Goal: Communication & Community: Answer question/provide support

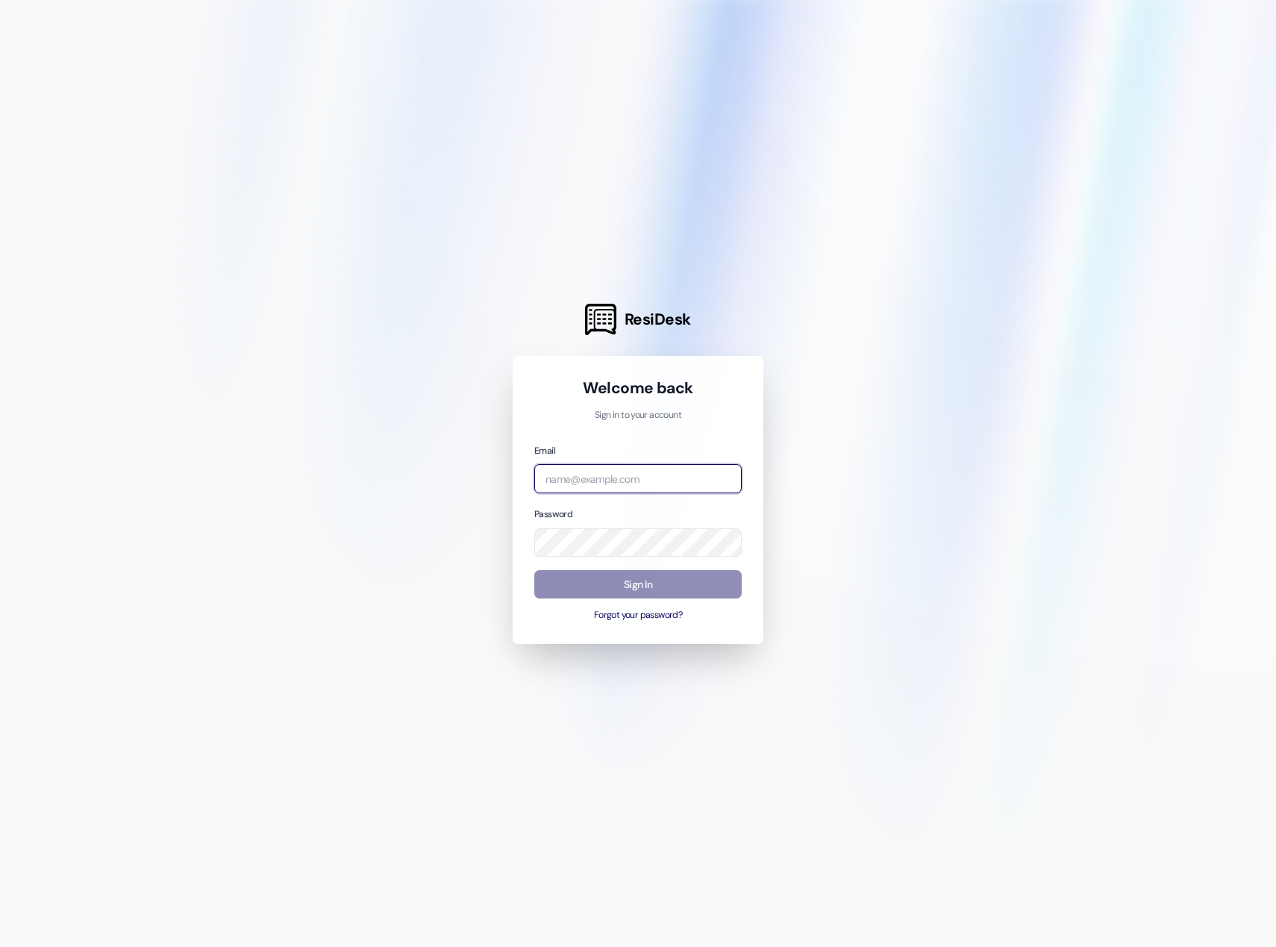
type input "[EMAIL_ADDRESS][DOMAIN_NAME]"
click at [636, 575] on button "Sign In" at bounding box center [637, 584] width 207 height 29
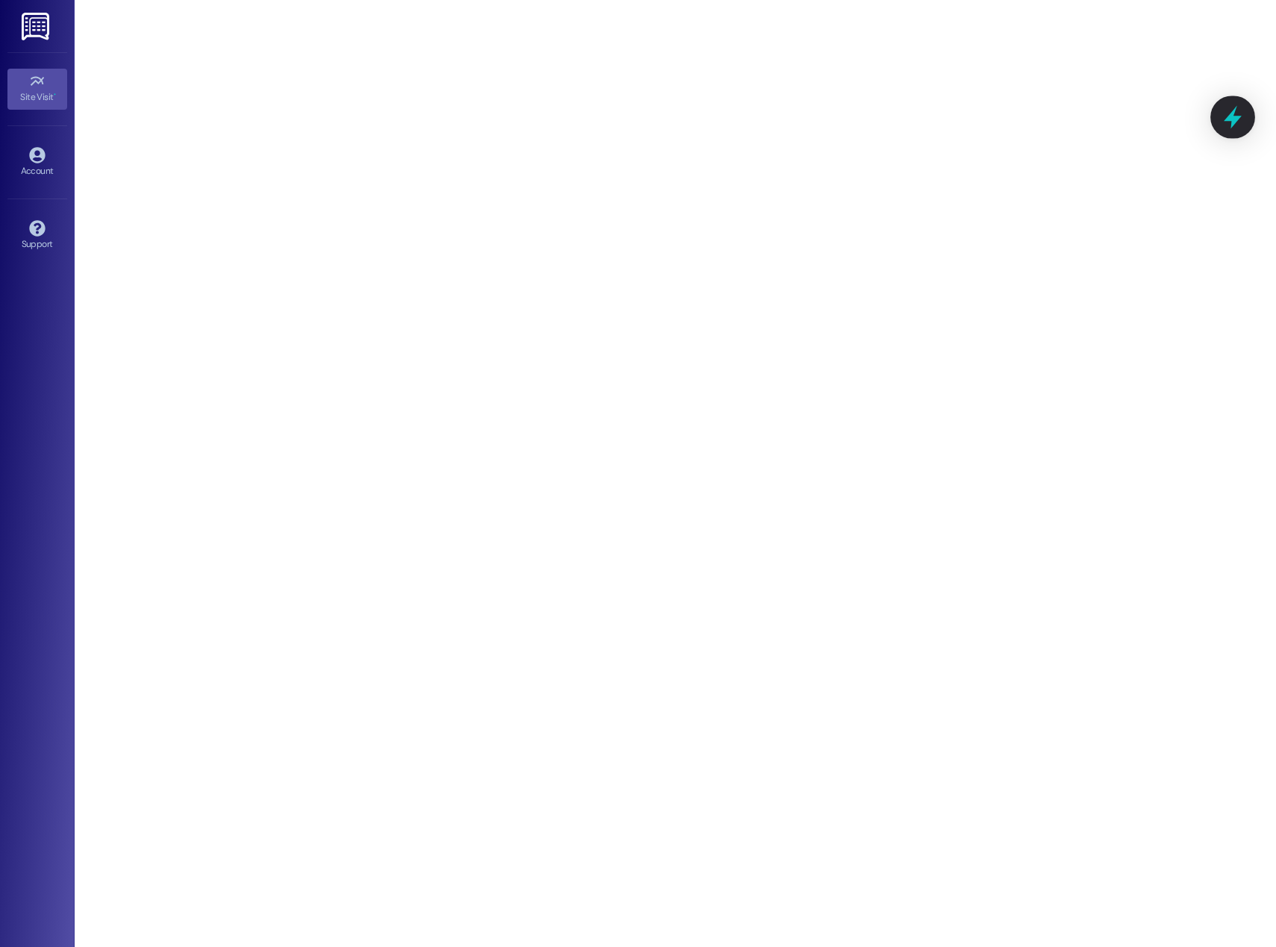
click at [1239, 117] on icon at bounding box center [1233, 117] width 18 height 23
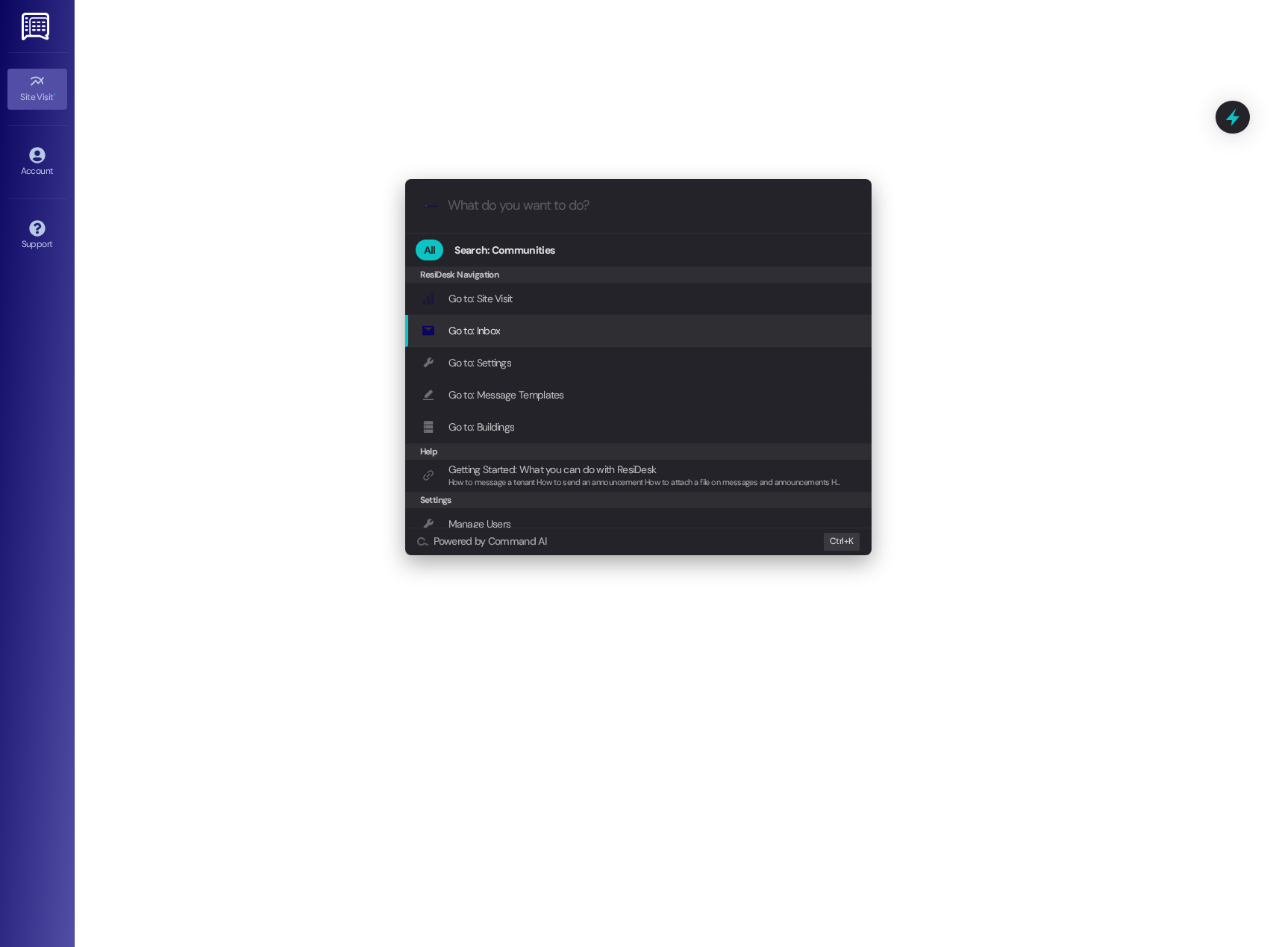
click at [492, 324] on span "Go to: Inbox" at bounding box center [474, 330] width 52 height 13
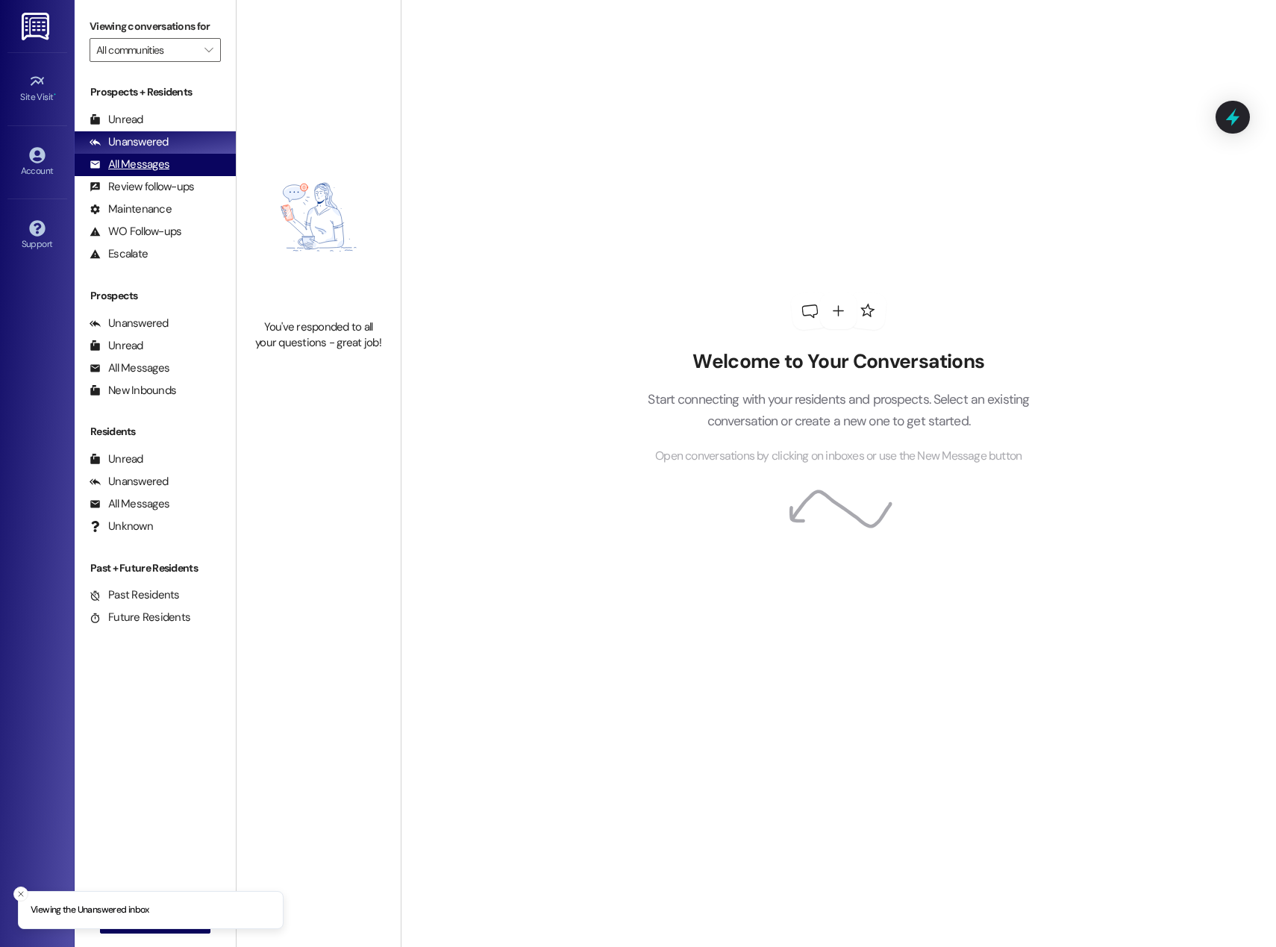
click at [133, 163] on div "All Messages" at bounding box center [130, 165] width 80 height 16
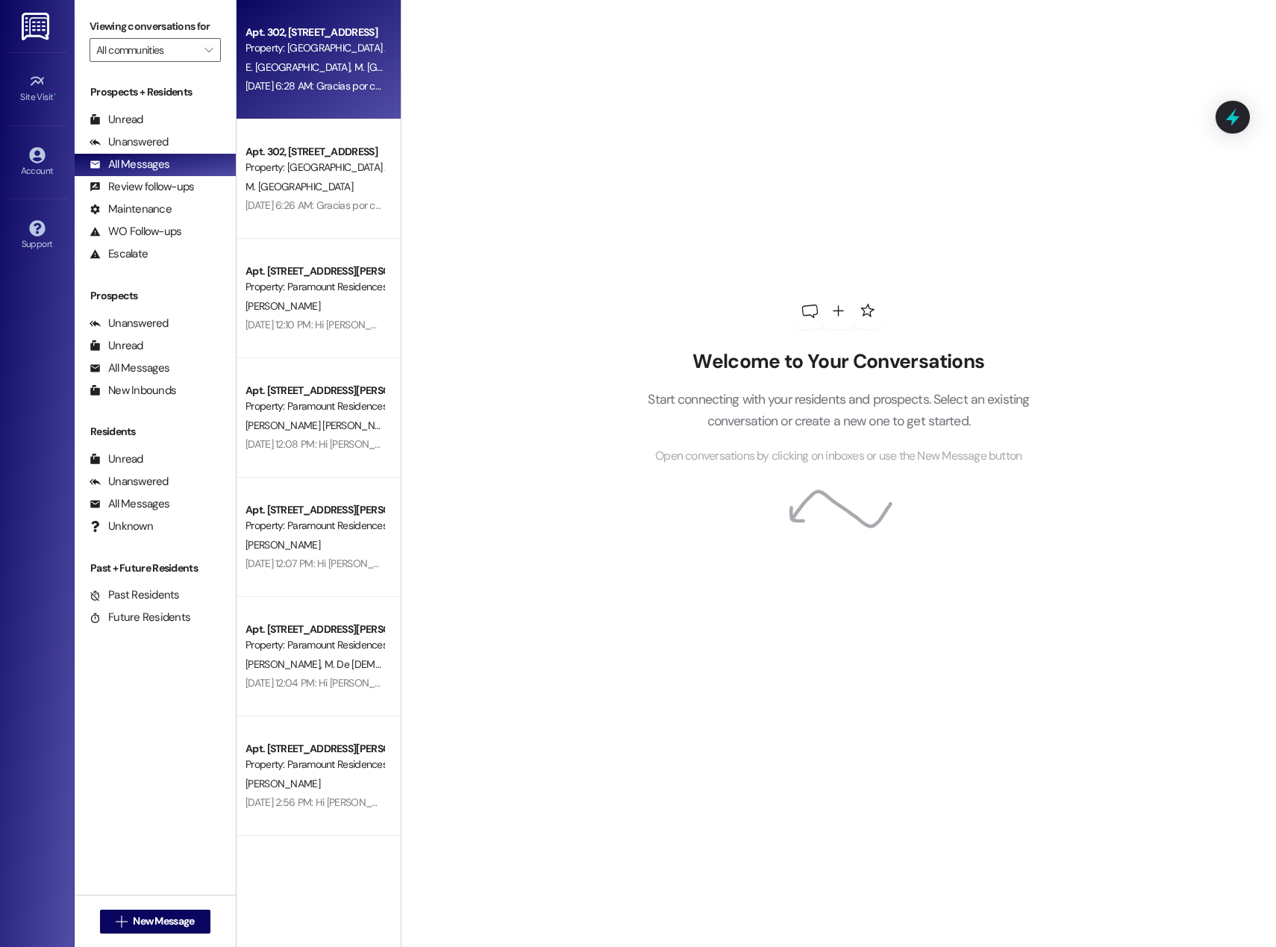
click at [309, 62] on span "E. [GEOGRAPHIC_DATA]" at bounding box center [299, 66] width 109 height 13
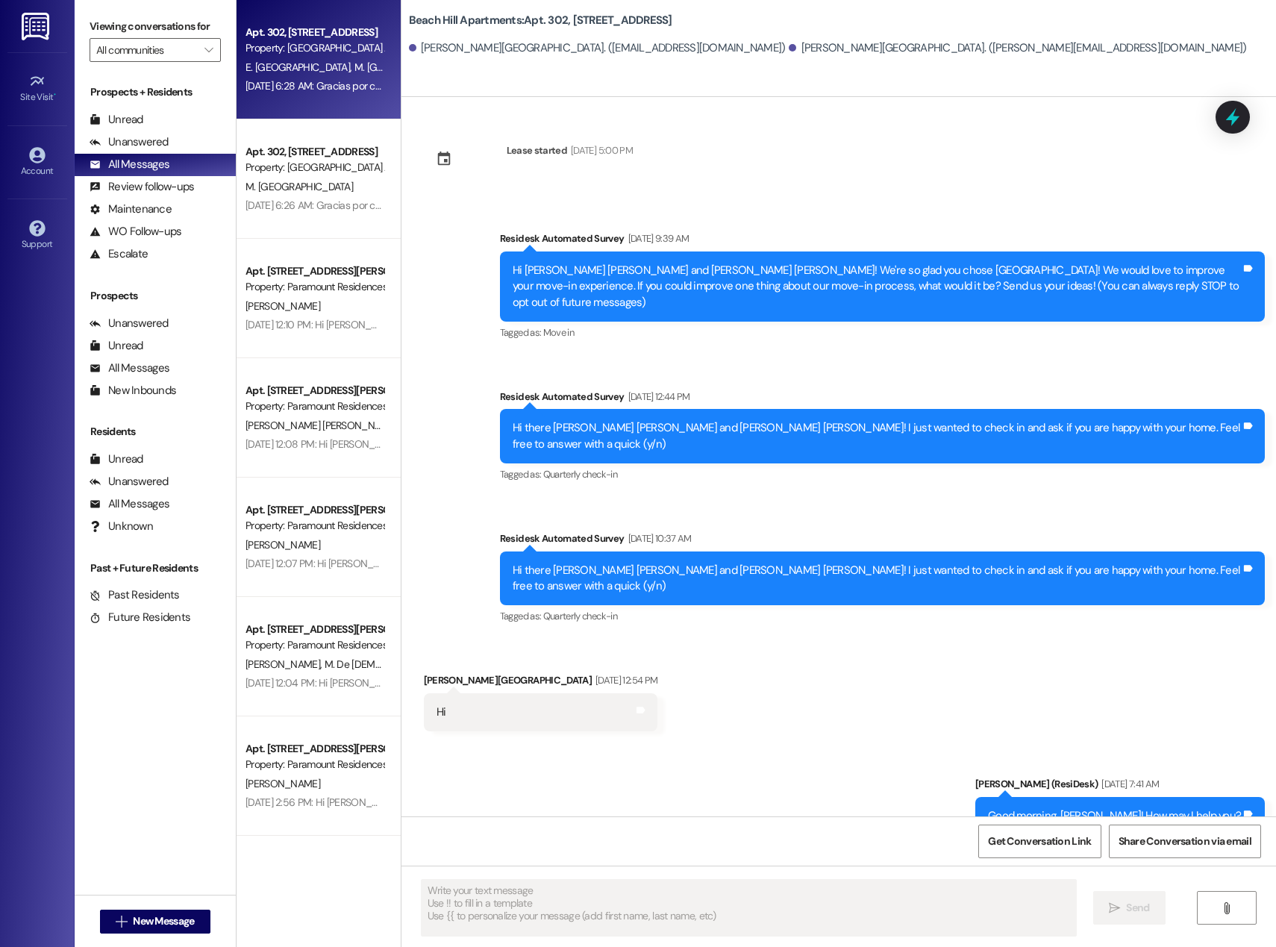
type textarea "Fetching suggested responses. Please feel free to read through the conversation…"
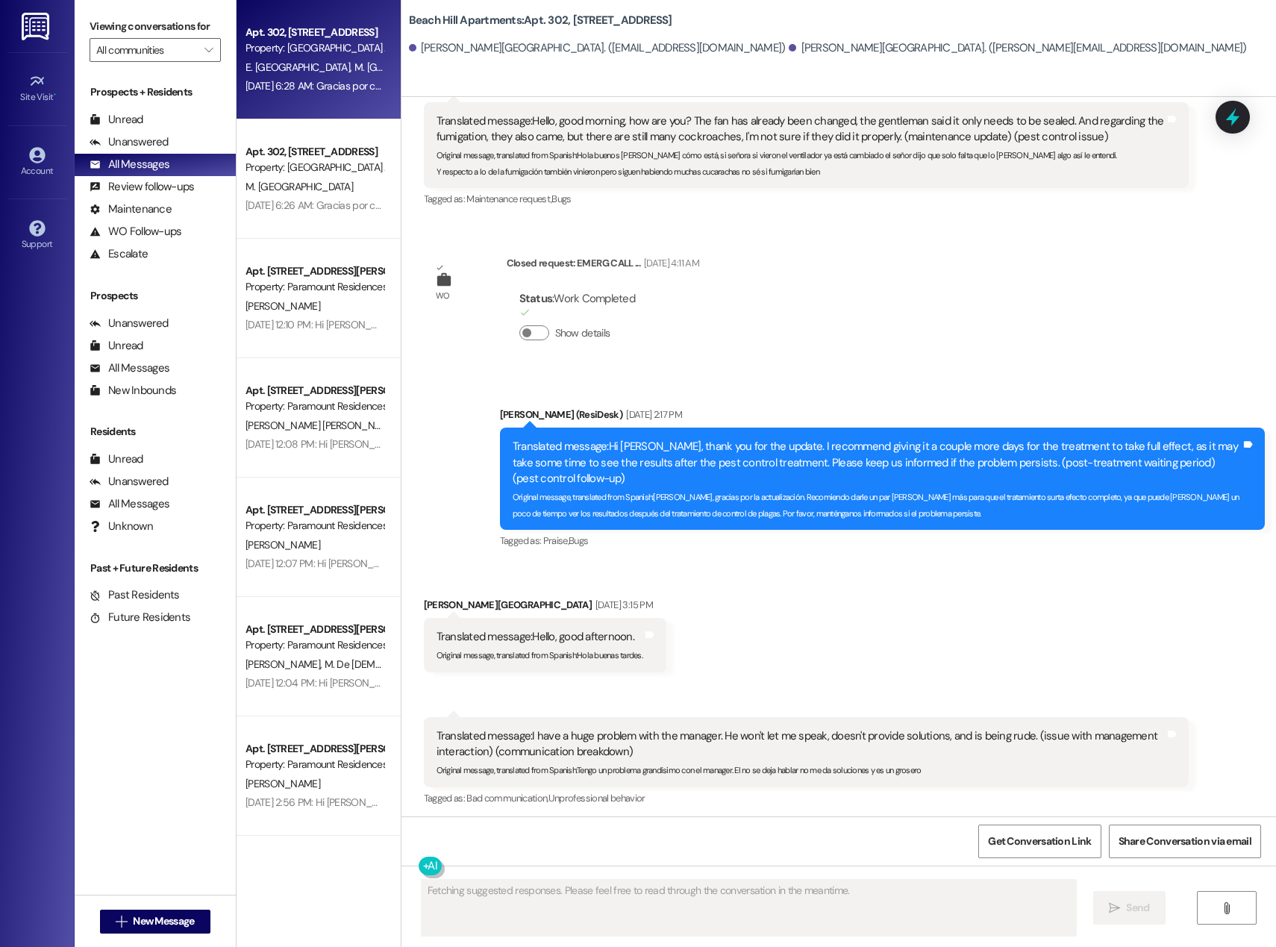
scroll to position [4847, 0]
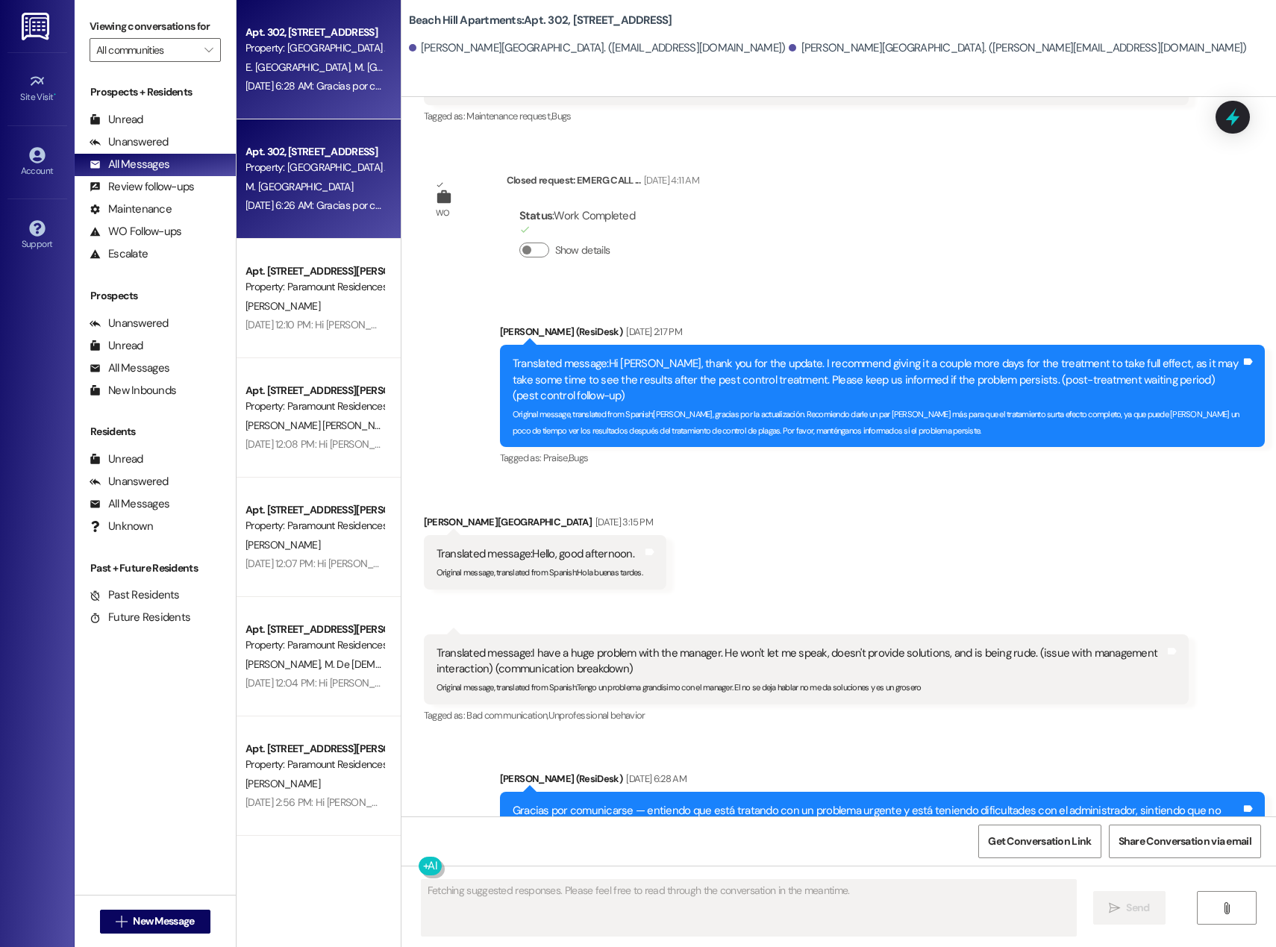
click at [268, 176] on div "Apt. 302, [STREET_ADDRESS] Property: [GEOGRAPHIC_DATA] Apartments" at bounding box center [314, 160] width 141 height 35
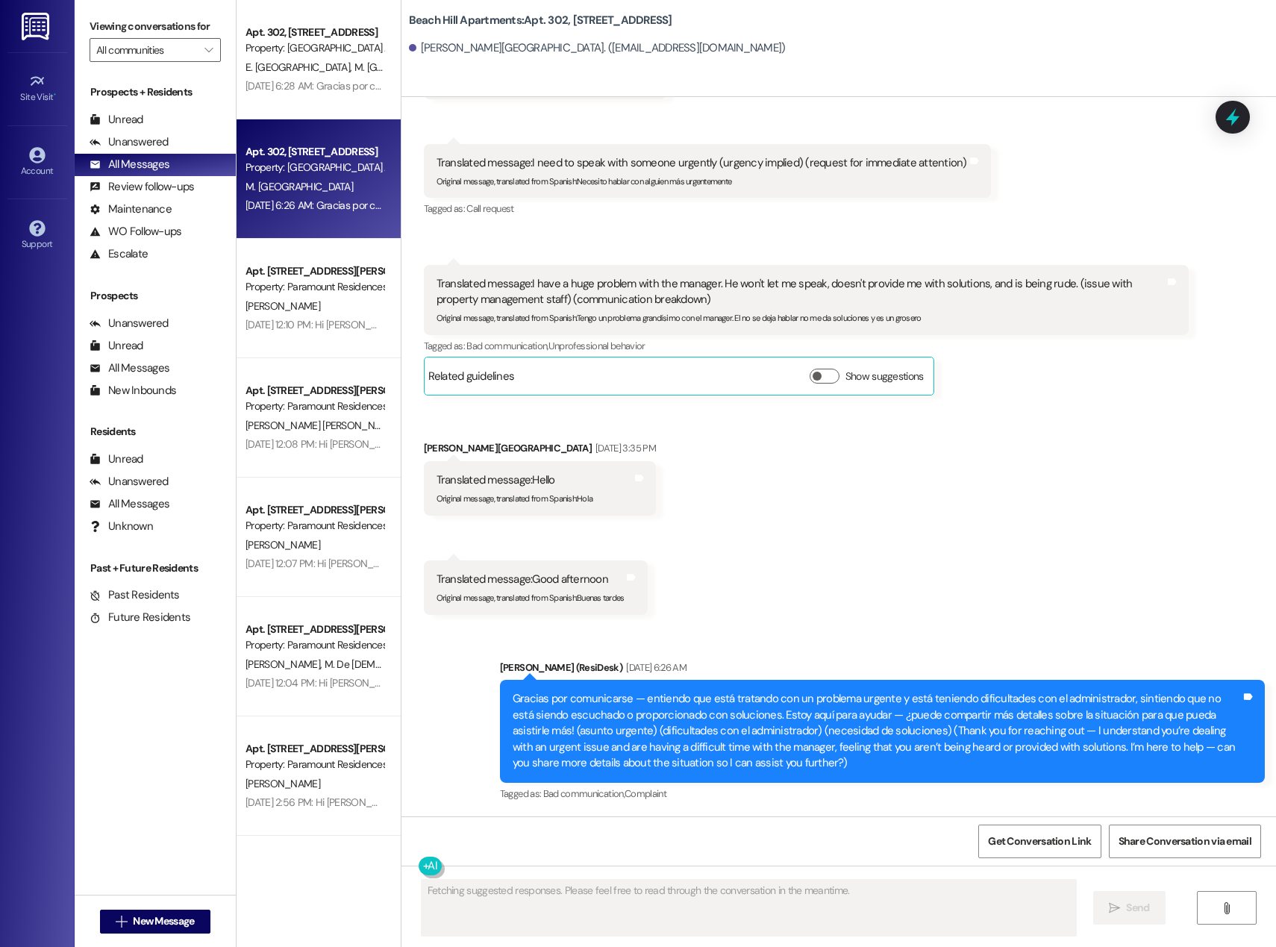
scroll to position [319, 0]
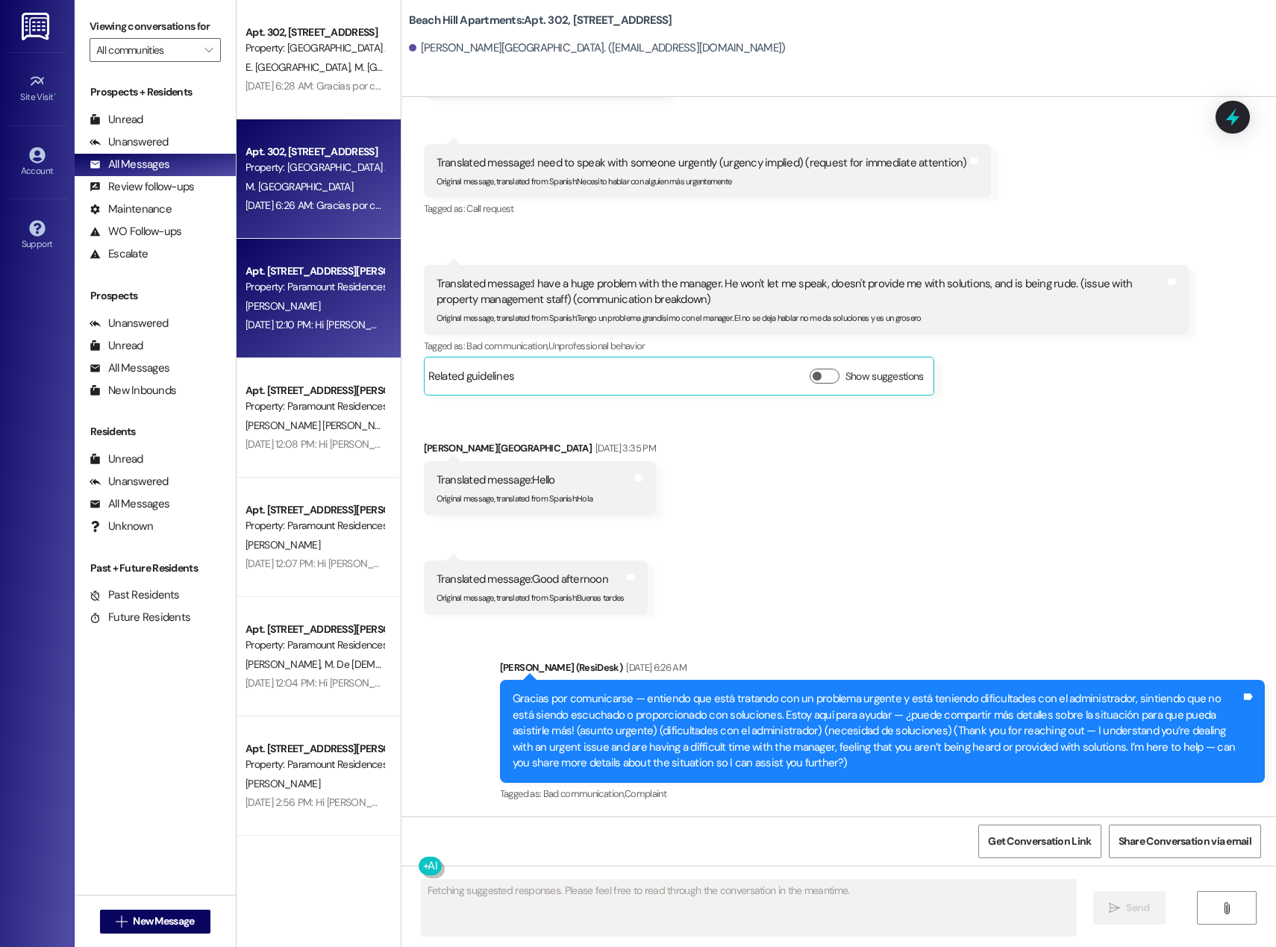
click at [304, 301] on div "[PERSON_NAME]" at bounding box center [314, 306] width 141 height 19
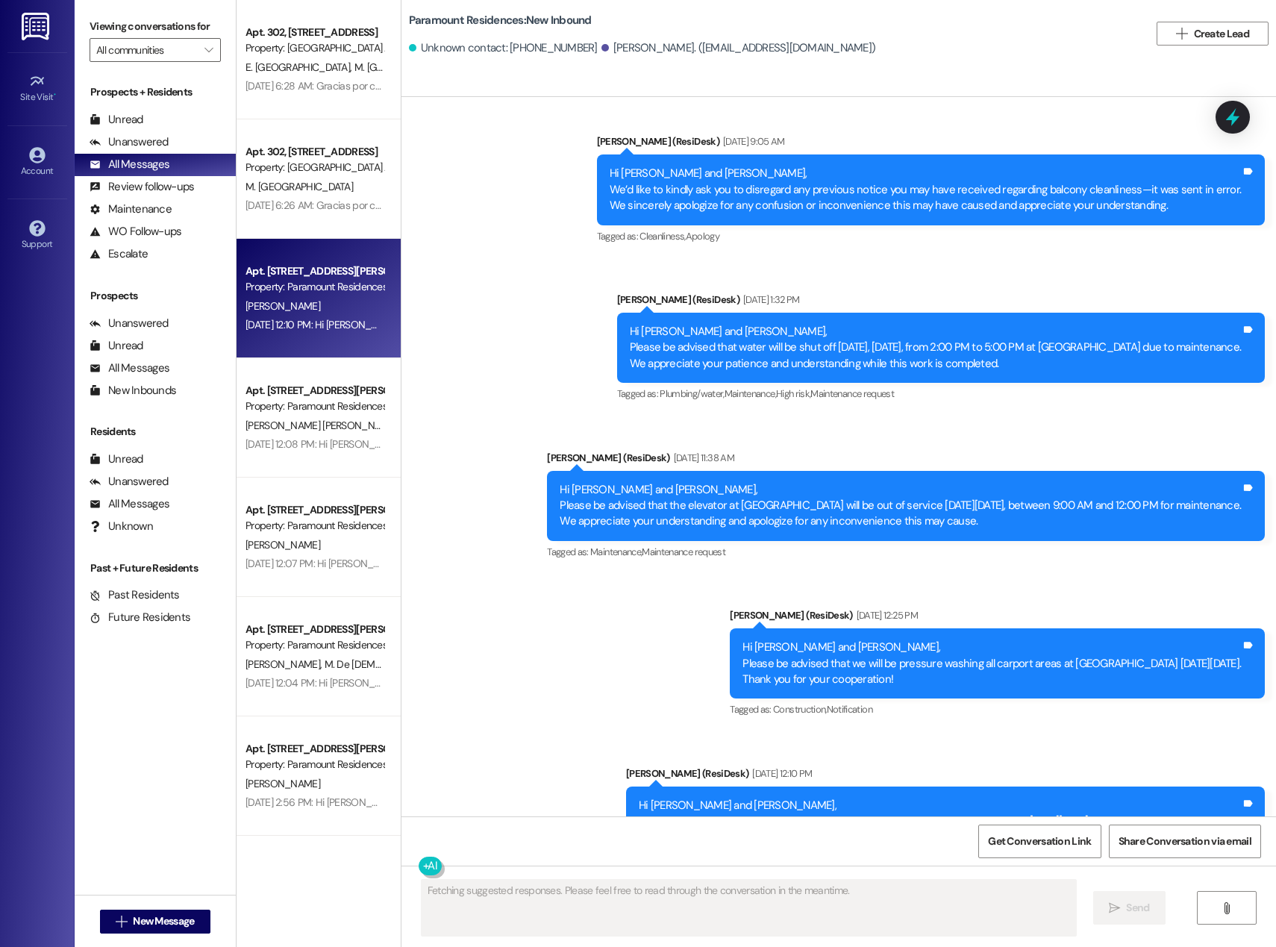
scroll to position [1565, 0]
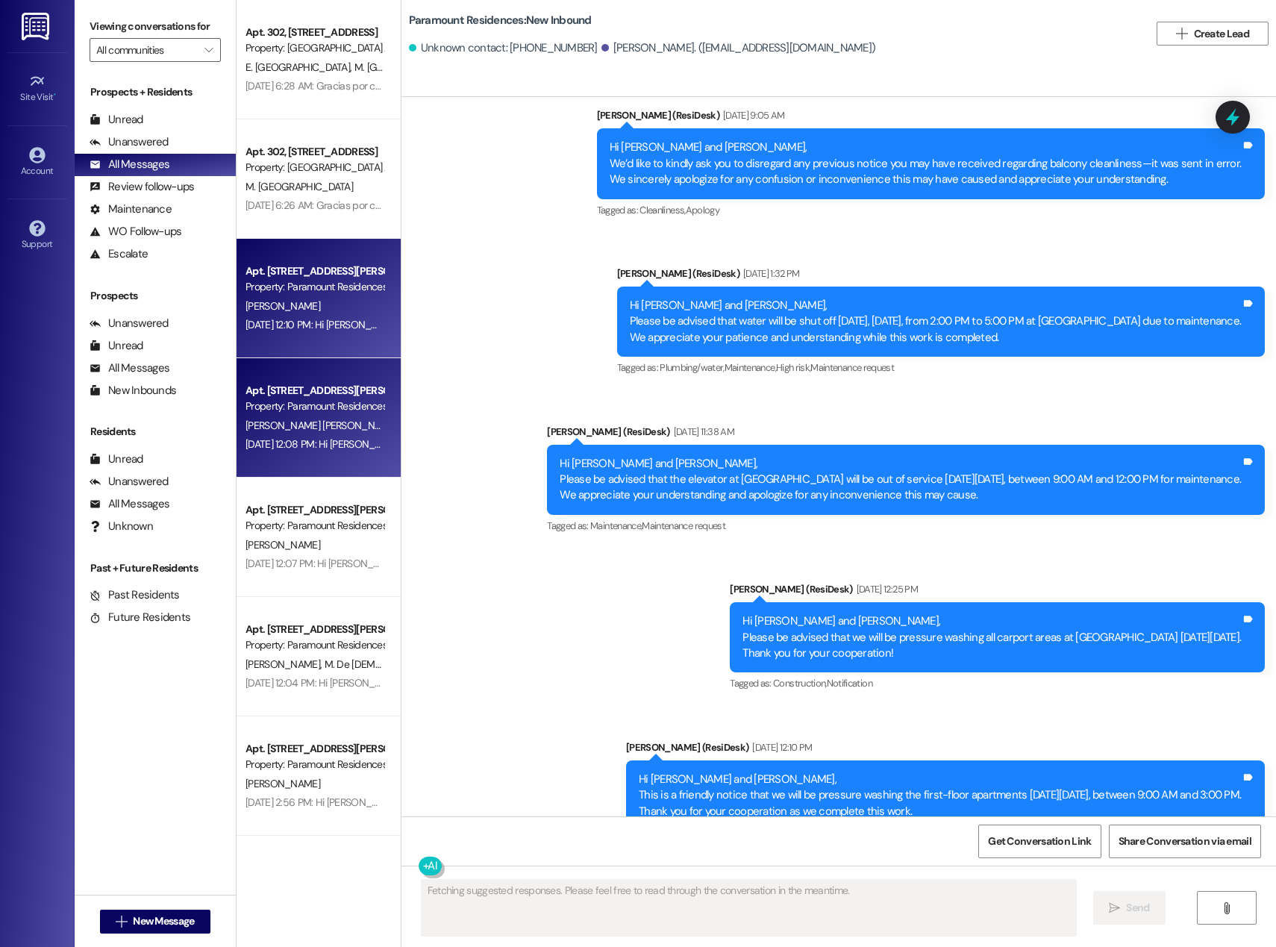
click at [266, 419] on span "[PERSON_NAME] [PERSON_NAME]" at bounding box center [320, 425] width 151 height 13
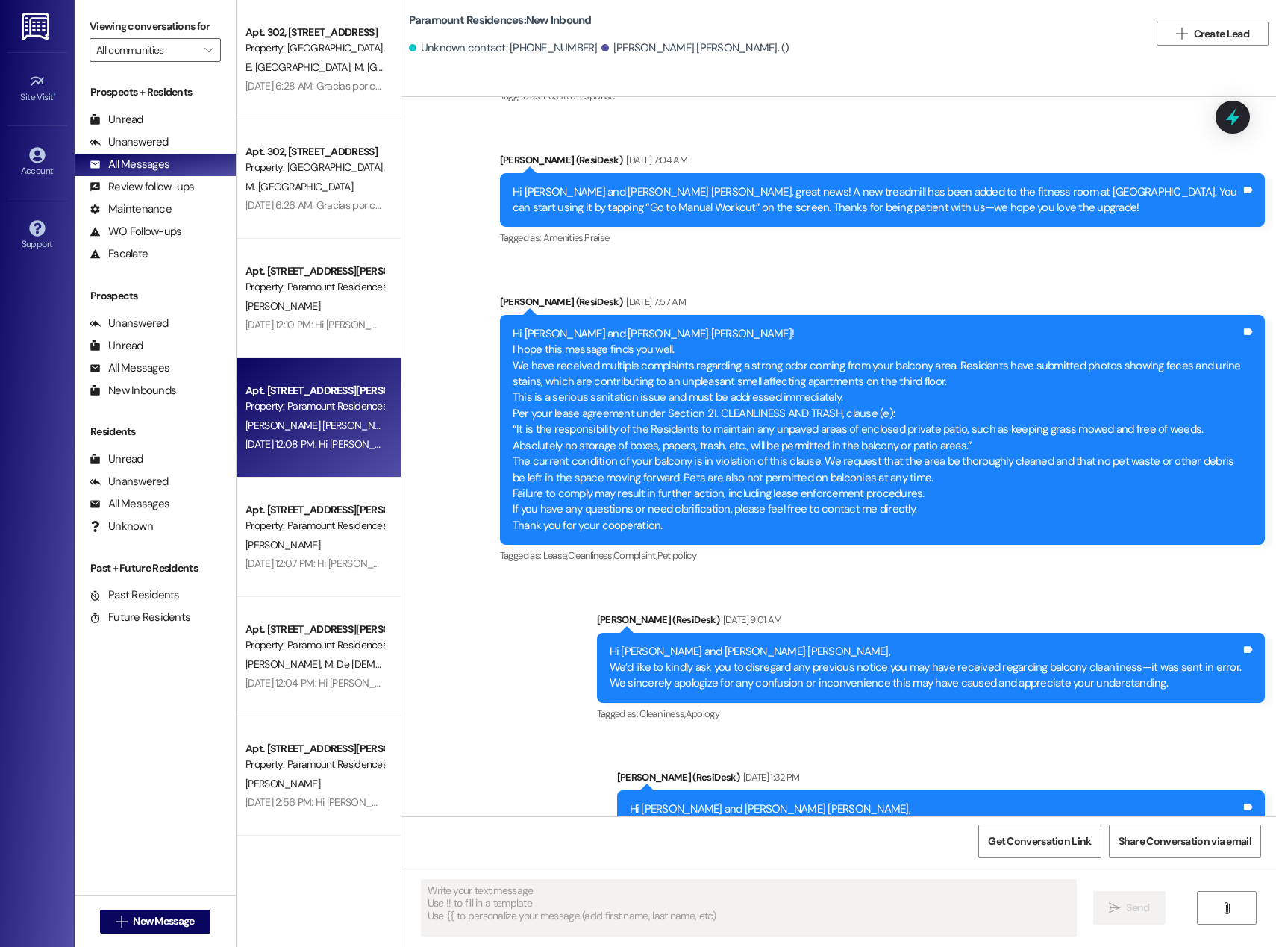
scroll to position [2588, 0]
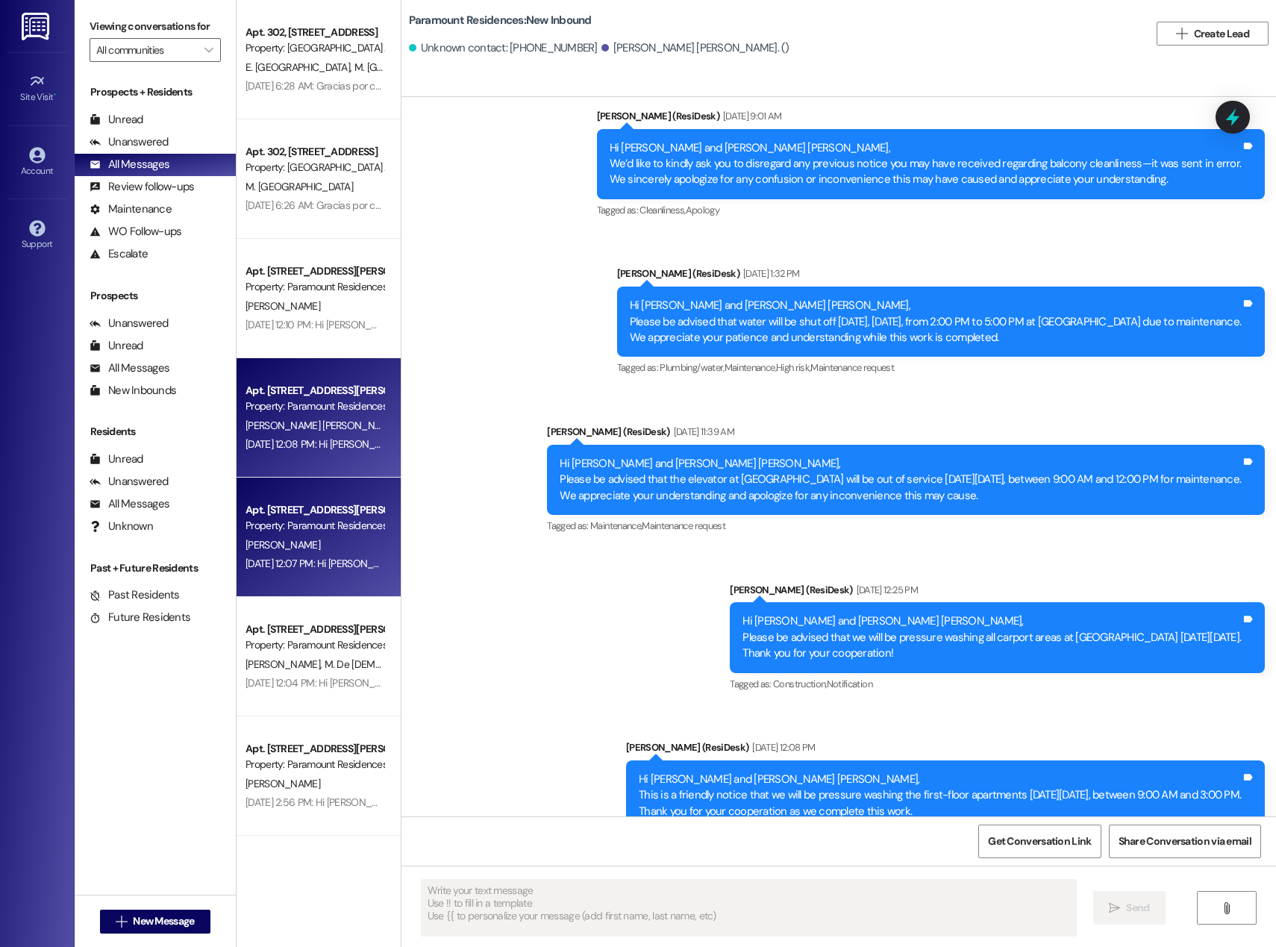
click at [270, 524] on div "Property: Paramount Residences" at bounding box center [314, 526] width 138 height 16
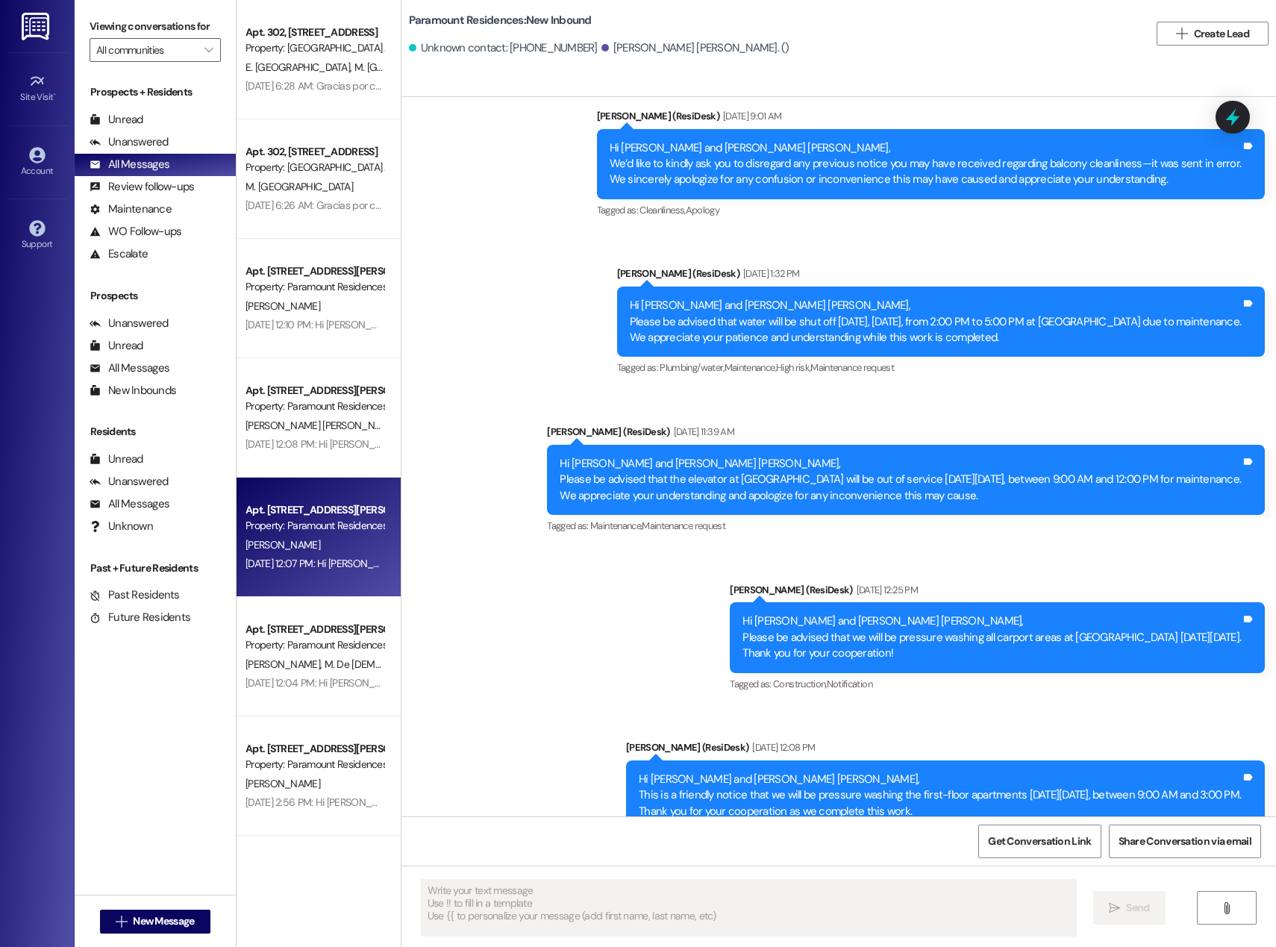
type textarea "Fetching suggested responses. Please feel free to read through the conversation…"
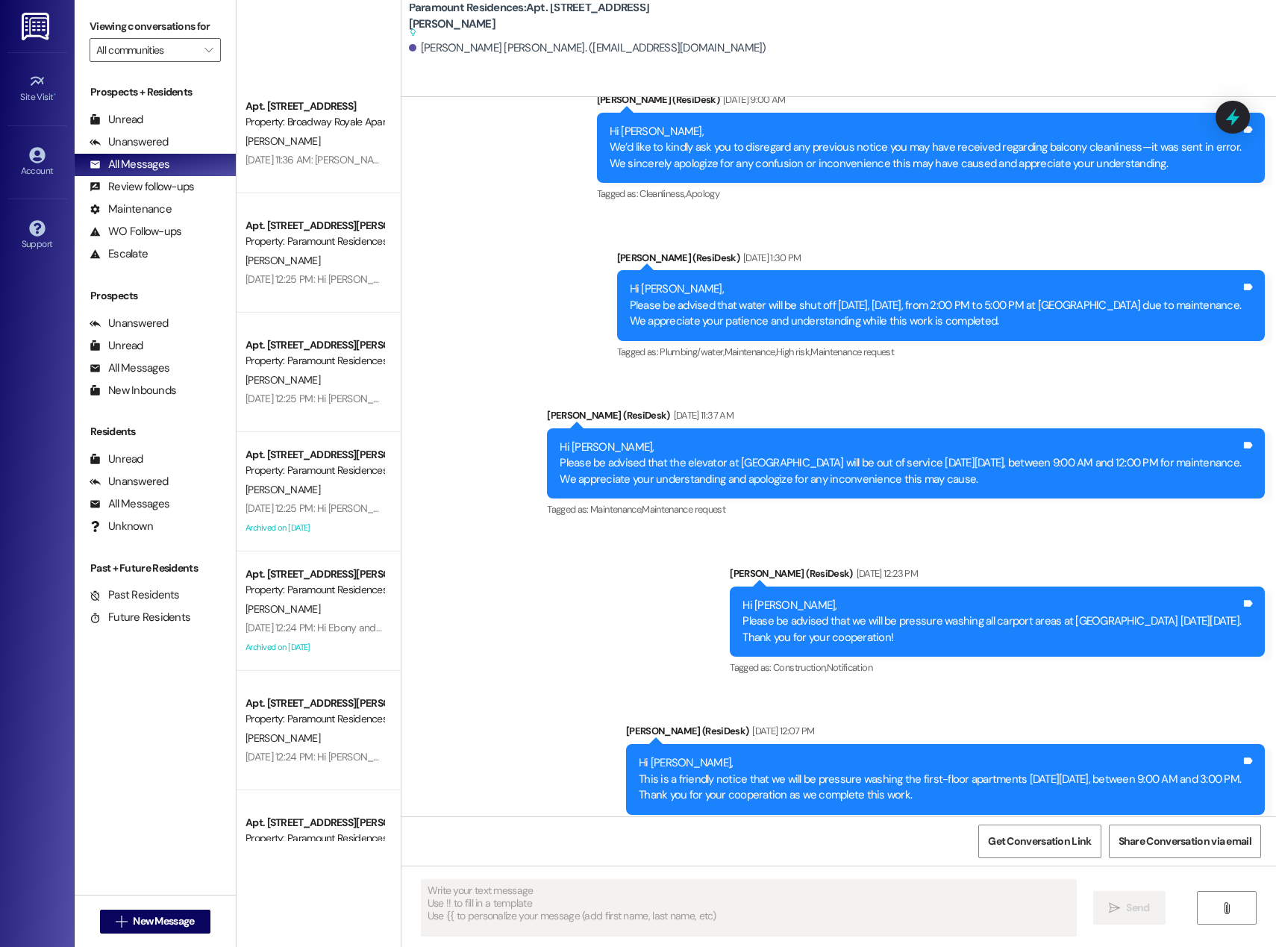
scroll to position [970, 0]
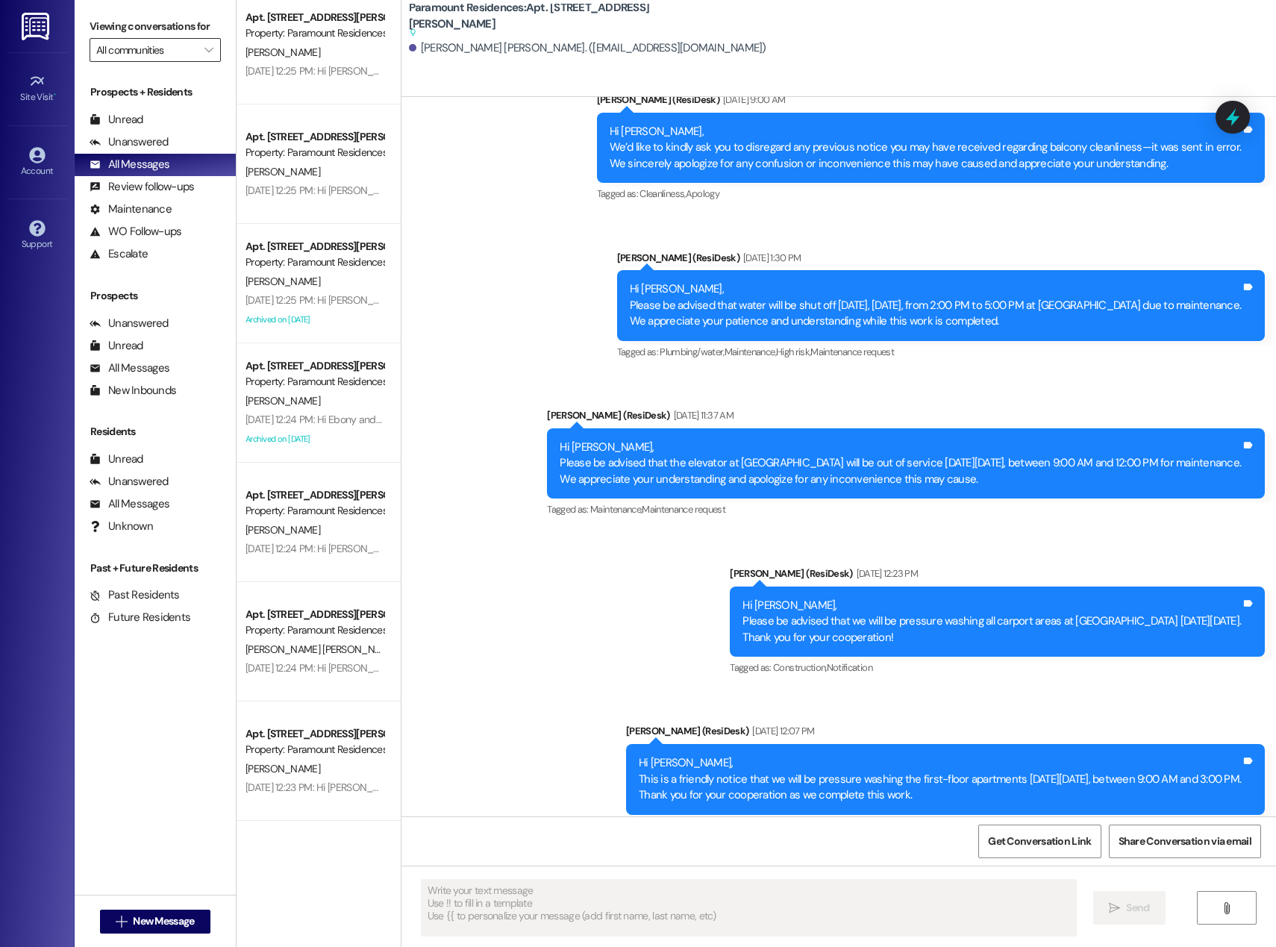
click at [144, 57] on input "All communities" at bounding box center [146, 50] width 101 height 24
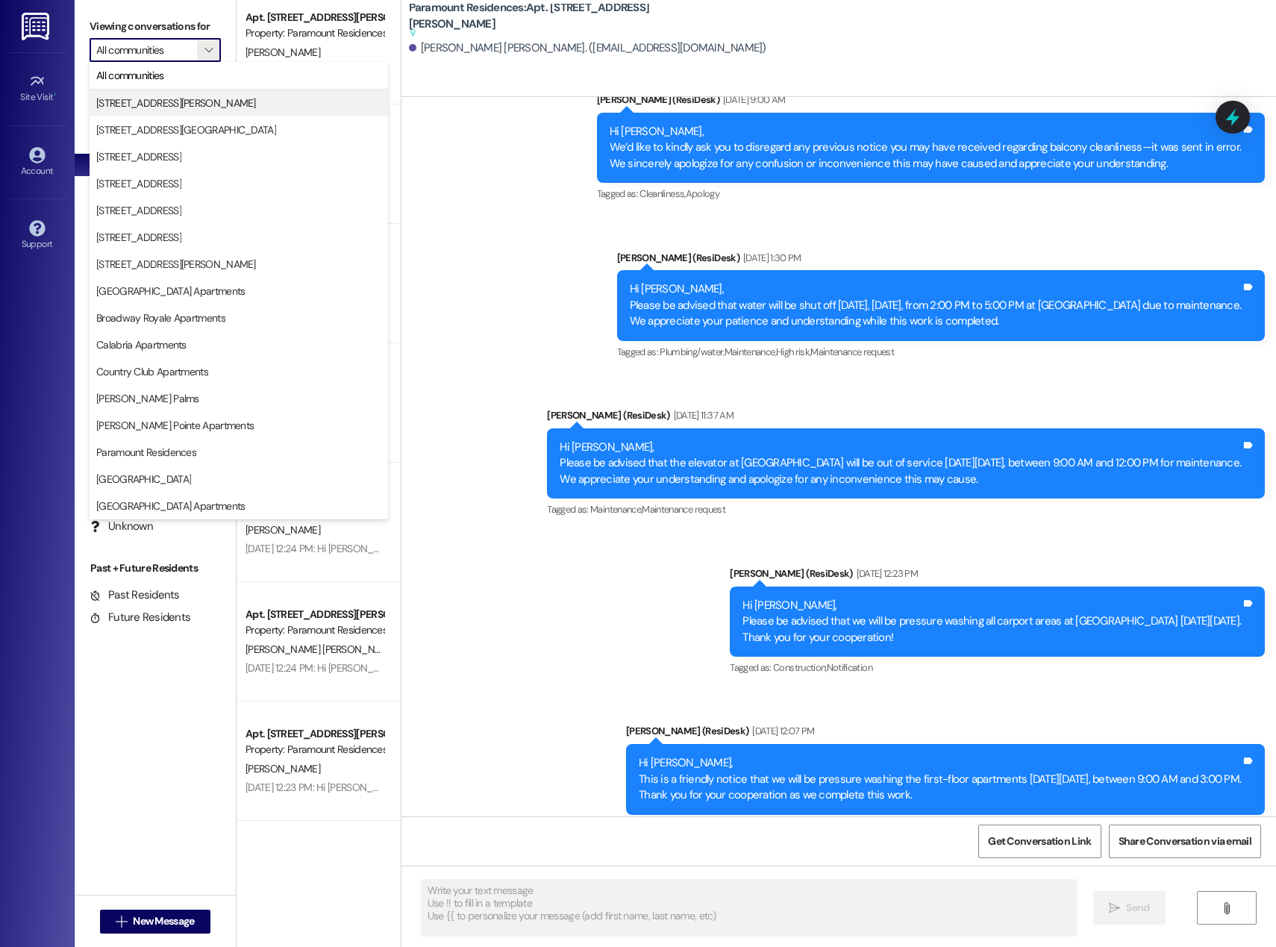
click at [161, 97] on span "[STREET_ADDRESS][PERSON_NAME]" at bounding box center [176, 103] width 160 height 15
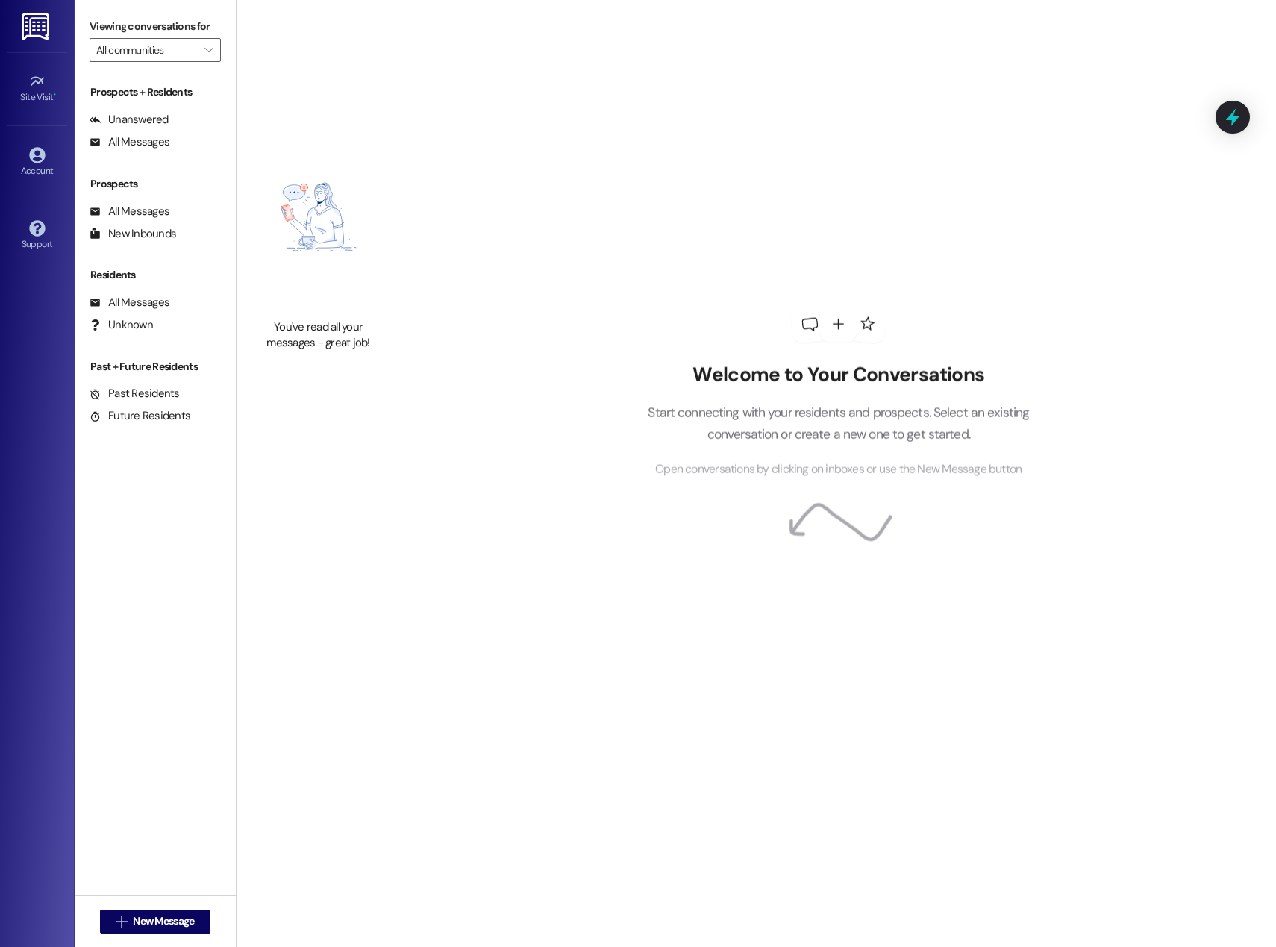
type input "[STREET_ADDRESS][PERSON_NAME]"
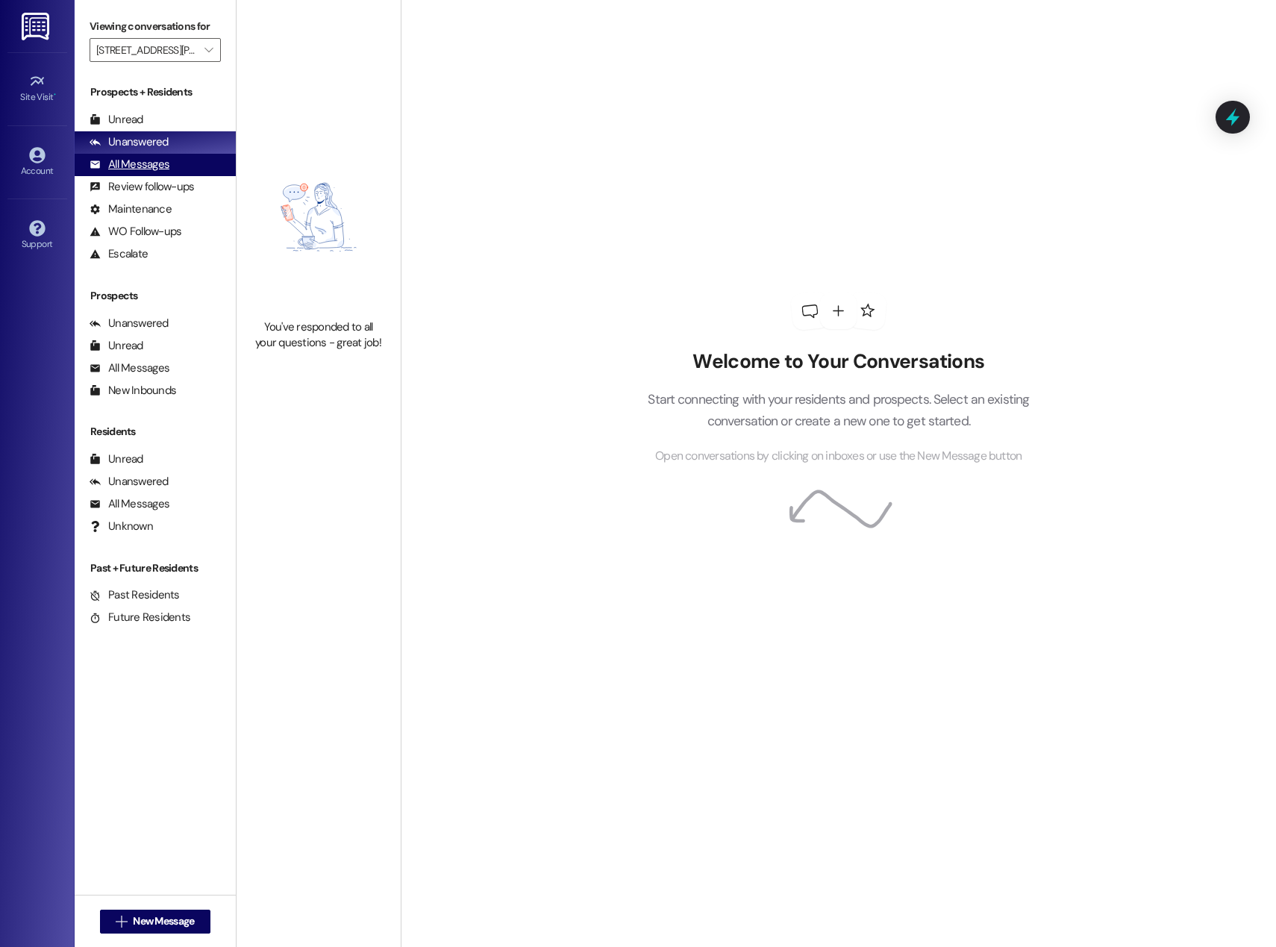
click at [151, 160] on div "All Messages" at bounding box center [130, 165] width 80 height 16
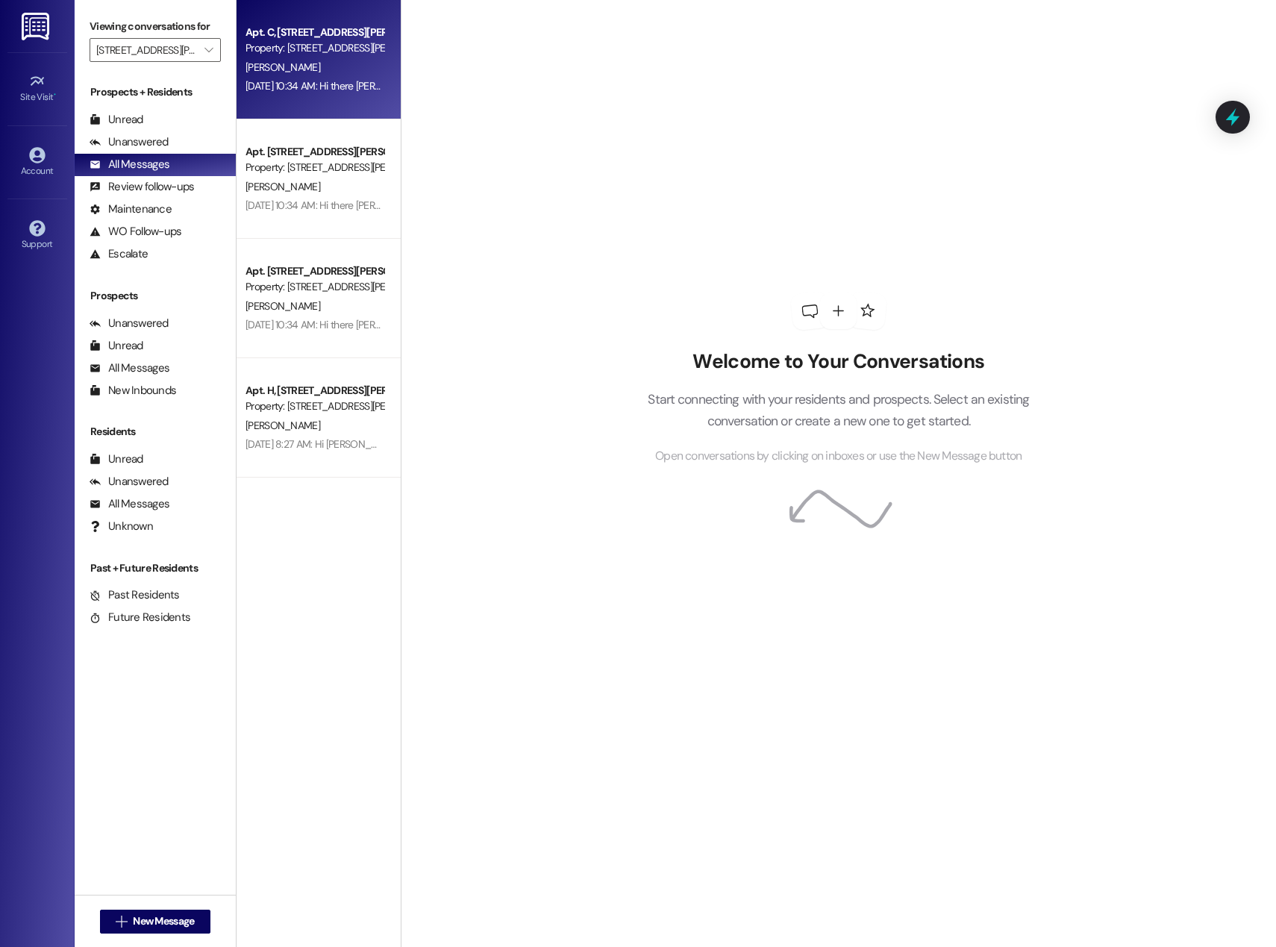
click at [334, 66] on div "[PERSON_NAME]" at bounding box center [314, 67] width 141 height 19
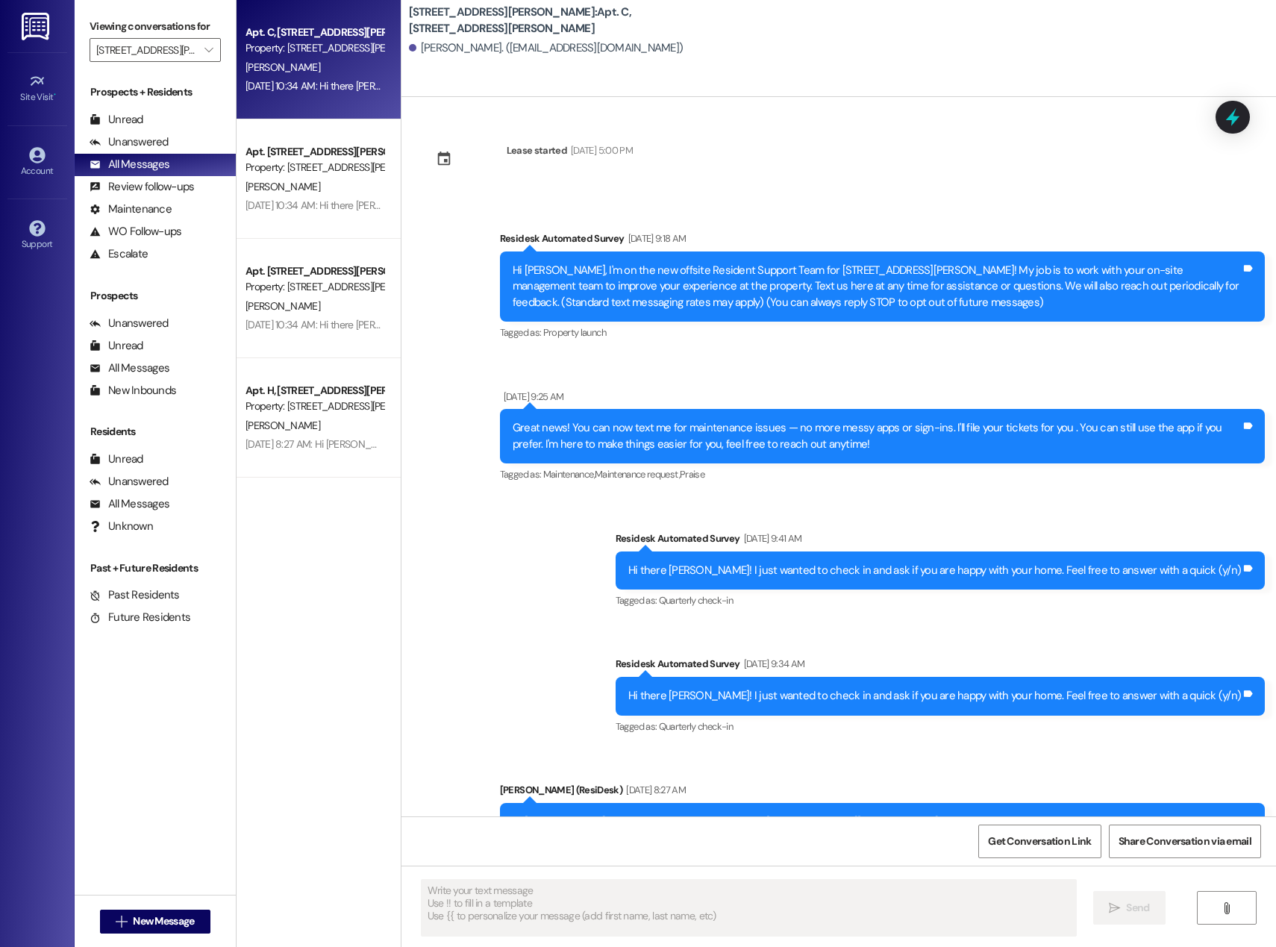
type textarea "Fetching suggested responses. Please feel free to read through the conversation…"
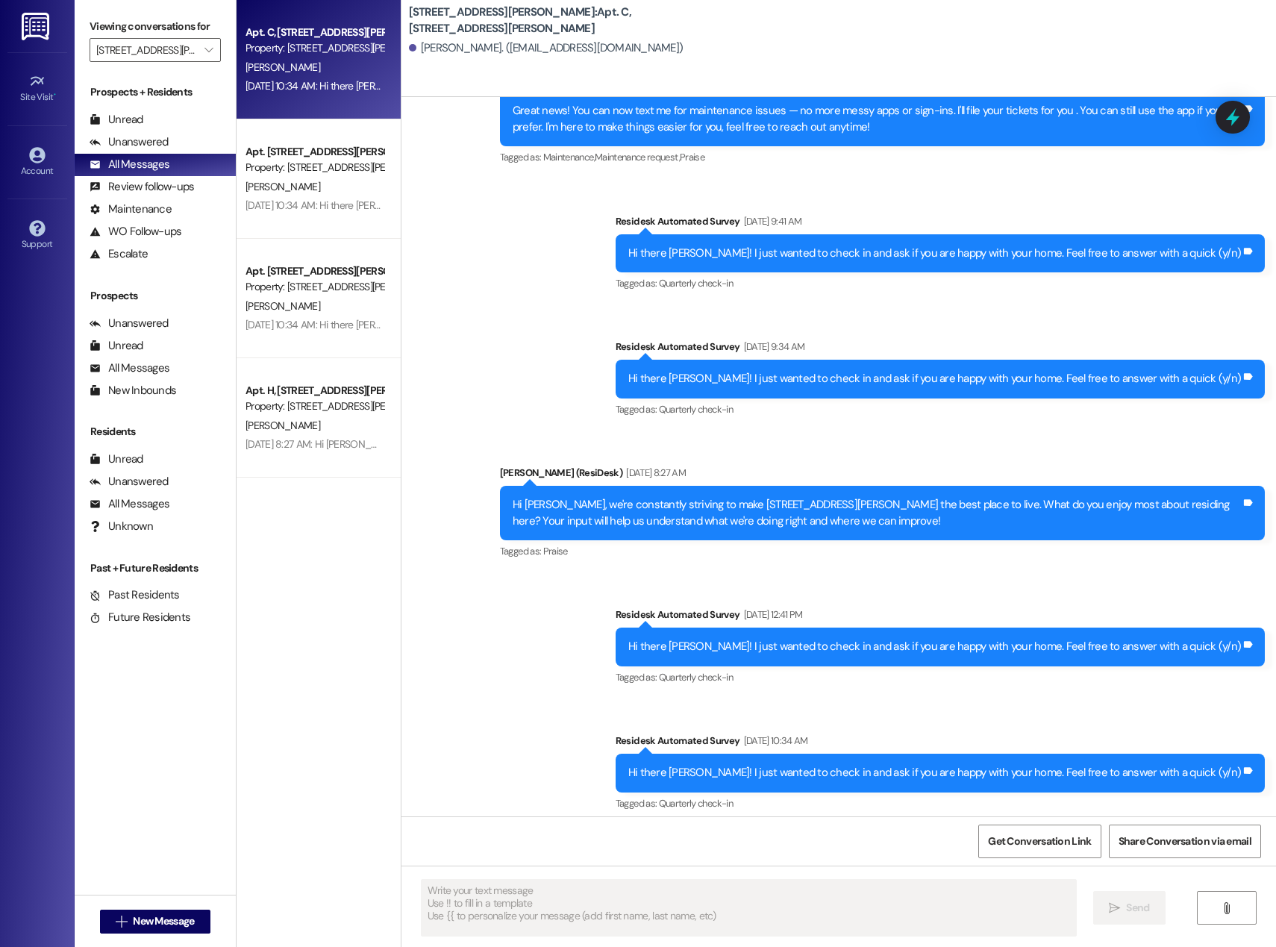
scroll to position [327, 0]
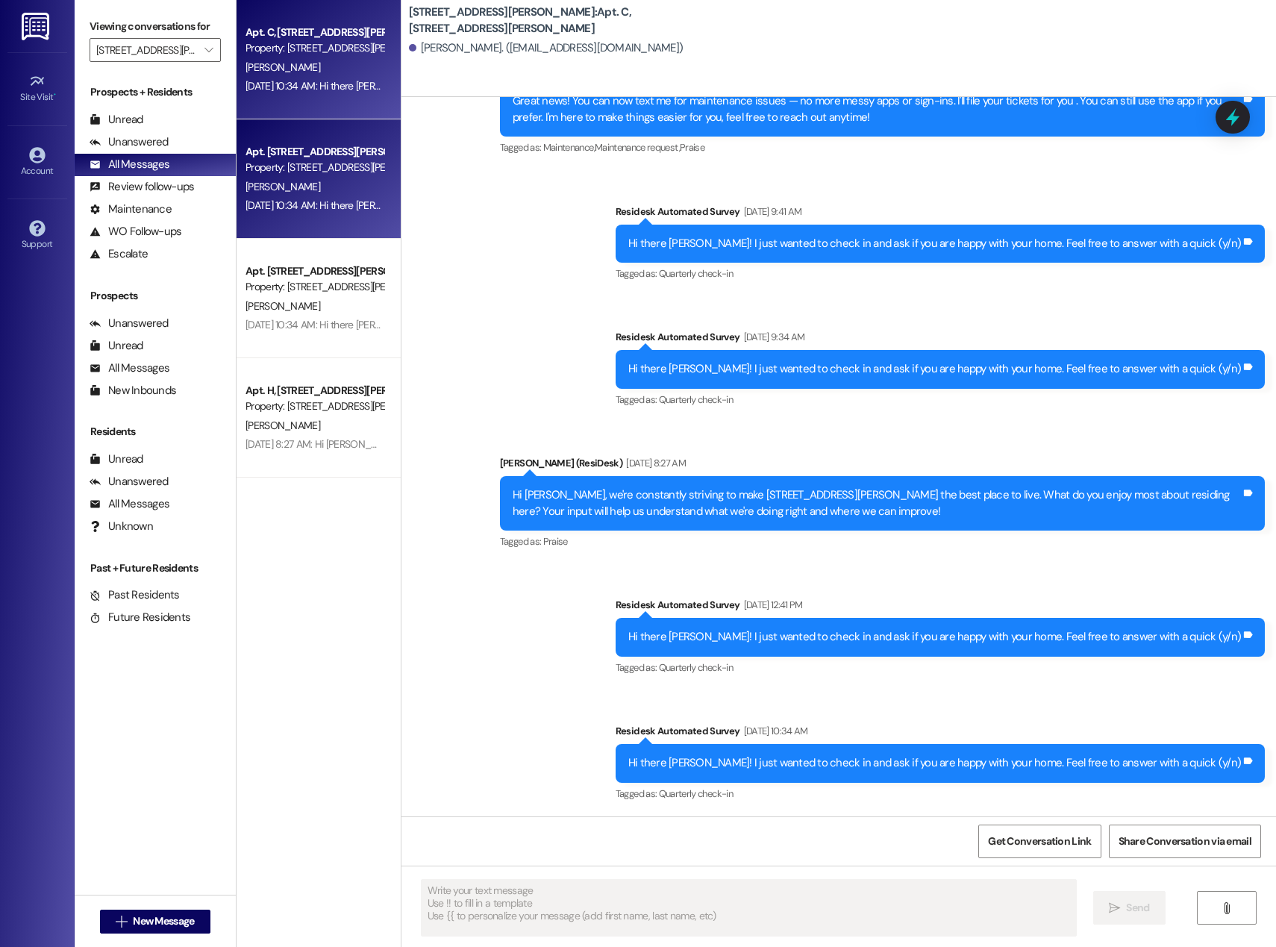
click at [308, 196] on div "[DATE] 10:34 AM: Hi there [PERSON_NAME] and [PERSON_NAME]! I just wanted to che…" at bounding box center [314, 205] width 141 height 19
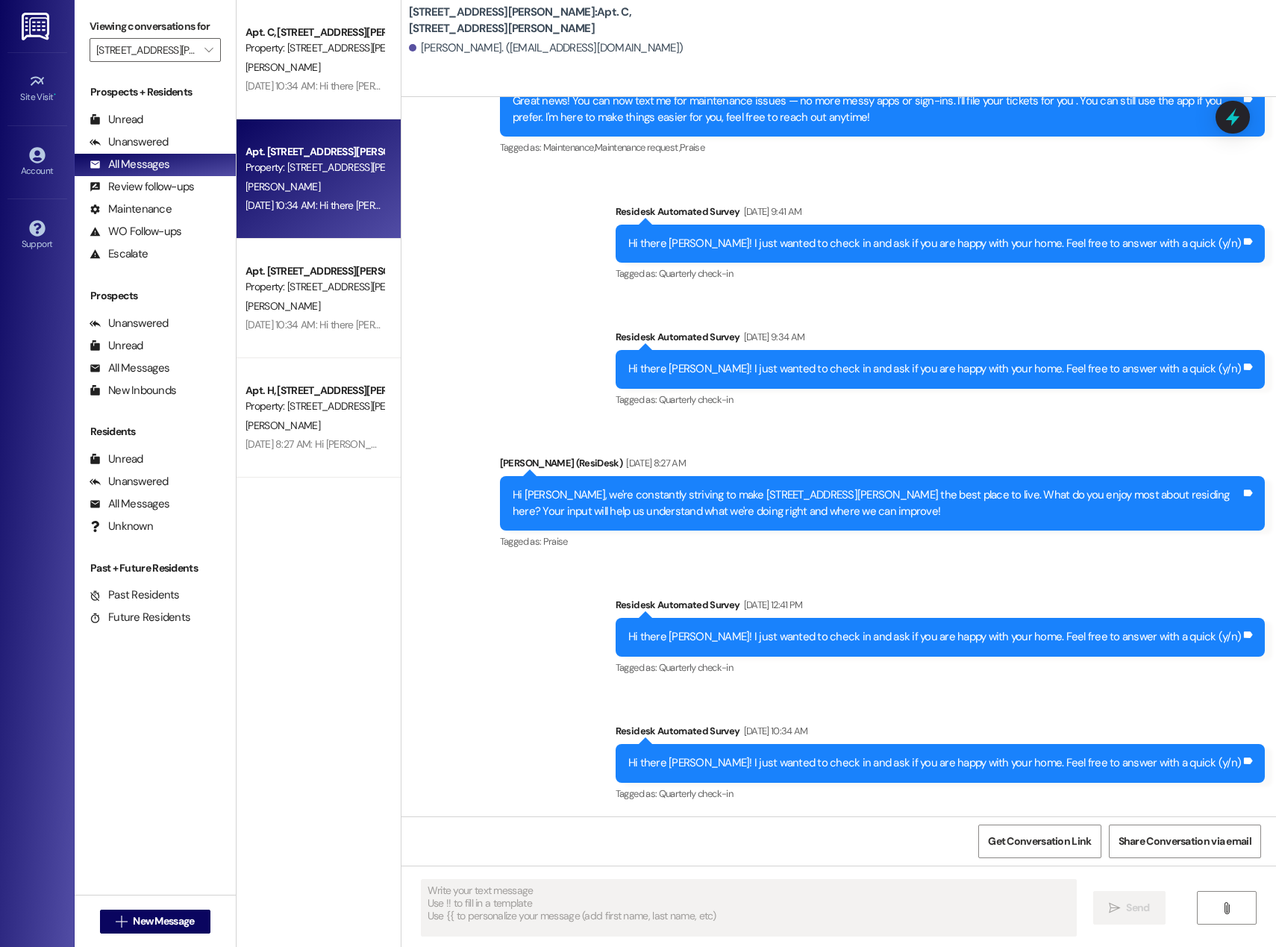
type textarea "Fetching suggested responses. Please feel free to read through the conversation…"
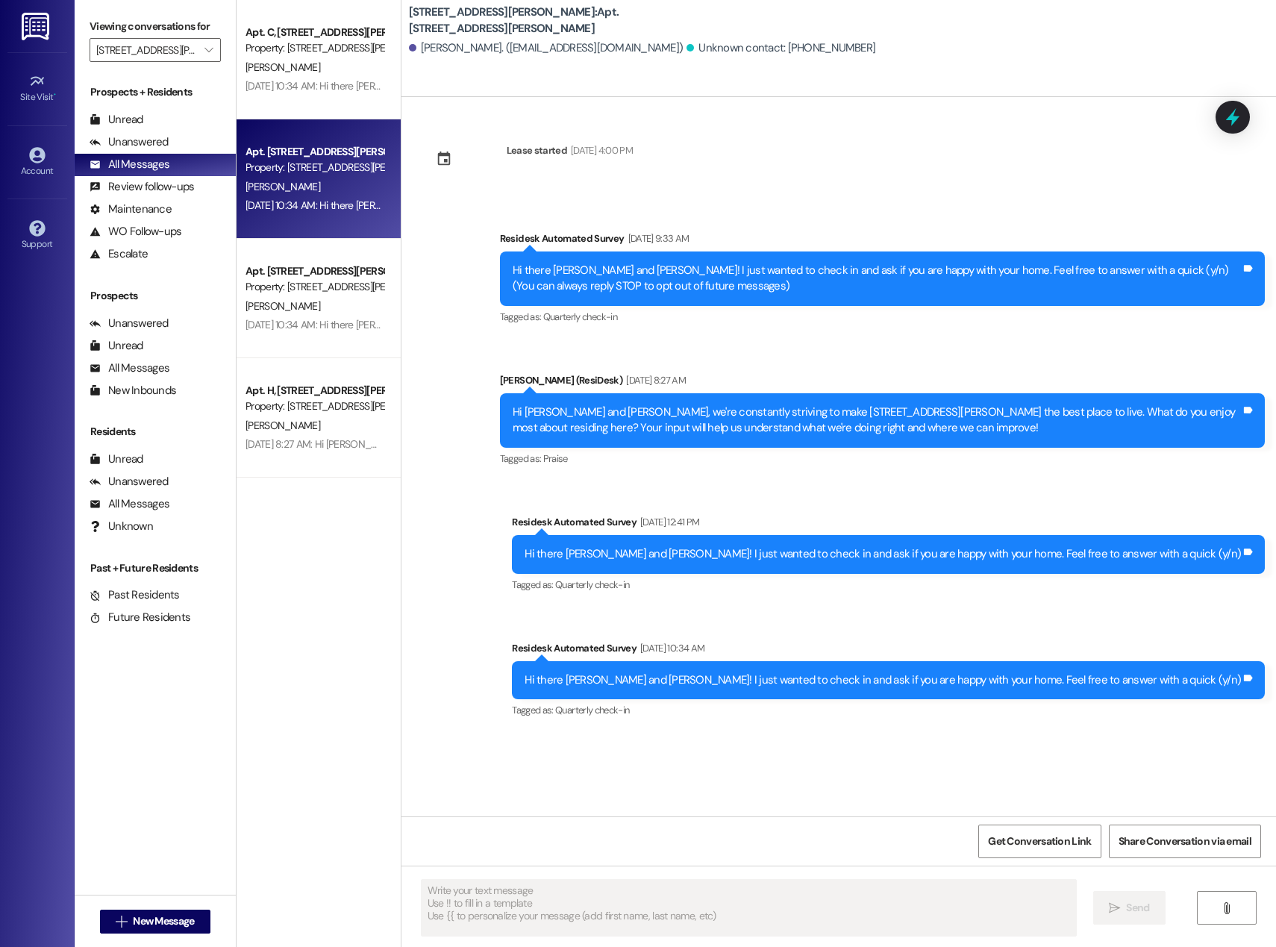
scroll to position [0, 0]
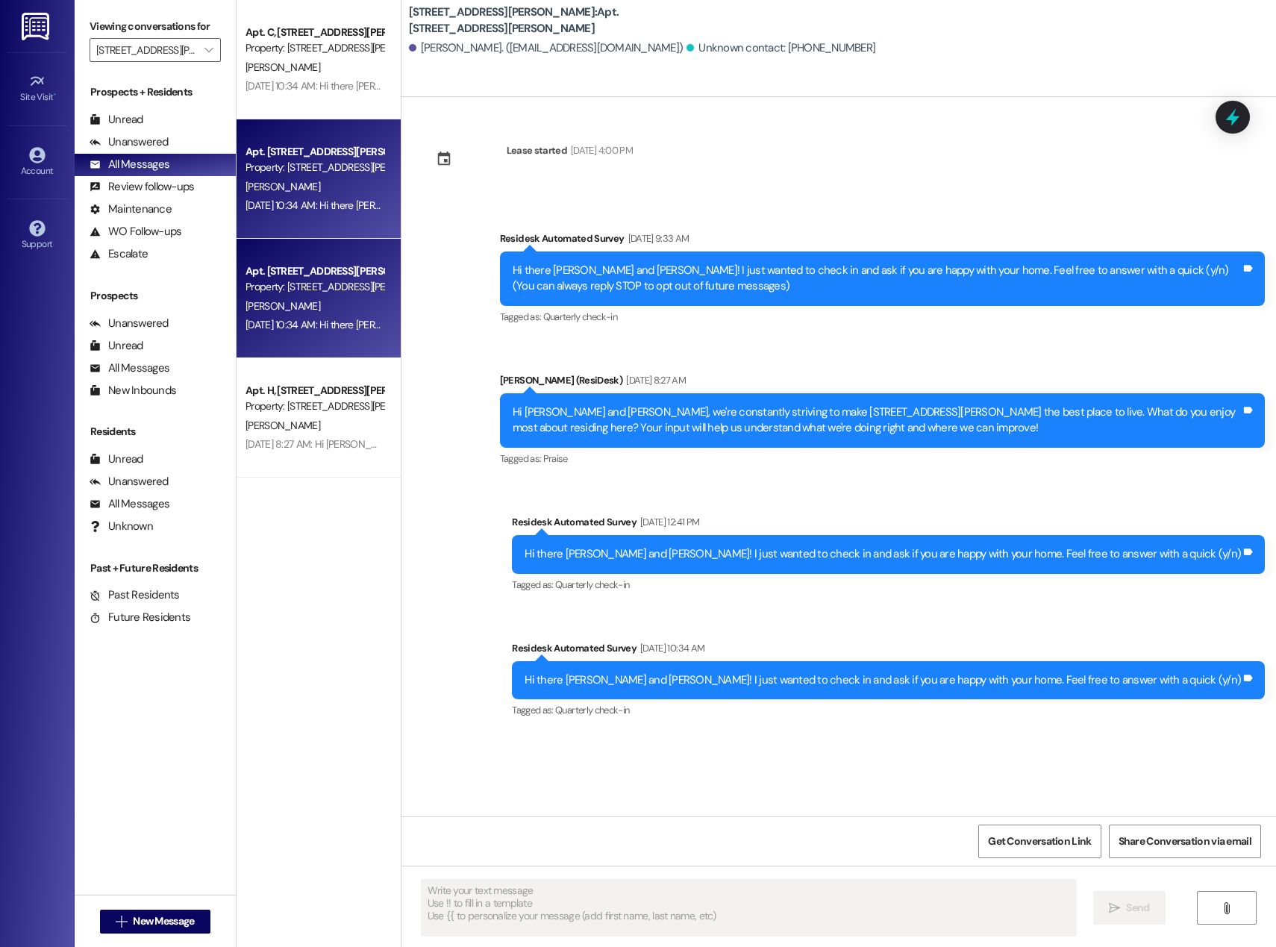
click at [299, 294] on div "Property: [STREET_ADDRESS][PERSON_NAME]" at bounding box center [314, 287] width 138 height 16
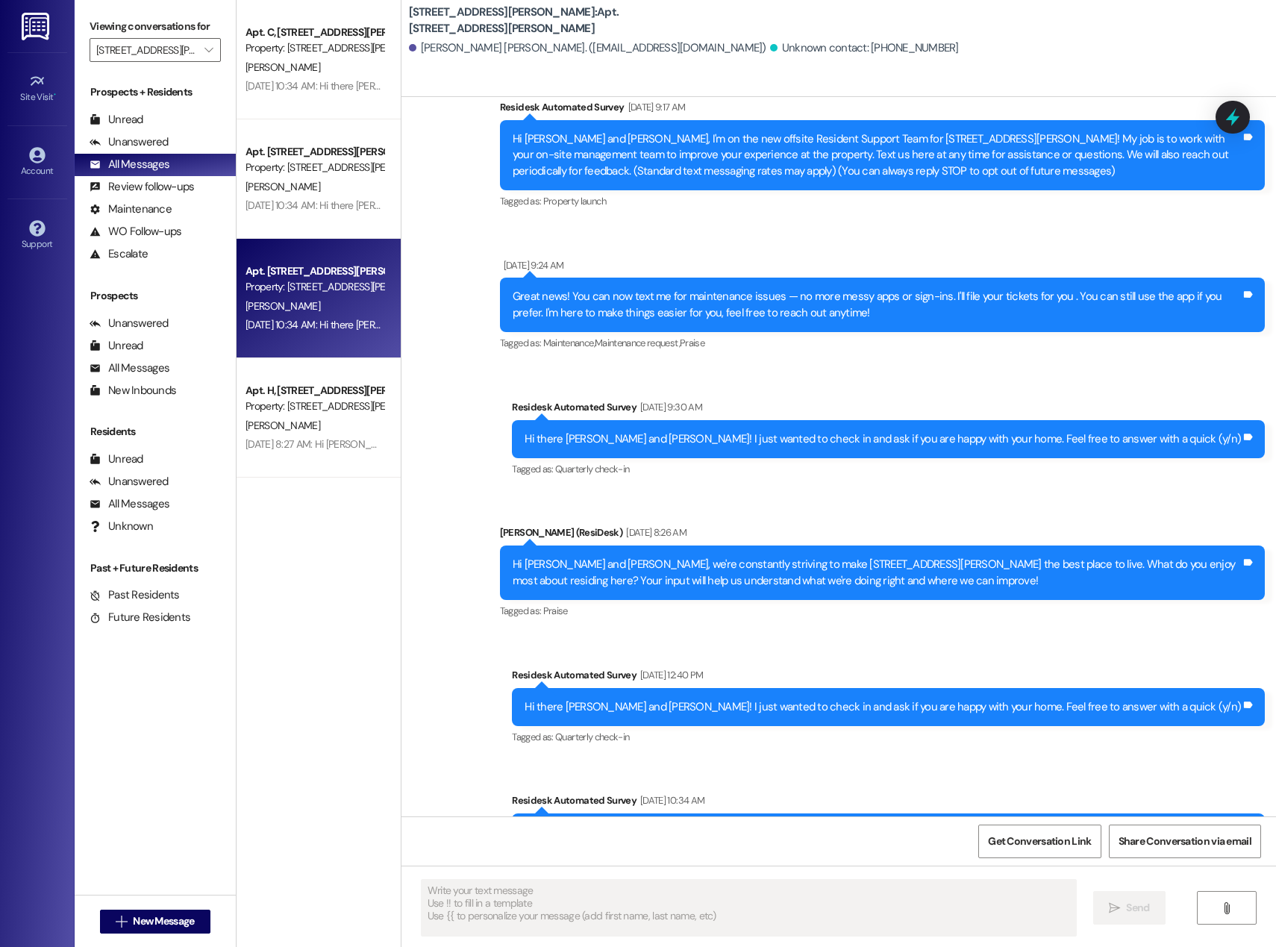
scroll to position [201, 0]
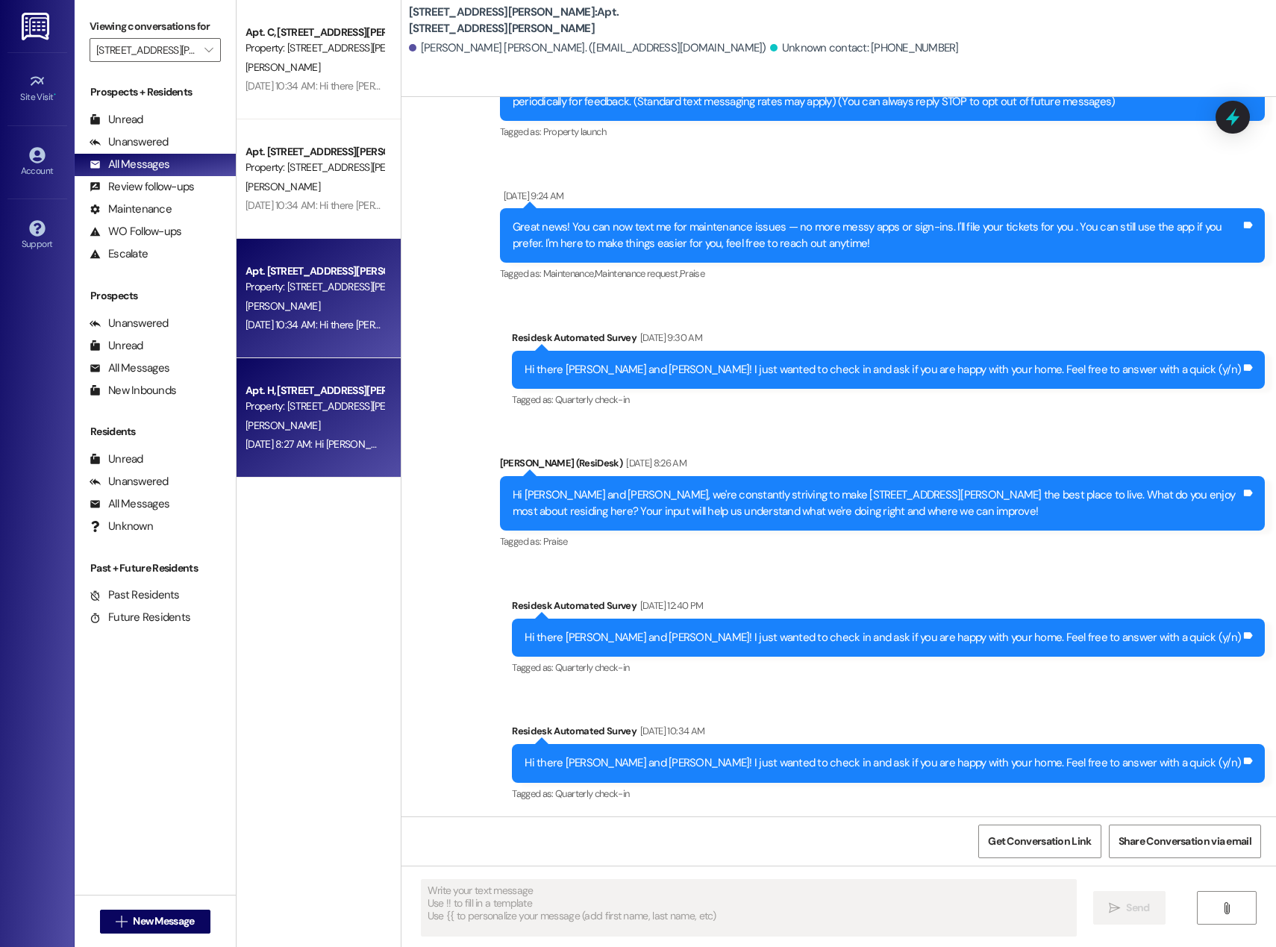
click at [336, 422] on div "[PERSON_NAME]" at bounding box center [314, 425] width 141 height 19
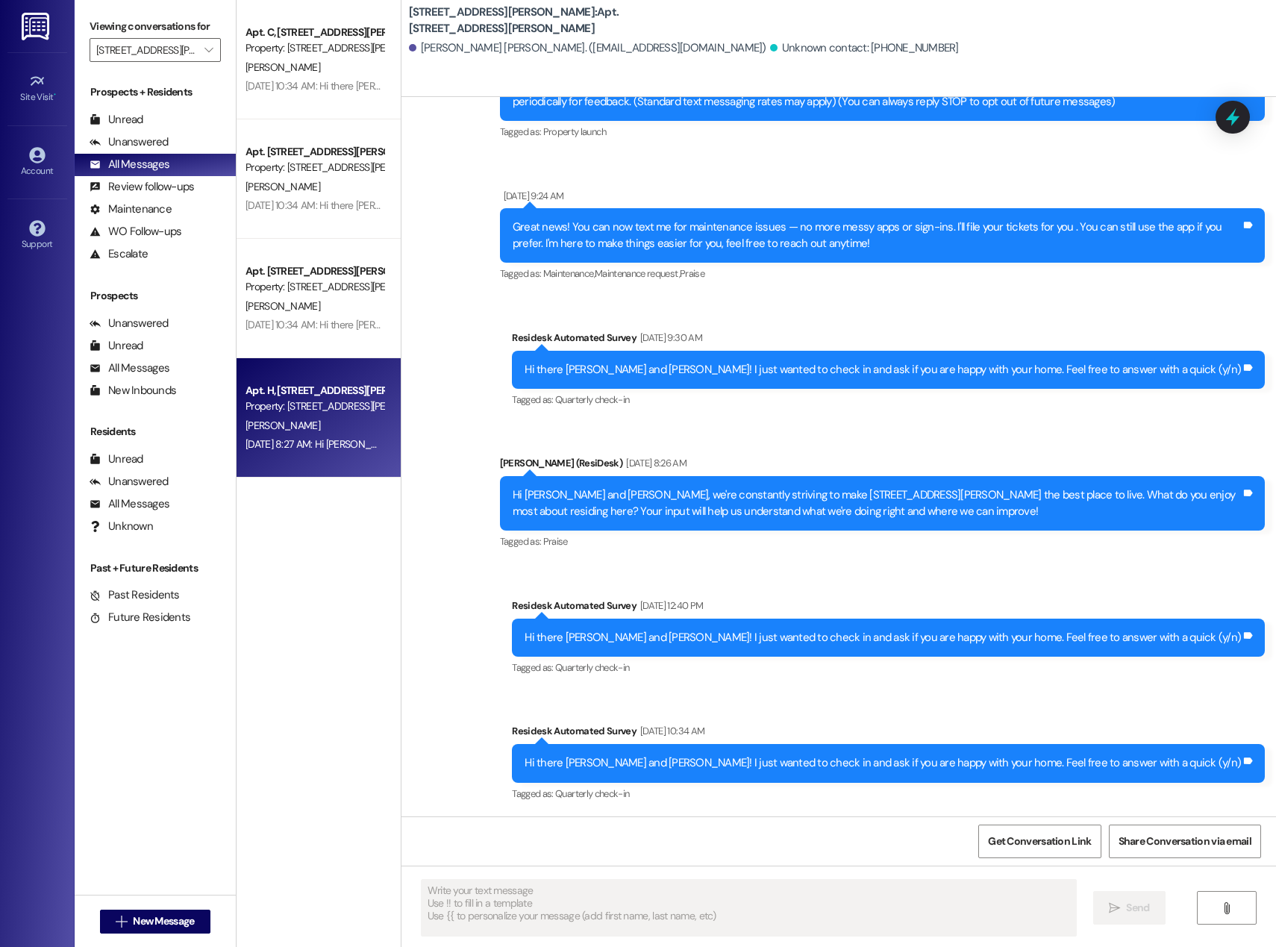
type textarea "Fetching suggested responses. Please feel free to read through the conversation…"
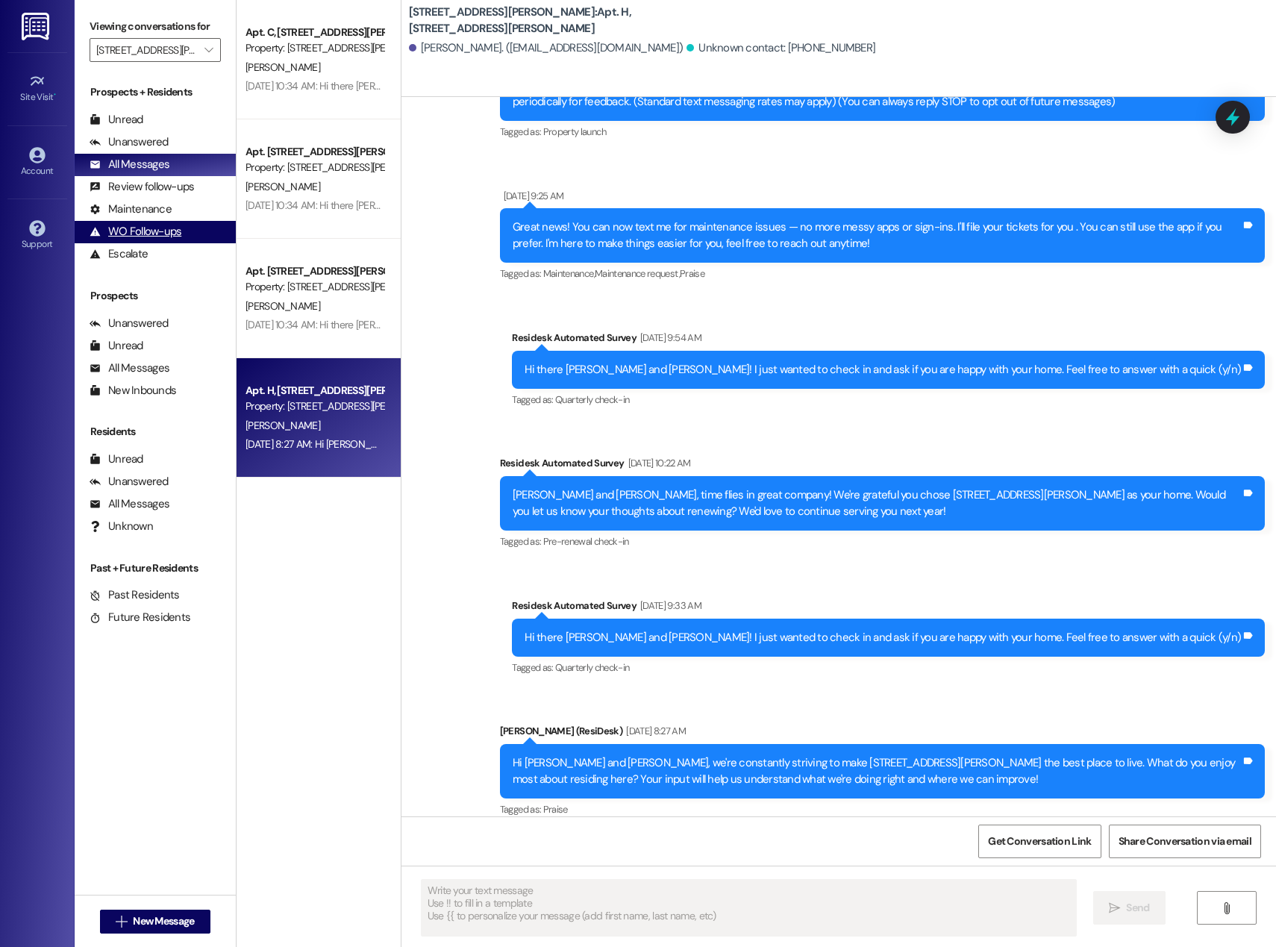
click at [162, 231] on div "WO Follow-ups" at bounding box center [136, 232] width 92 height 16
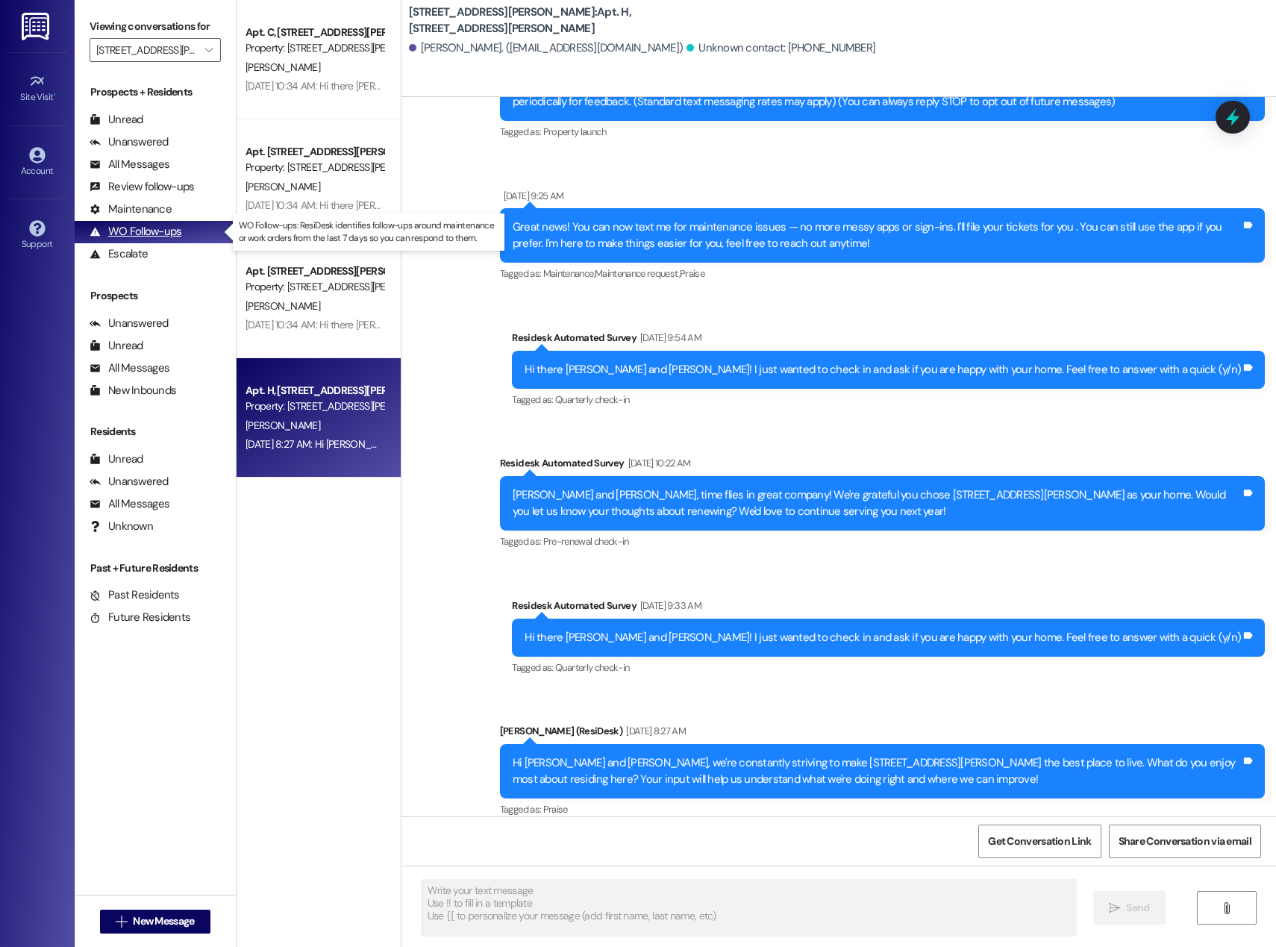
click at [152, 231] on div "WO Follow-ups" at bounding box center [136, 232] width 92 height 16
click at [145, 210] on div "Maintenance" at bounding box center [131, 209] width 82 height 16
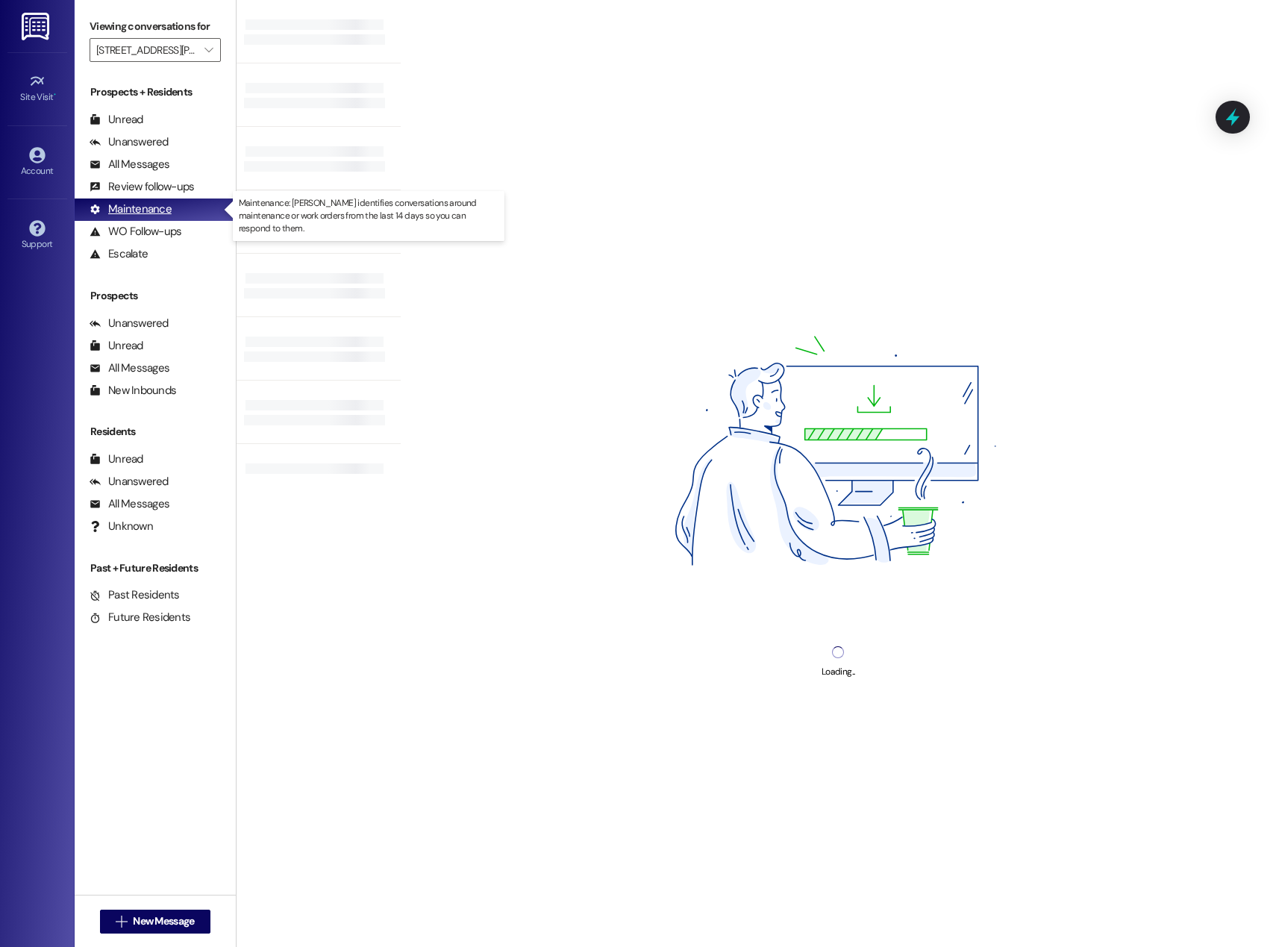
click at [145, 210] on div "Maintenance" at bounding box center [131, 209] width 82 height 16
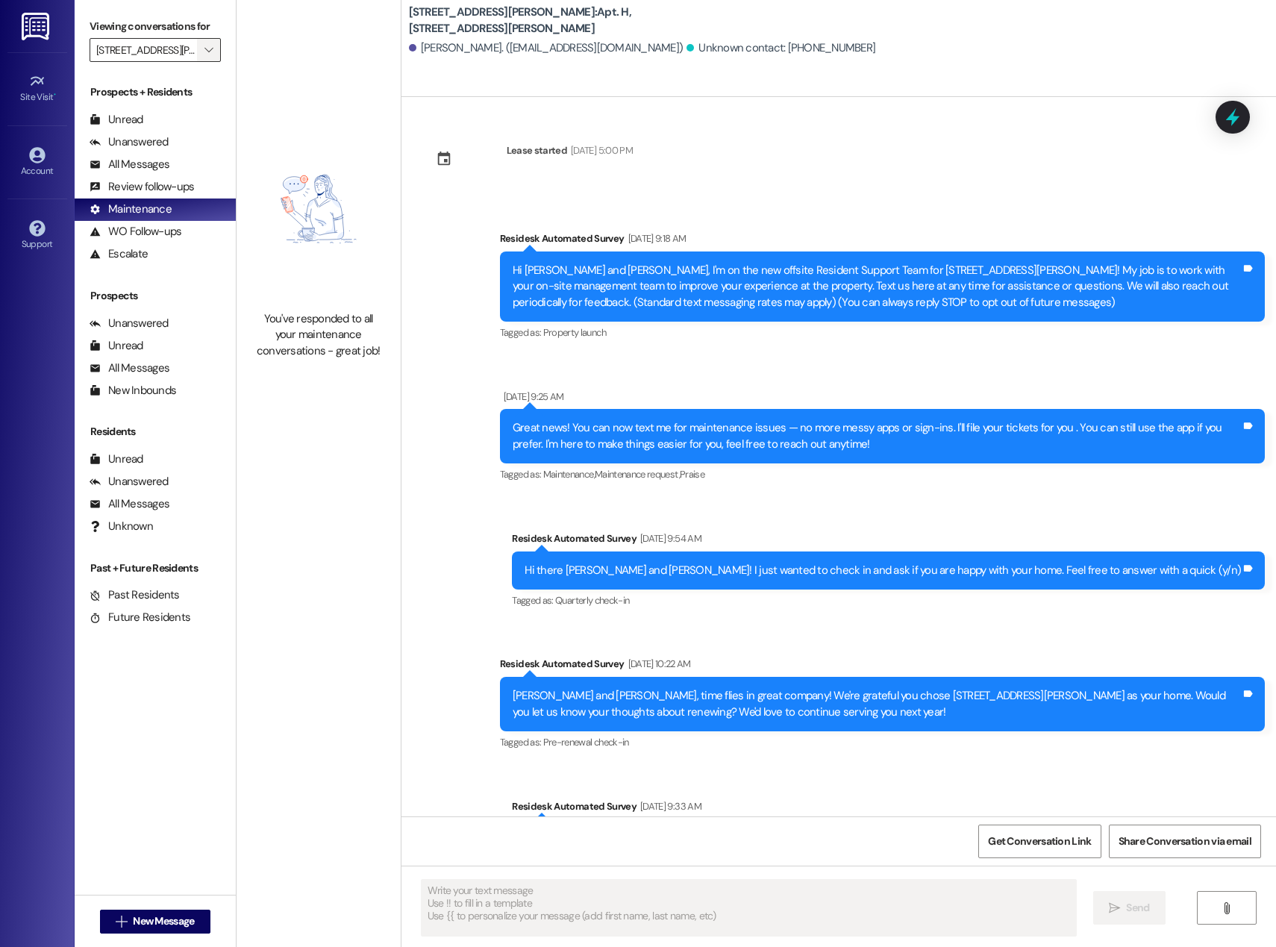
click at [204, 50] on icon "" at bounding box center [208, 50] width 8 height 12
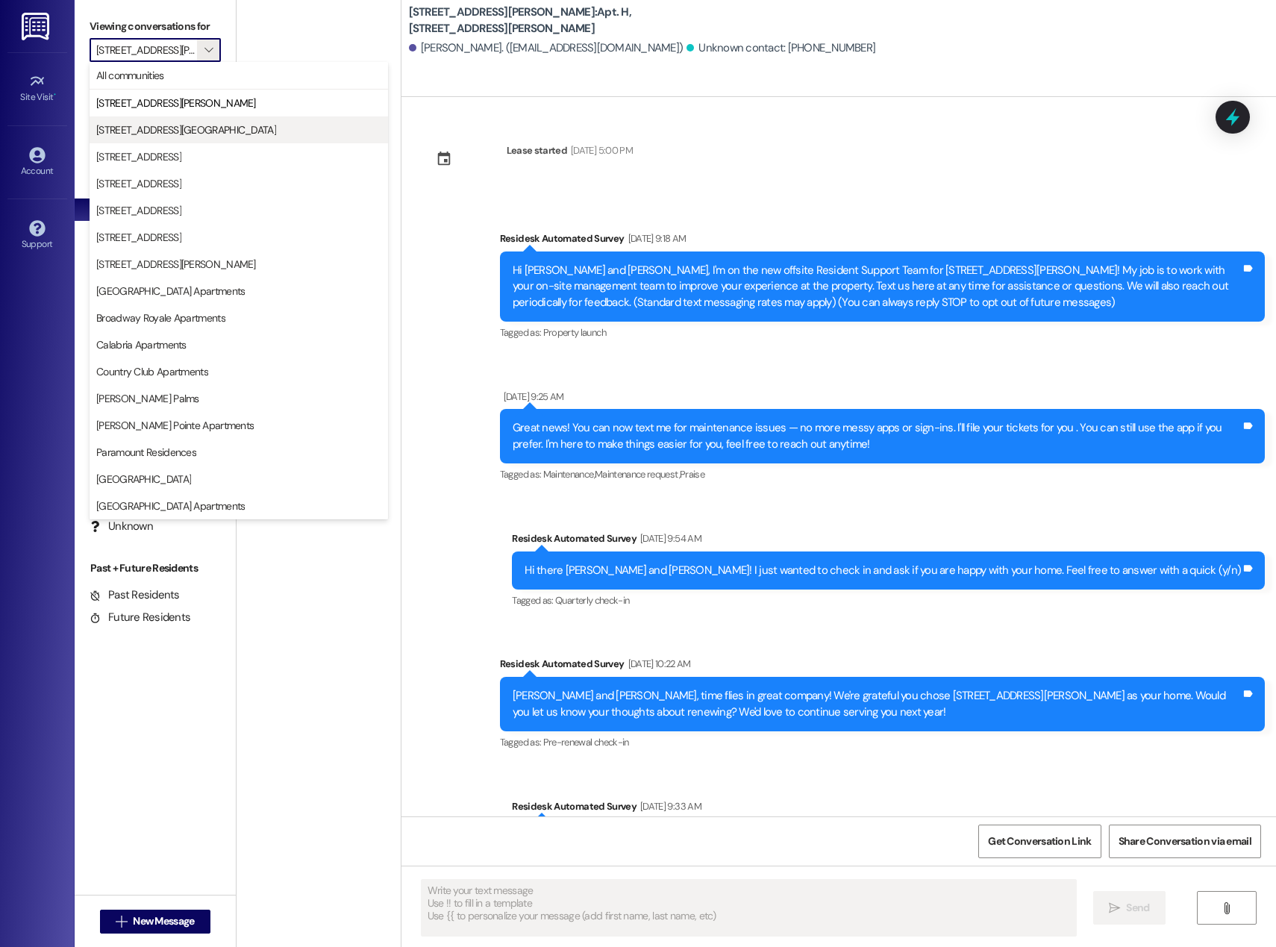
click at [157, 128] on span "[STREET_ADDRESS][GEOGRAPHIC_DATA]" at bounding box center [186, 129] width 180 height 15
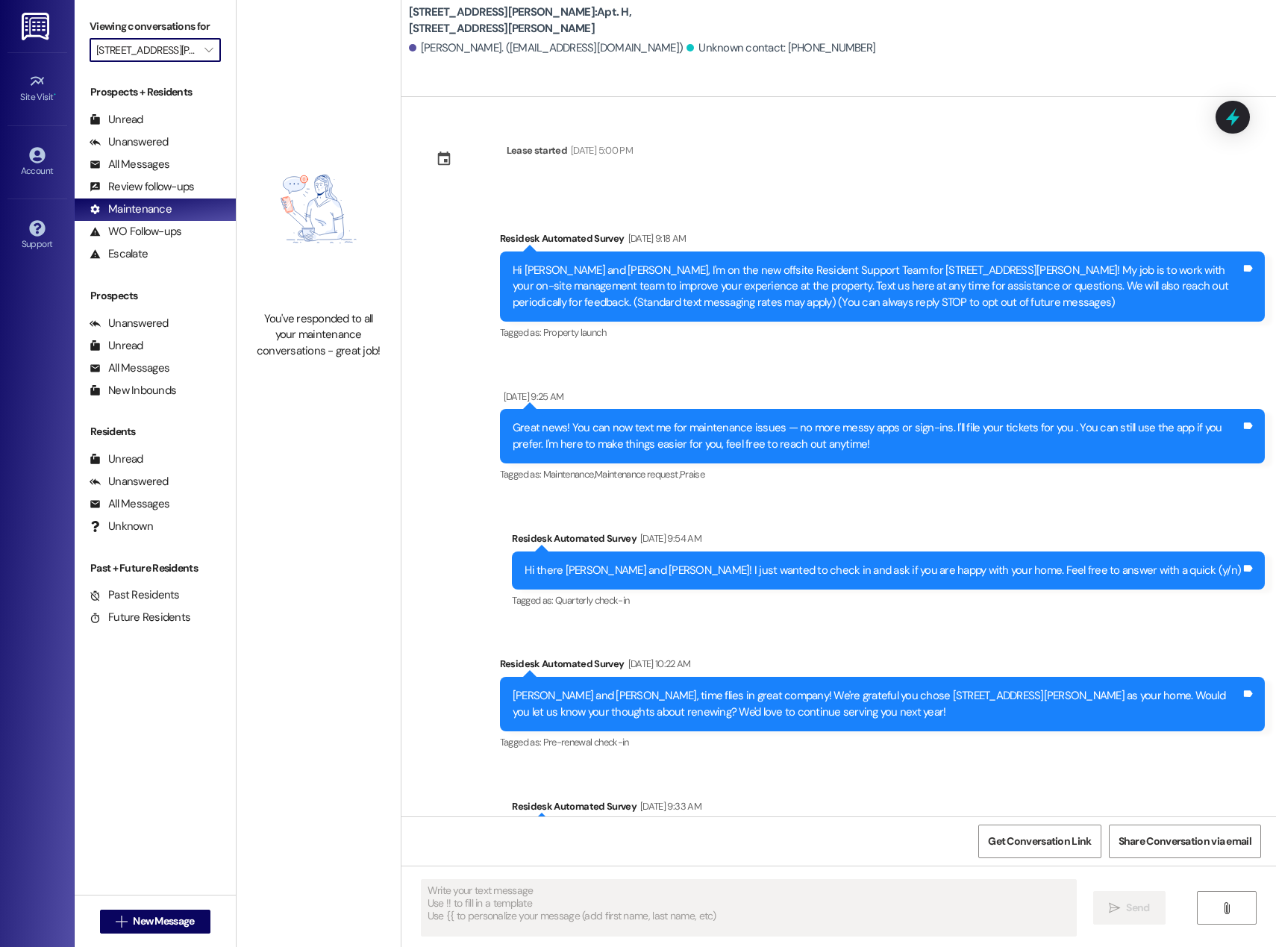
type input "[STREET_ADDRESS][GEOGRAPHIC_DATA]"
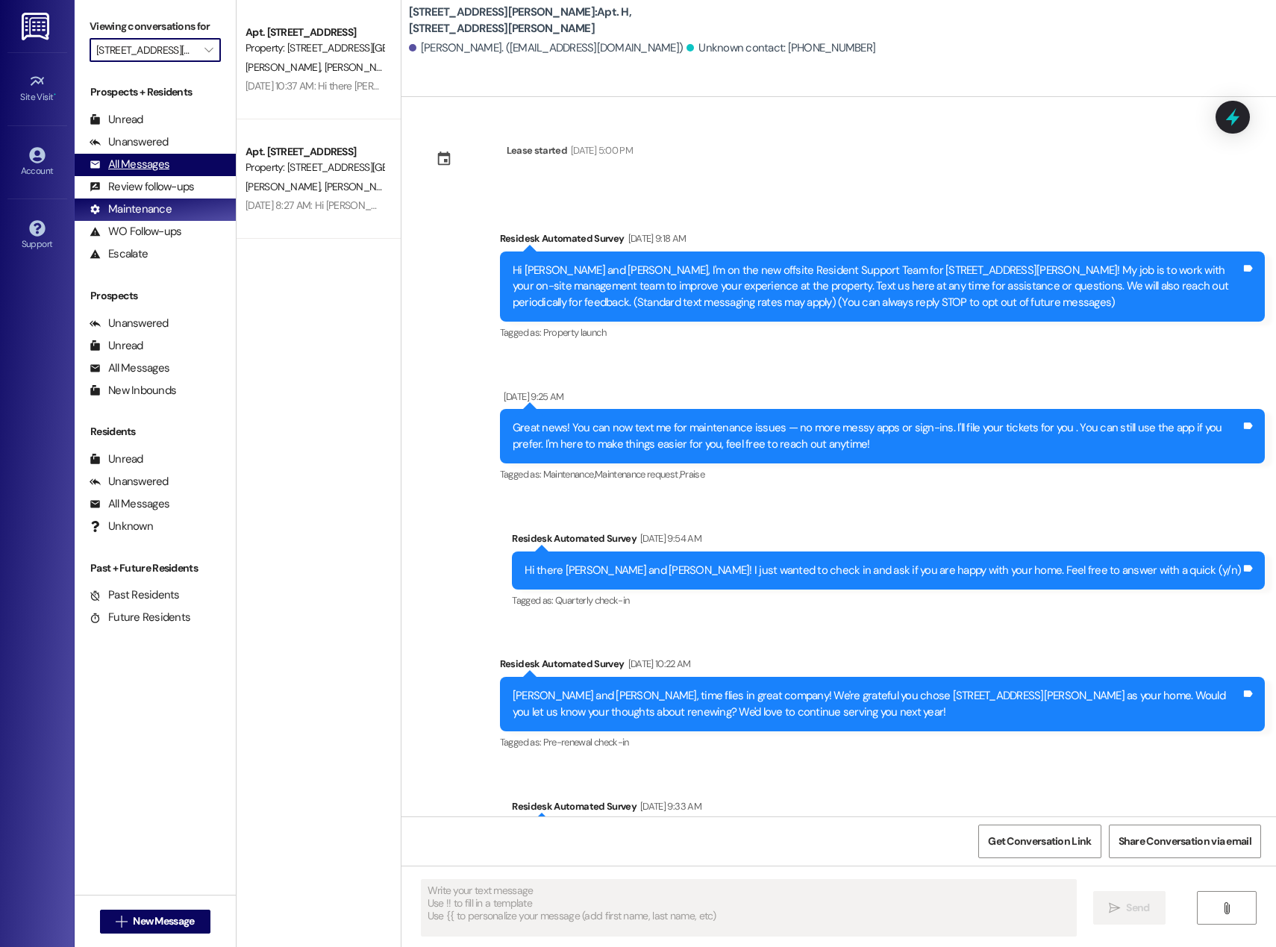
type textarea "Fetching suggested responses. Please feel free to read through the conversation…"
click at [148, 161] on div "All Messages" at bounding box center [130, 165] width 80 height 16
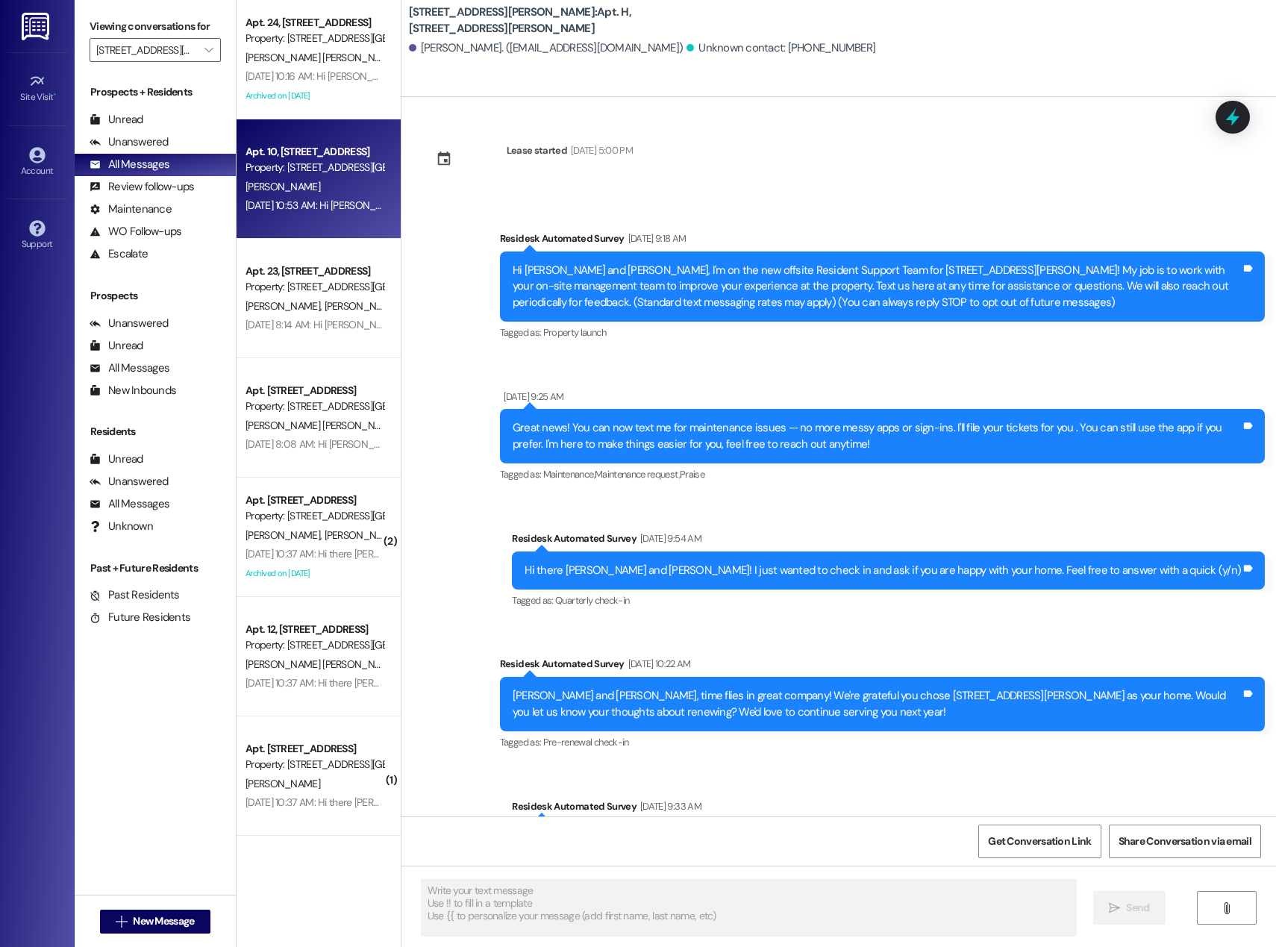
click at [325, 169] on div "Property: [STREET_ADDRESS][GEOGRAPHIC_DATA]" at bounding box center [314, 168] width 138 height 16
type textarea "Fetching suggested responses. Please feel free to read through the conversation…"
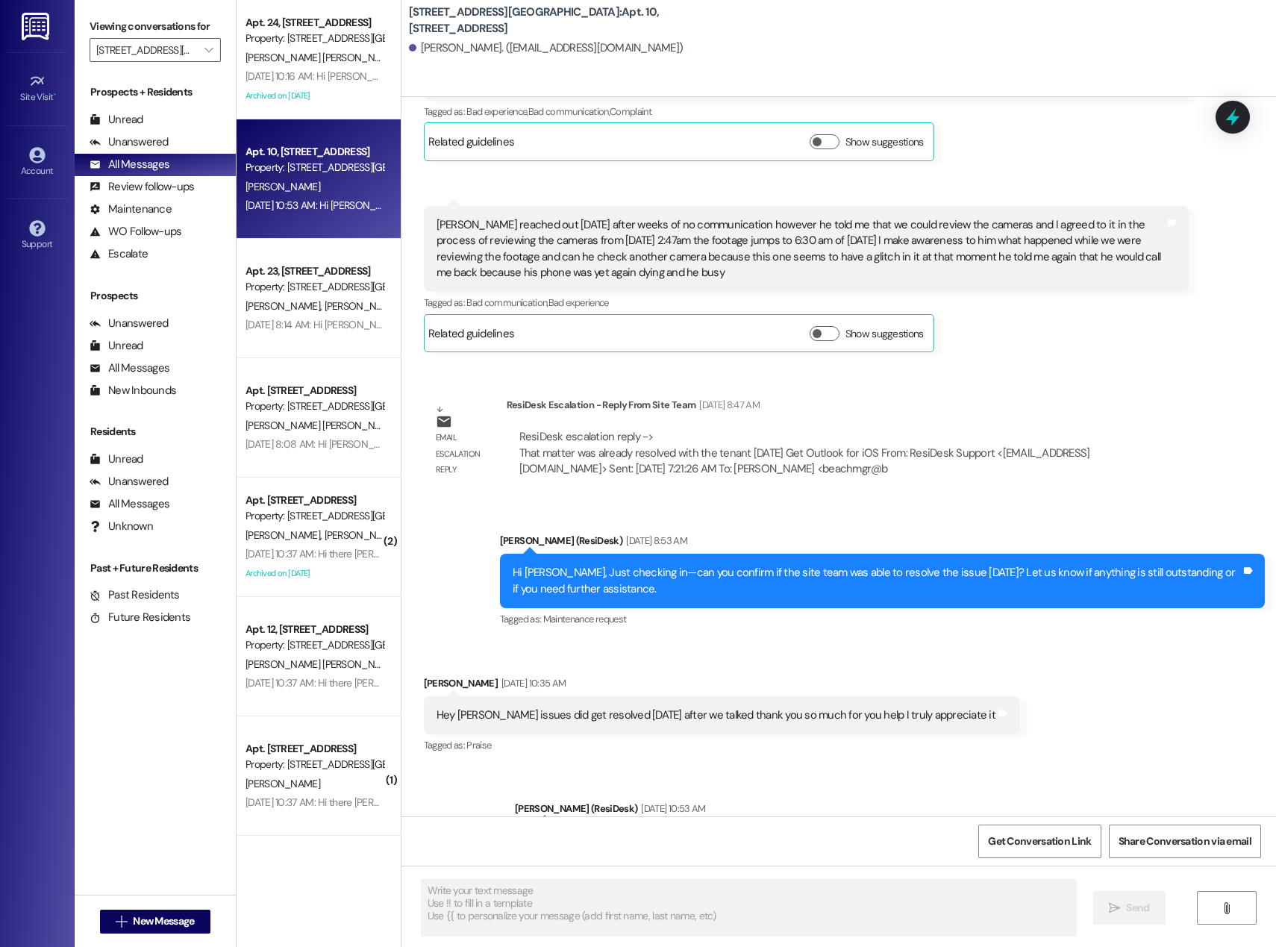
scroll to position [6202, 0]
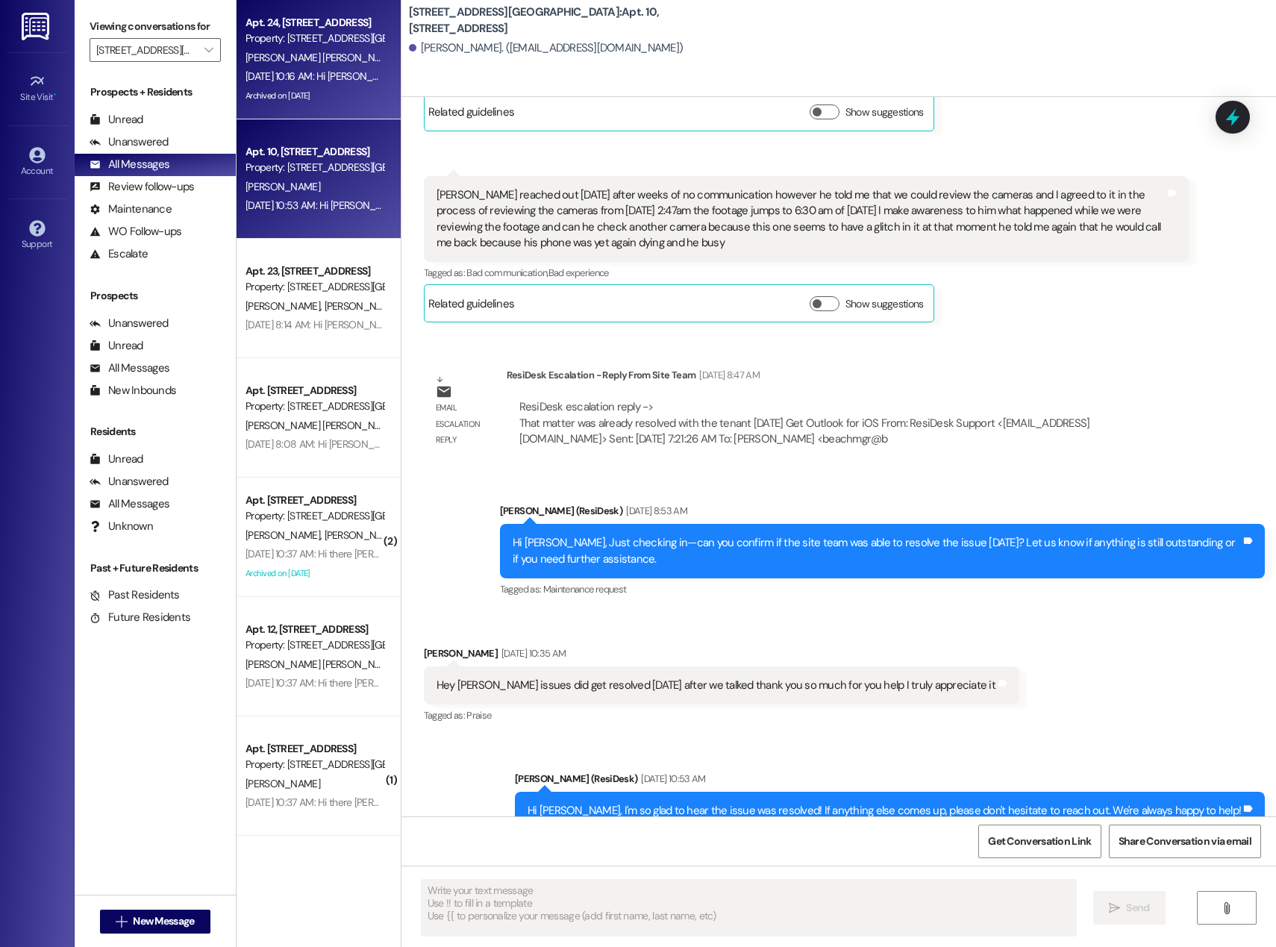
click at [314, 37] on div "Property: [STREET_ADDRESS][GEOGRAPHIC_DATA]" at bounding box center [314, 39] width 138 height 16
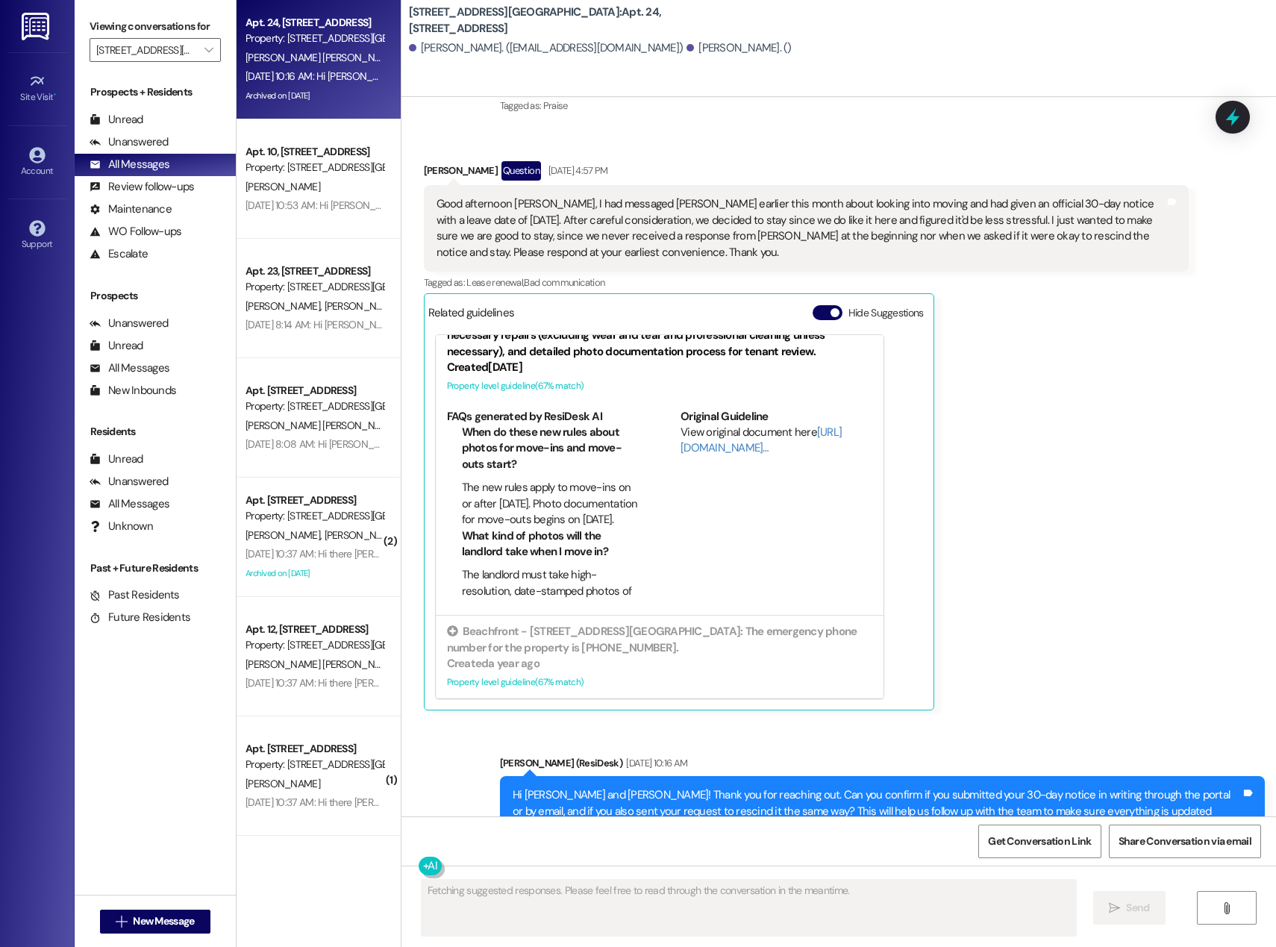
scroll to position [2116, 0]
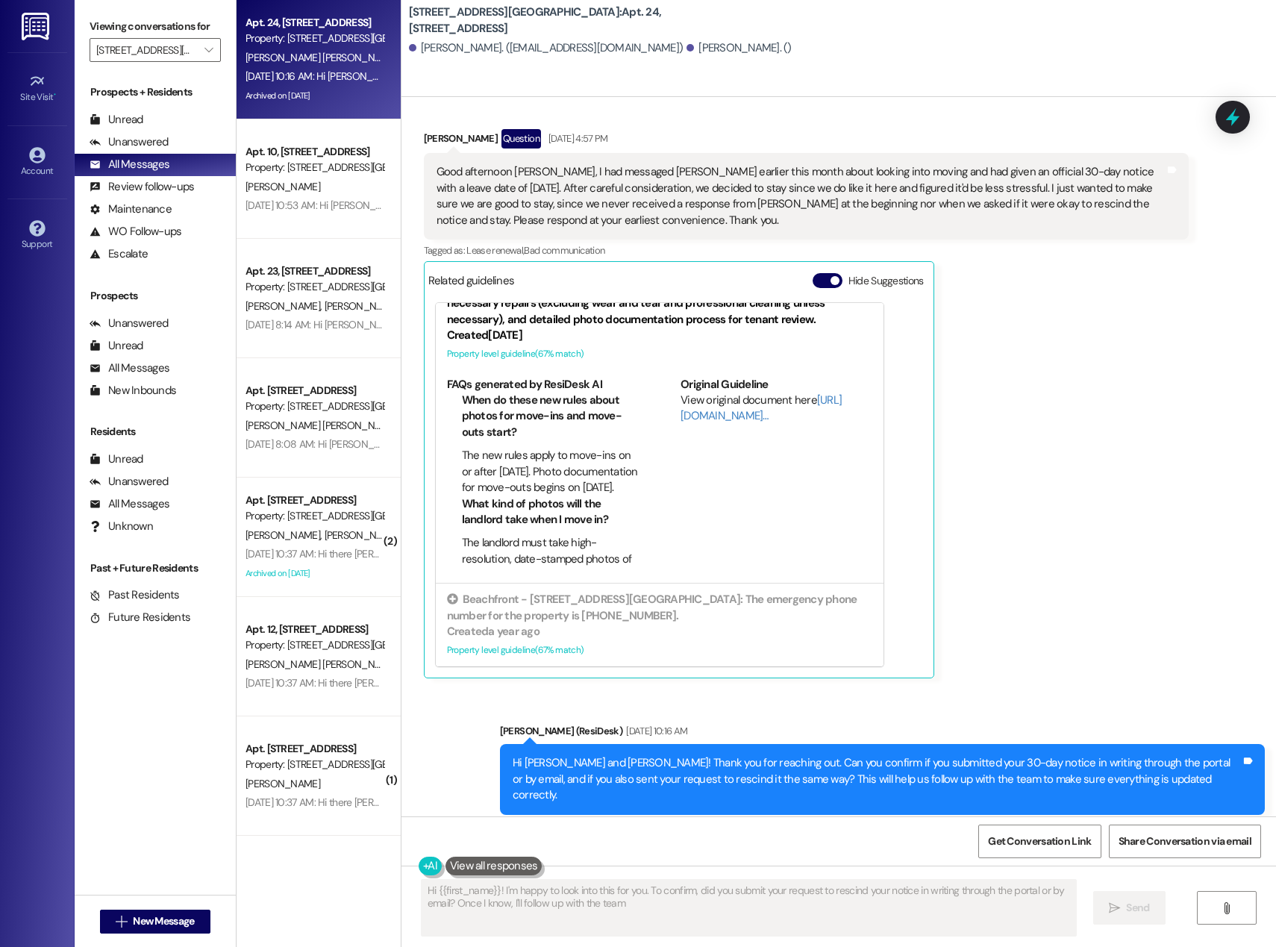
type textarea "Hi {{first_name}}! I'm happy to look into this for you. To confirm, did you sub…"
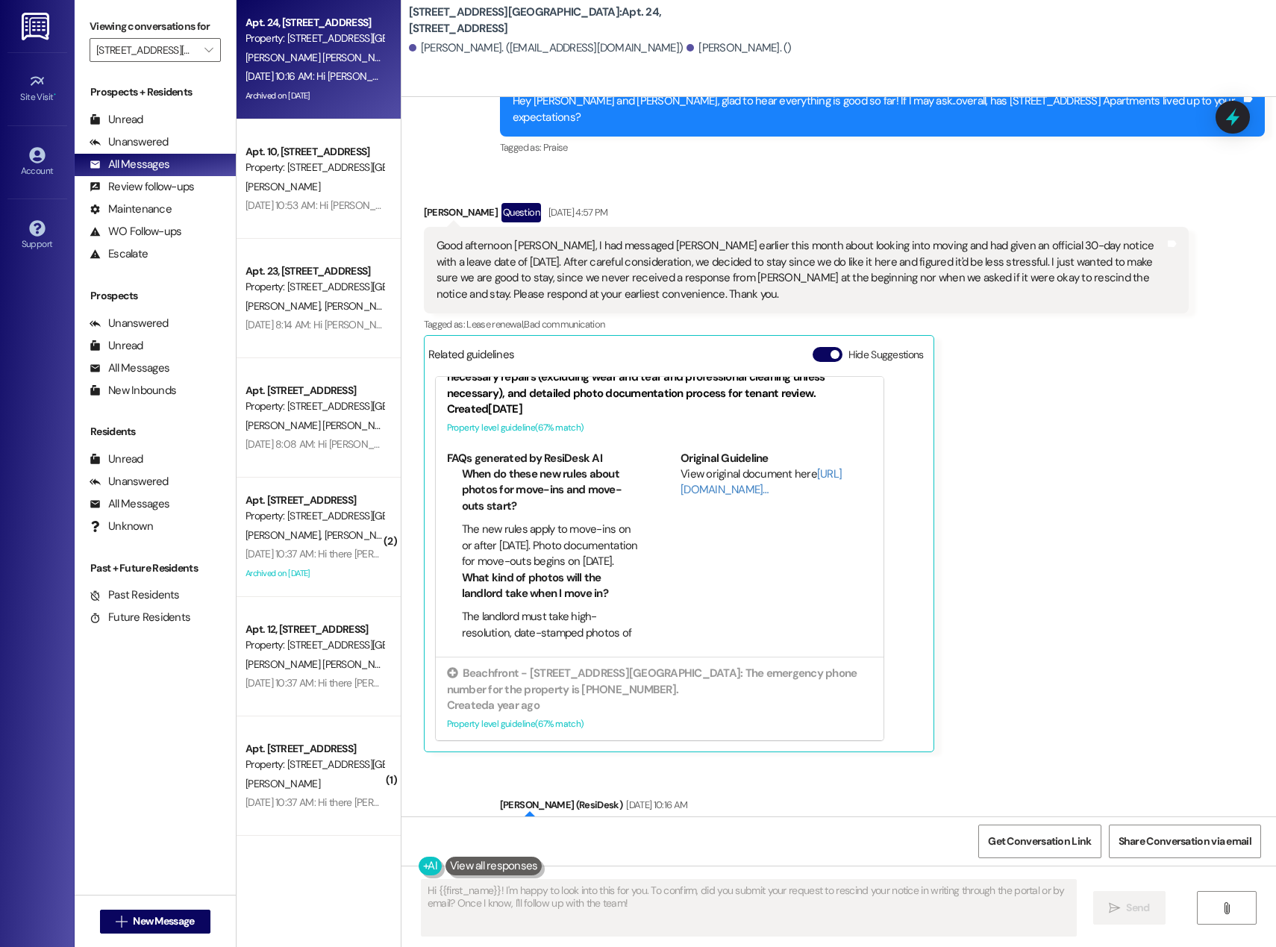
scroll to position [2041, 0]
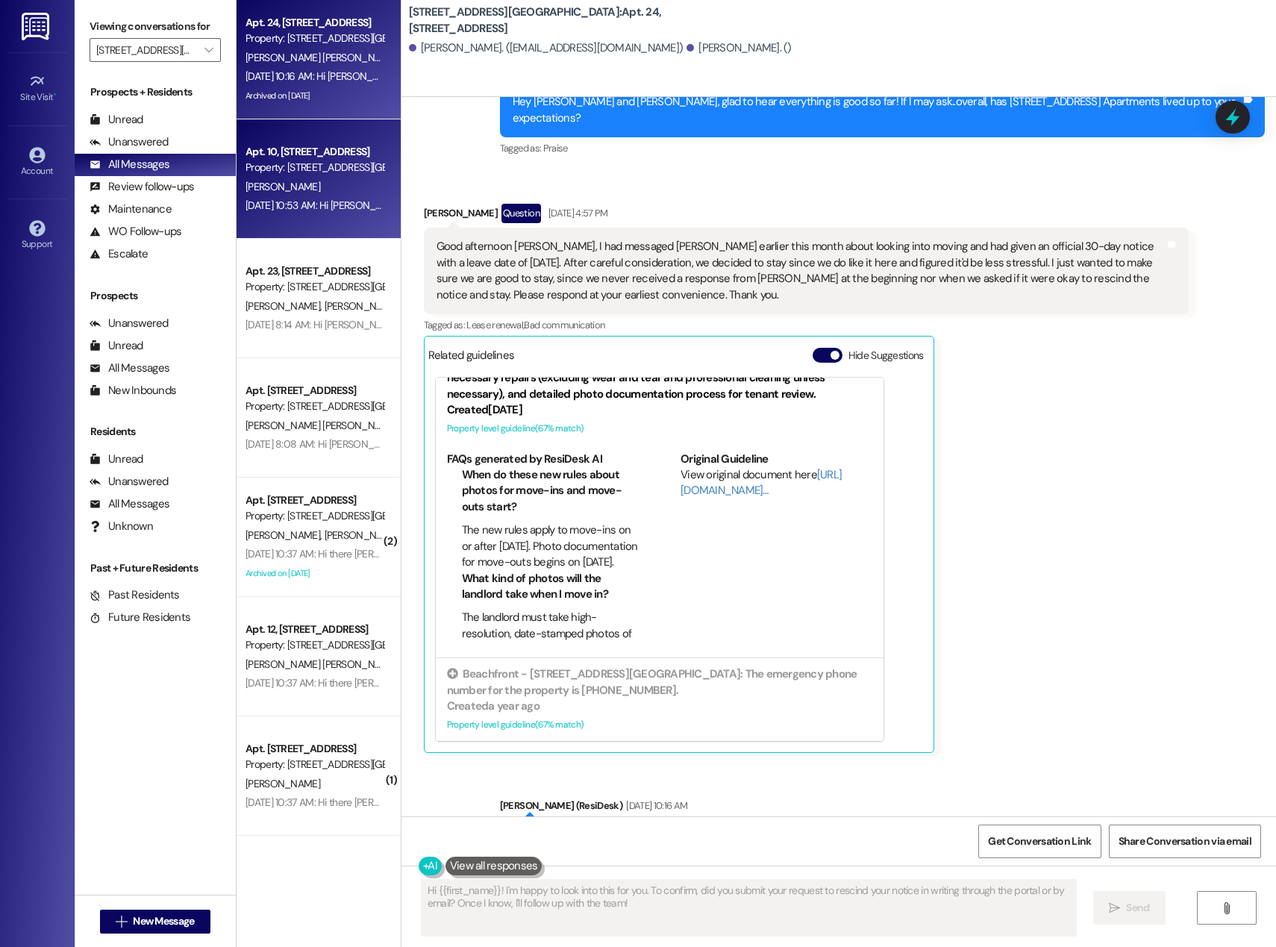
click at [272, 176] on div "Apt. 10, [STREET_ADDRESS] Property: [STREET_ADDRESS][GEOGRAPHIC_DATA]" at bounding box center [314, 160] width 141 height 35
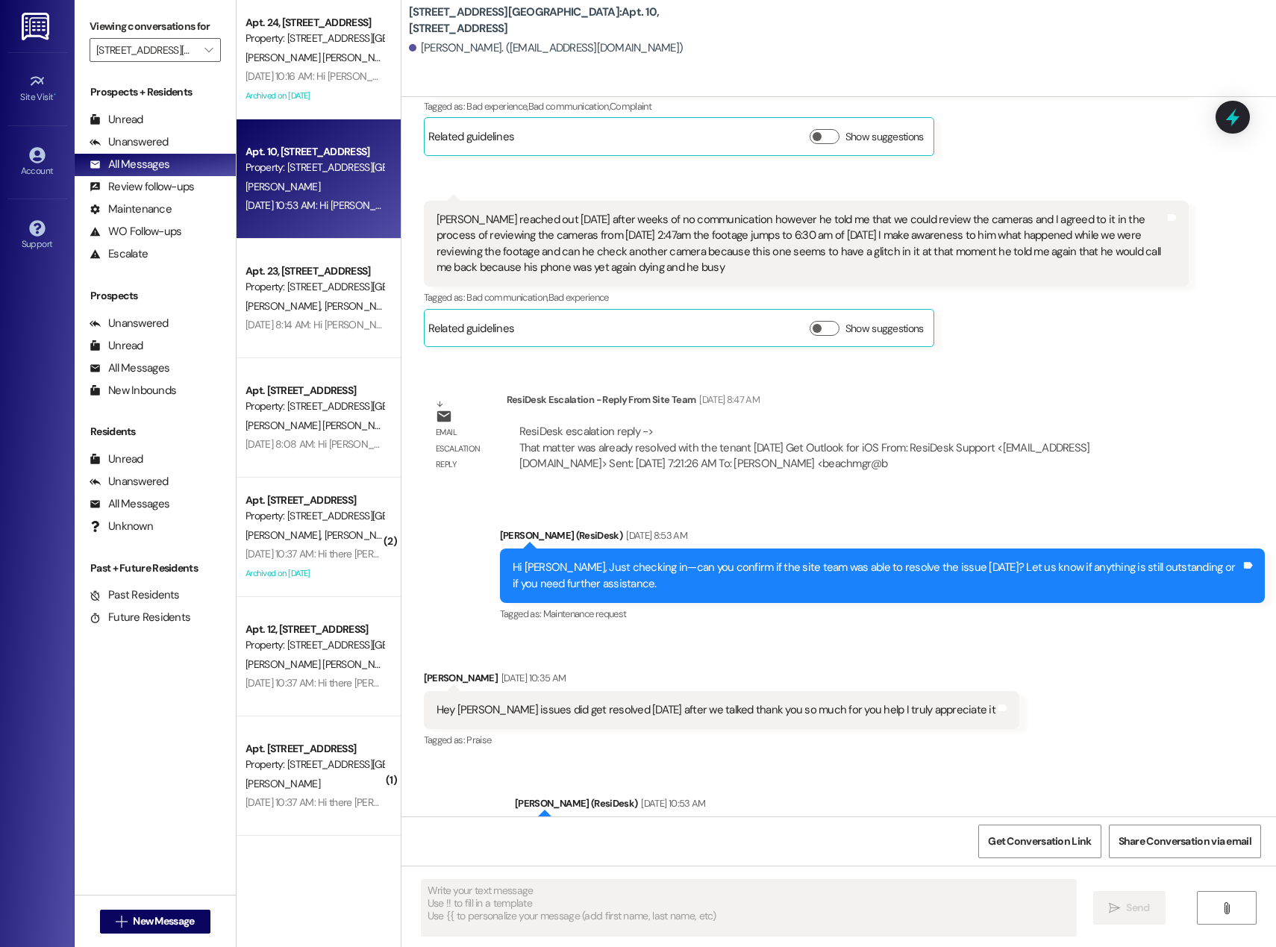
scroll to position [6202, 0]
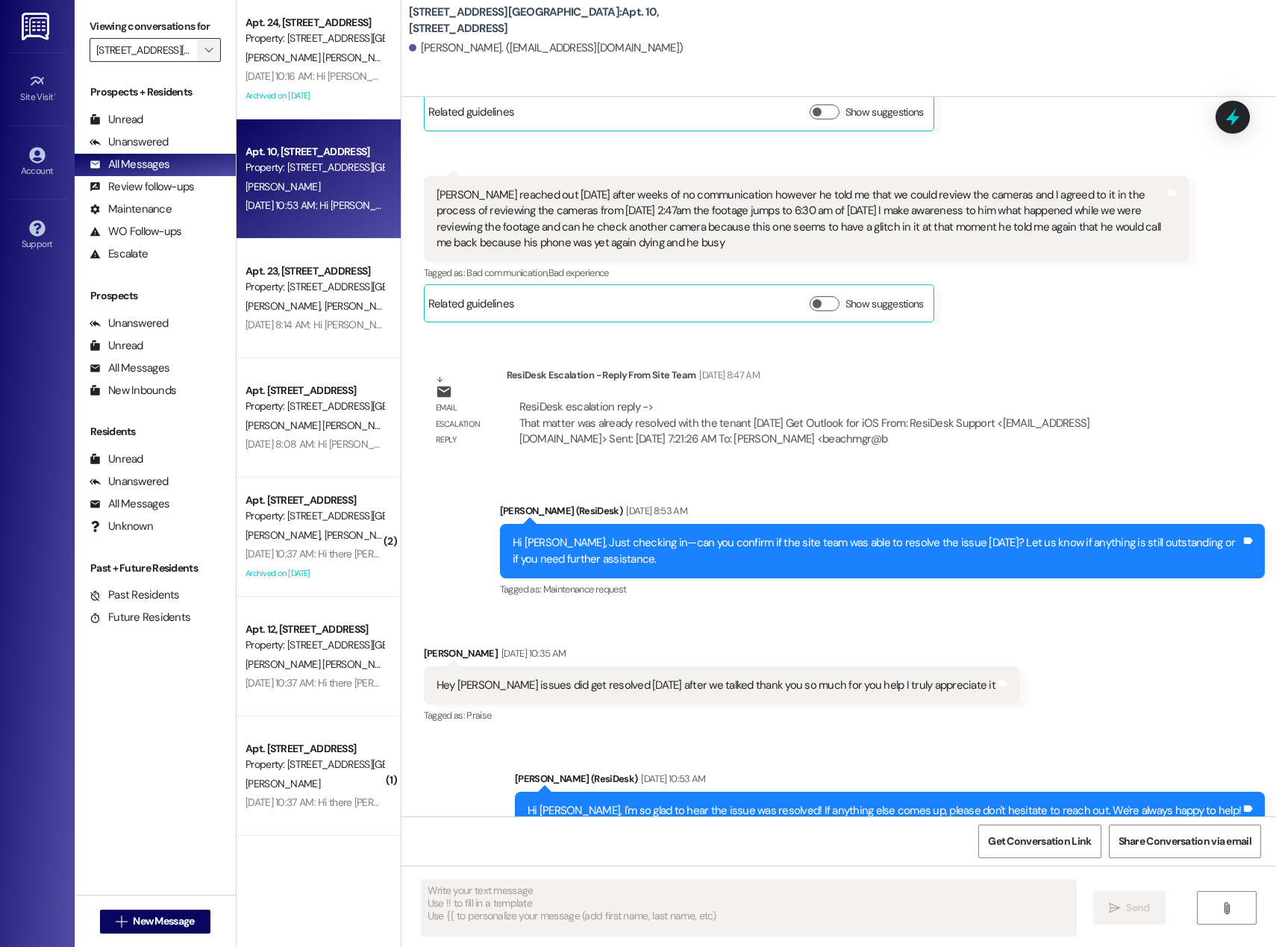
click at [204, 47] on icon "" at bounding box center [208, 50] width 8 height 12
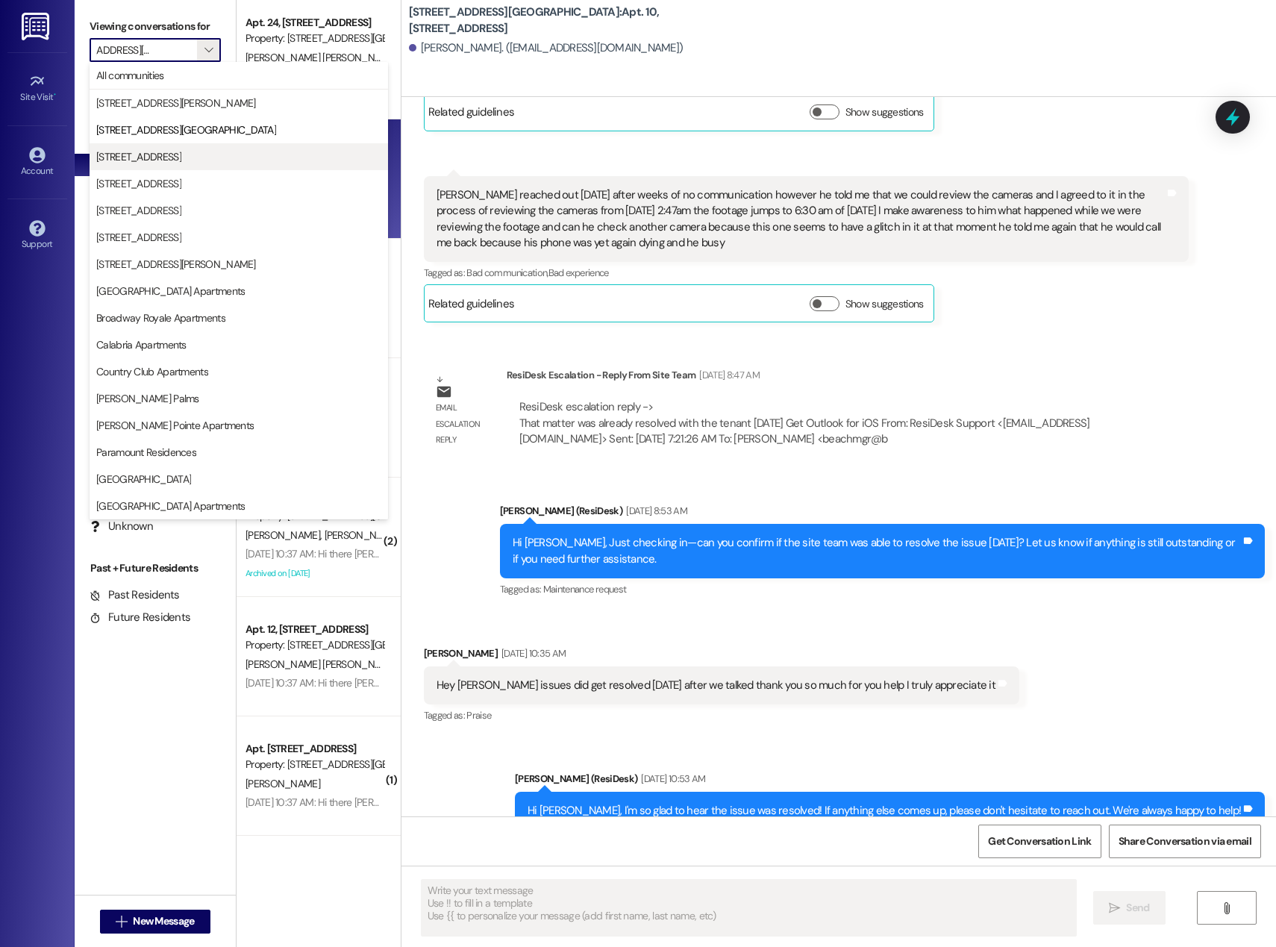
click at [172, 156] on span "[STREET_ADDRESS]" at bounding box center [238, 156] width 285 height 15
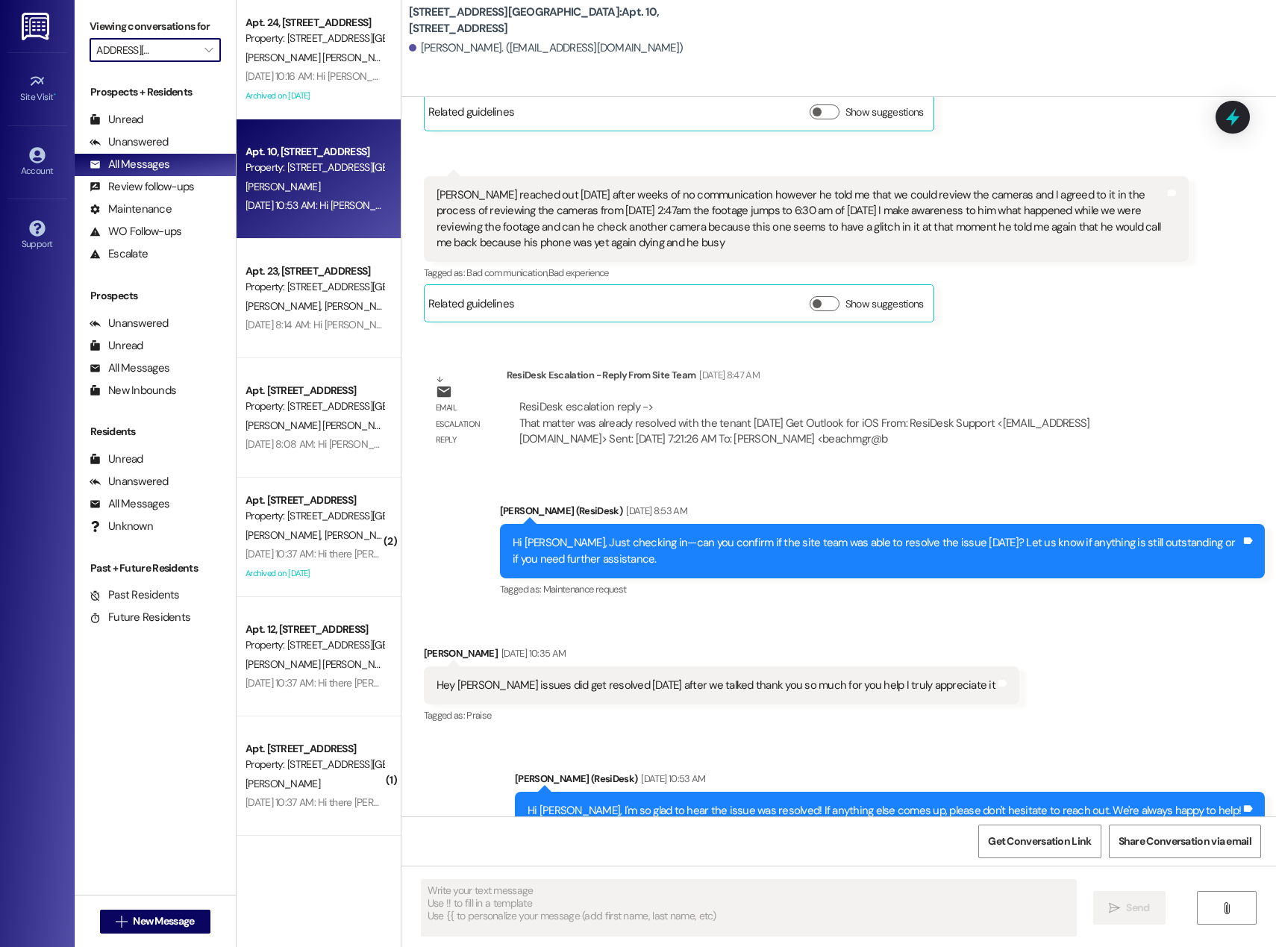
type input "[STREET_ADDRESS]"
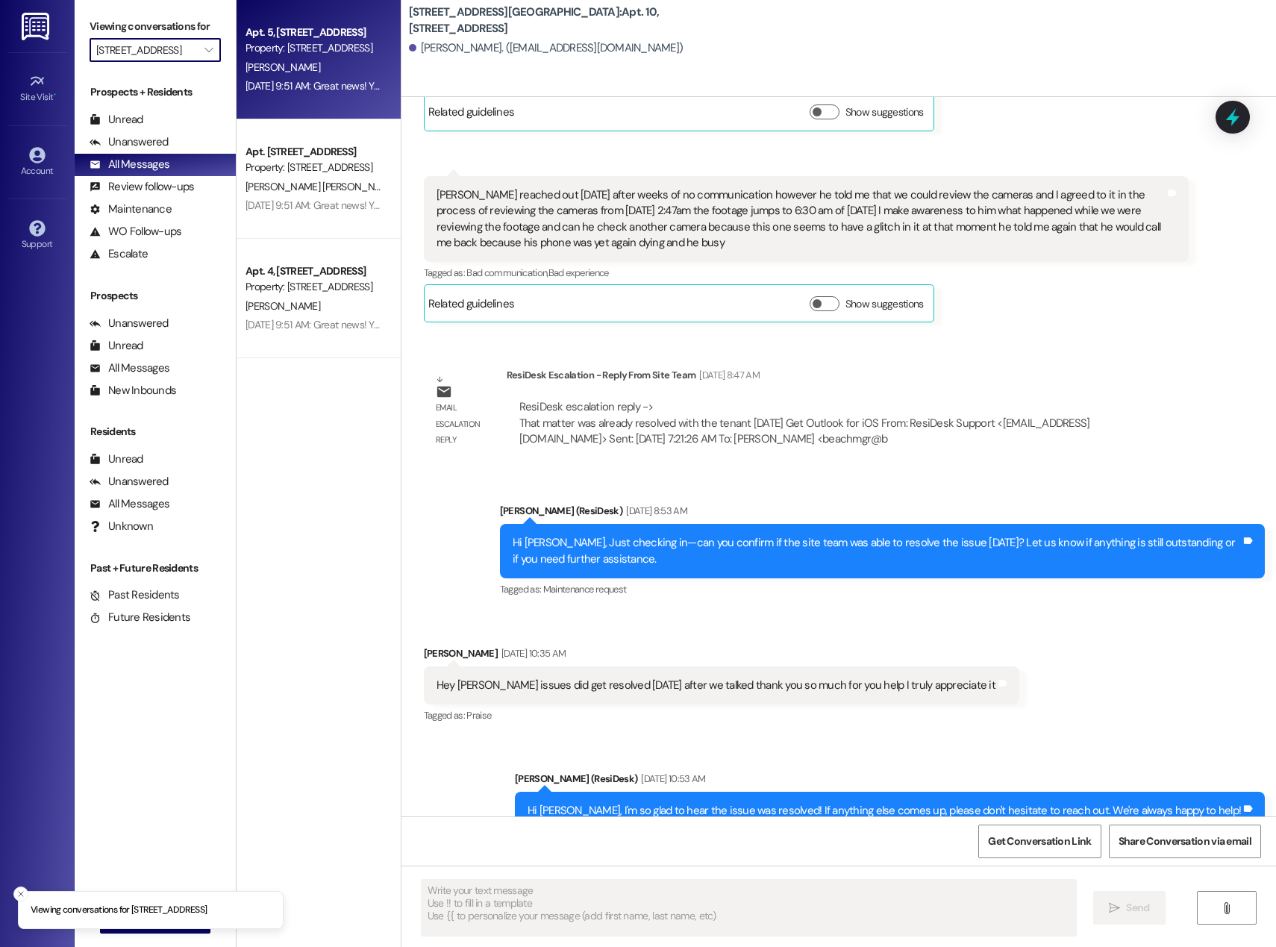
click at [345, 84] on div "[DATE] 9:51 AM: Great news! You can now text me for maintenance issues — no mor…" at bounding box center [766, 85] width 1043 height 13
type textarea "Fetching suggested responses. Please feel free to read through the conversation…"
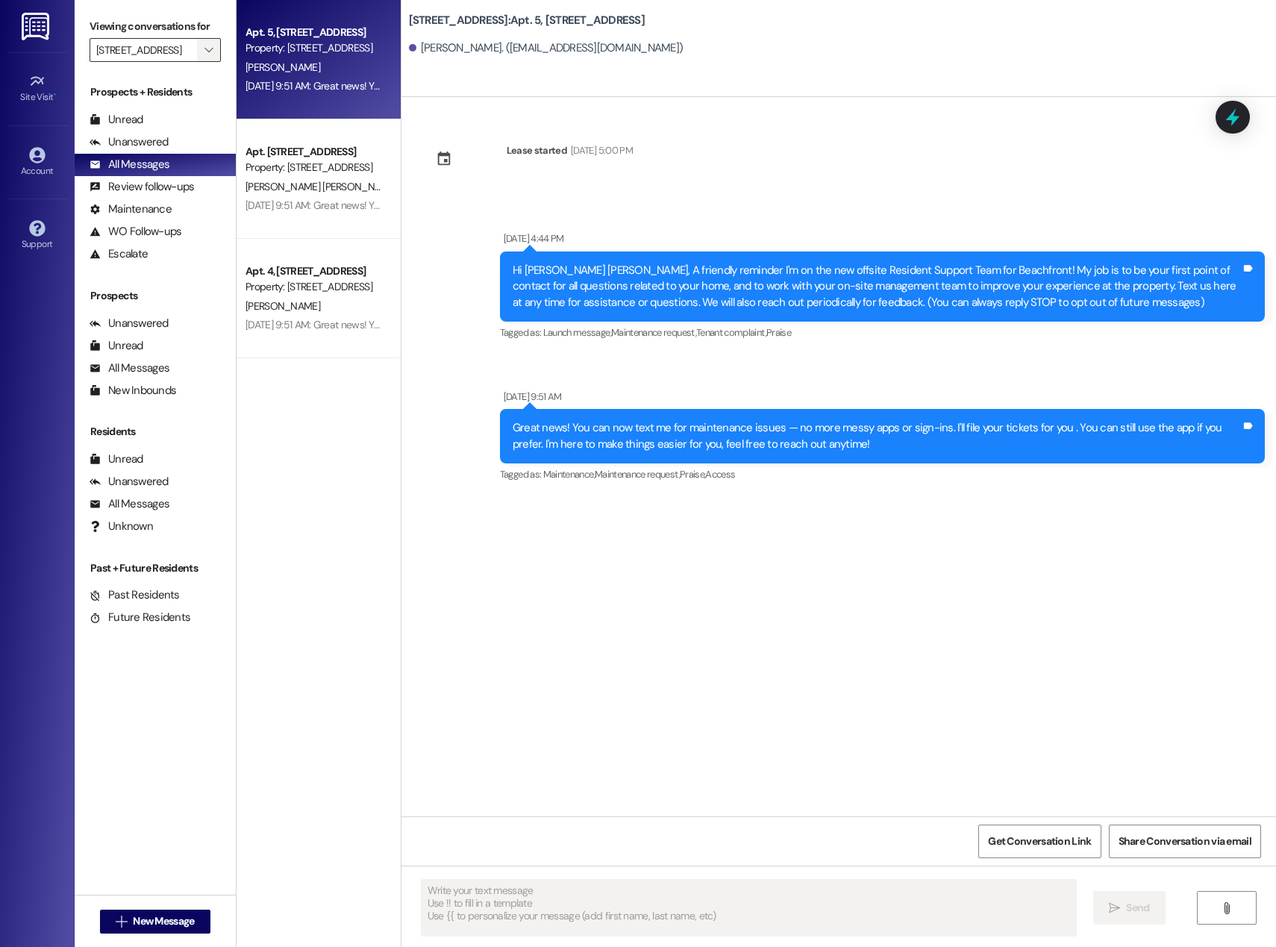
click at [204, 52] on span "" at bounding box center [208, 50] width 14 height 24
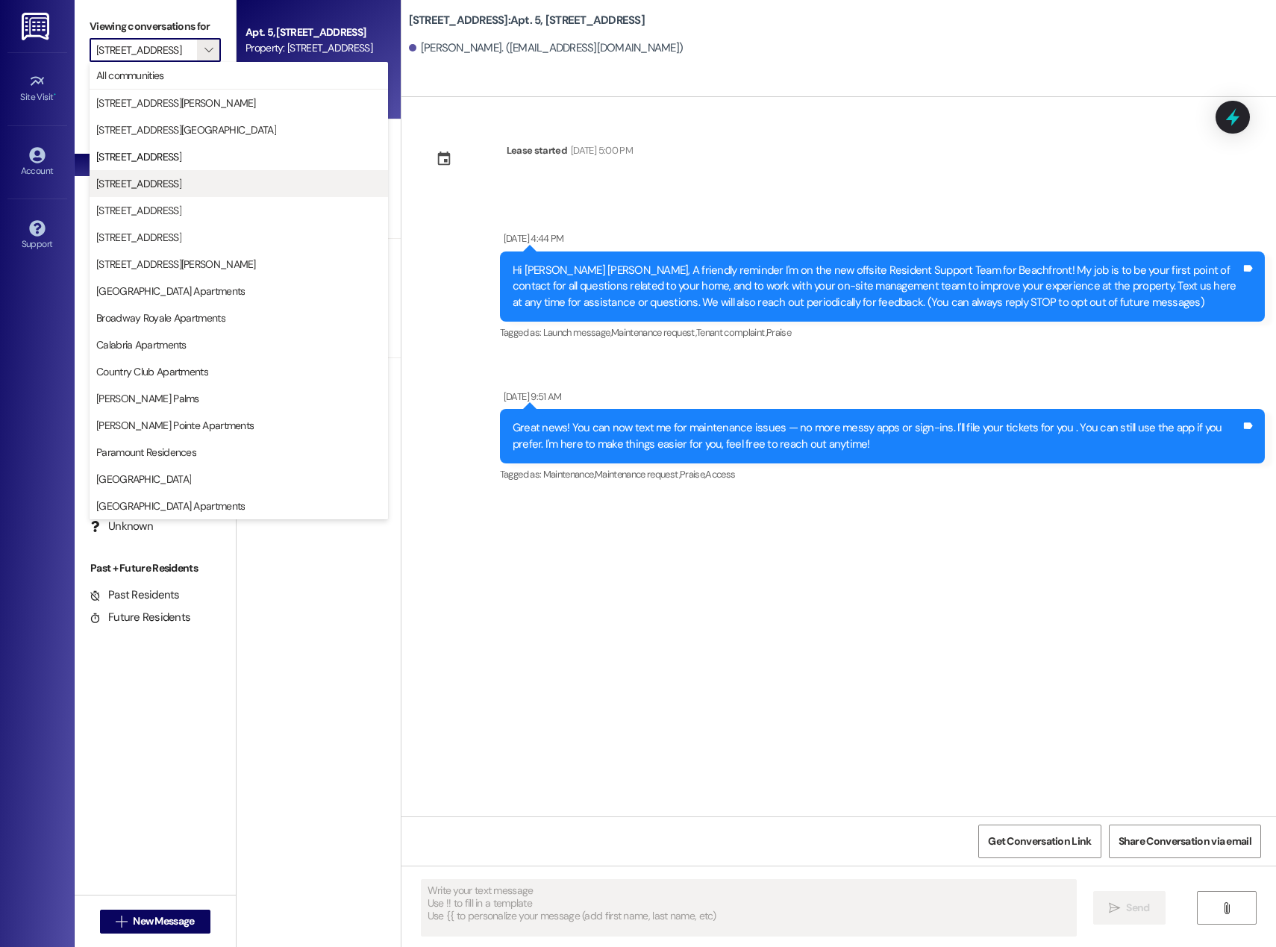
click at [158, 192] on button "[STREET_ADDRESS]" at bounding box center [239, 183] width 298 height 27
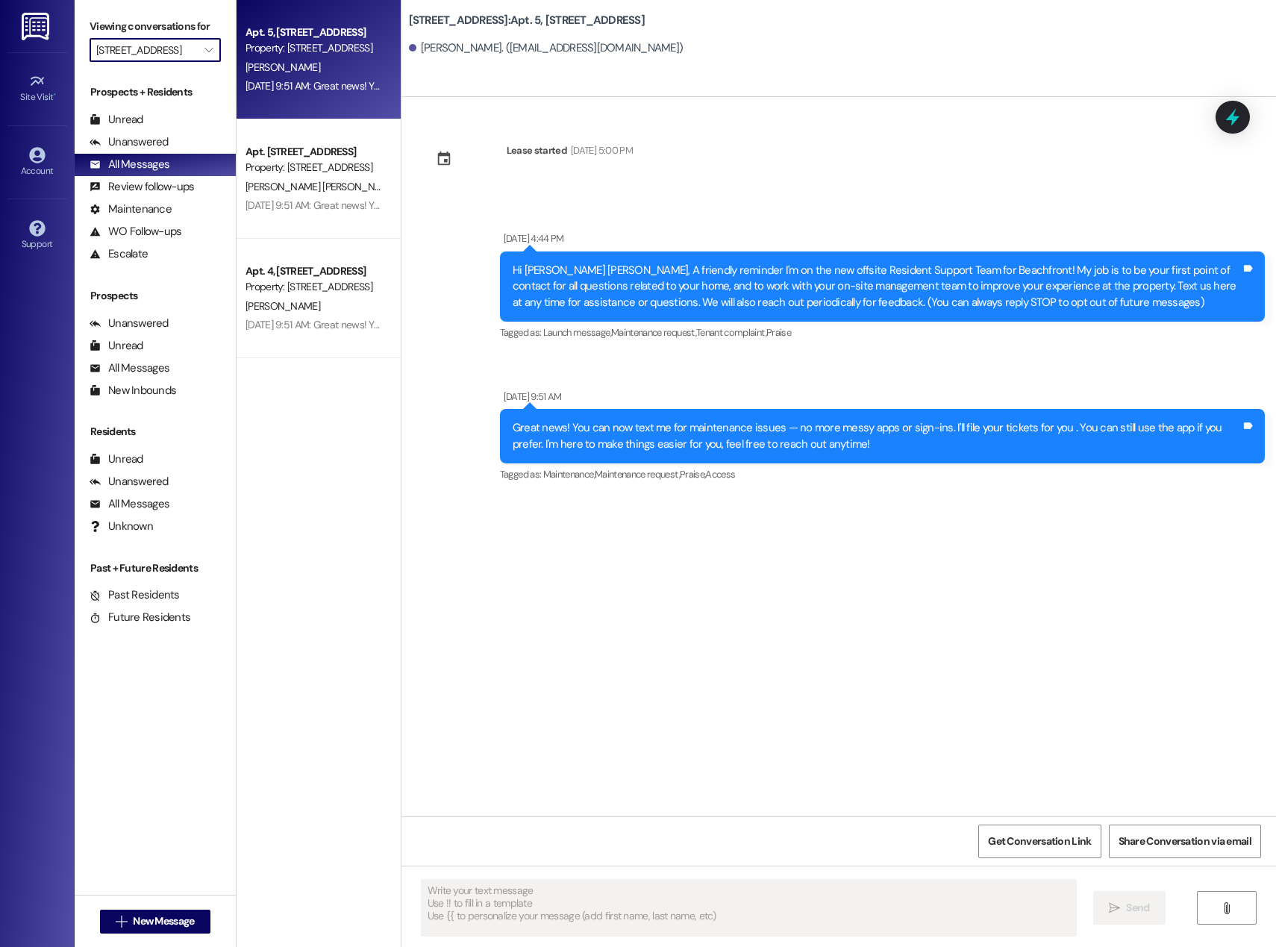
type input "[STREET_ADDRESS]"
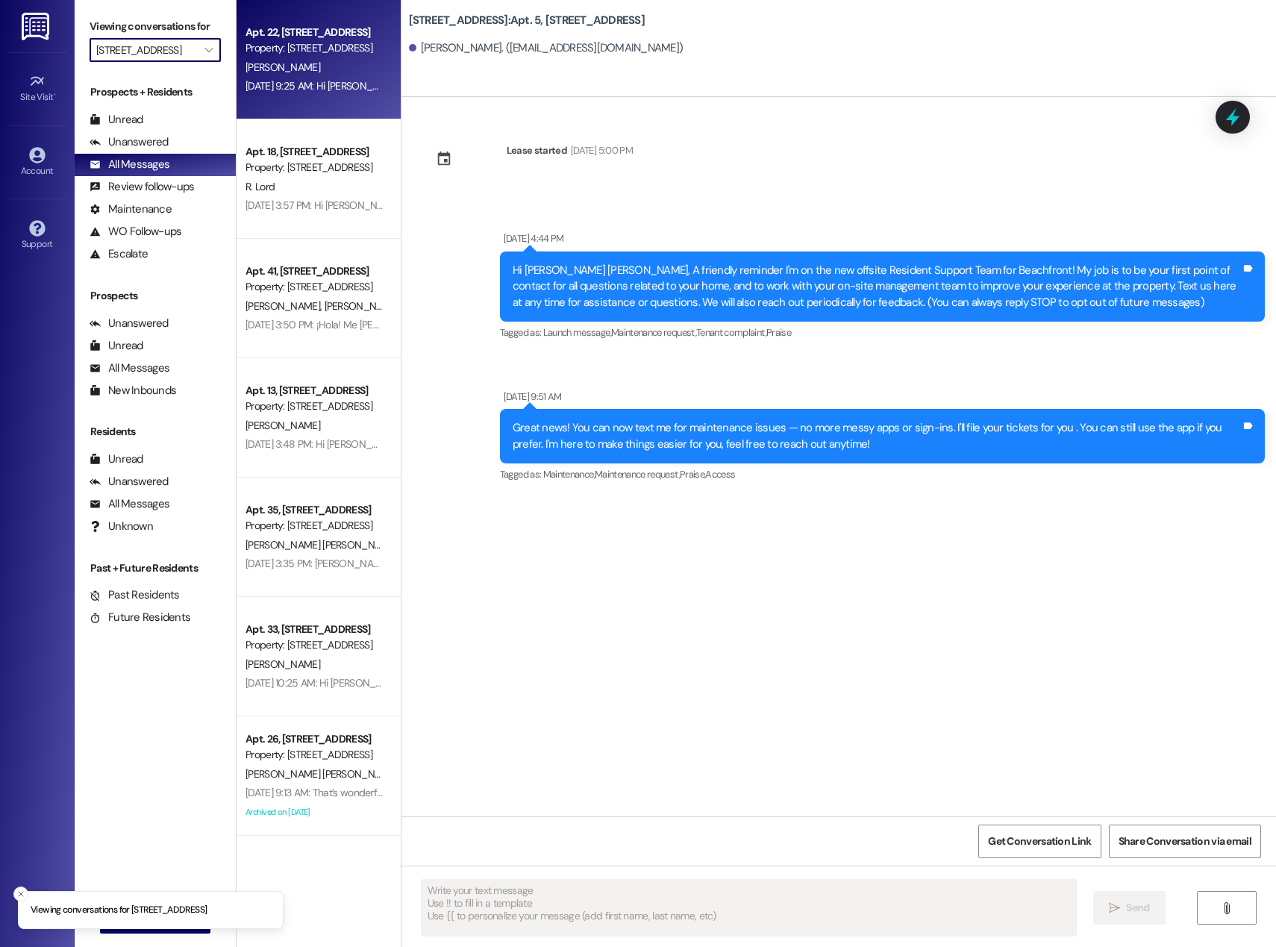
click at [339, 99] on div "Apt. 22, [STREET_ADDRESS] Property: [STREET_ADDRESS][GEOGRAPHIC_DATA][PERSON_NA…" at bounding box center [319, 59] width 164 height 119
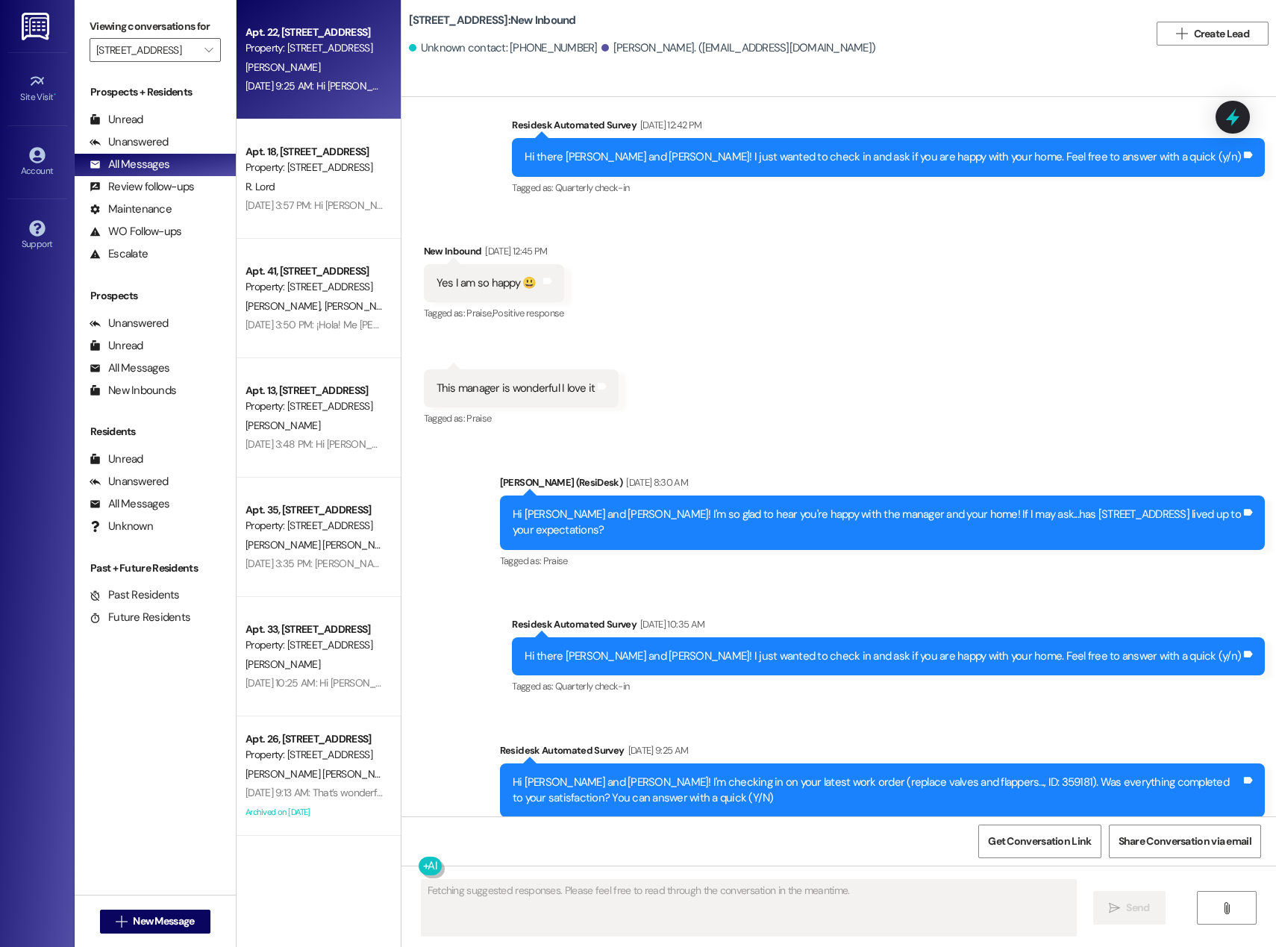
scroll to position [328, 0]
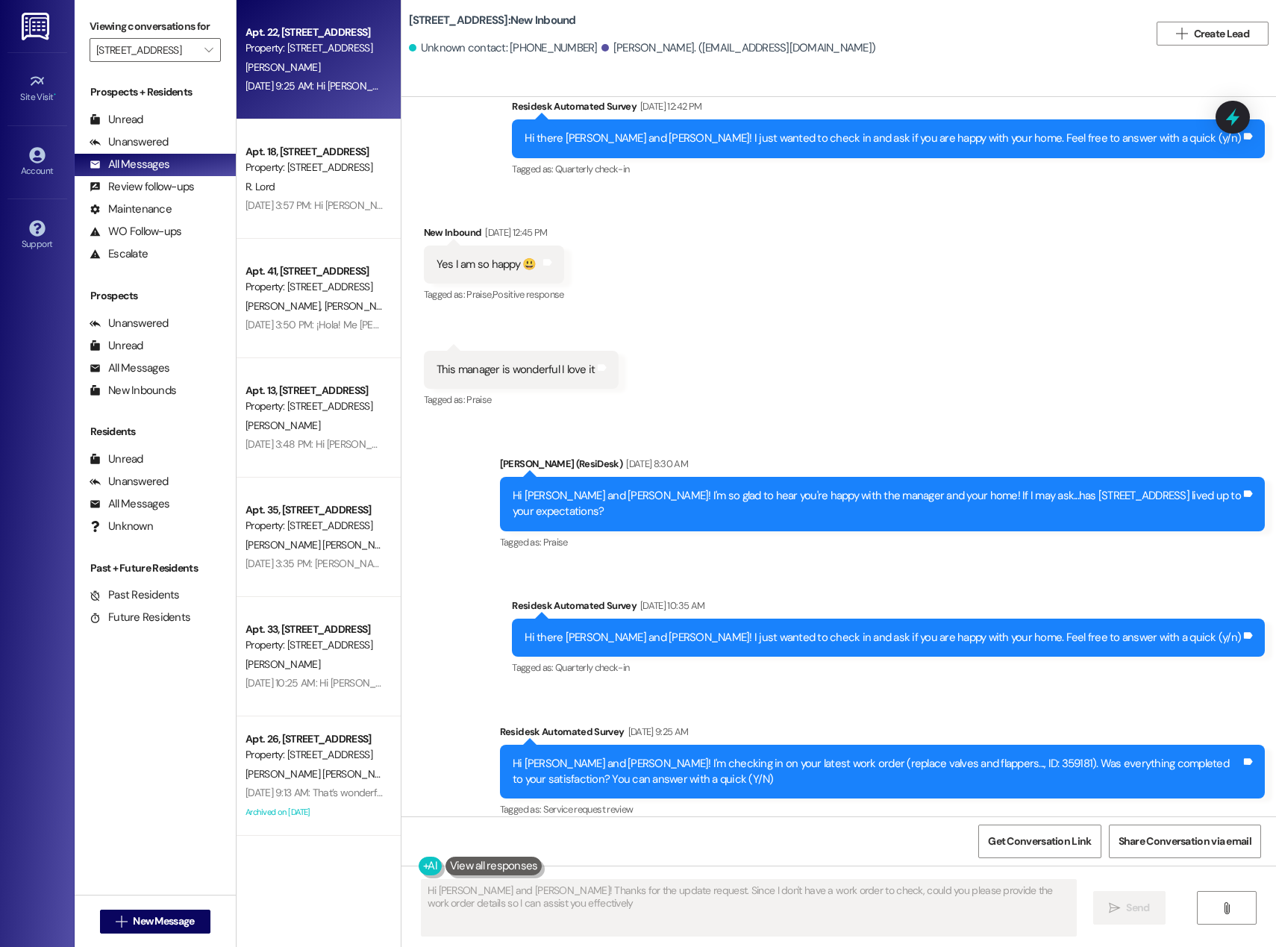
type textarea "Hi [PERSON_NAME] and [PERSON_NAME]! Thanks for the update request. Since I don'…"
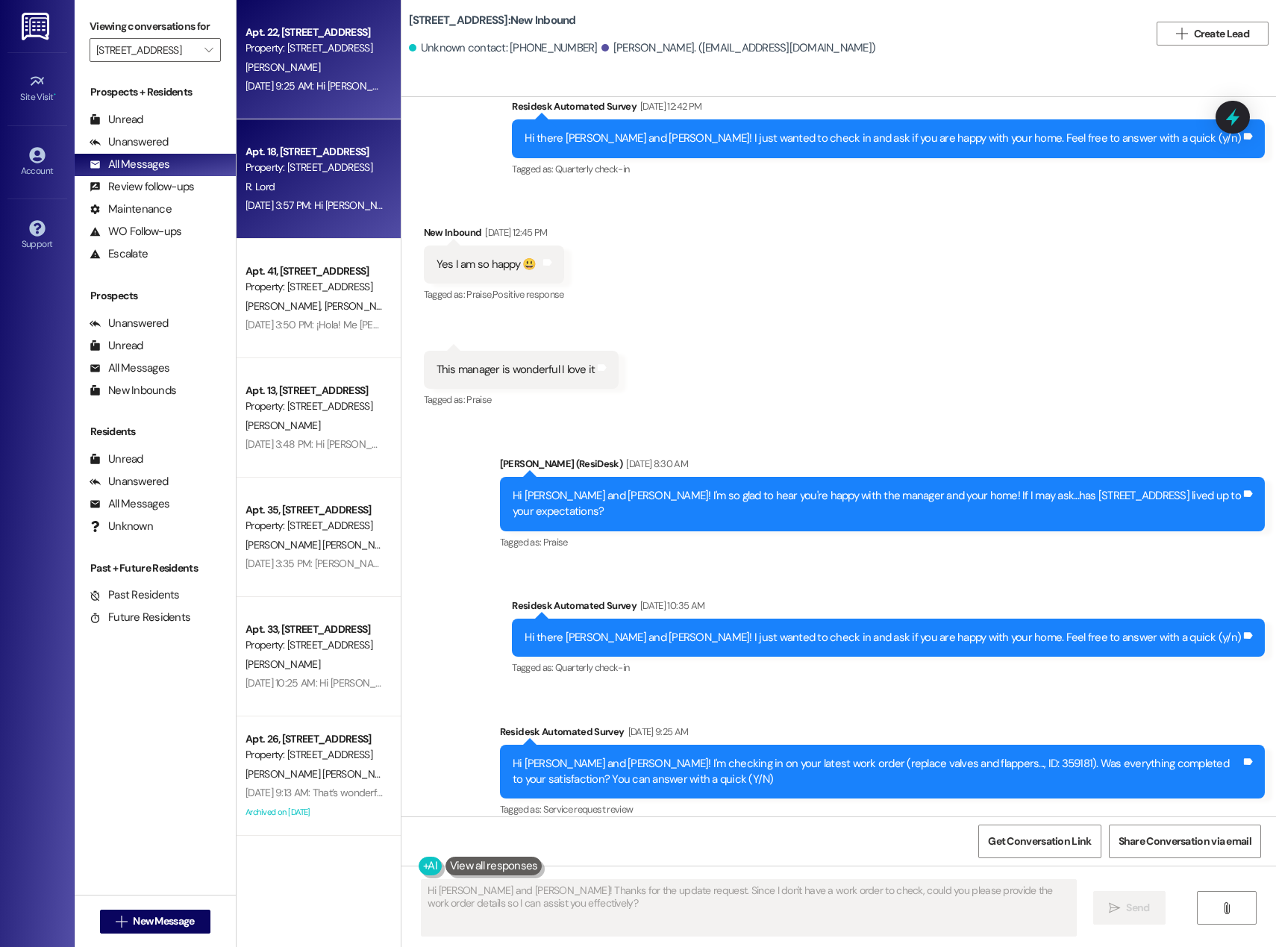
click at [326, 197] on div "[DATE] 3:57 PM: Hi [PERSON_NAME], thanks for confirming! Glad to hear the work …" at bounding box center [314, 205] width 141 height 19
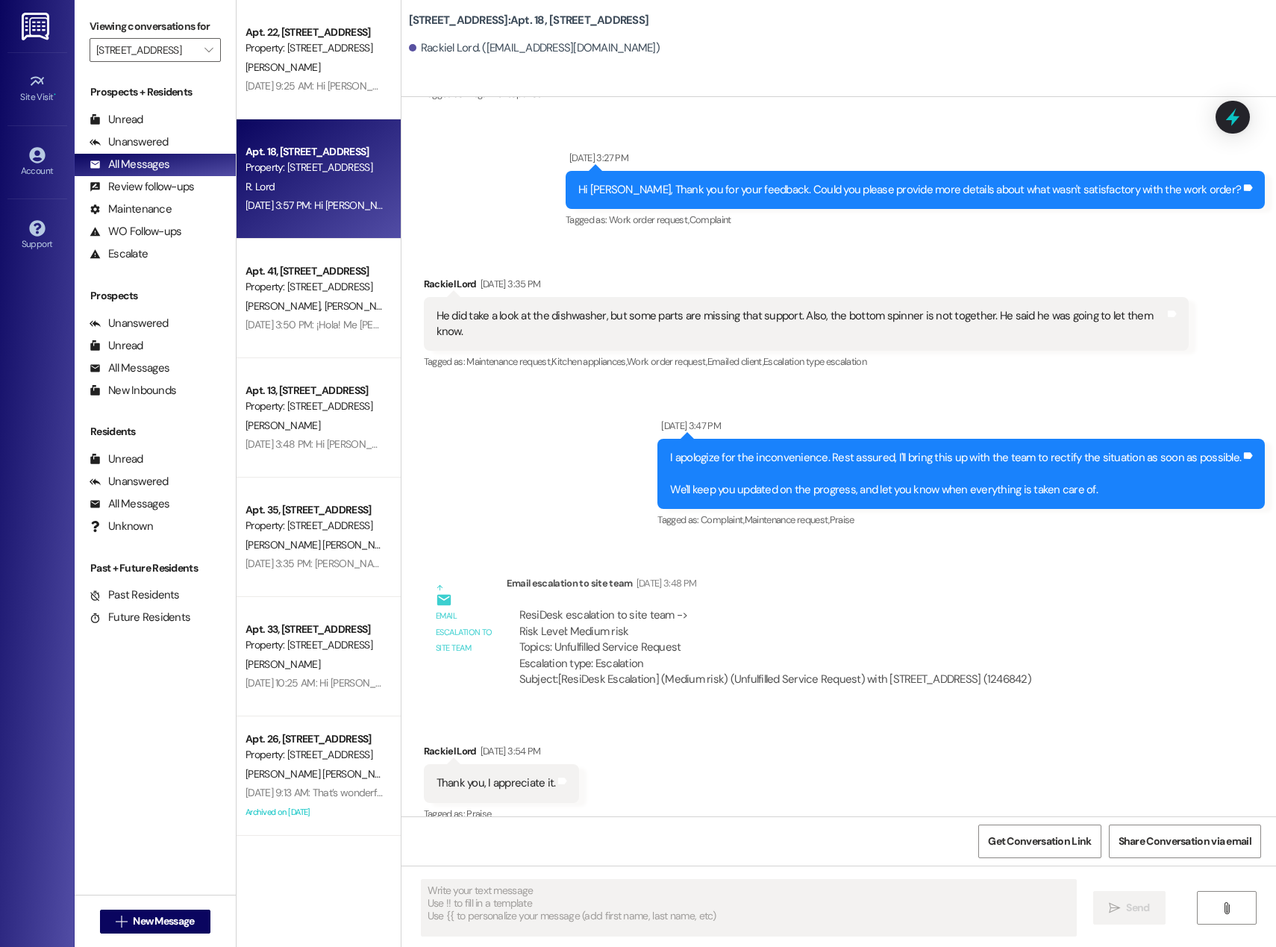
scroll to position [7019, 0]
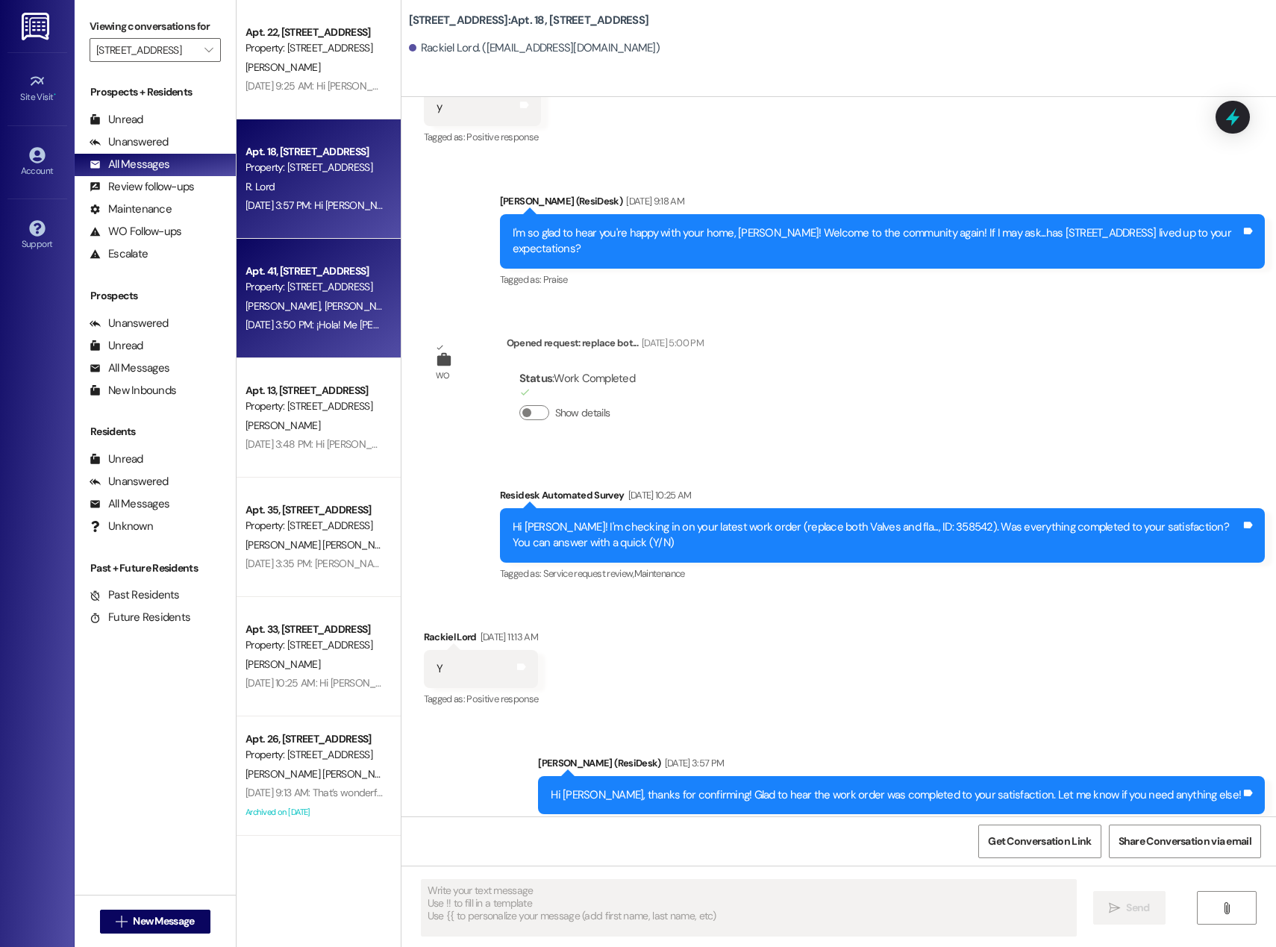
click at [297, 292] on div "Property: [STREET_ADDRESS]" at bounding box center [314, 287] width 138 height 16
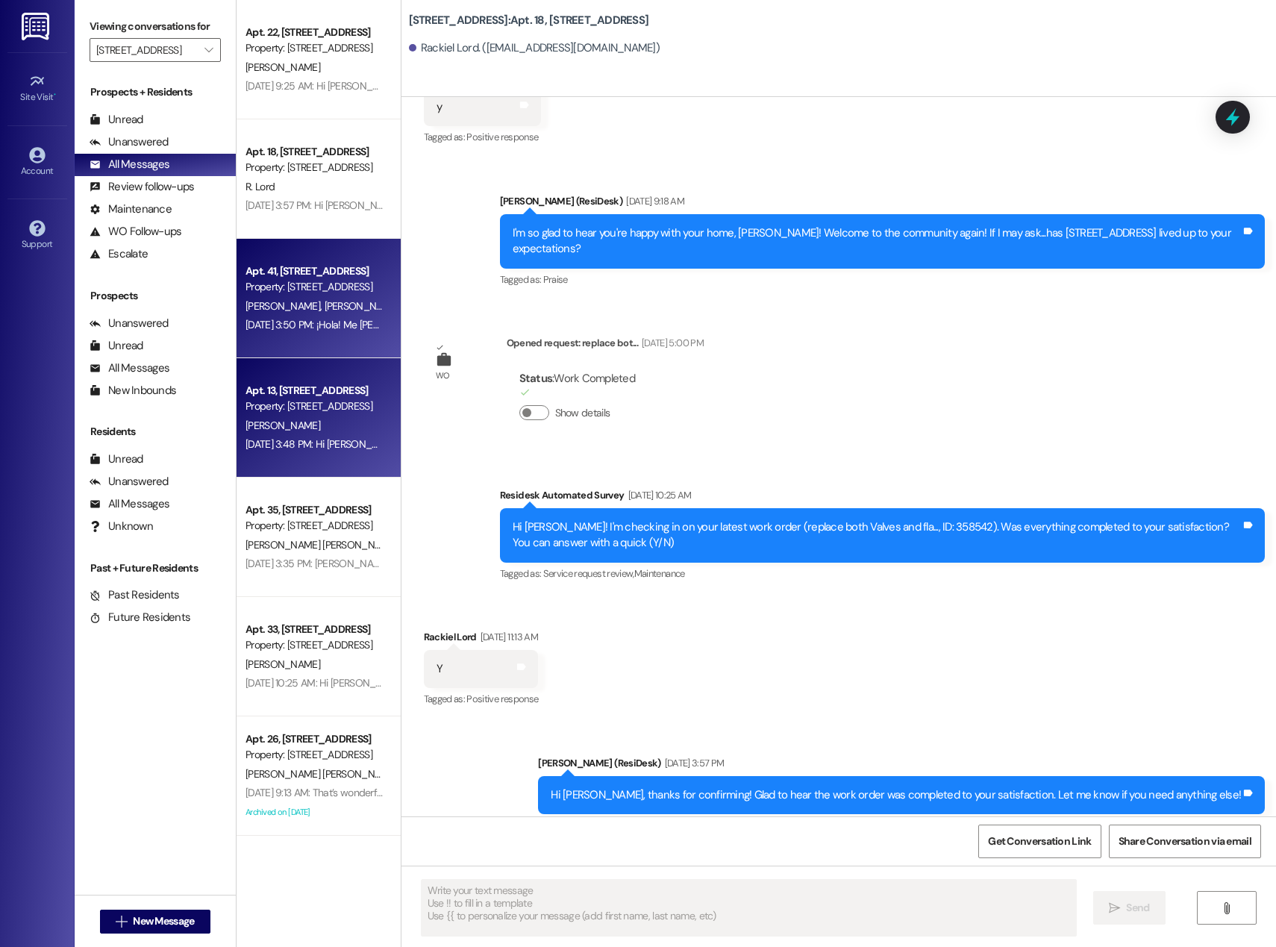
type textarea "Fetching suggested responses. Please feel free to read through the conversation…"
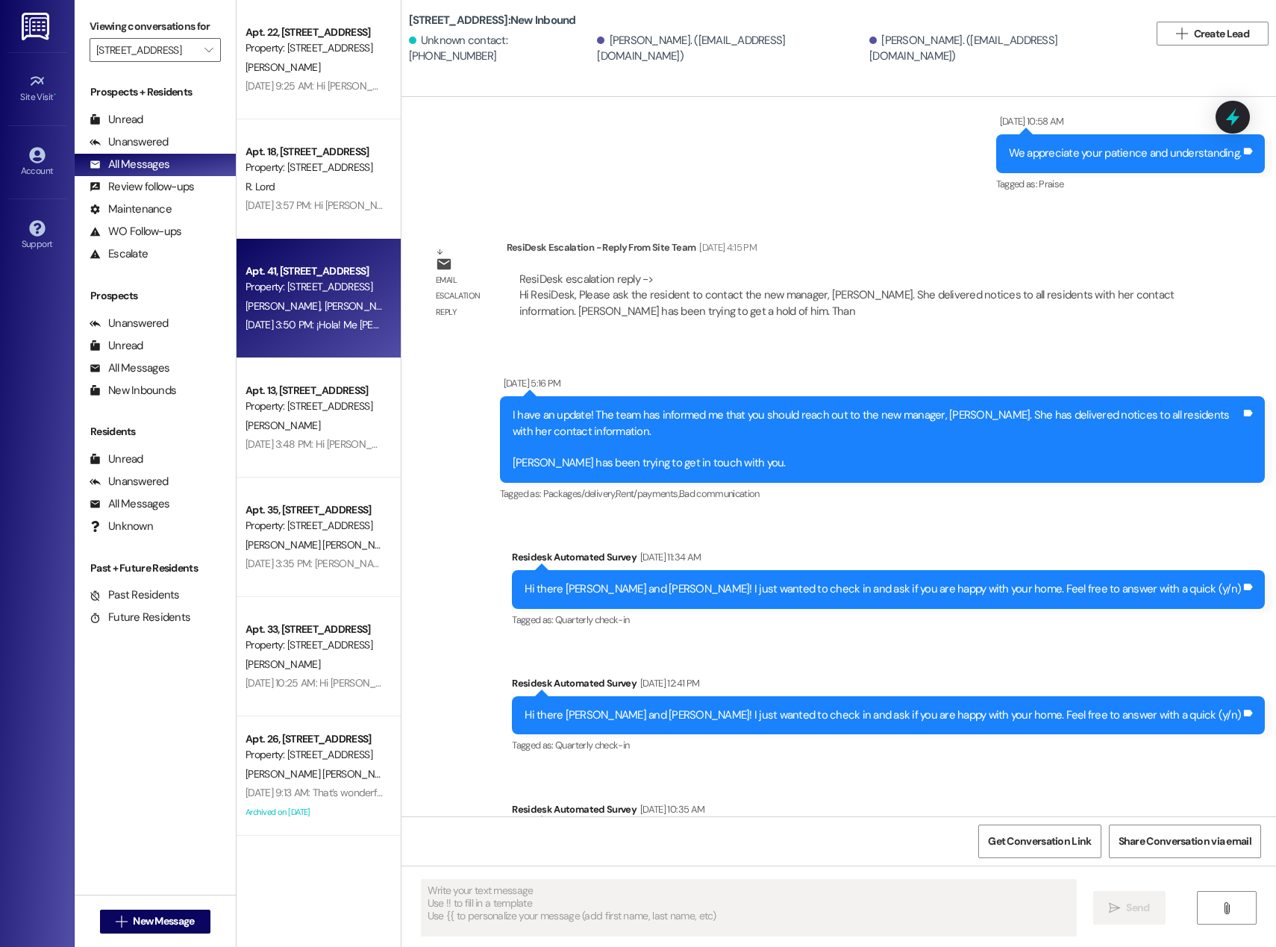
scroll to position [3849, 0]
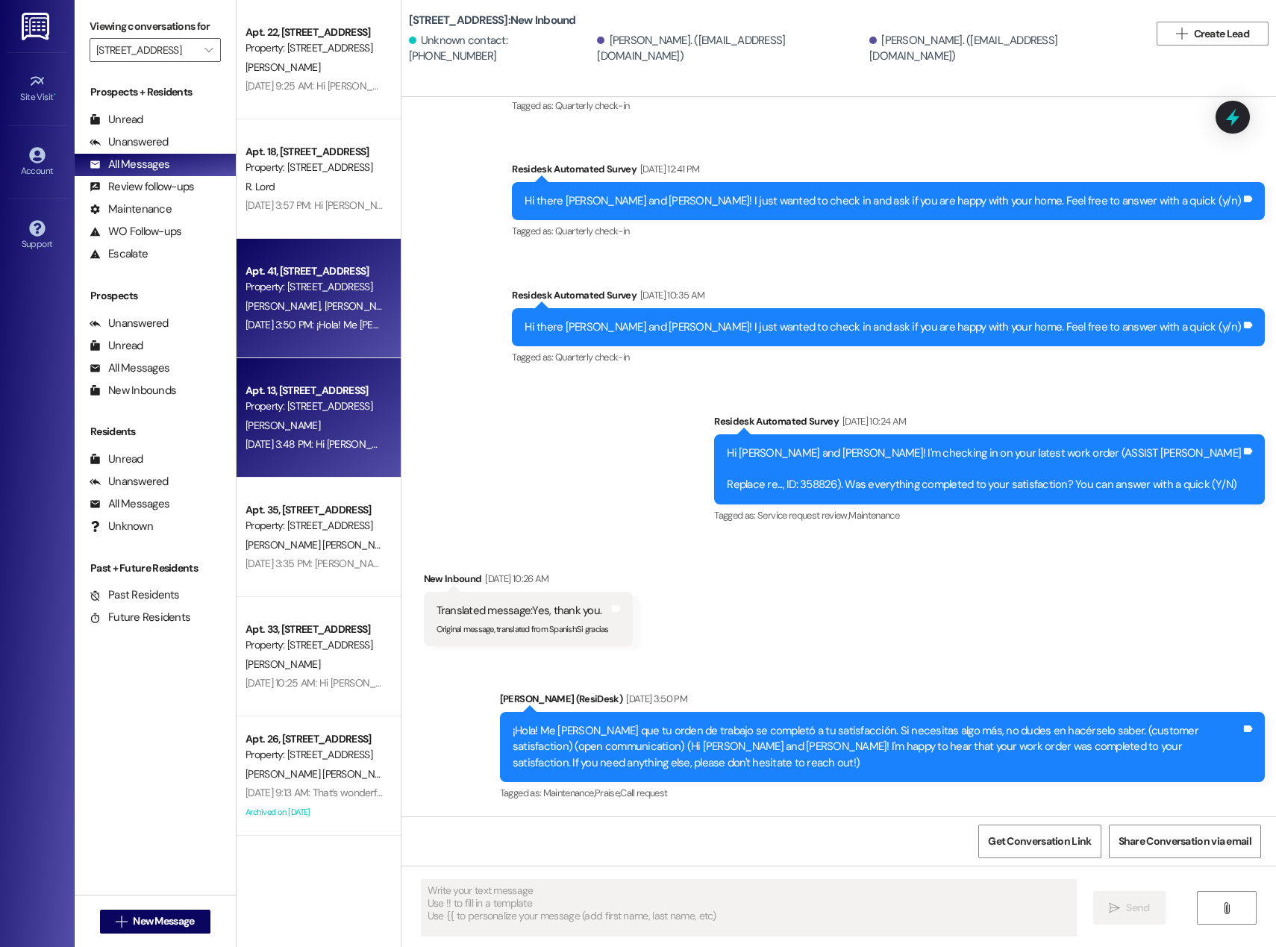
click at [342, 397] on div "Apt. 13, [STREET_ADDRESS]" at bounding box center [314, 391] width 138 height 16
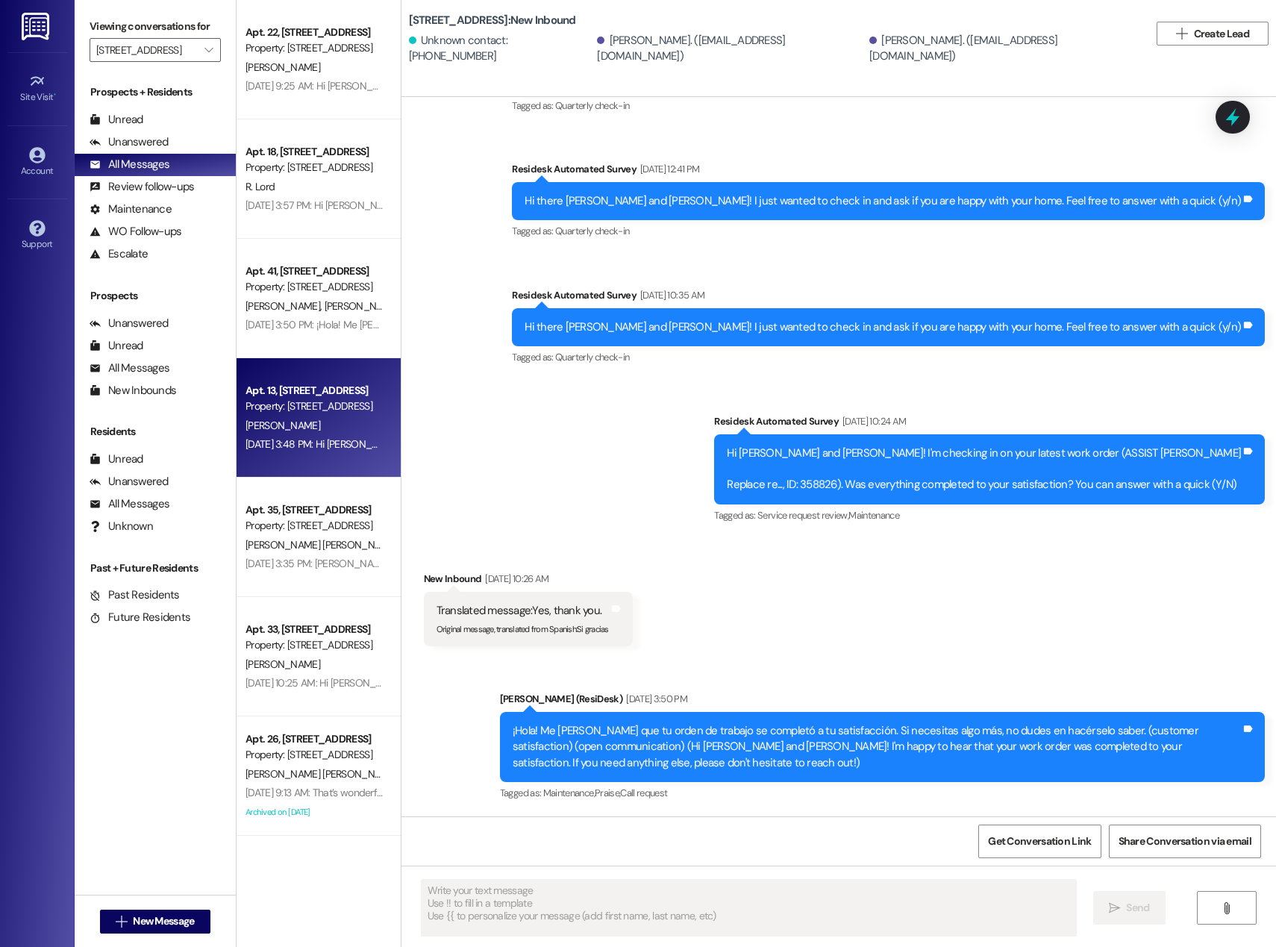
type textarea "Fetching suggested responses. Please feel free to read through the conversation…"
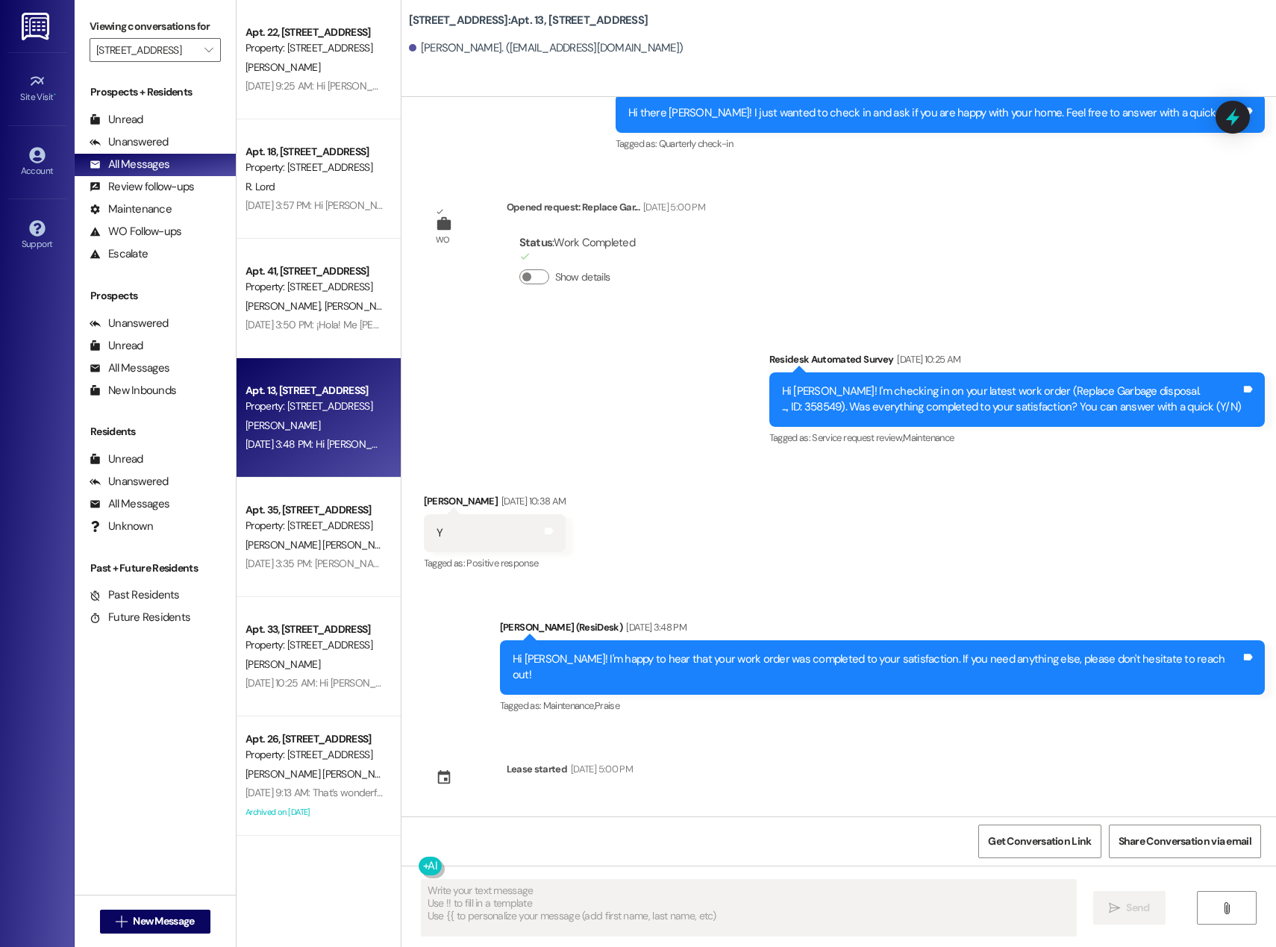
scroll to position [605, 0]
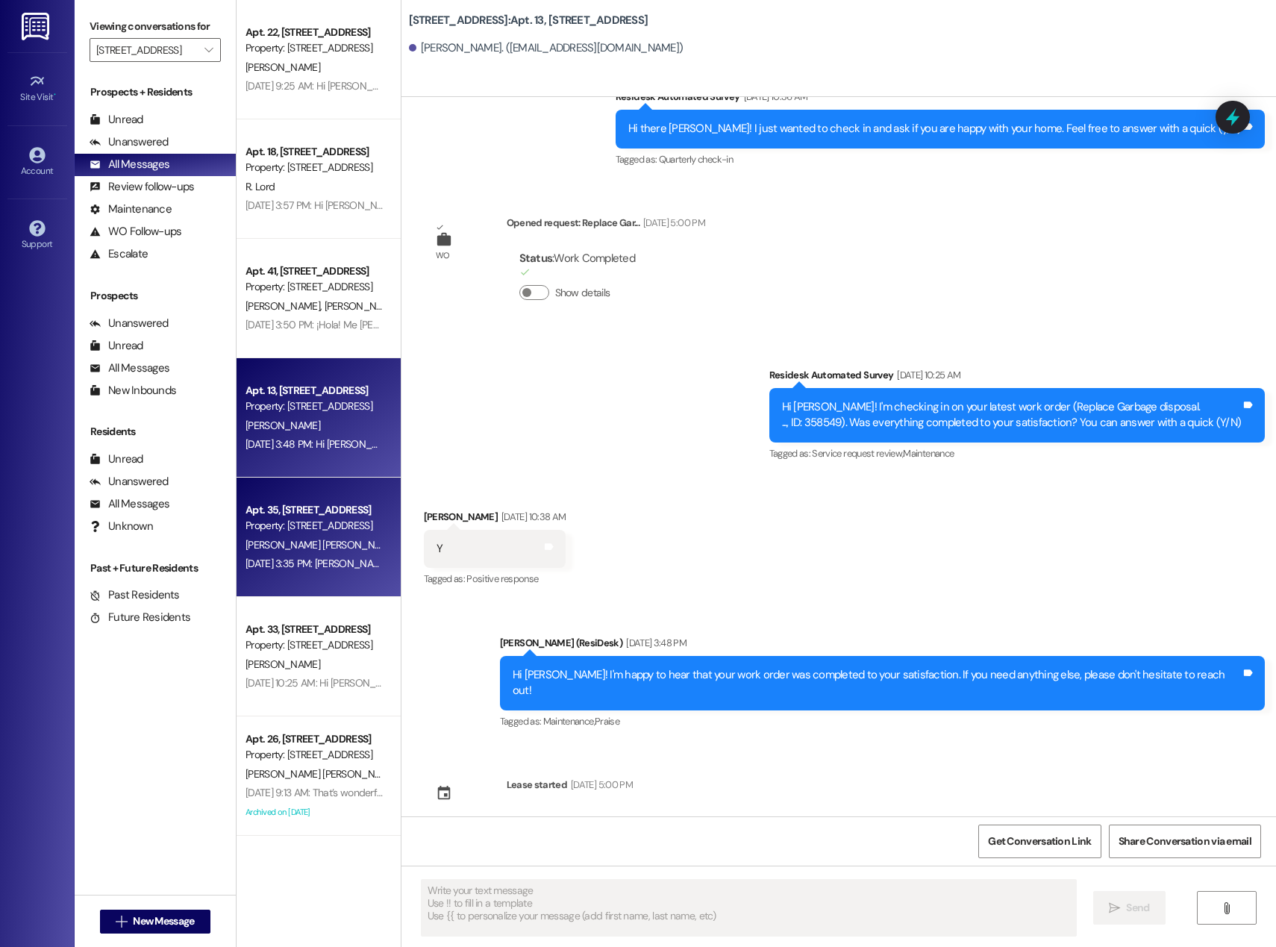
click at [324, 539] on div "[PERSON_NAME] [PERSON_NAME]" at bounding box center [314, 545] width 141 height 19
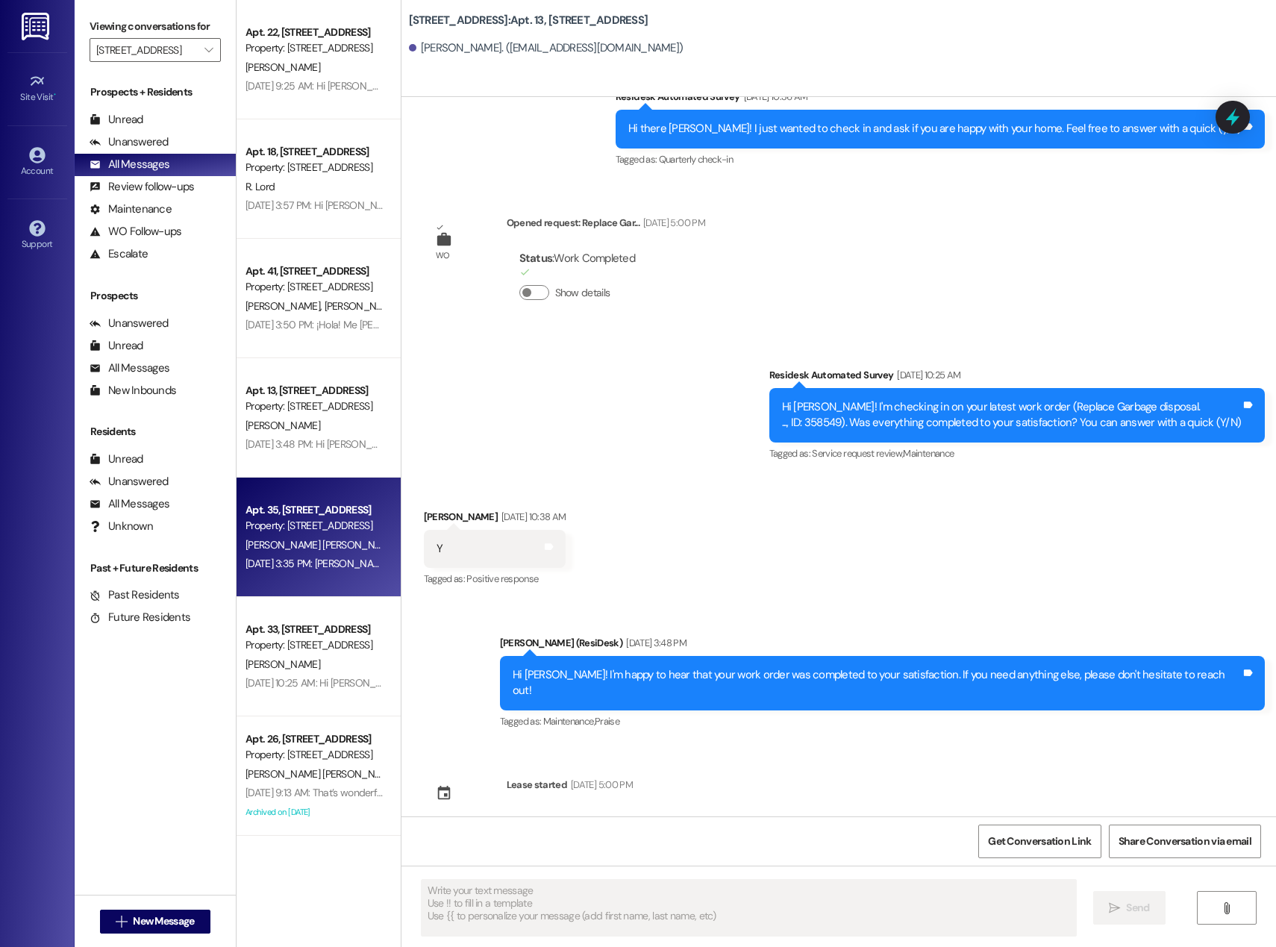
type textarea "Fetching suggested responses. Please feel free to read through the conversation…"
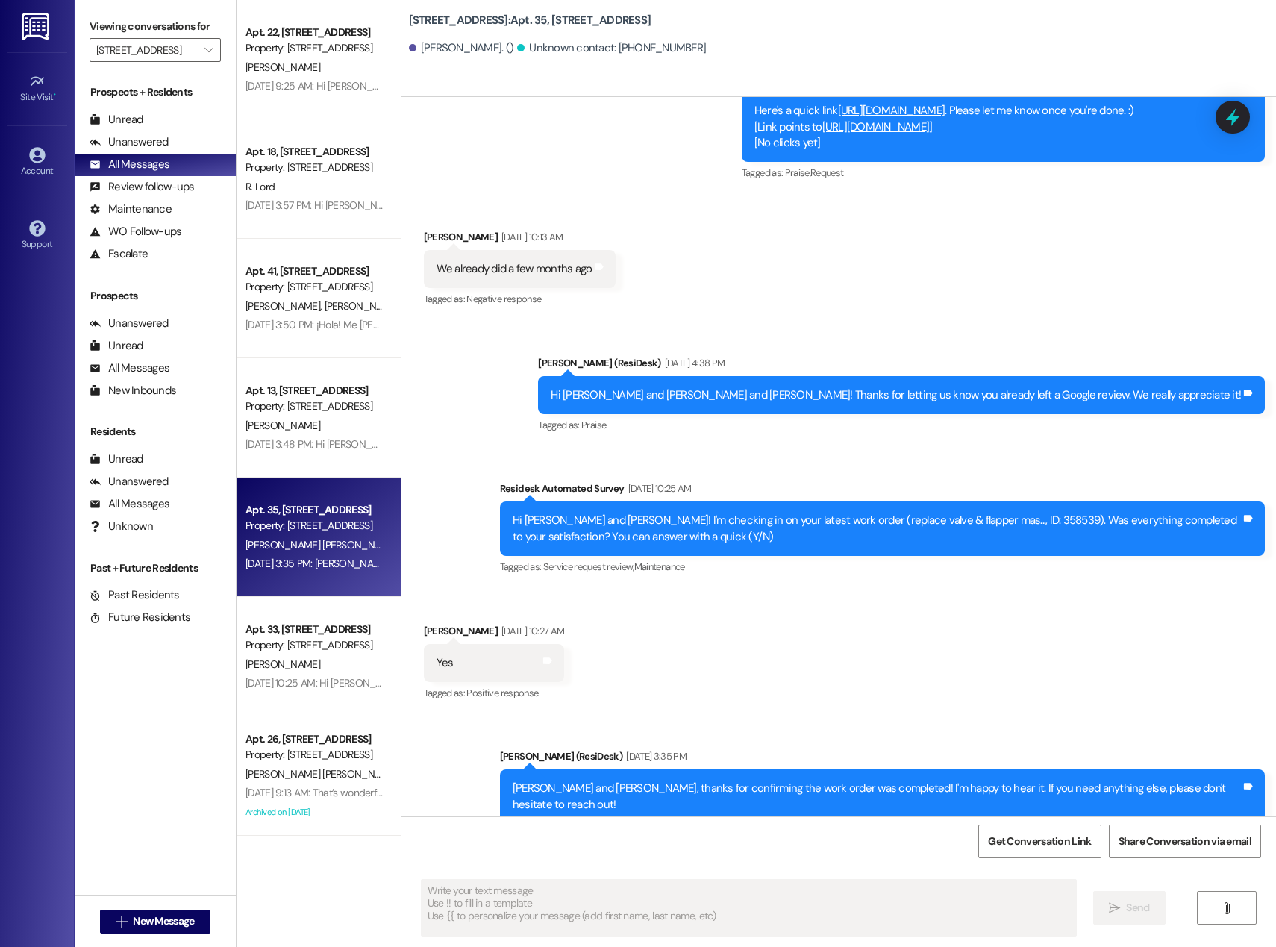
scroll to position [1704, 0]
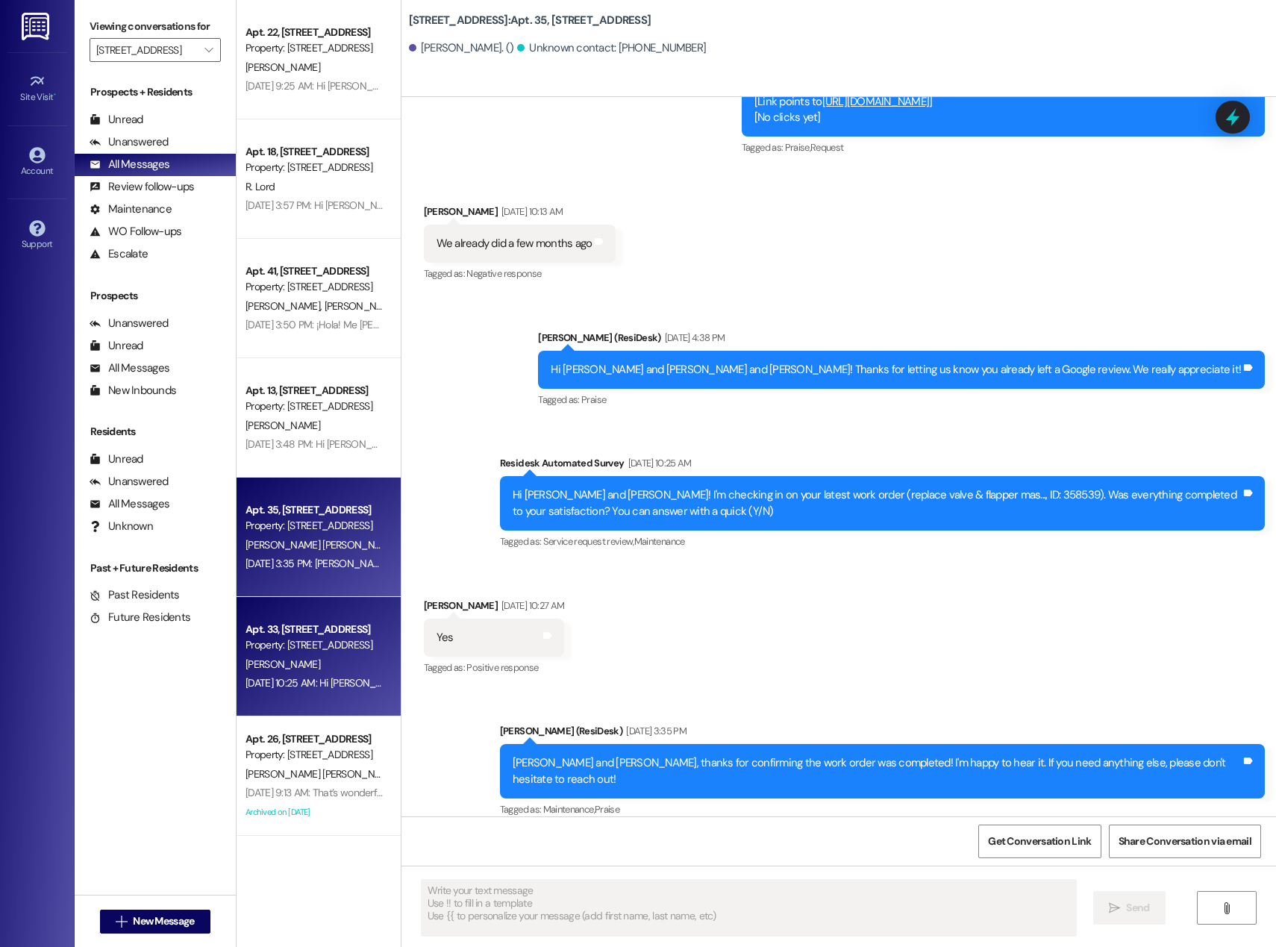
click at [245, 669] on span "[PERSON_NAME]" at bounding box center [282, 663] width 75 height 13
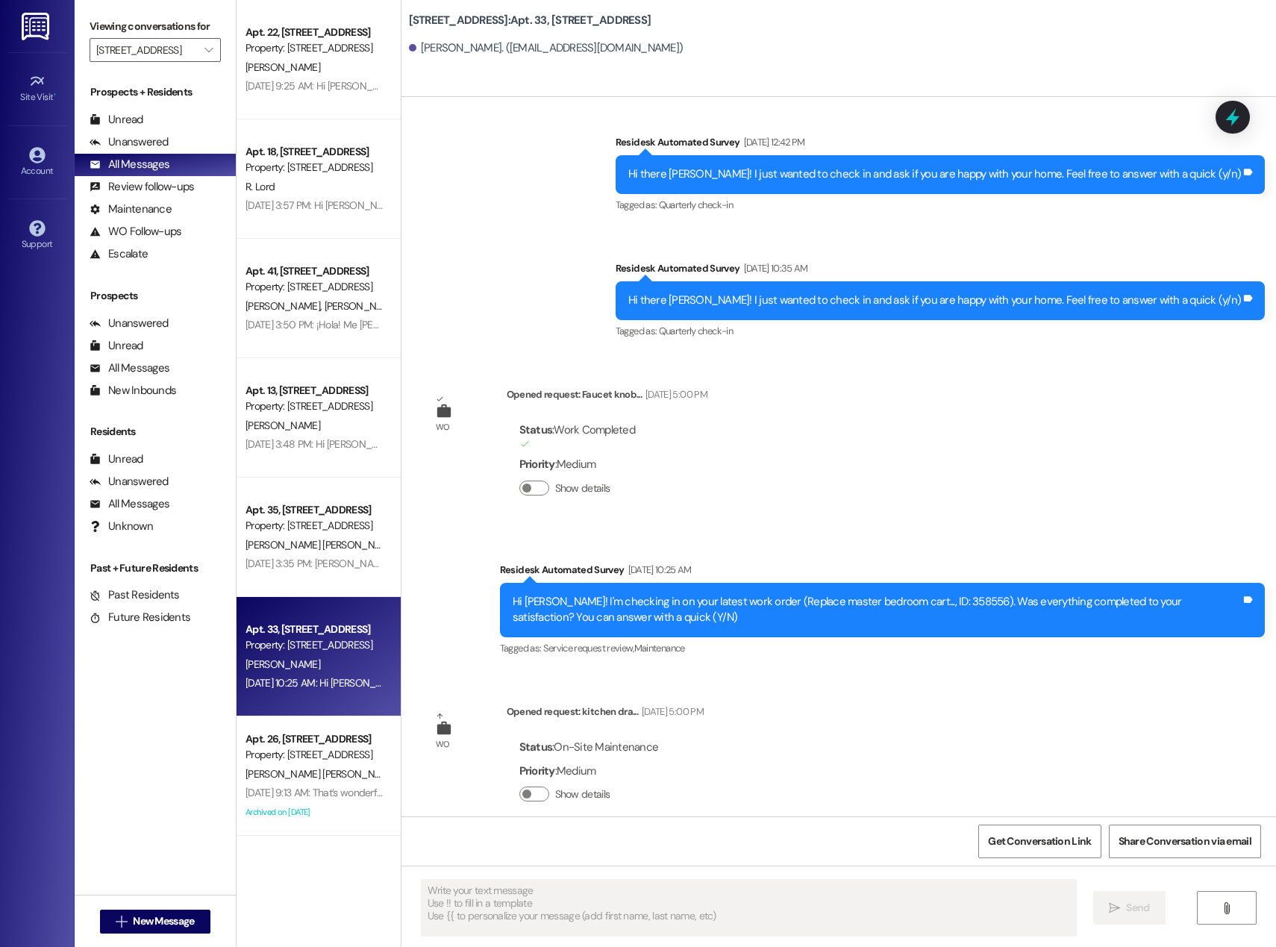
scroll to position [1844, 0]
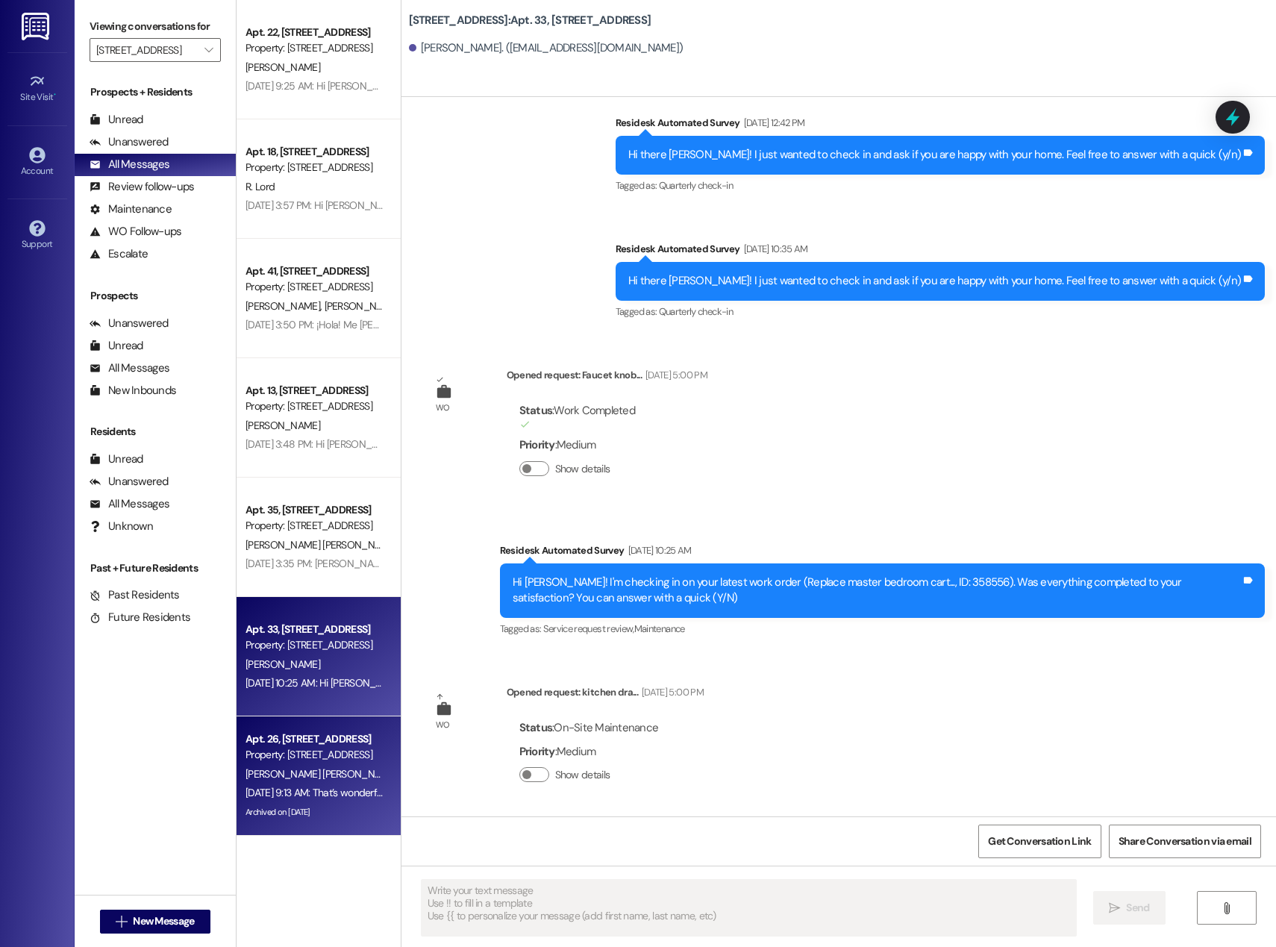
click at [401, 771] on span "[PERSON_NAME] [PERSON_NAME]" at bounding box center [479, 773] width 156 height 13
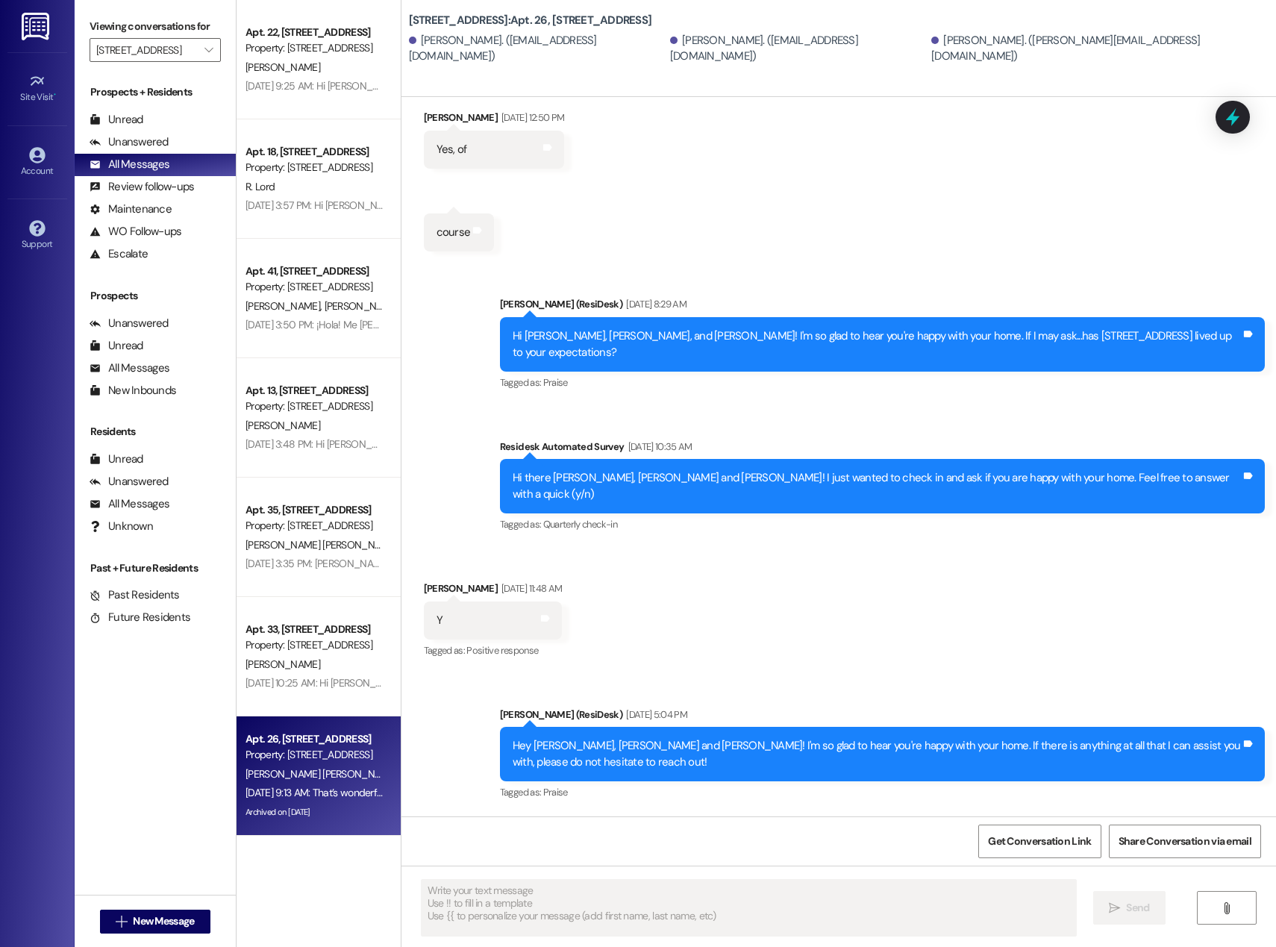
scroll to position [3513, 0]
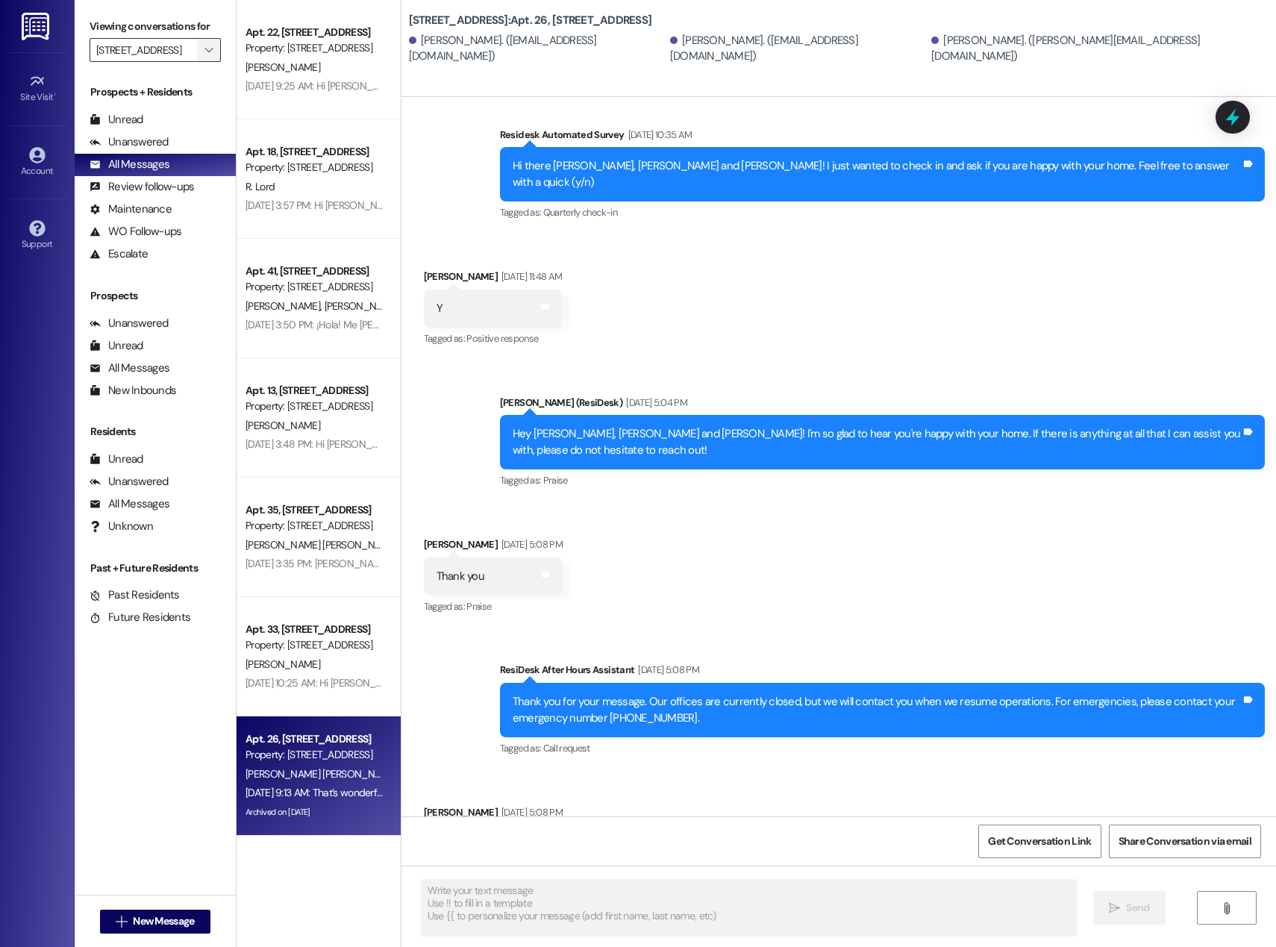
click at [204, 48] on icon "" at bounding box center [208, 50] width 8 height 12
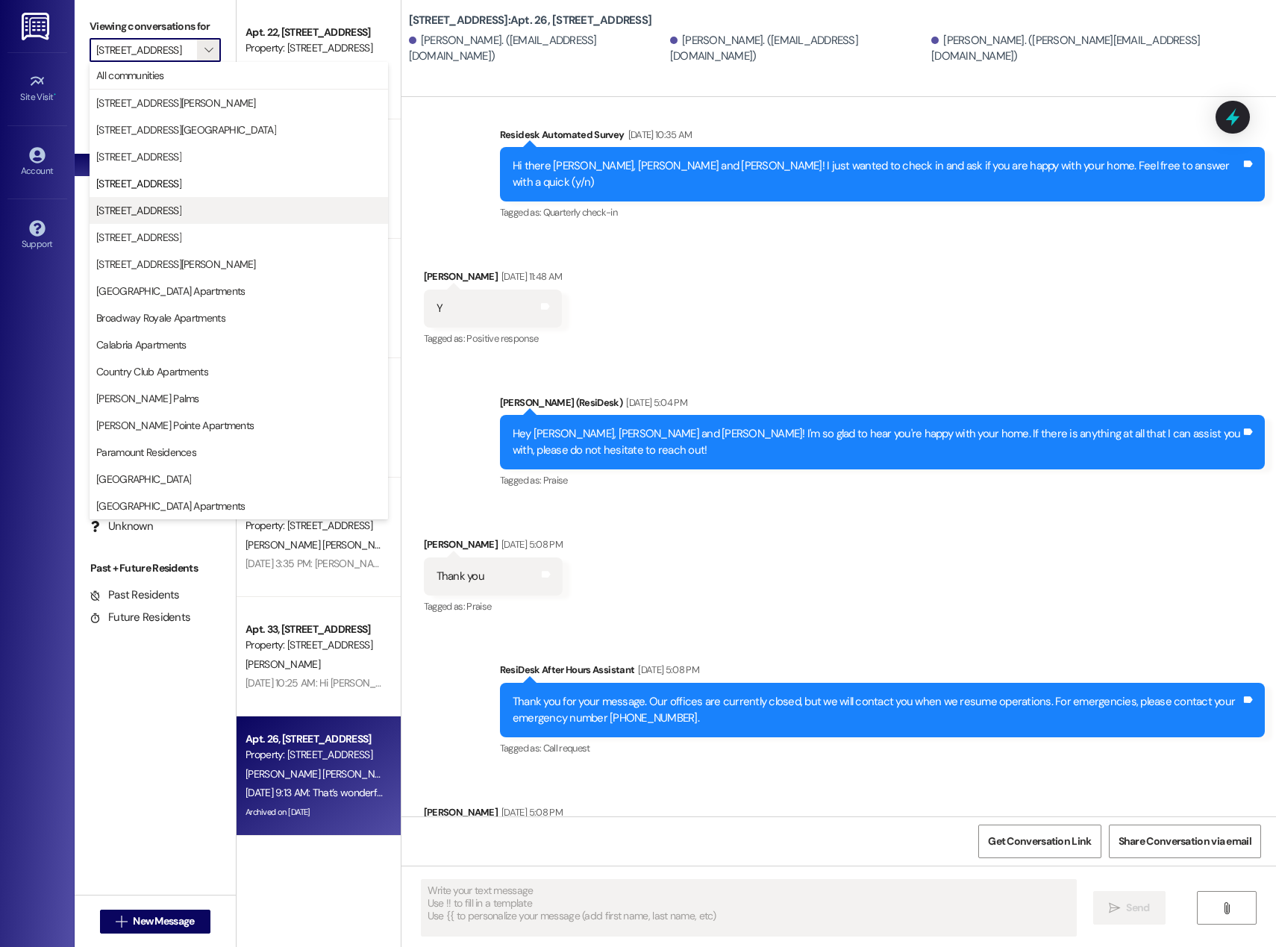
click at [167, 207] on span "[STREET_ADDRESS]" at bounding box center [138, 210] width 85 height 15
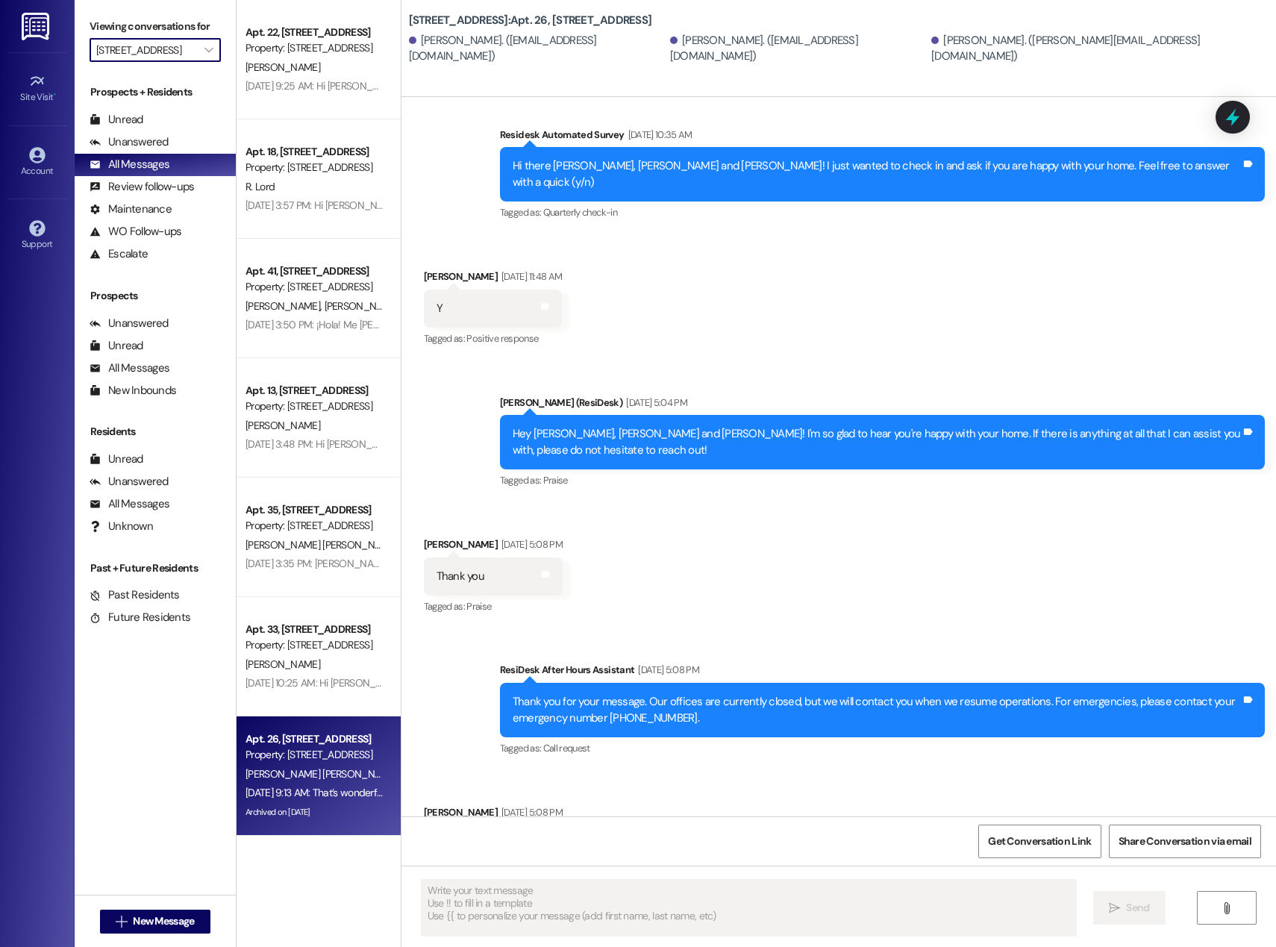
type input "[STREET_ADDRESS]"
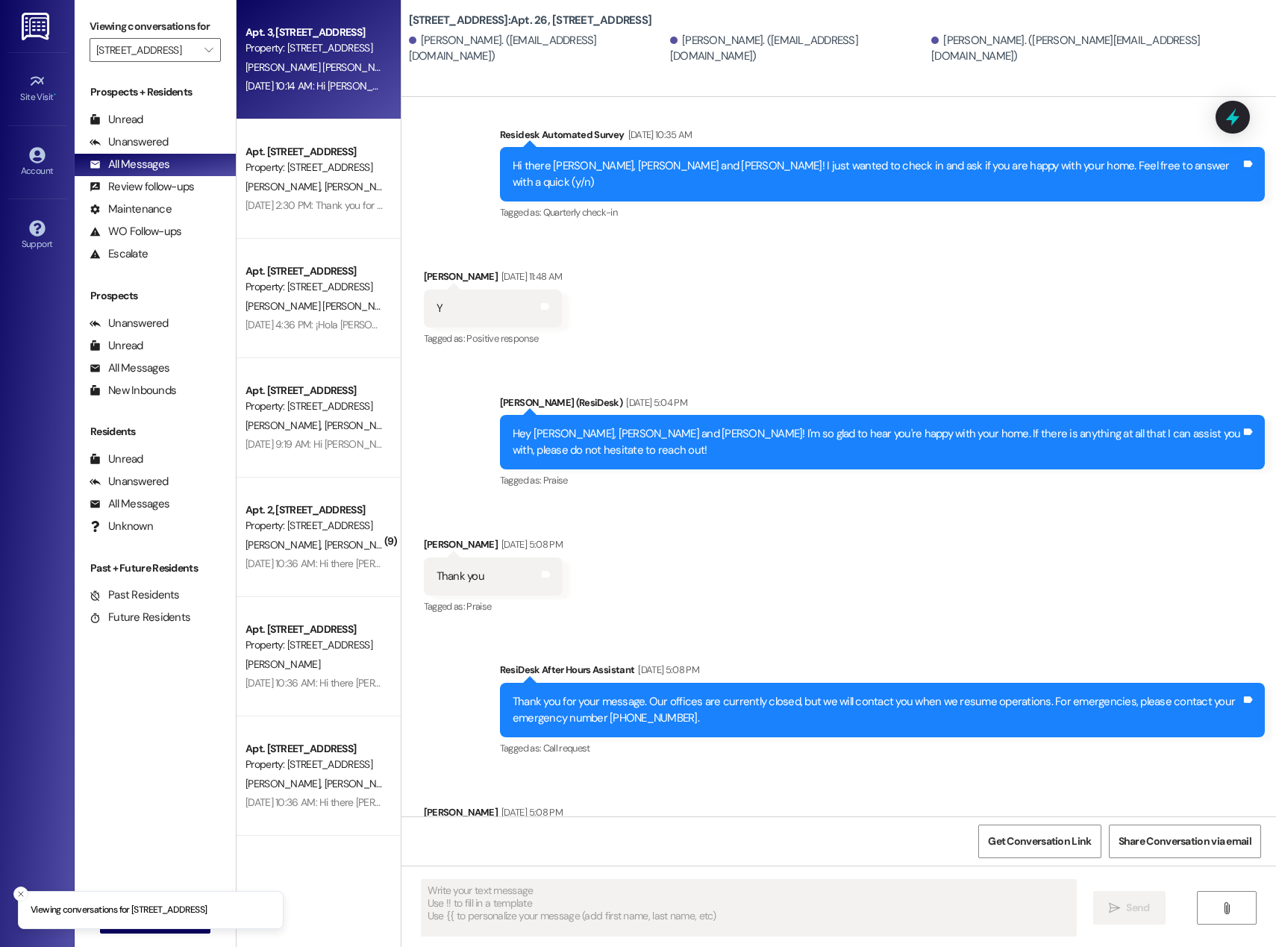
click at [318, 77] on div "[DATE] 10:14 AM: Hi [PERSON_NAME] and [PERSON_NAME]! I attempted to submit a wo…" at bounding box center [314, 86] width 141 height 19
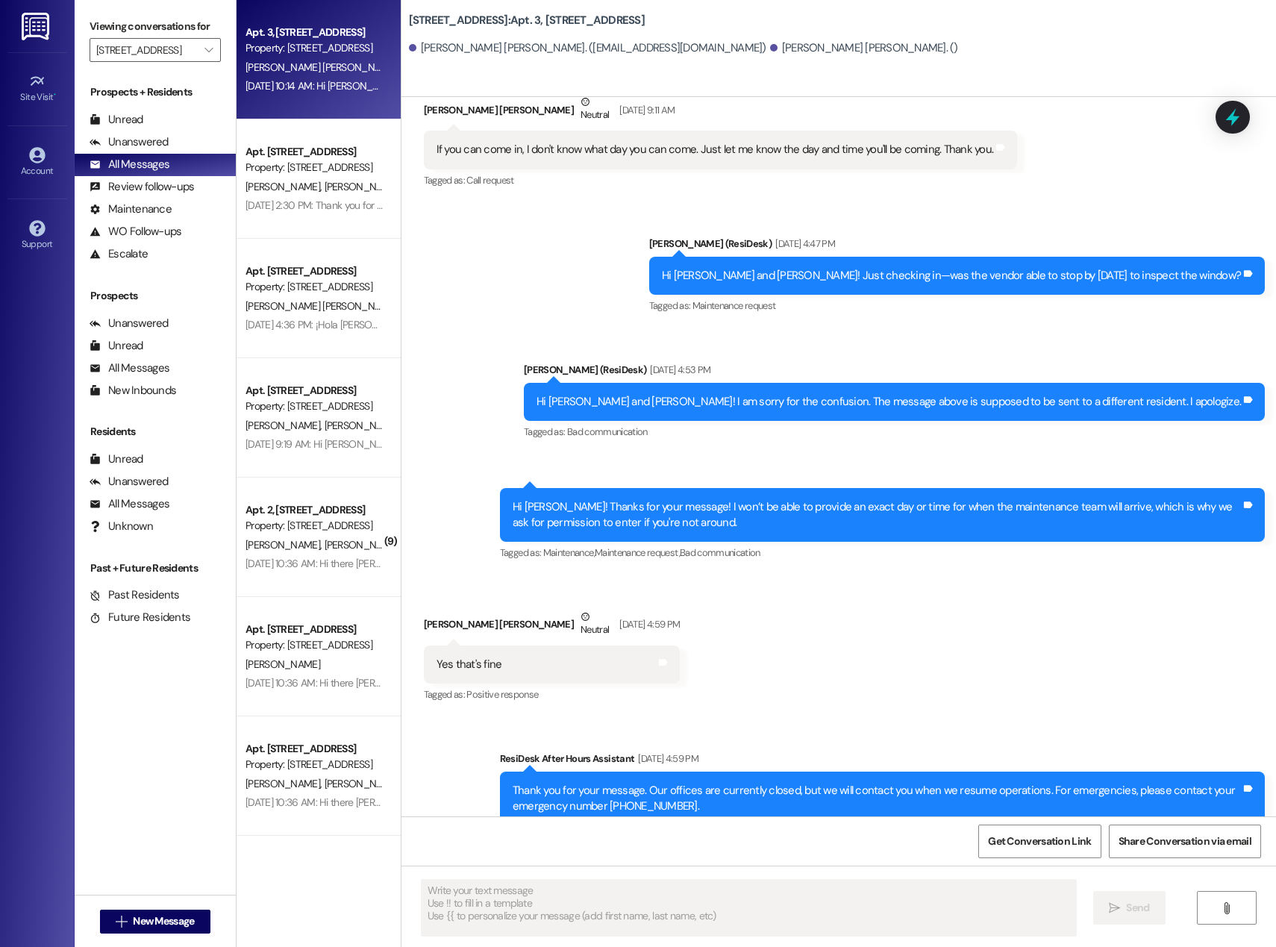
scroll to position [3816, 0]
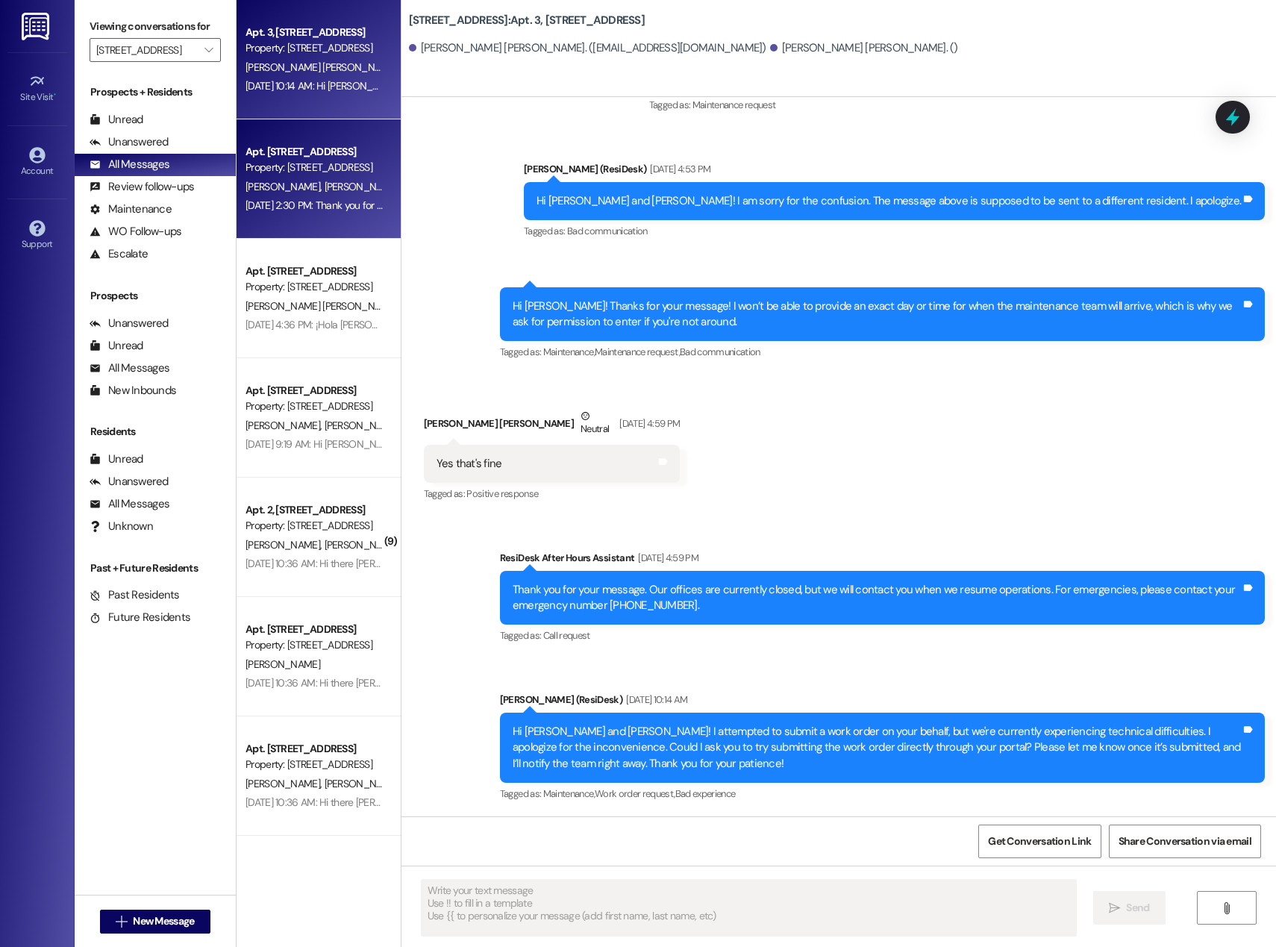
click at [345, 192] on div "[PERSON_NAME] [PERSON_NAME]" at bounding box center [314, 187] width 141 height 19
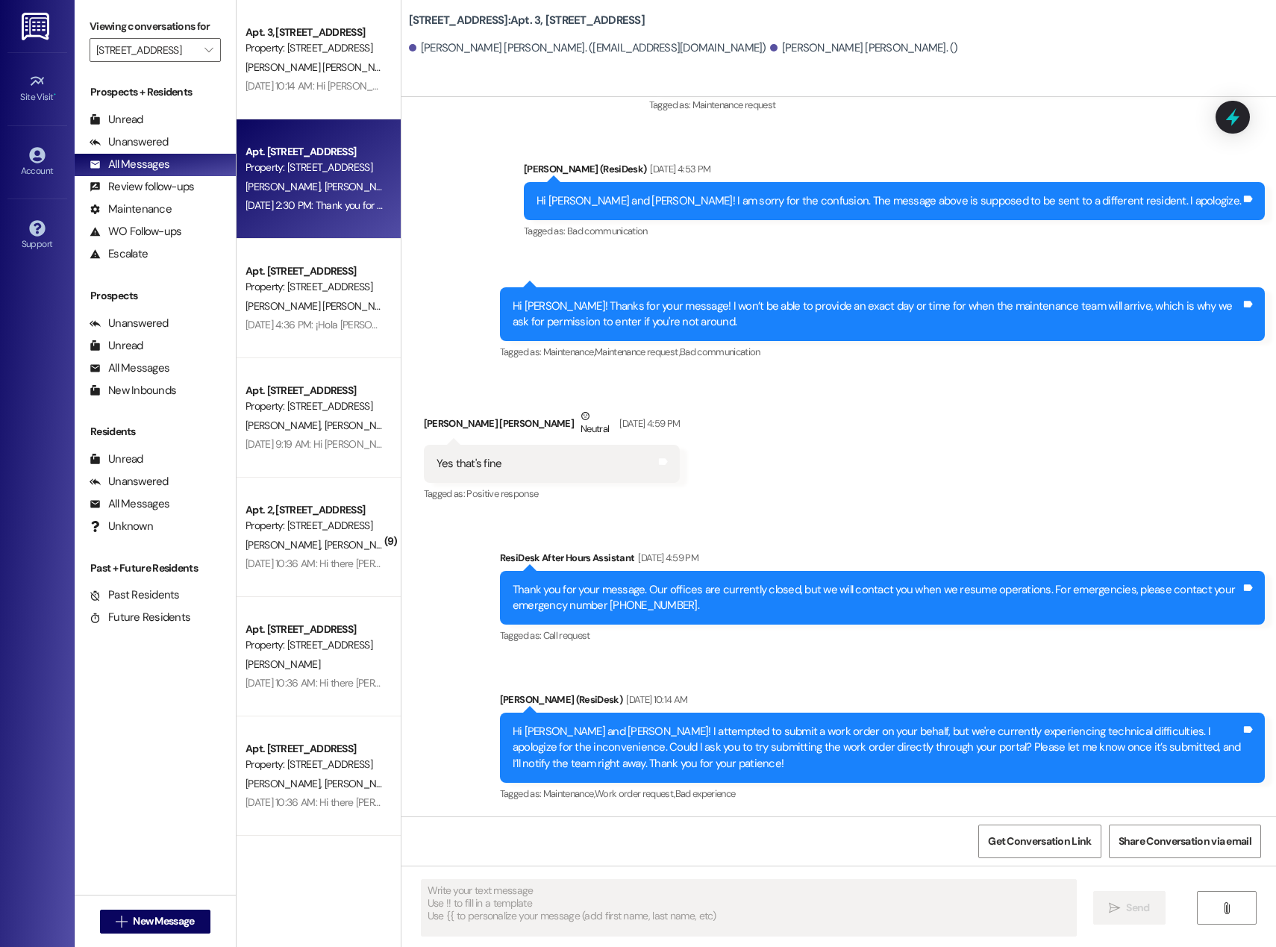
type textarea "Fetching suggested responses. Please feel free to read through the conversation…"
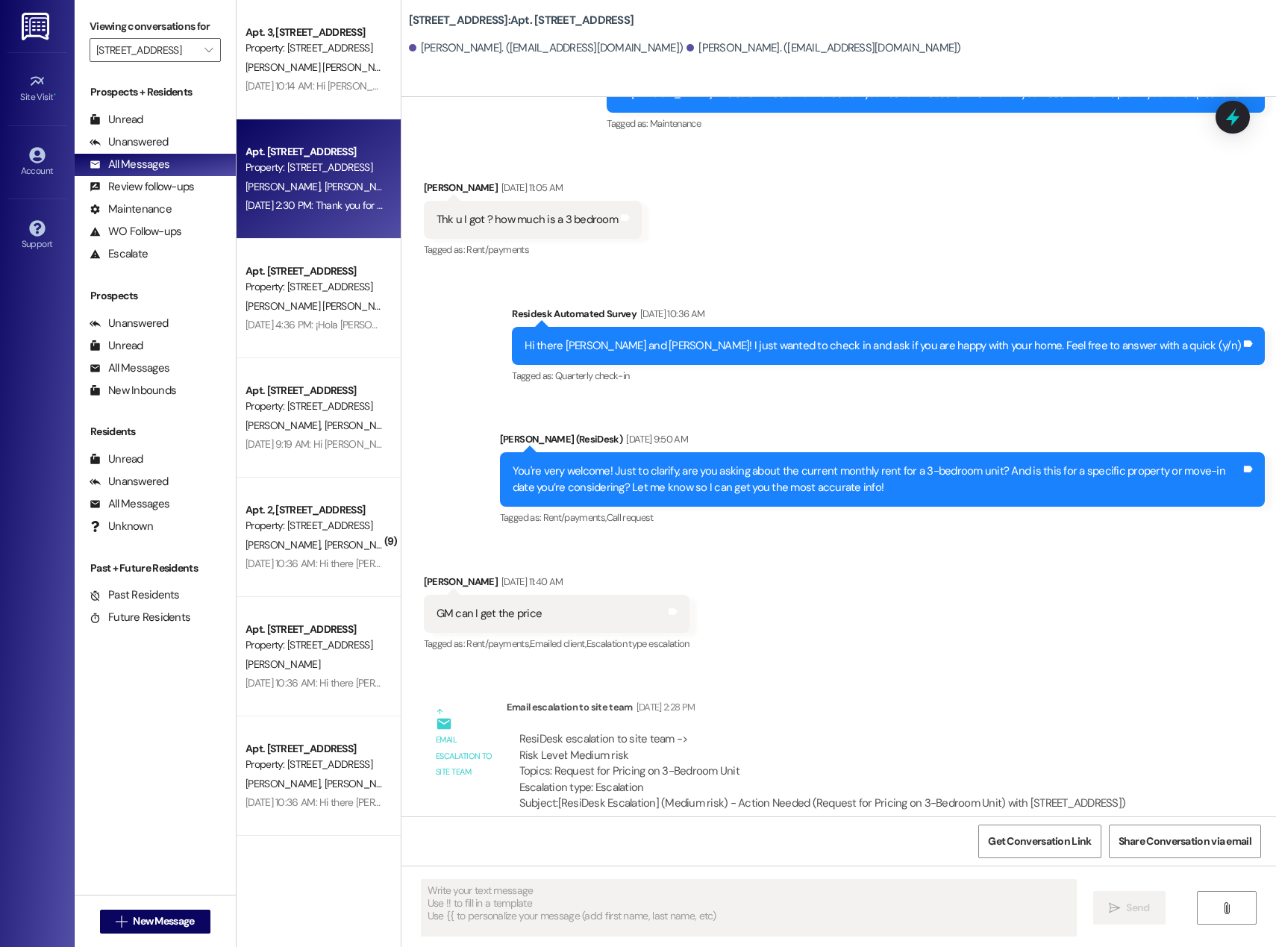
scroll to position [1942, 0]
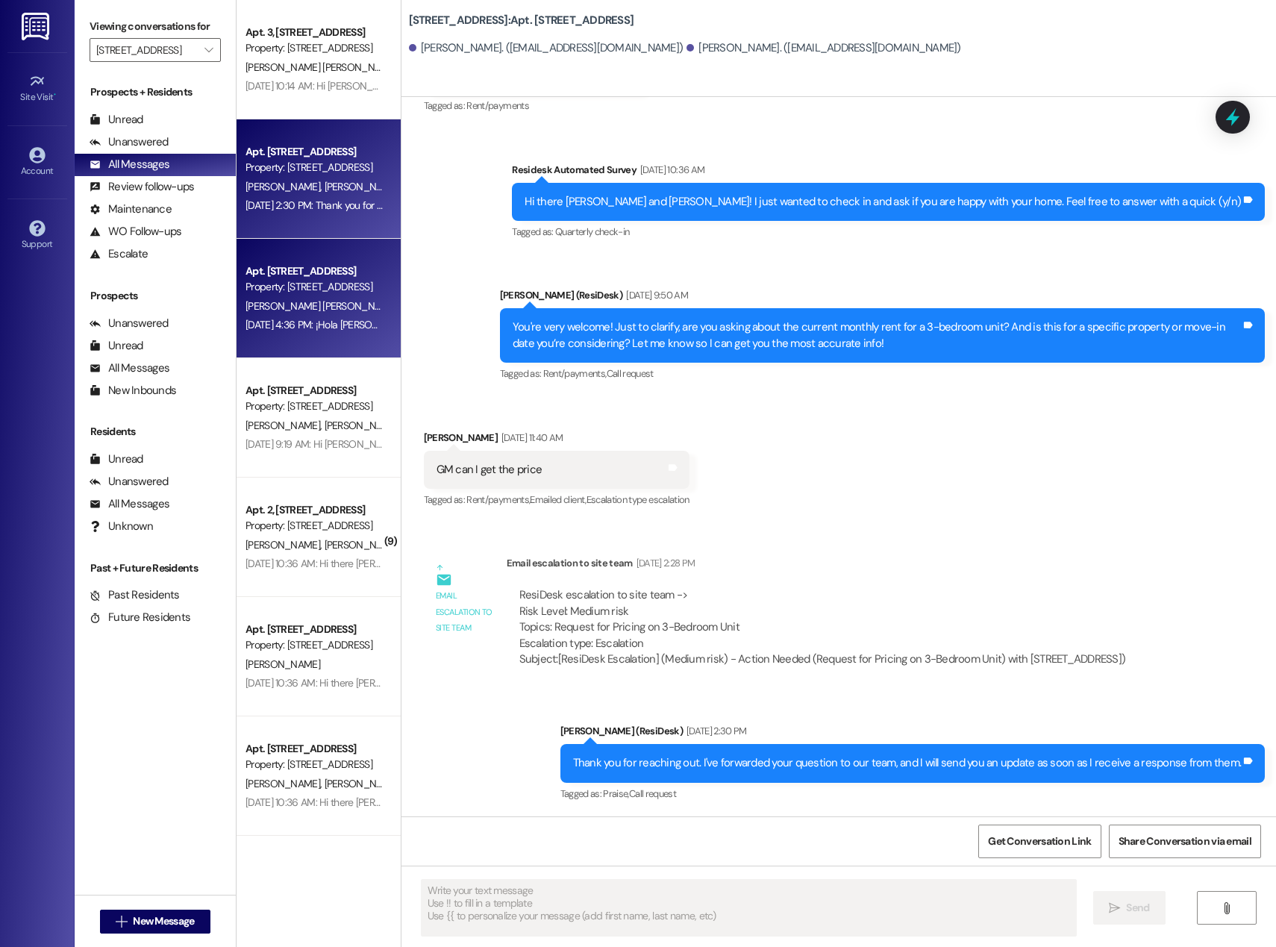
click at [303, 272] on div "Apt. [STREET_ADDRESS]" at bounding box center [314, 271] width 138 height 16
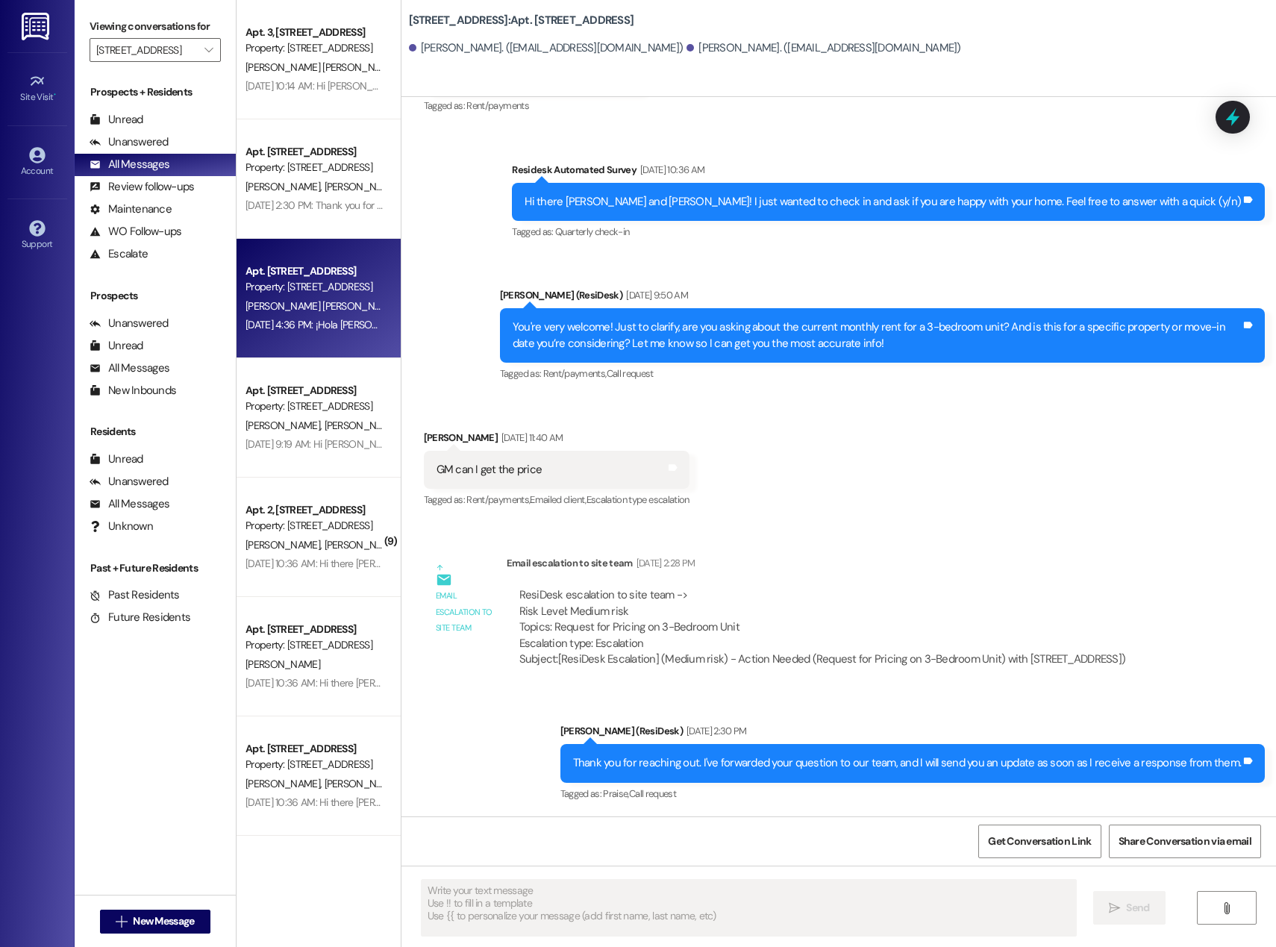
type textarea "Fetching suggested responses. Please feel free to read through the conversation…"
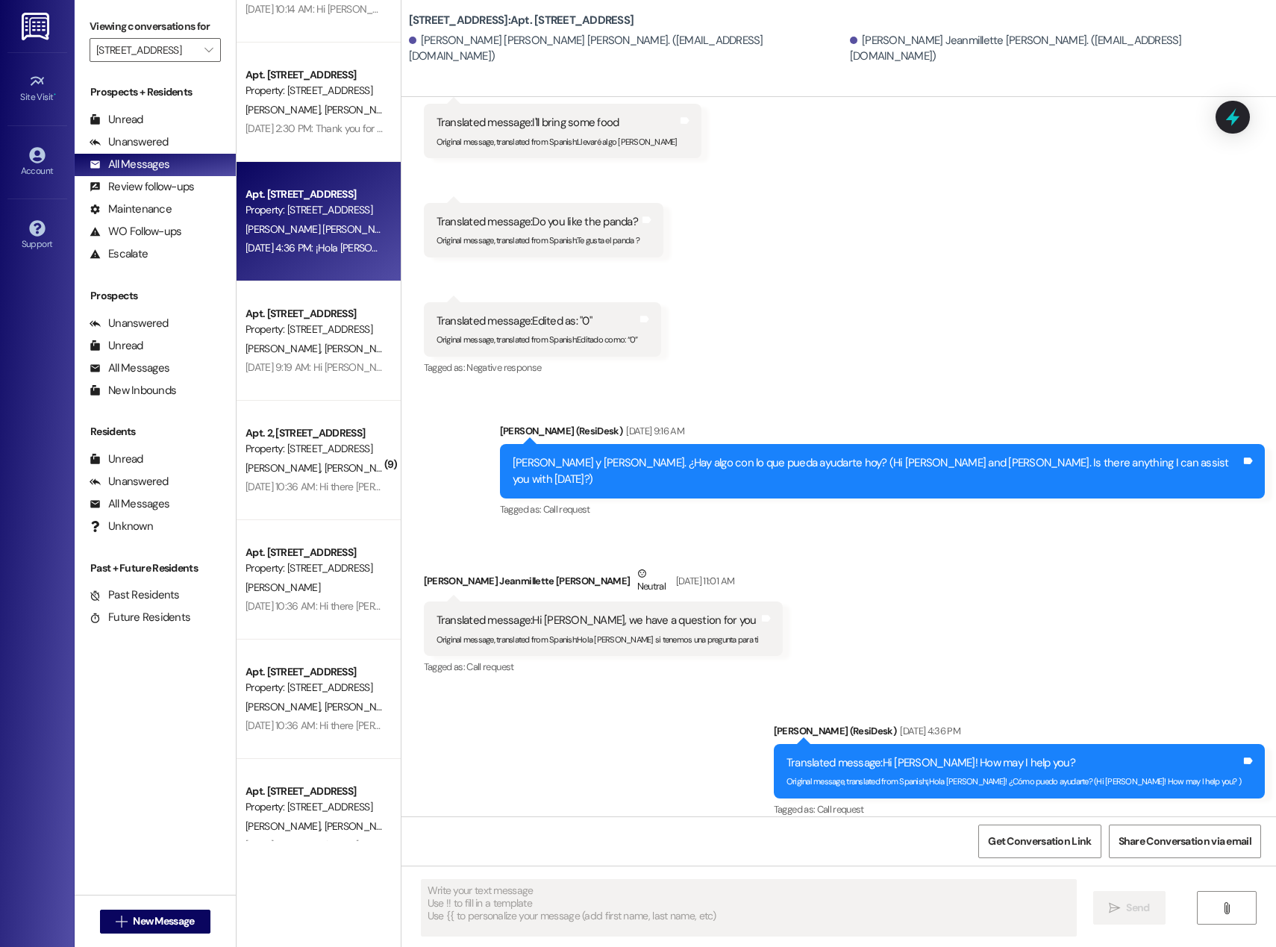
scroll to position [149, 0]
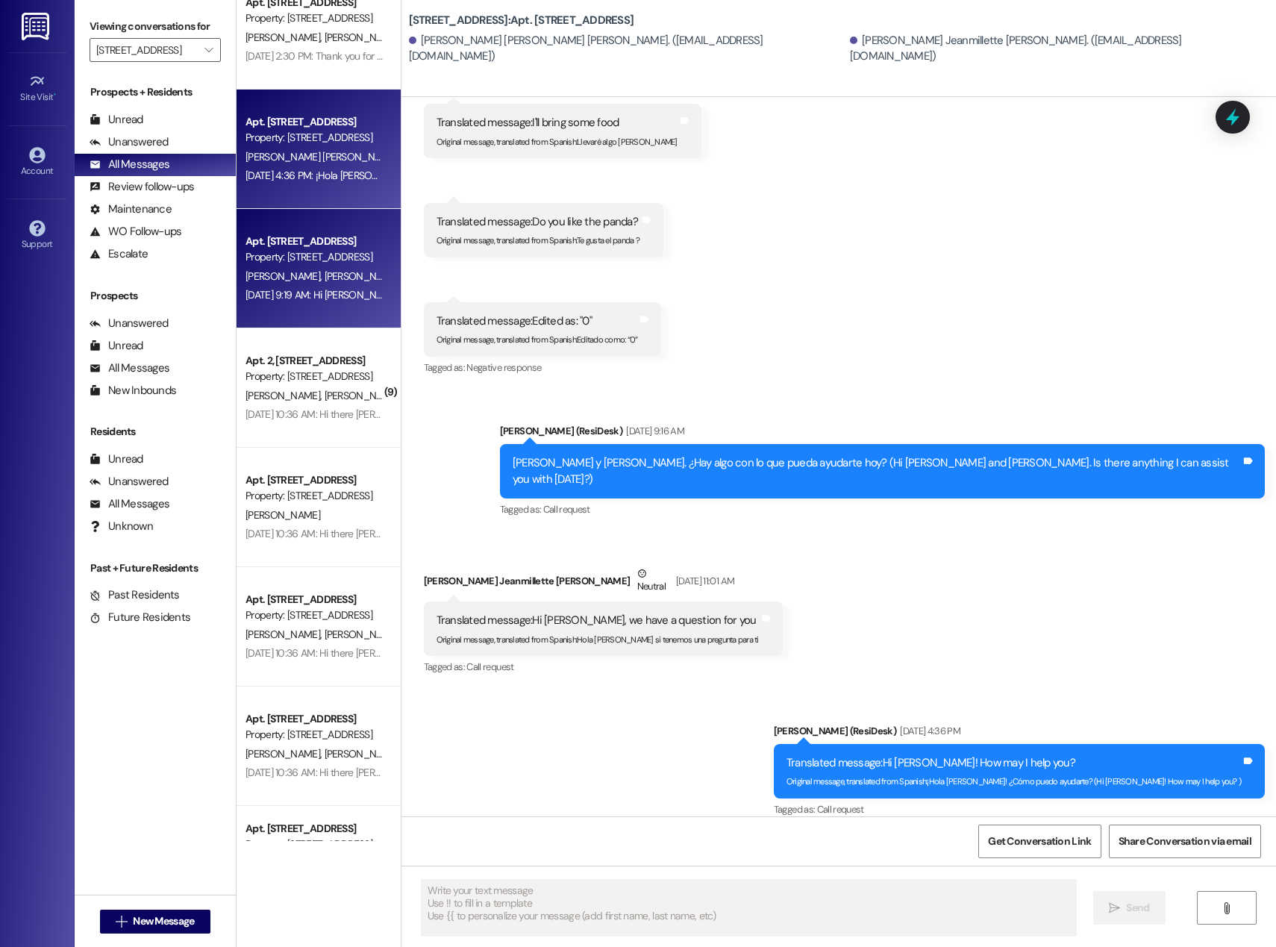
click at [315, 295] on div "[DATE] 9:19 AM: Hi [PERSON_NAME] [PERSON_NAME] and [PERSON_NAME] and [PERSON_NA…" at bounding box center [741, 294] width 992 height 13
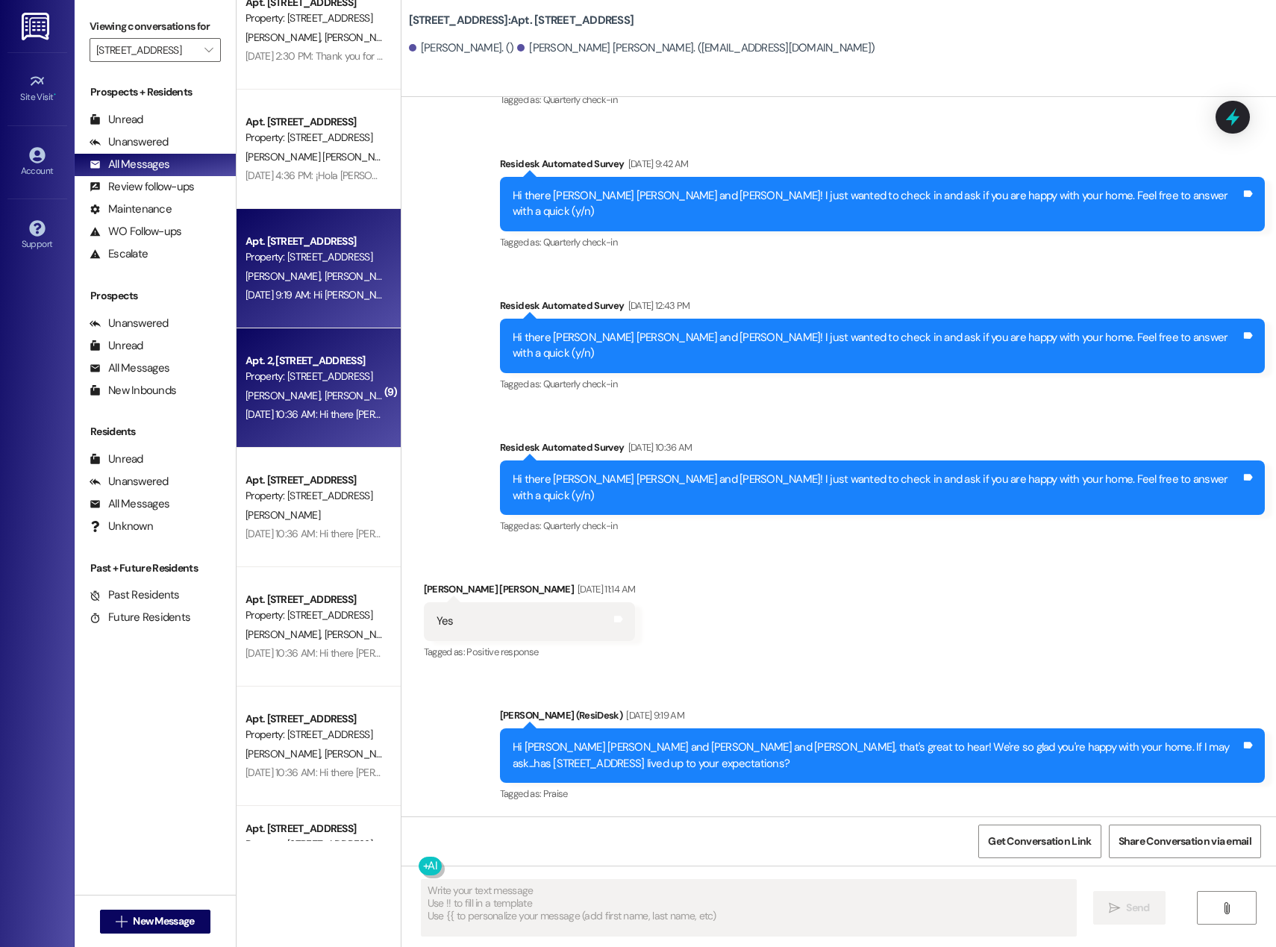
scroll to position [453, 0]
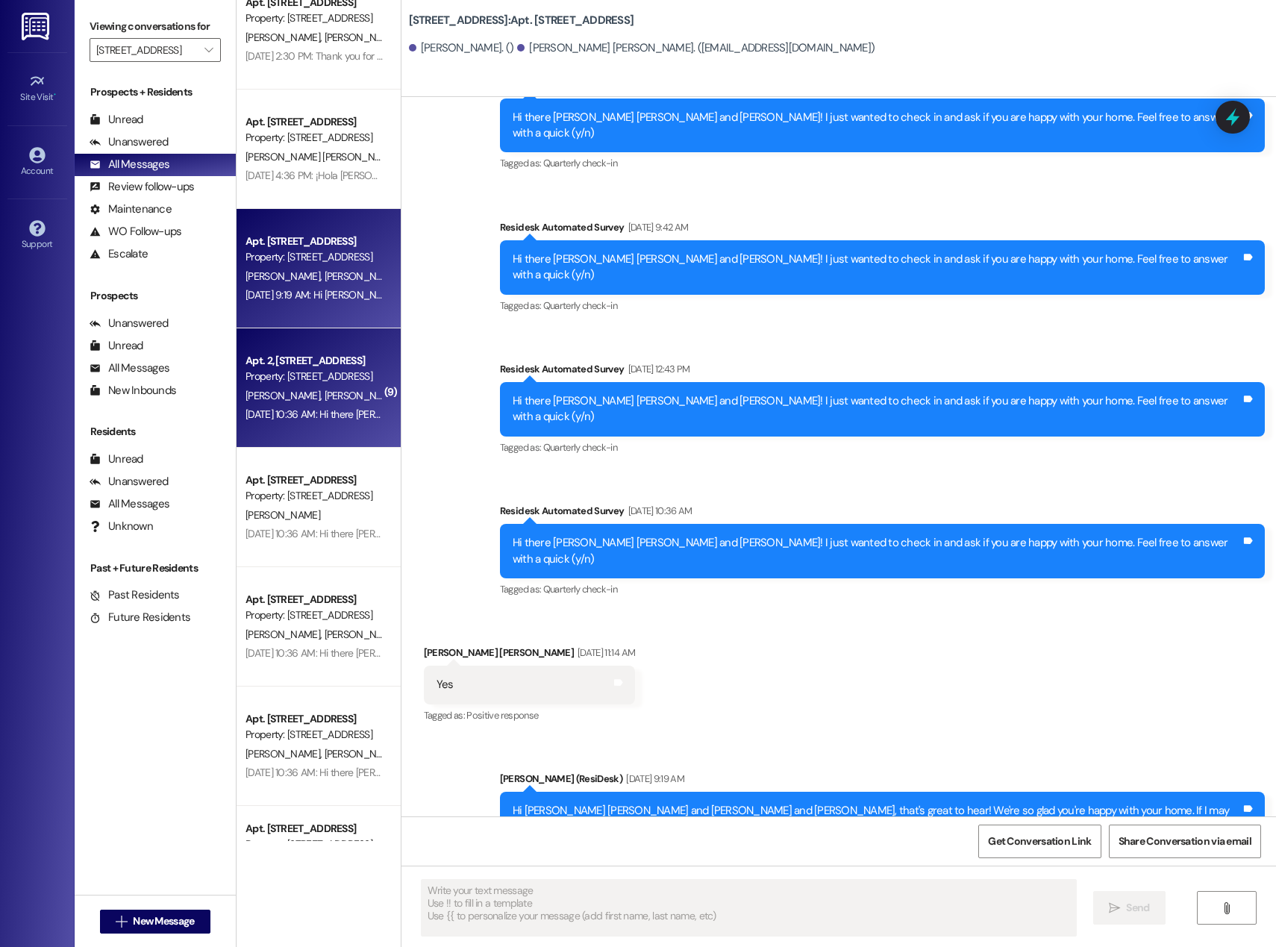
click at [301, 372] on div "Property: [STREET_ADDRESS]" at bounding box center [314, 377] width 138 height 16
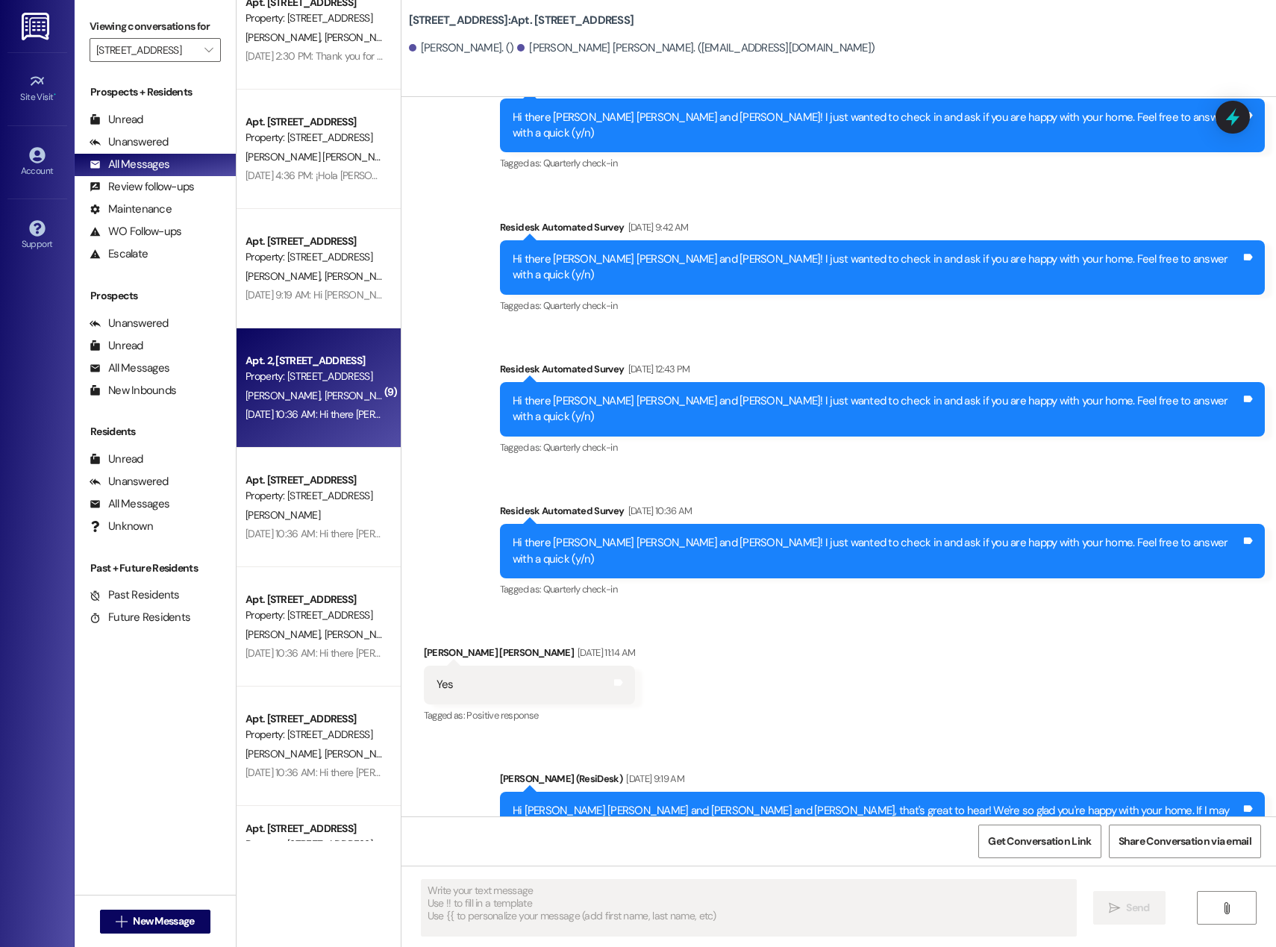
type textarea "Fetching suggested responses. Please feel free to read through the conversation…"
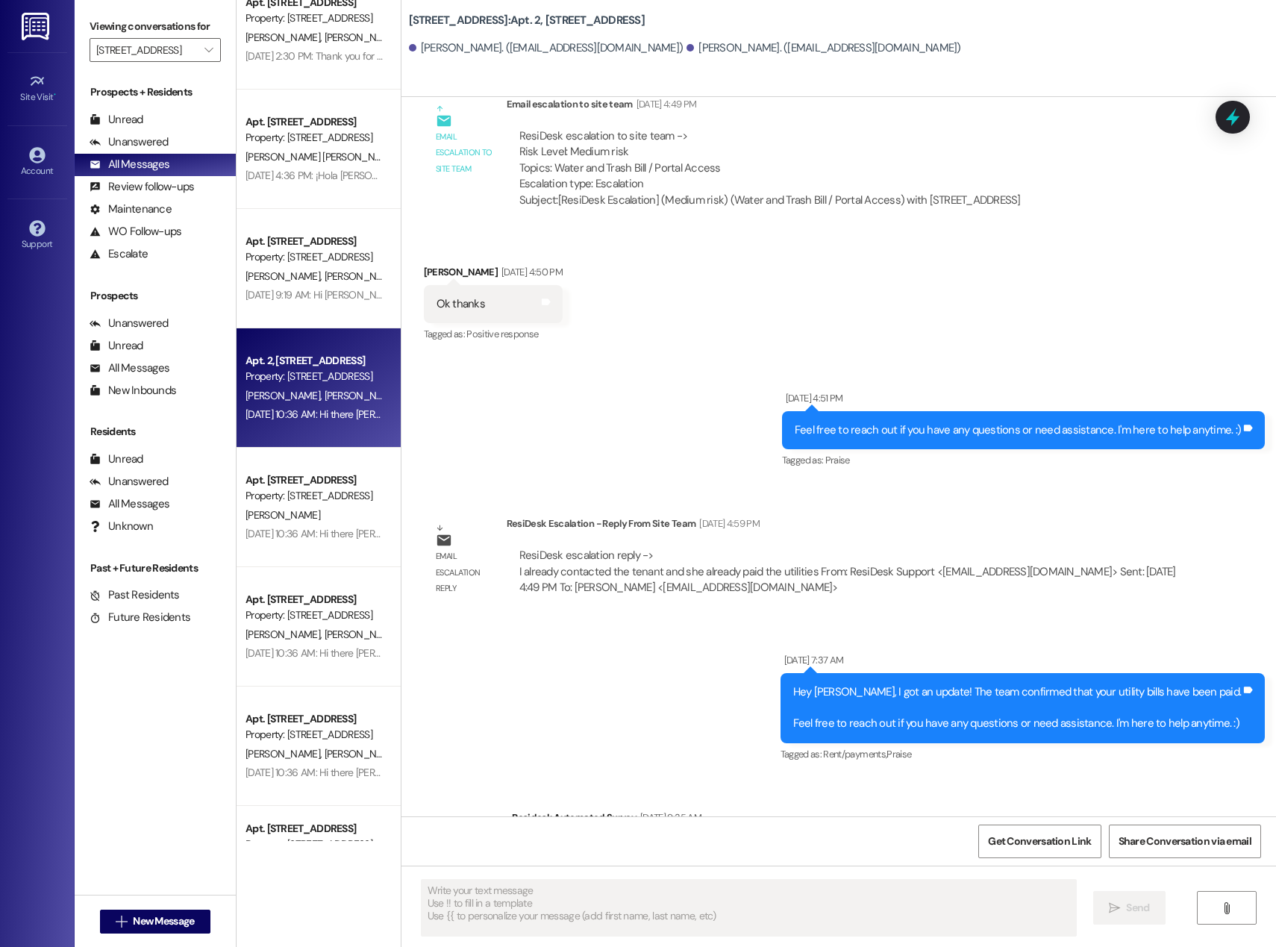
scroll to position [3350, 0]
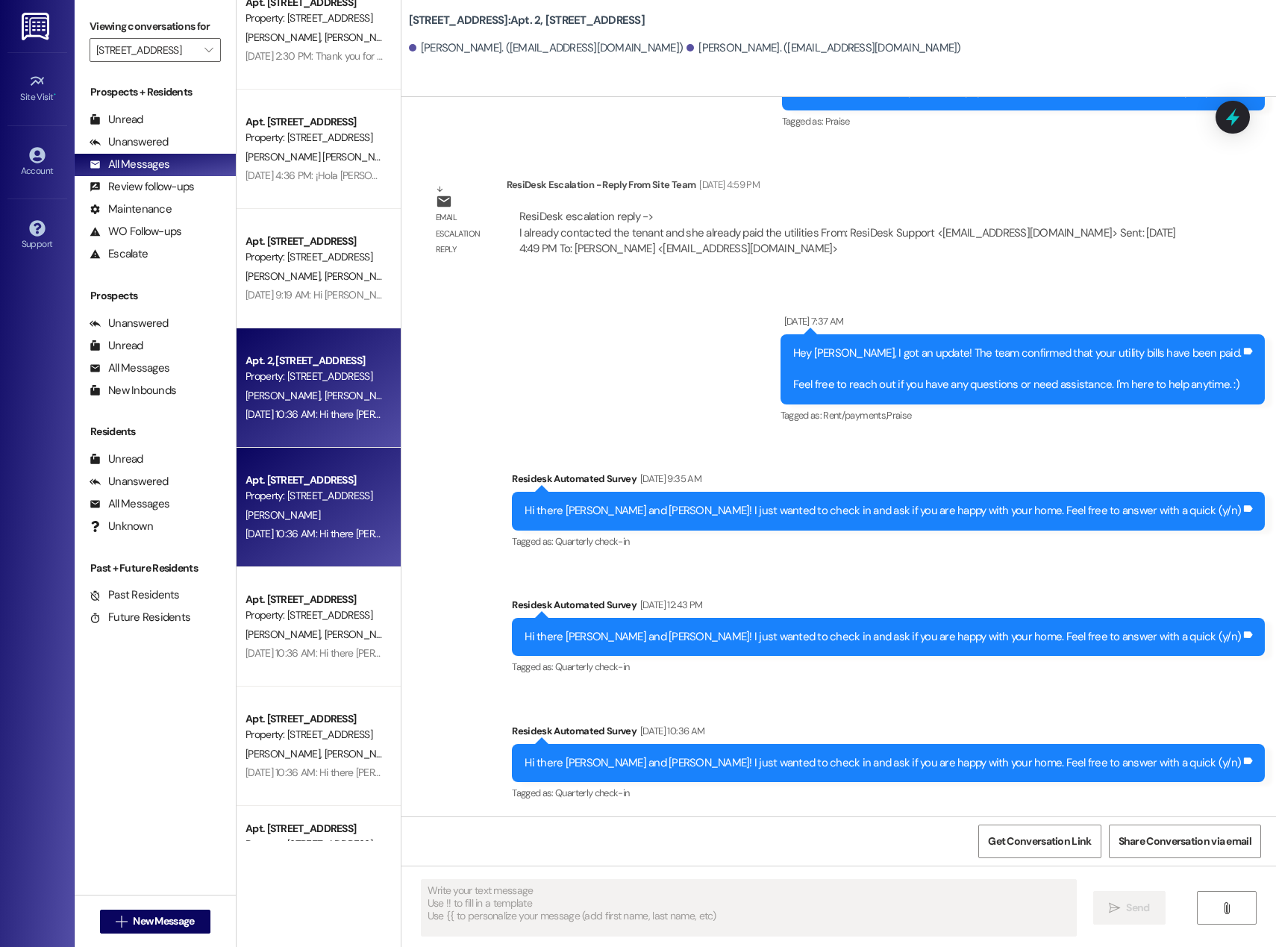
click at [316, 504] on div "Apt. [STREET_ADDRESS] Property: [STREET_ADDRESS]" at bounding box center [314, 488] width 141 height 35
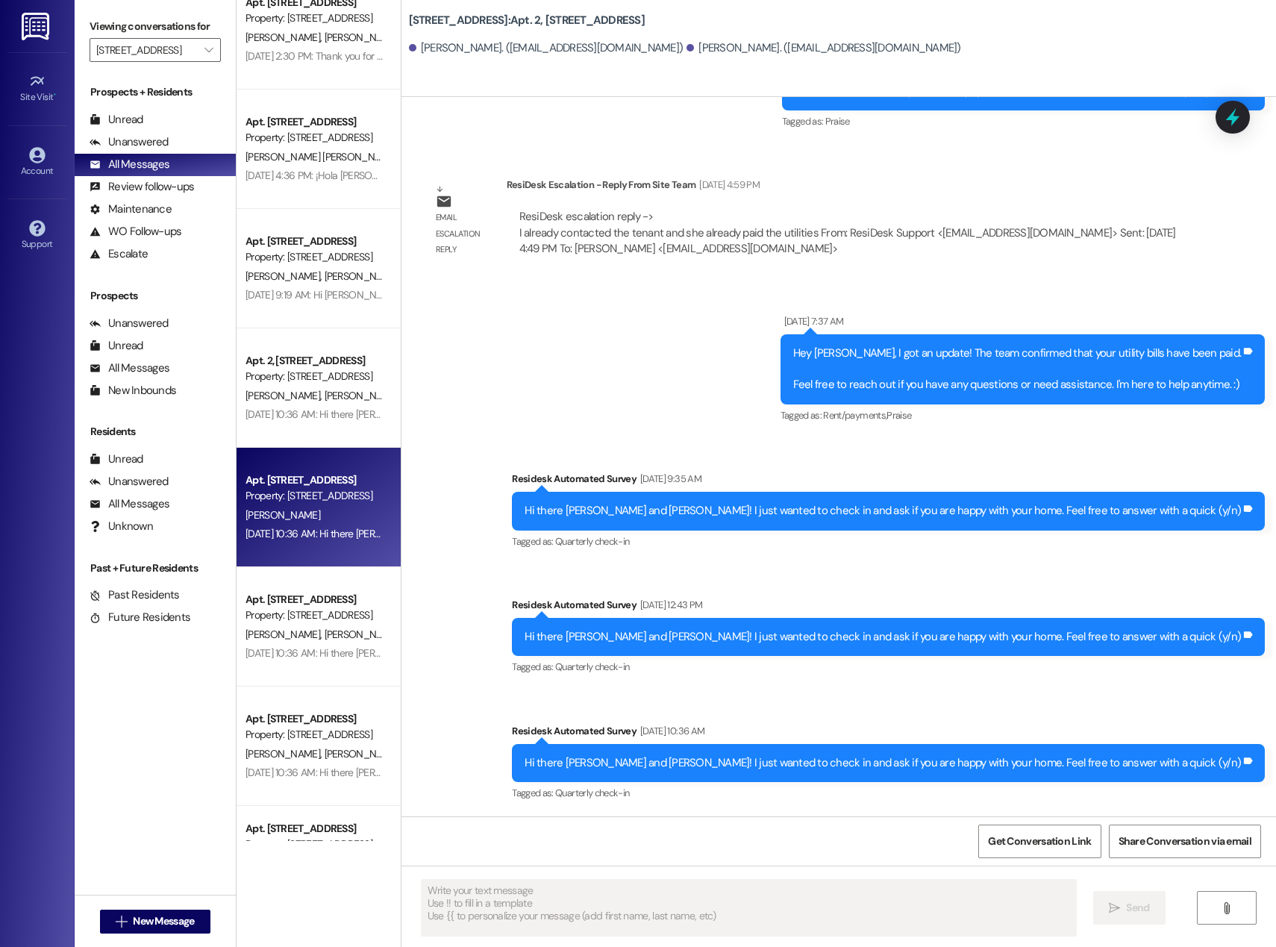
type textarea "Fetching suggested responses. Please feel free to read through the conversation…"
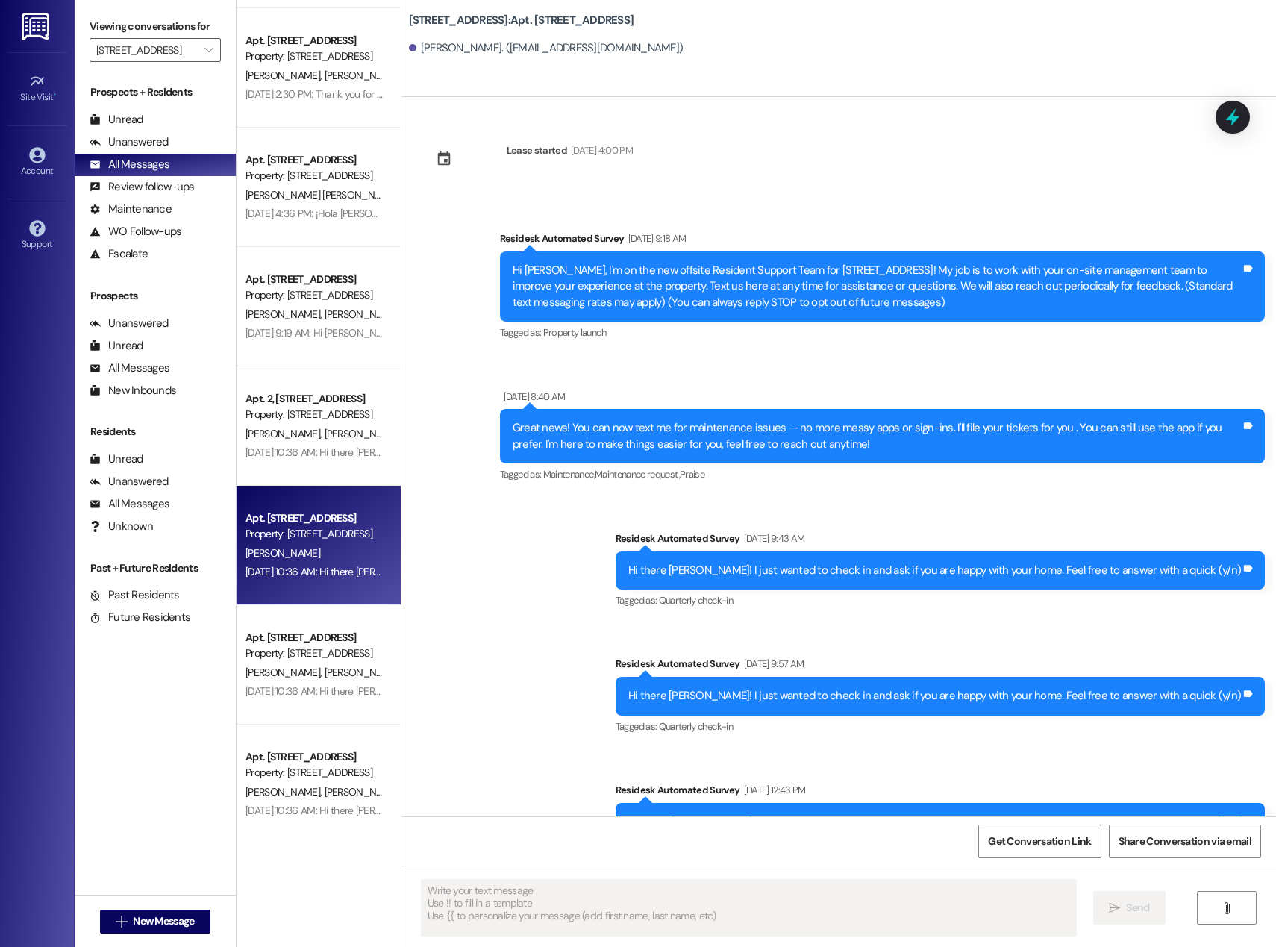
scroll to position [6, 0]
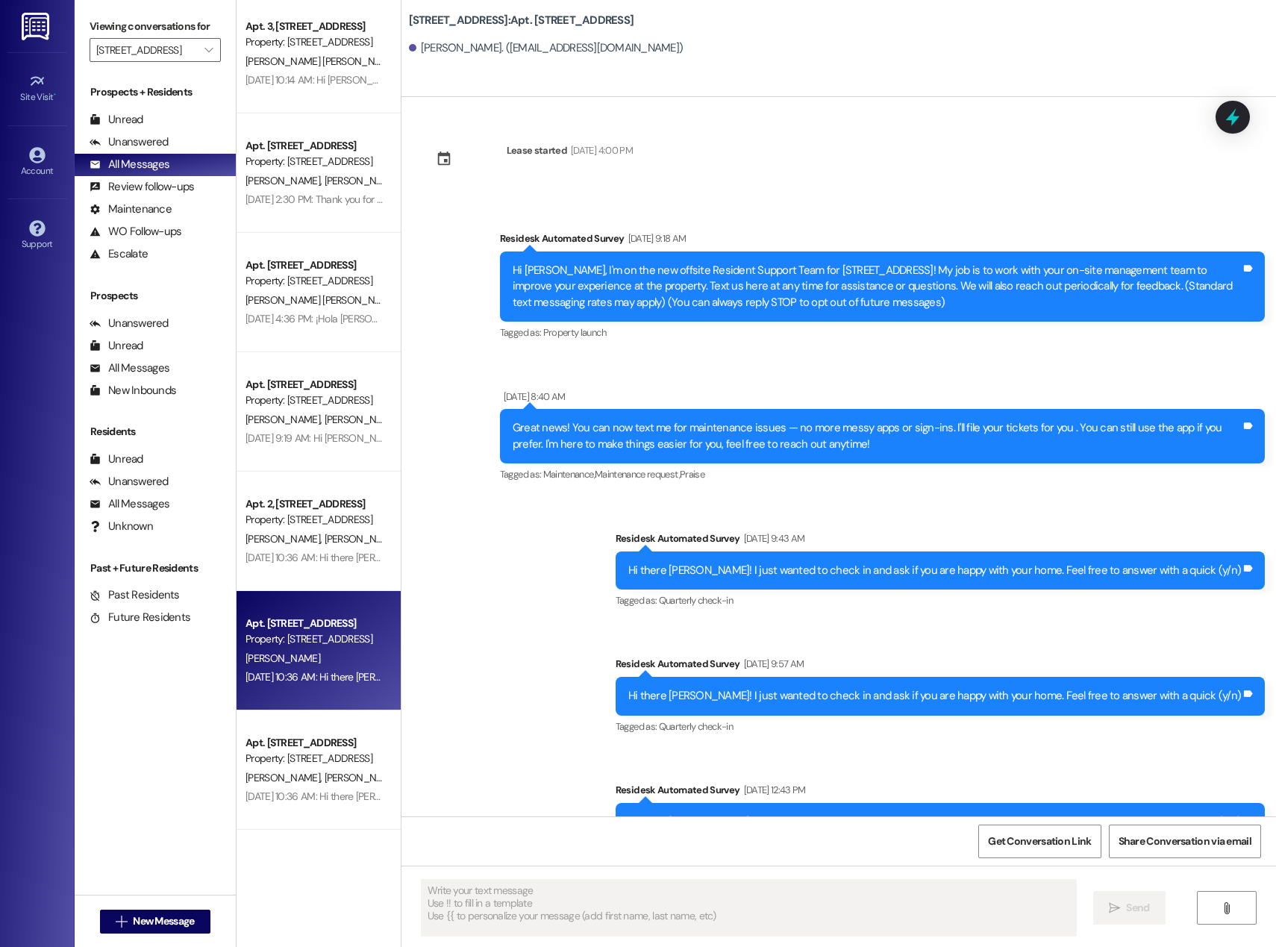
click at [324, 633] on div "Apt. 3, [STREET_ADDRESS] Property: [STREET_ADDRESS] Hernandez [PERSON_NAME] [PE…" at bounding box center [319, 420] width 164 height 841
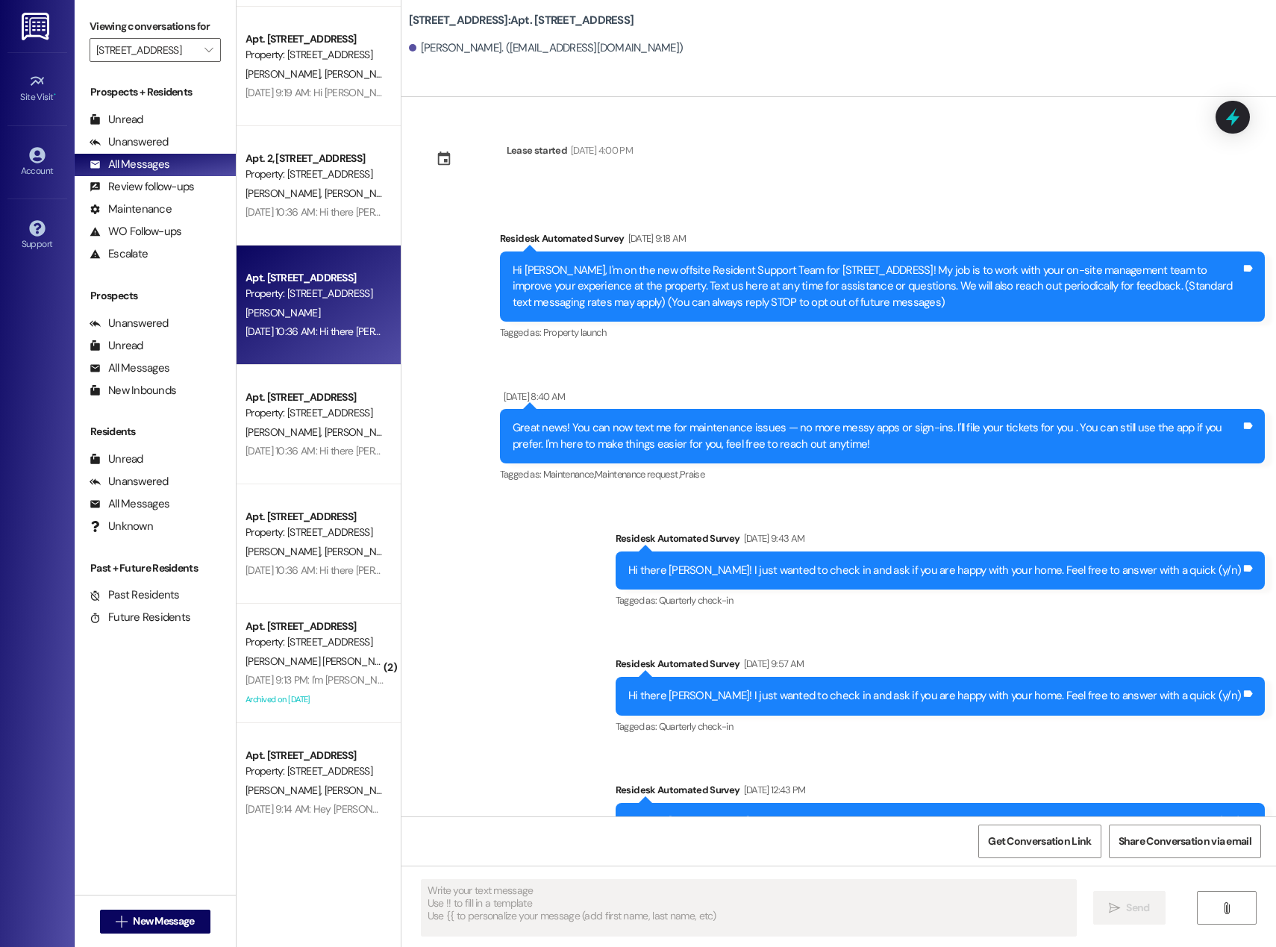
scroll to position [353, 0]
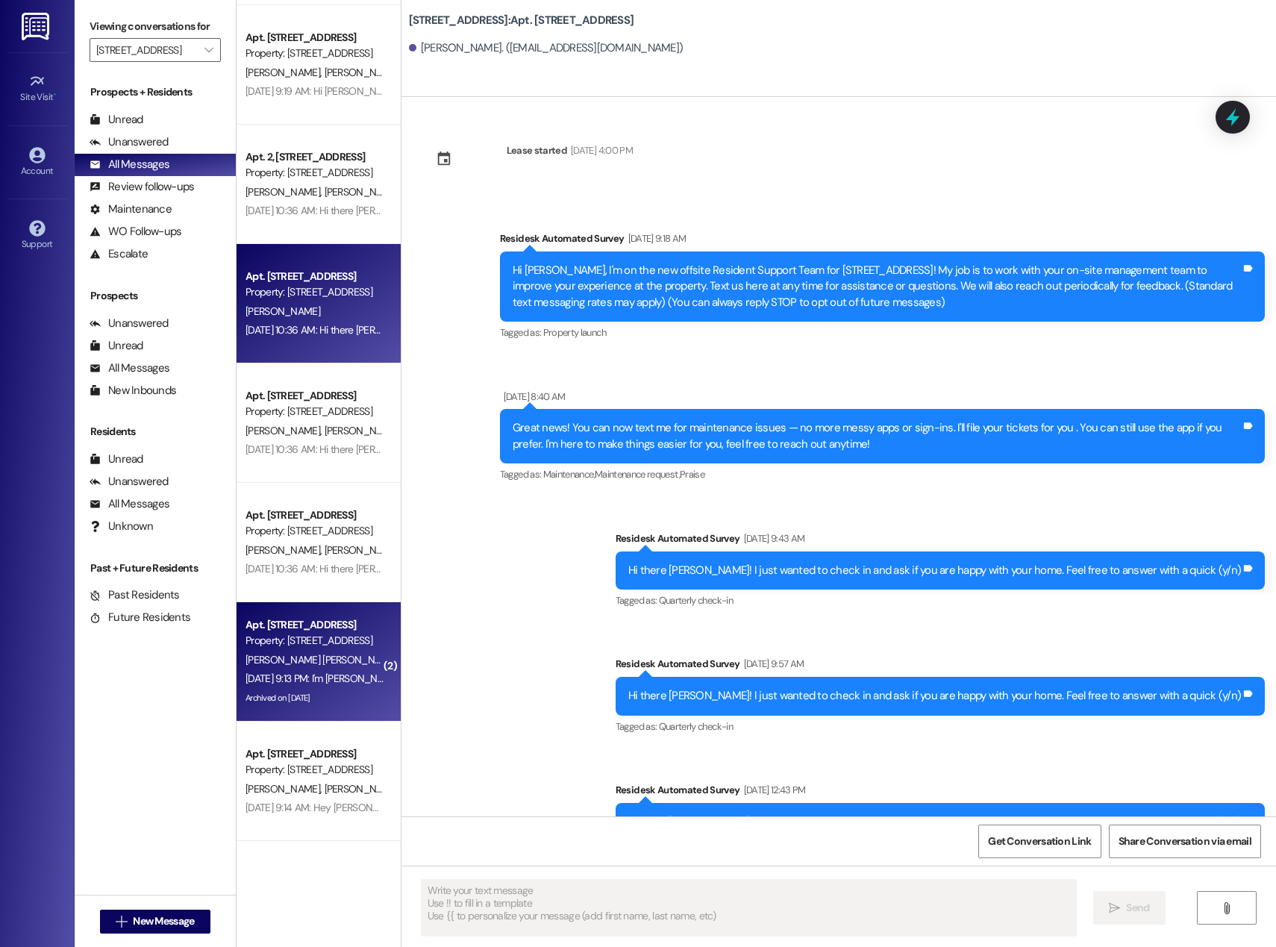
click at [292, 659] on span "[PERSON_NAME] [PERSON_NAME]" at bounding box center [320, 659] width 151 height 13
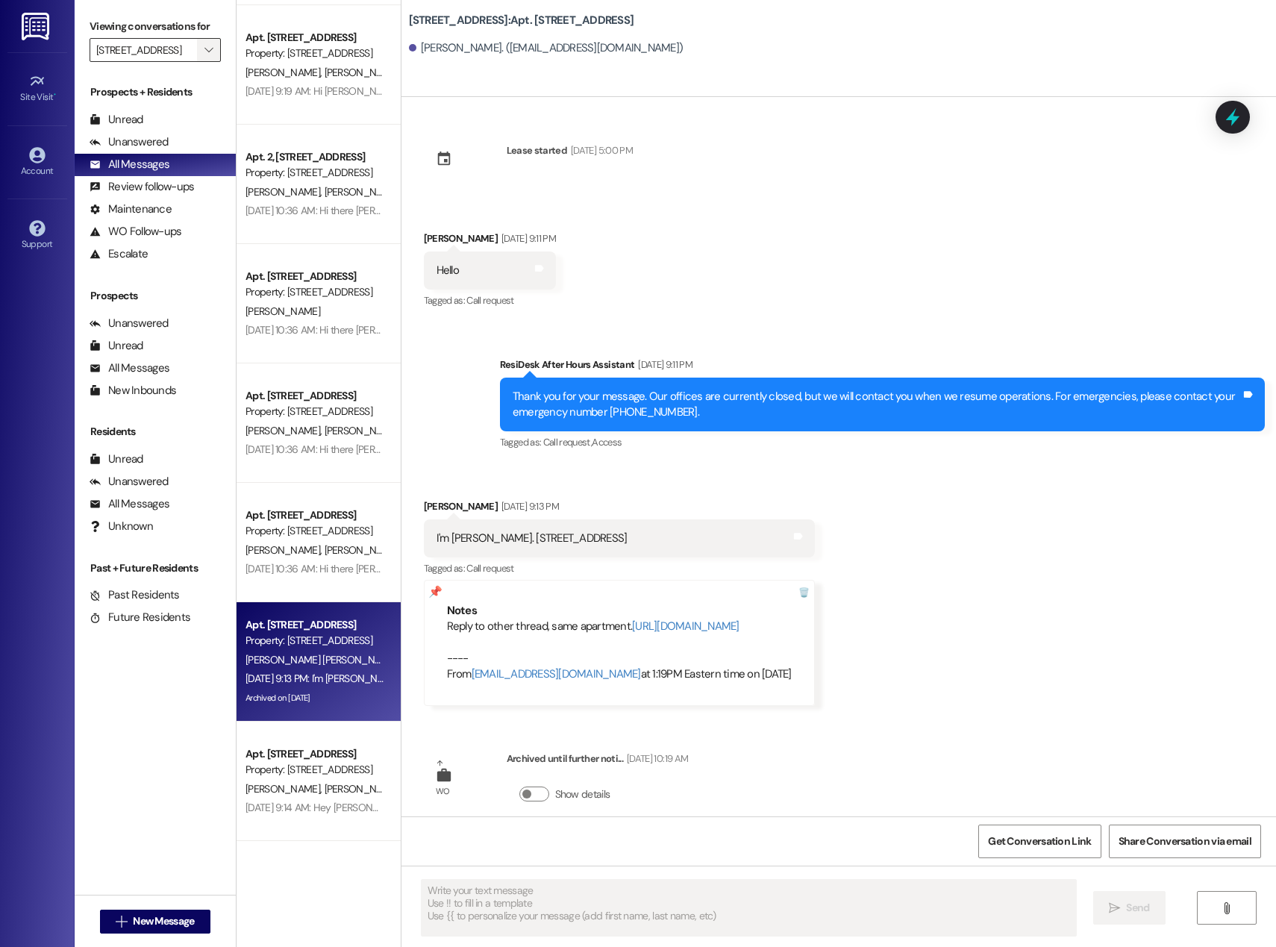
click at [204, 54] on icon "" at bounding box center [208, 50] width 8 height 12
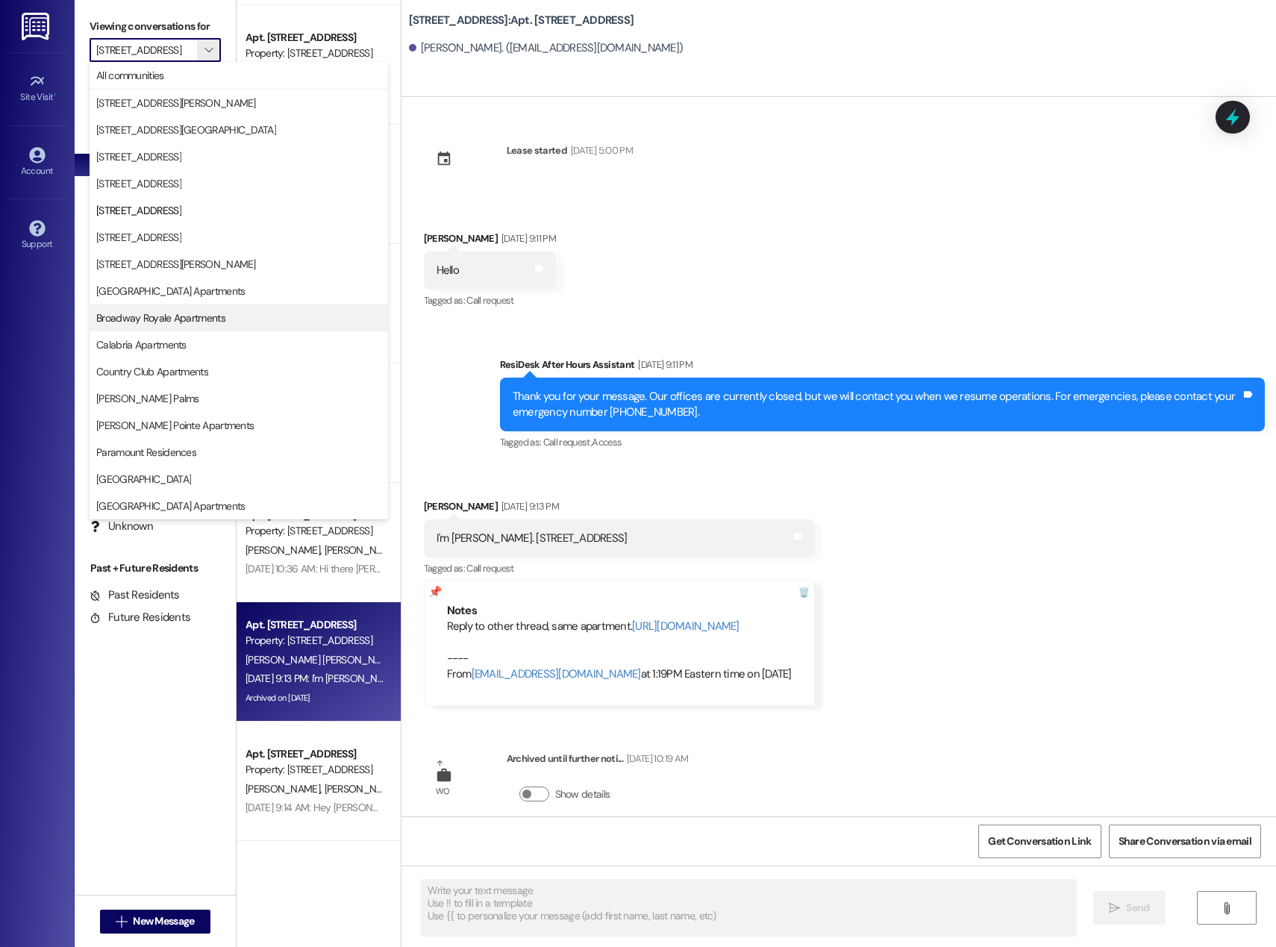
click at [171, 313] on span "Broadway Royale Apartments" at bounding box center [160, 317] width 129 height 15
type input "Broadway Royale Apartments"
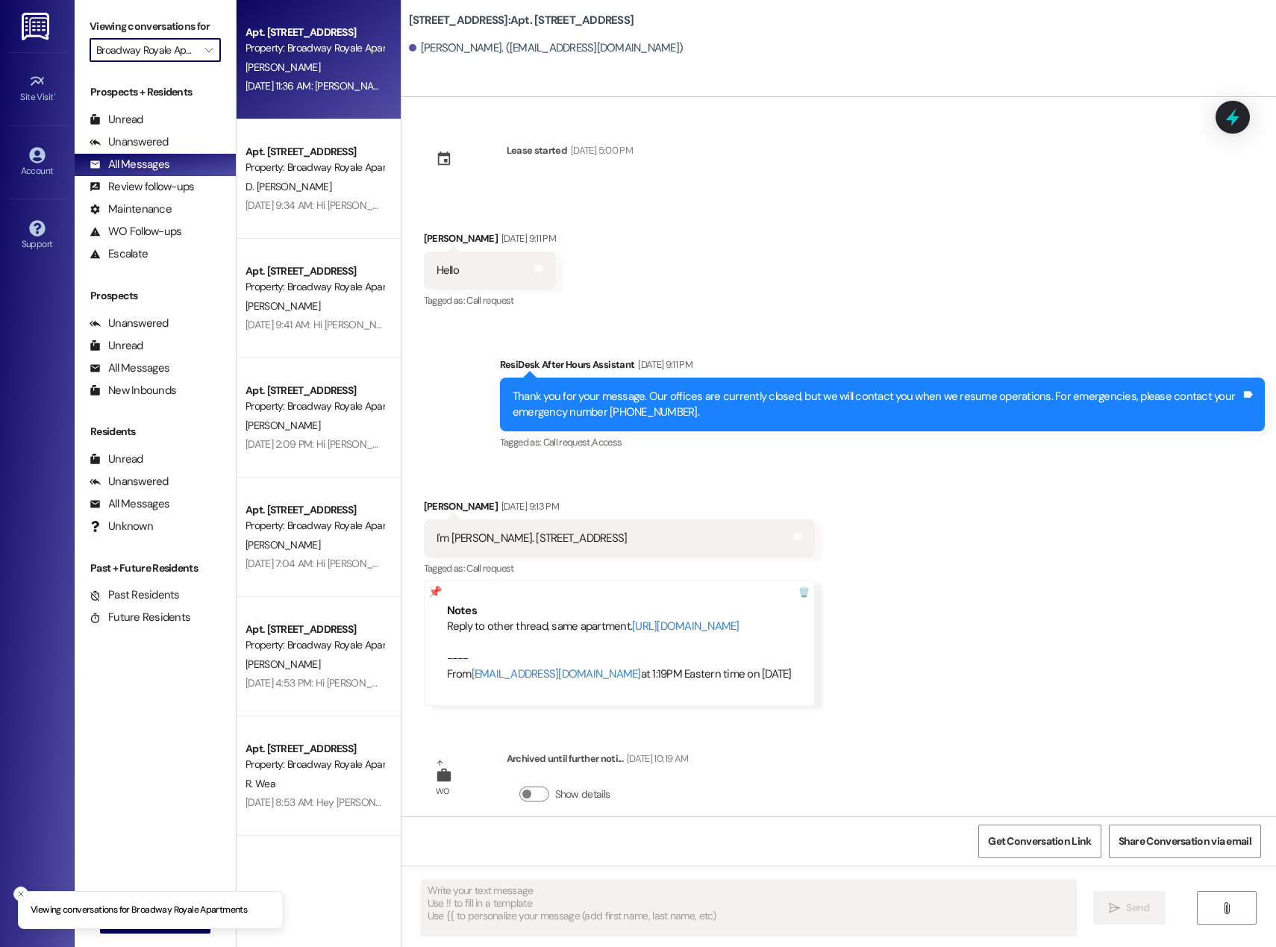
click at [294, 88] on div "[DATE] 11:36 AM: [PERSON_NAME], hello and welcome to [GEOGRAPHIC_DATA]! I am yo…" at bounding box center [842, 85] width 1195 height 13
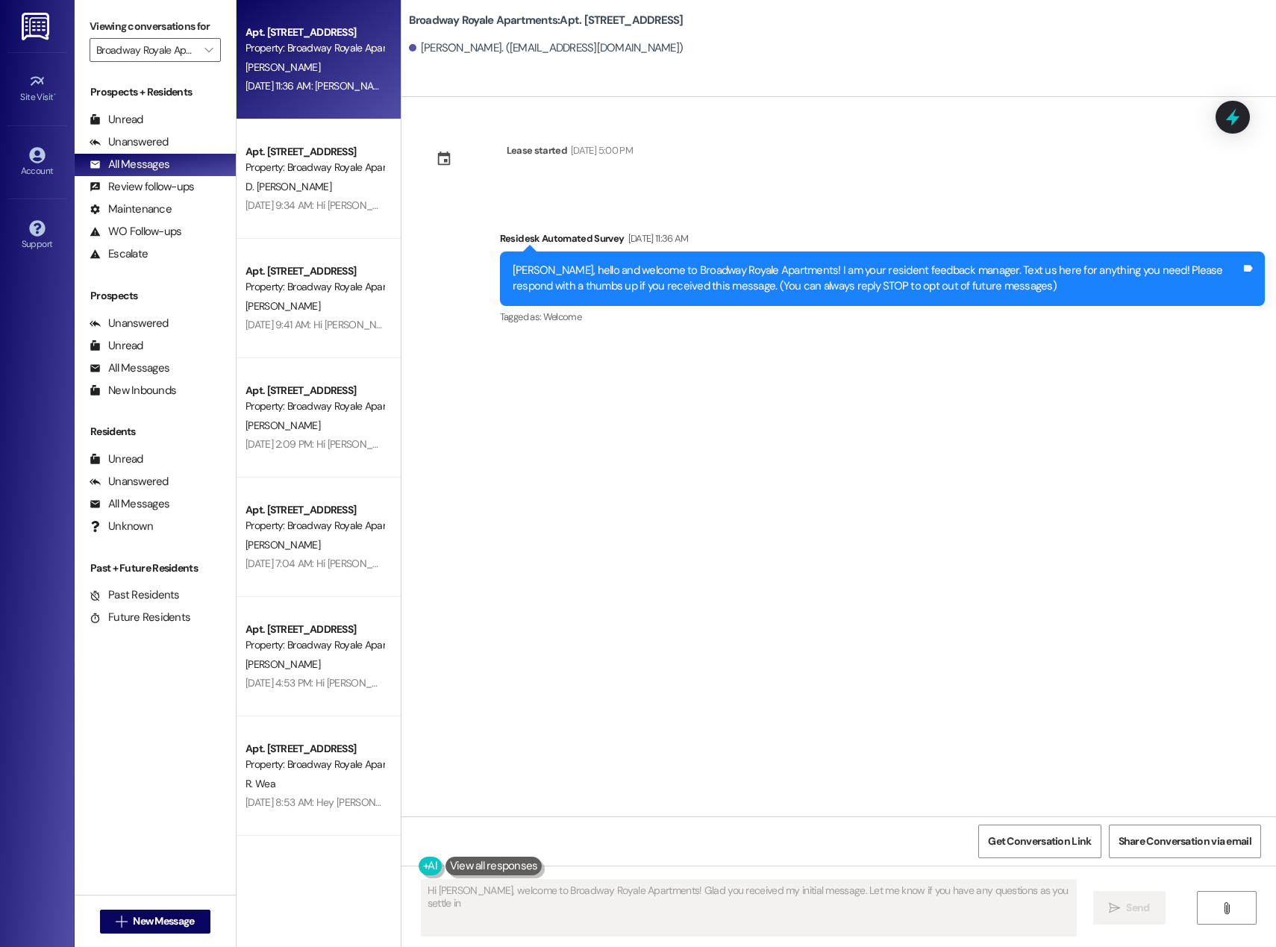
type textarea "Hi [PERSON_NAME], welcome to Broadway Royale Apartments! Glad you received my i…"
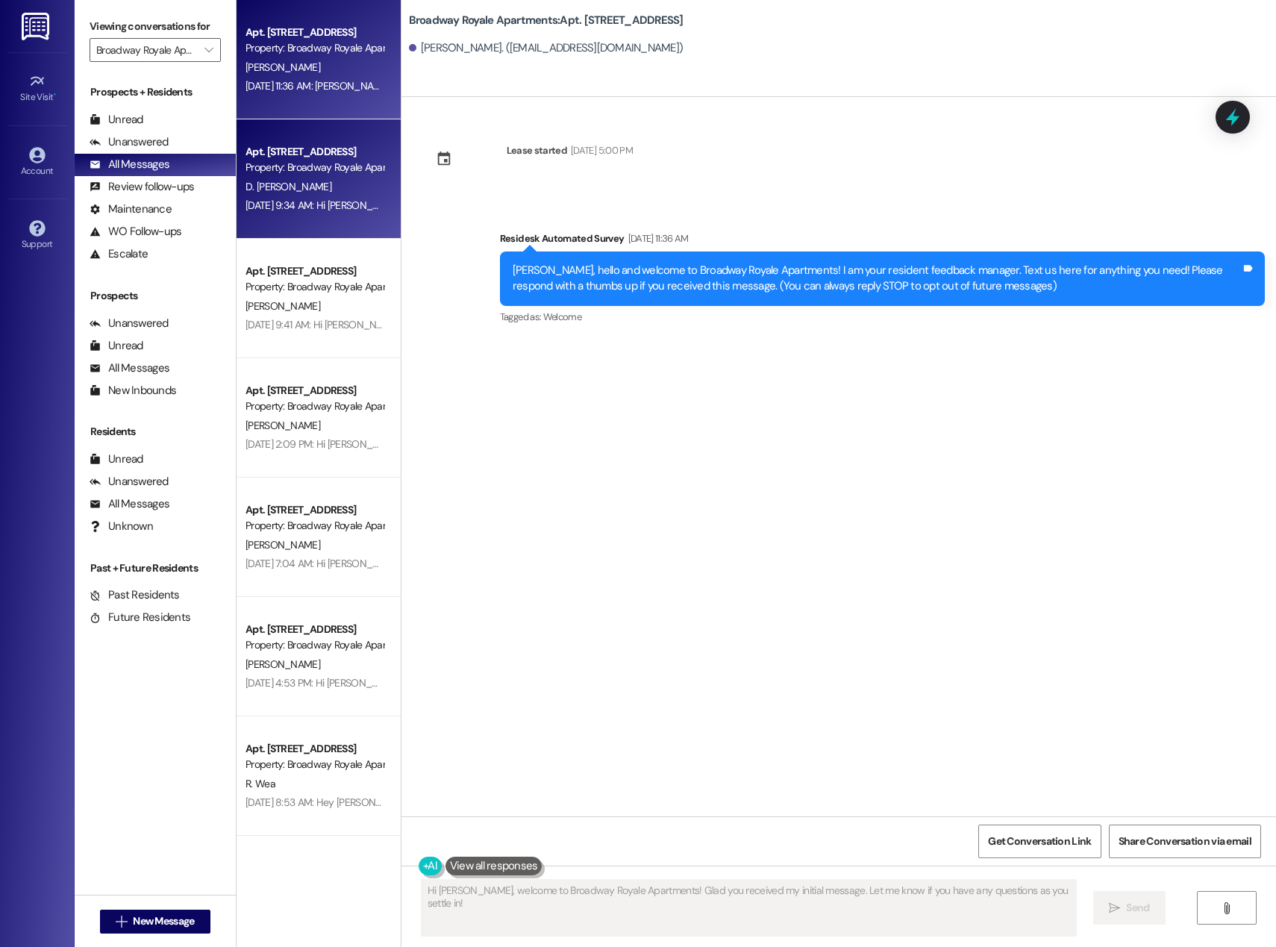
click at [328, 170] on div "Property: Broadway Royale Apartments" at bounding box center [314, 168] width 138 height 16
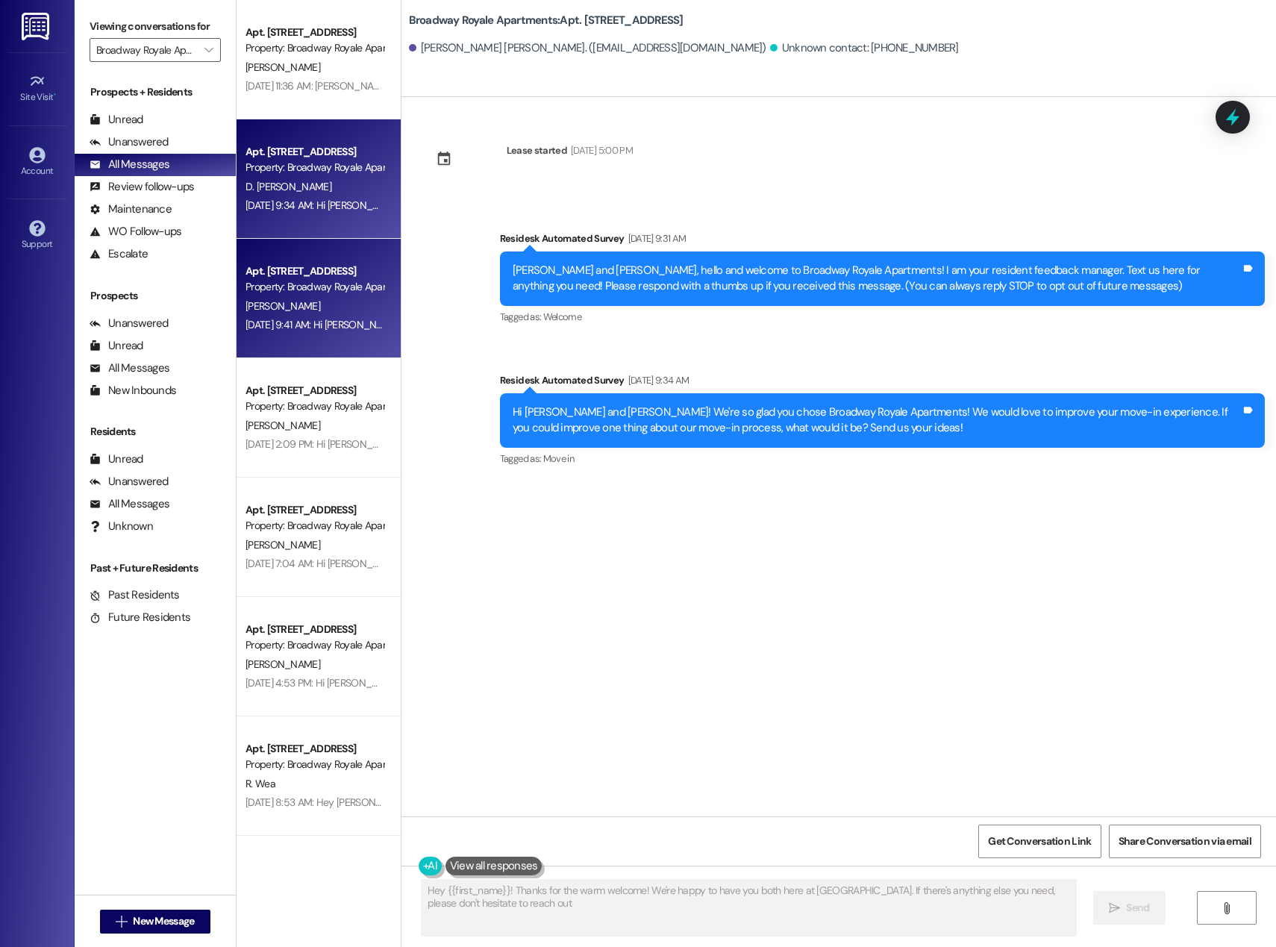
type textarea "Hey {{first_name}}! Thanks for the warm welcome! We're happy to have you both h…"
click at [316, 297] on div "[PERSON_NAME]" at bounding box center [314, 306] width 141 height 19
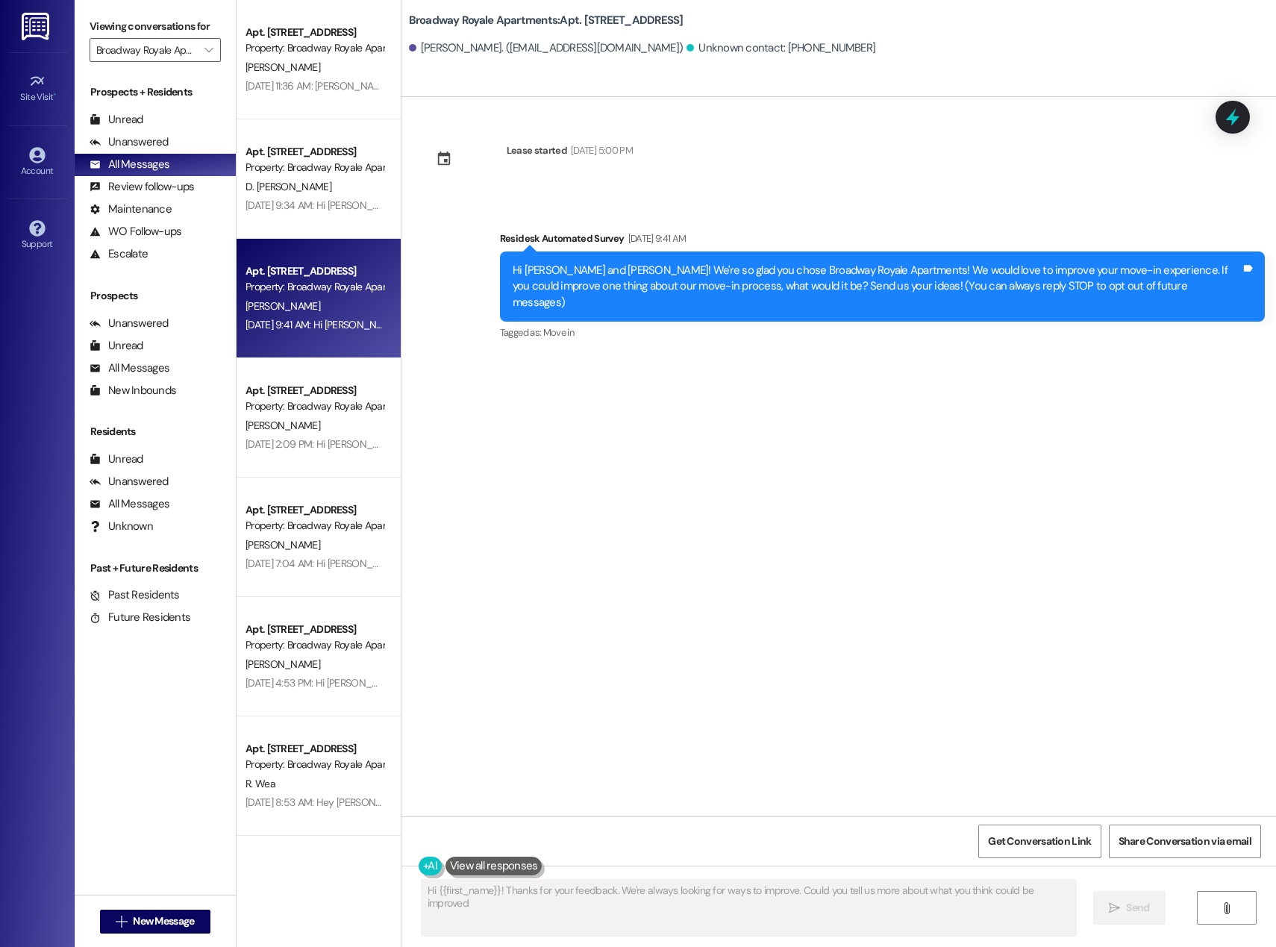
type textarea "Hi {{first_name}}! Thanks for your feedback. We're always looking for ways to i…"
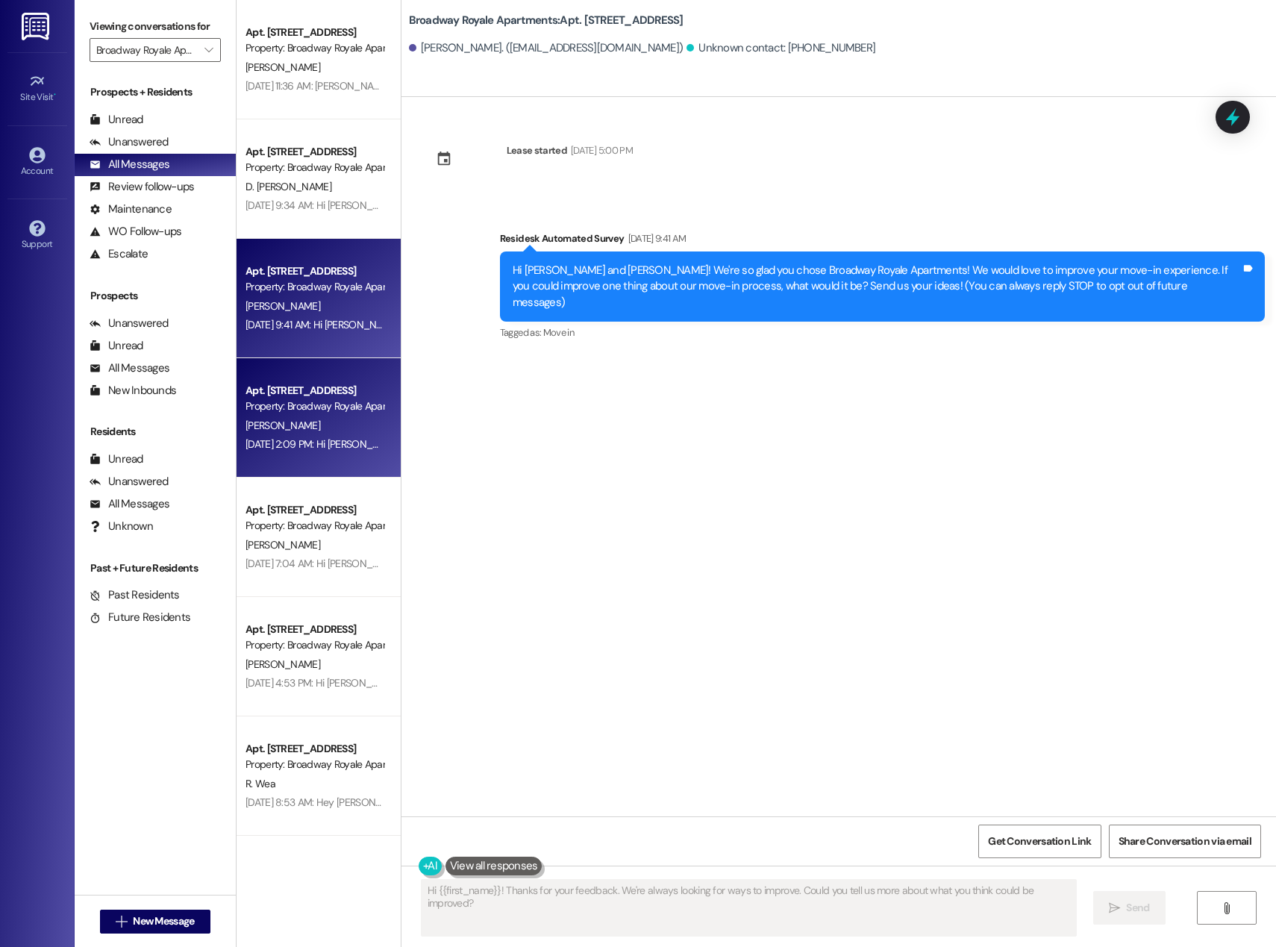
click at [316, 386] on div "Apt. [STREET_ADDRESS]" at bounding box center [314, 391] width 138 height 16
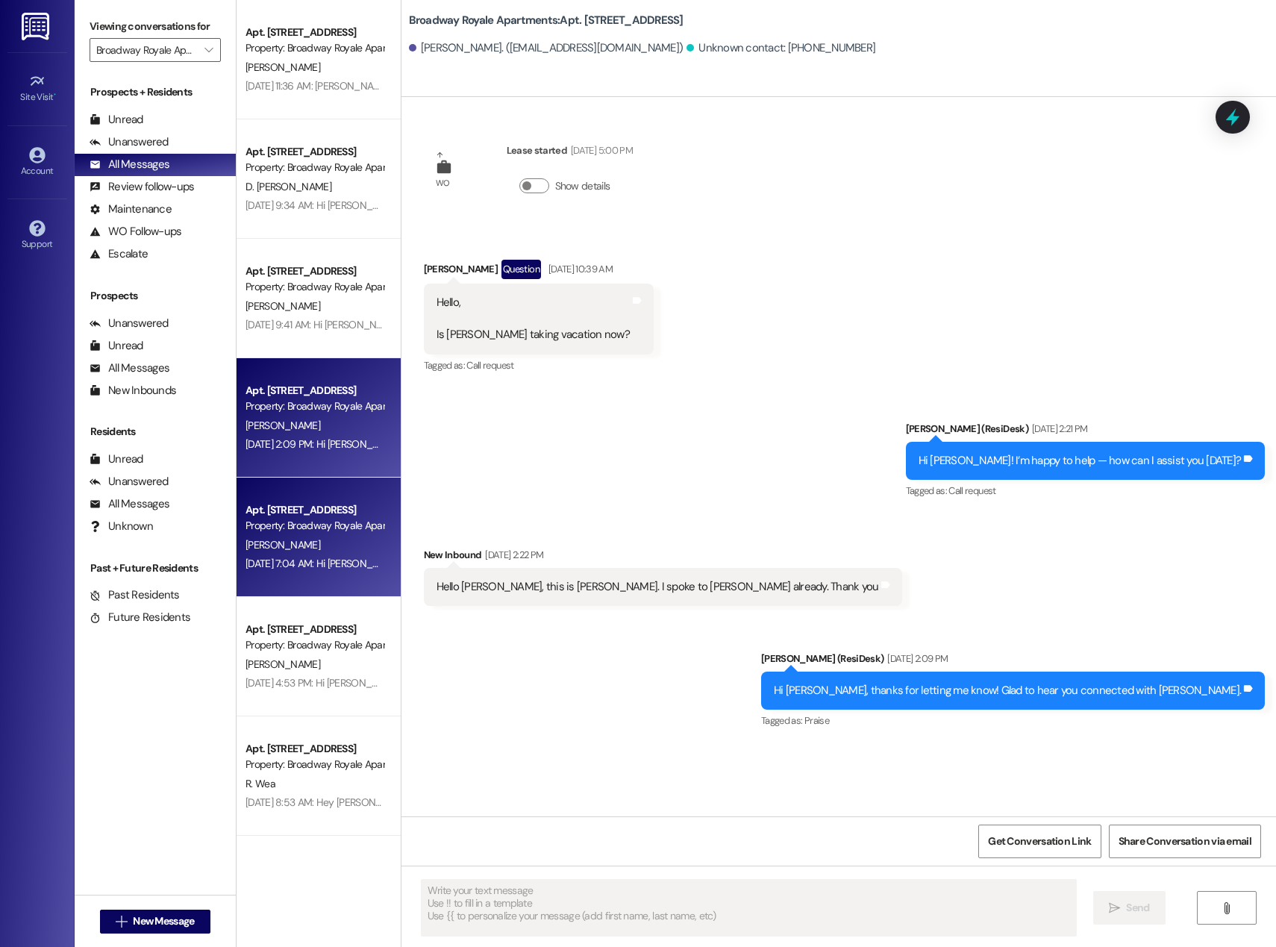
click at [307, 507] on div "Apt. [STREET_ADDRESS]" at bounding box center [314, 510] width 138 height 16
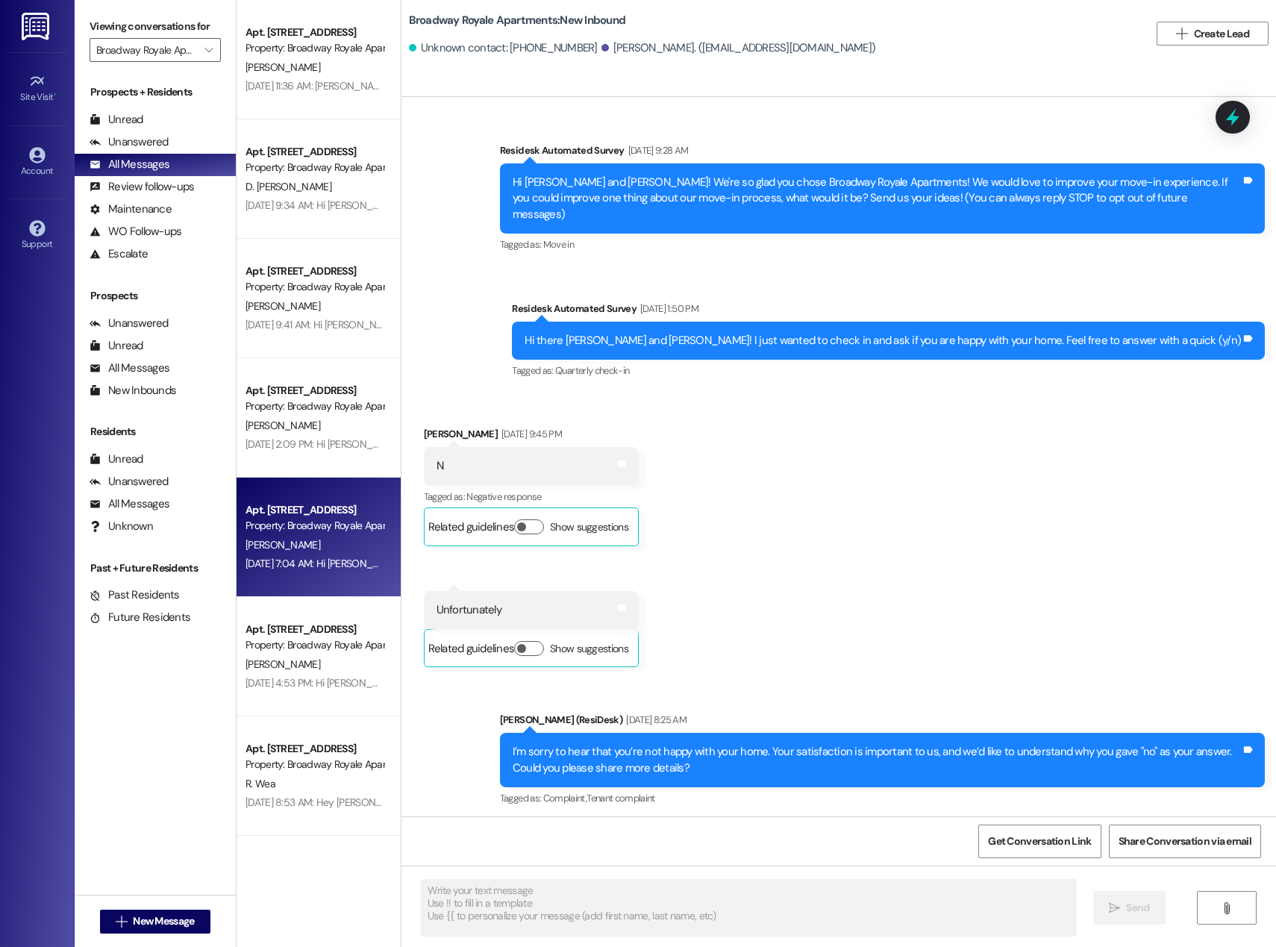
type textarea "Fetching suggested responses. Please feel free to read through the conversation…"
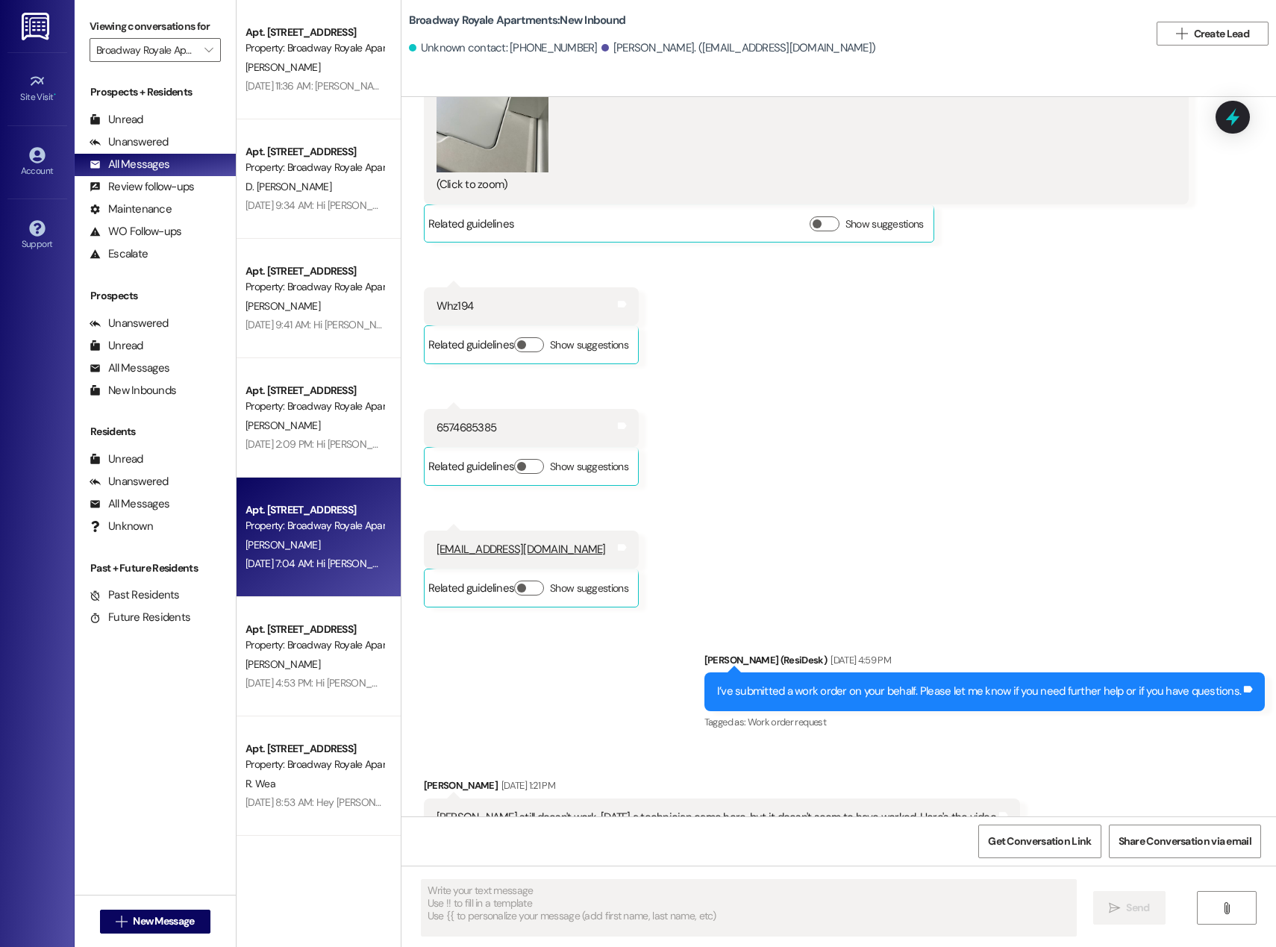
scroll to position [5512, 0]
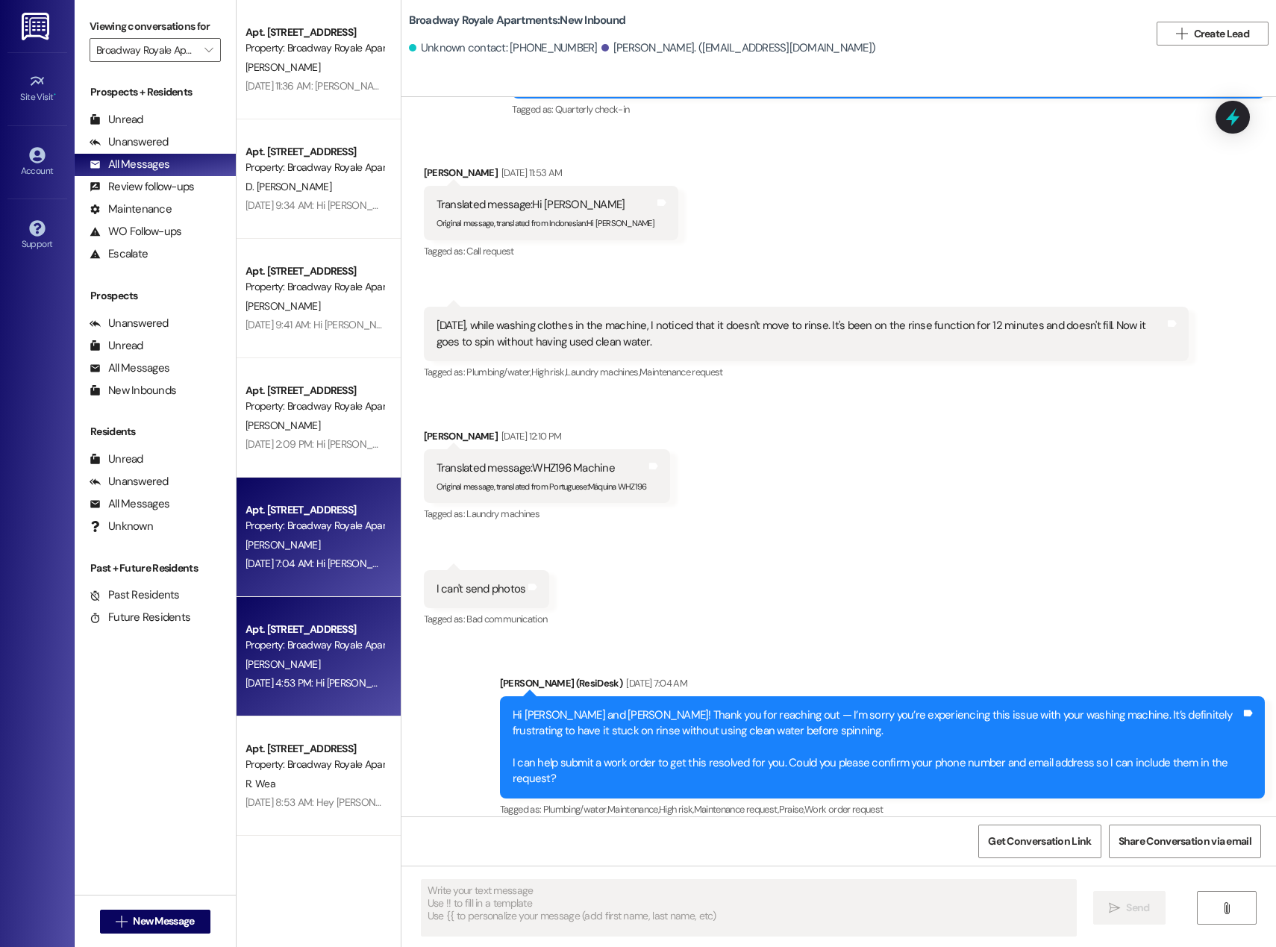
click at [318, 642] on div "Property: Broadway Royale Apartments" at bounding box center [314, 645] width 138 height 16
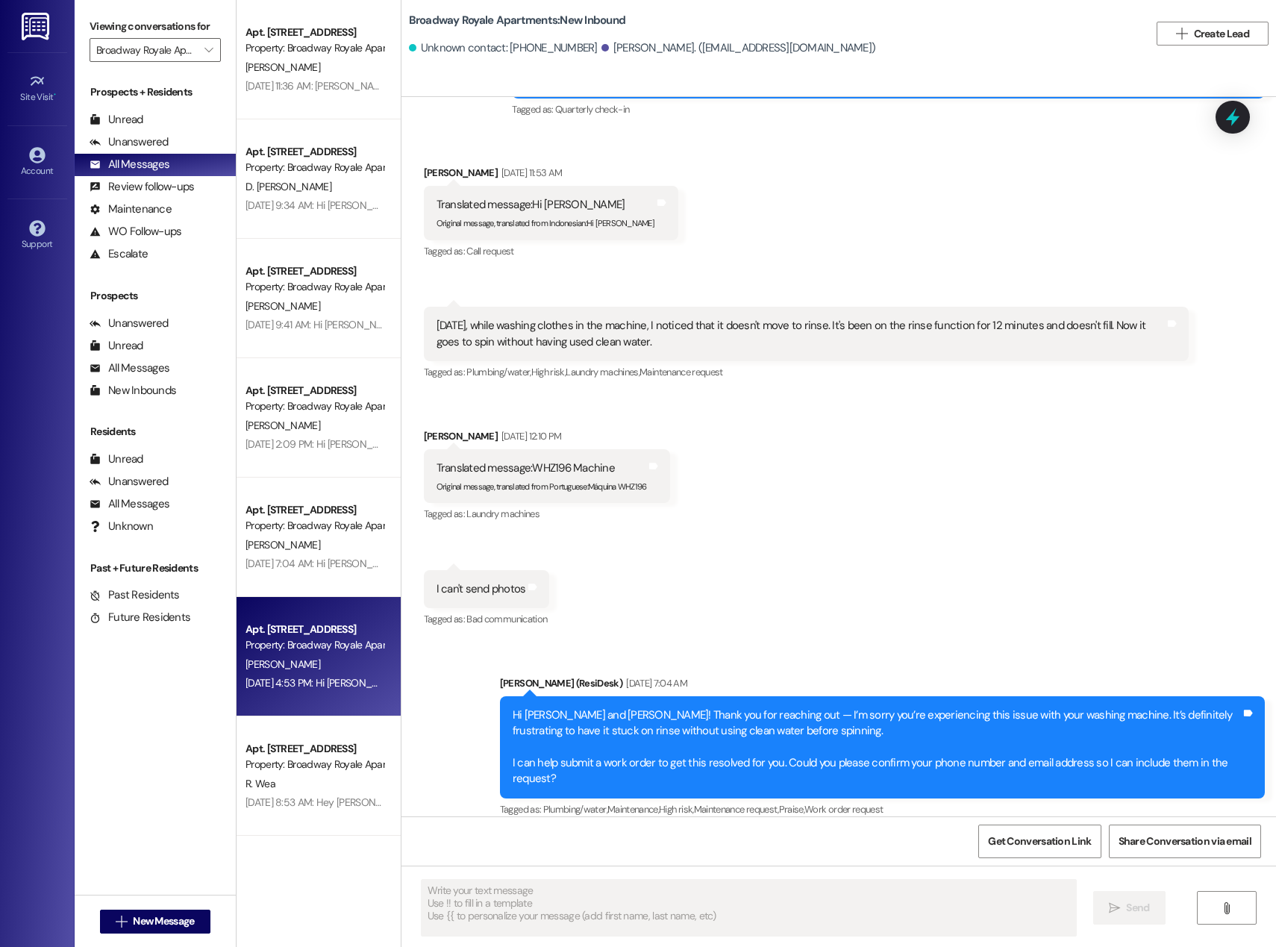
type textarea "Fetching suggested responses. Please feel free to read through the conversation…"
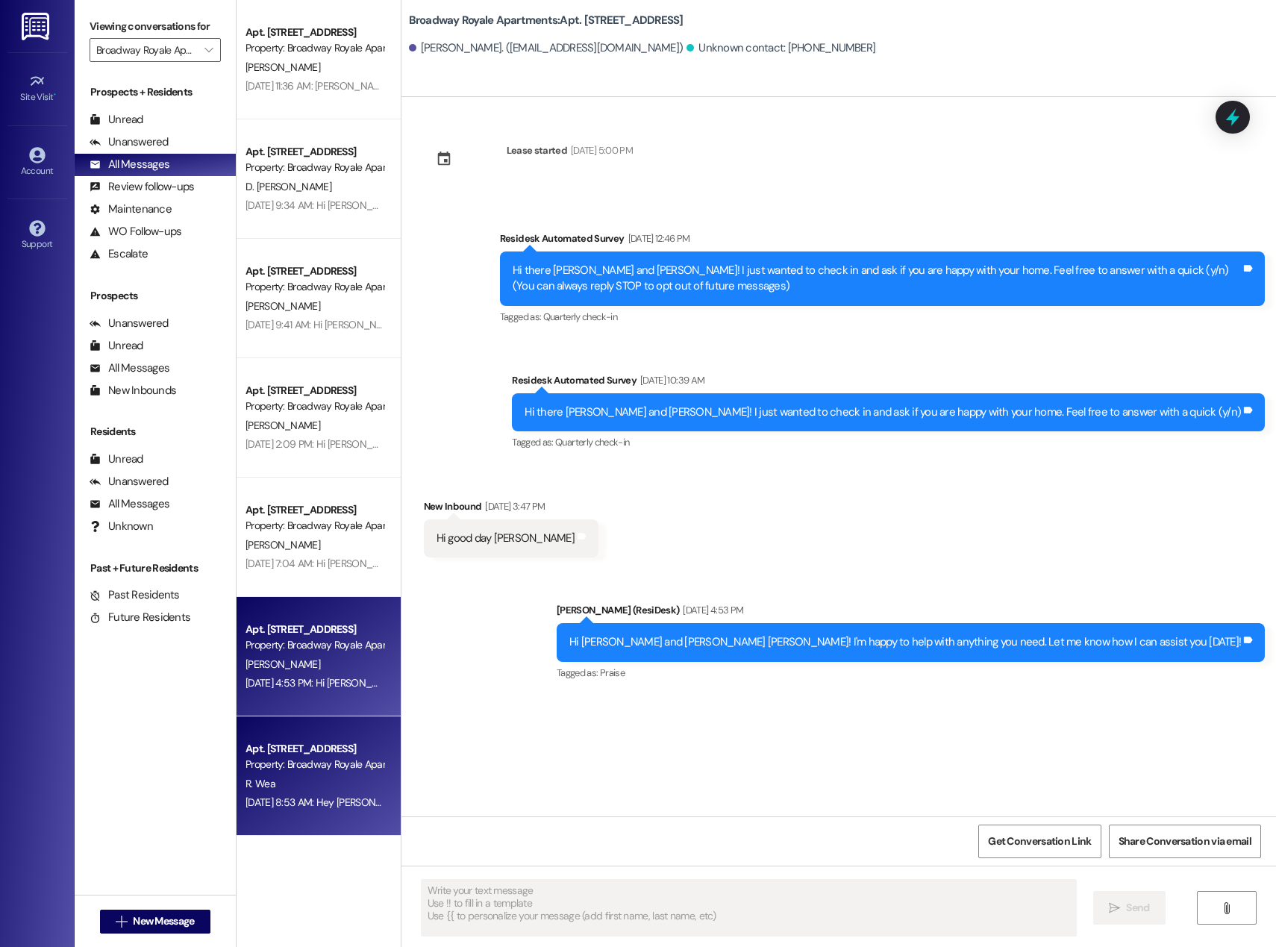
click at [303, 726] on div "Apt. 4601, [STREET_ADDRESS] Property: [GEOGRAPHIC_DATA] R. Wea [DATE] 8:53 AM: …" at bounding box center [319, 775] width 164 height 119
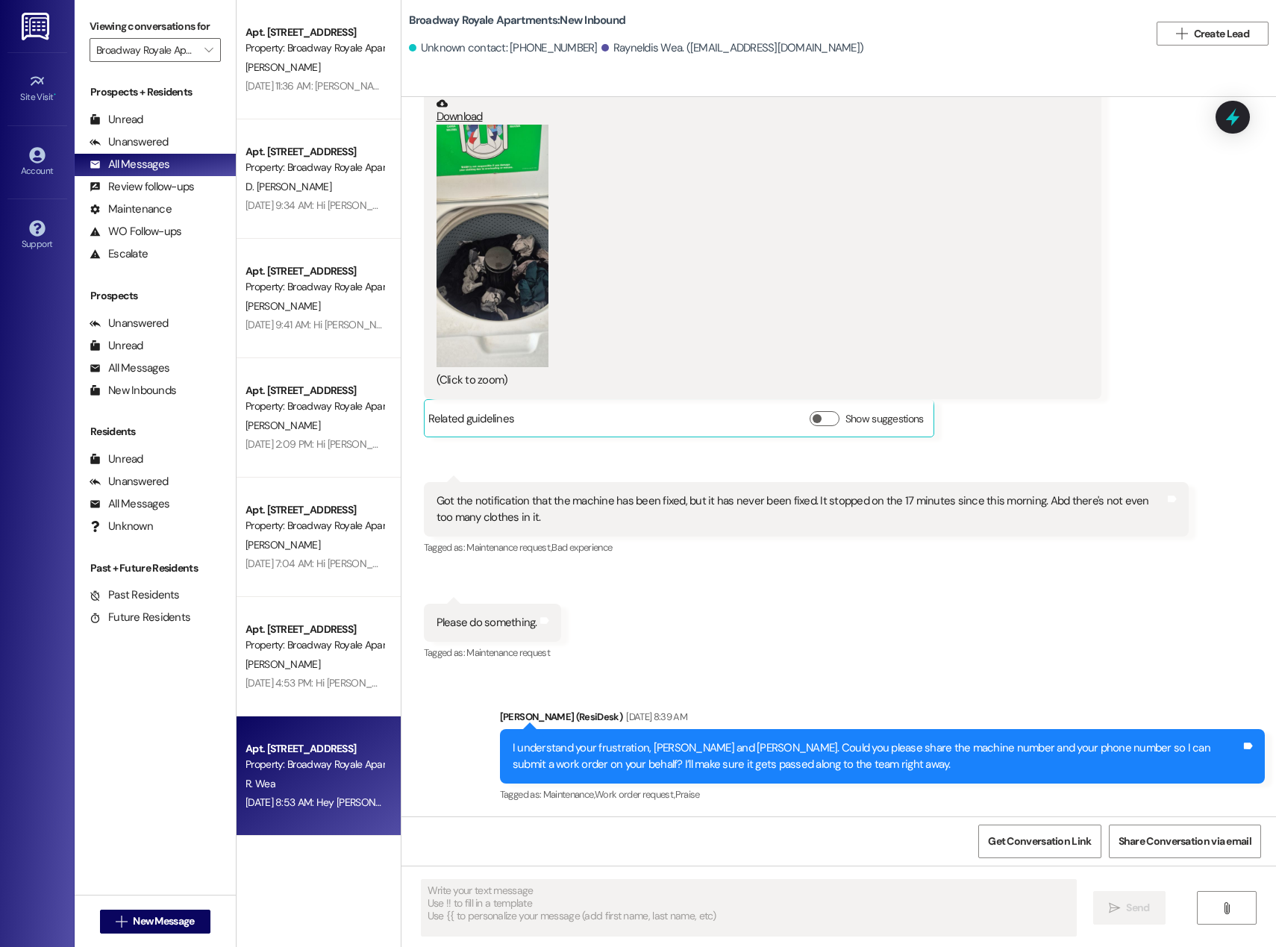
scroll to position [9465, 0]
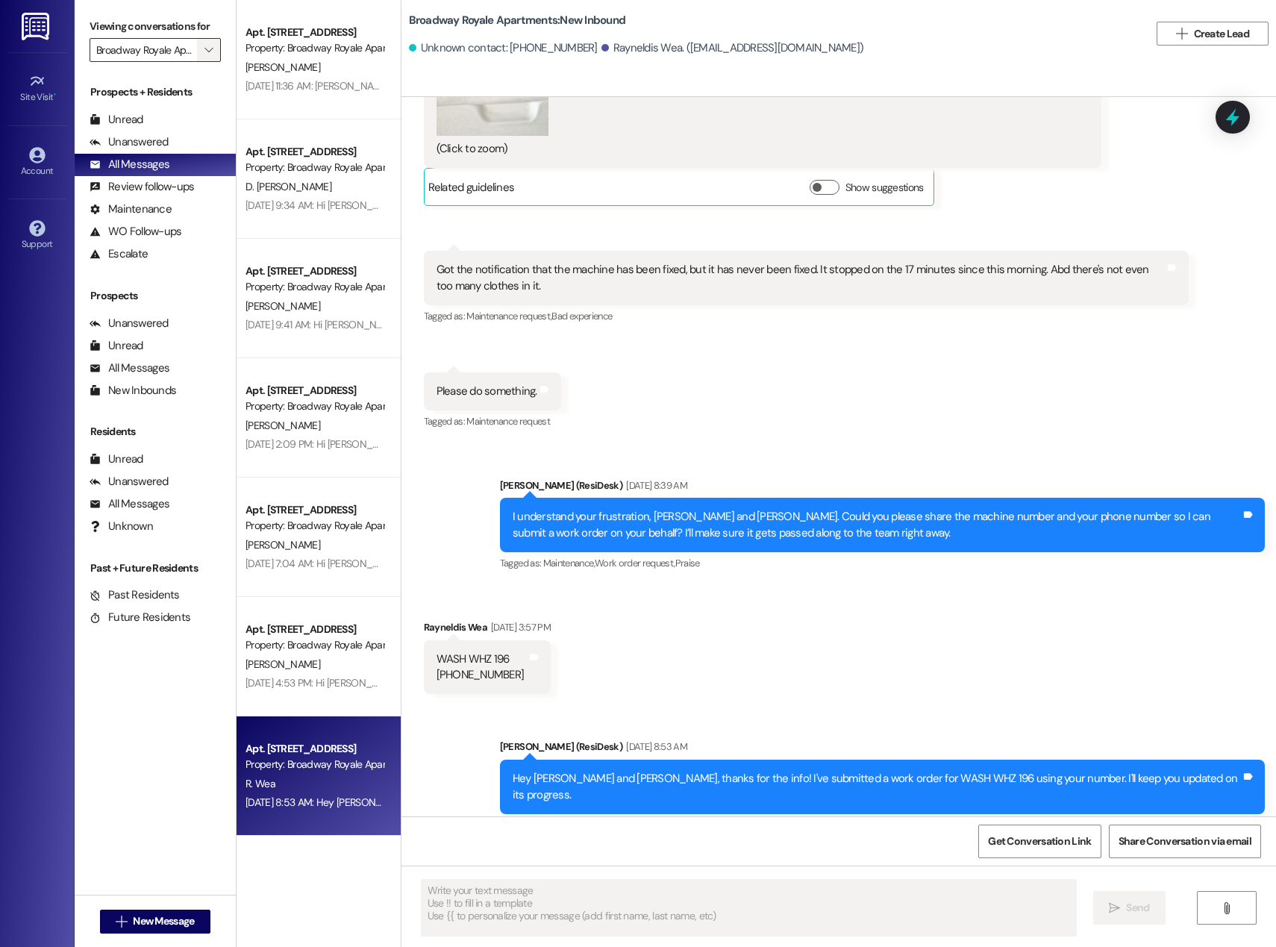
click at [204, 46] on icon "" at bounding box center [208, 50] width 8 height 12
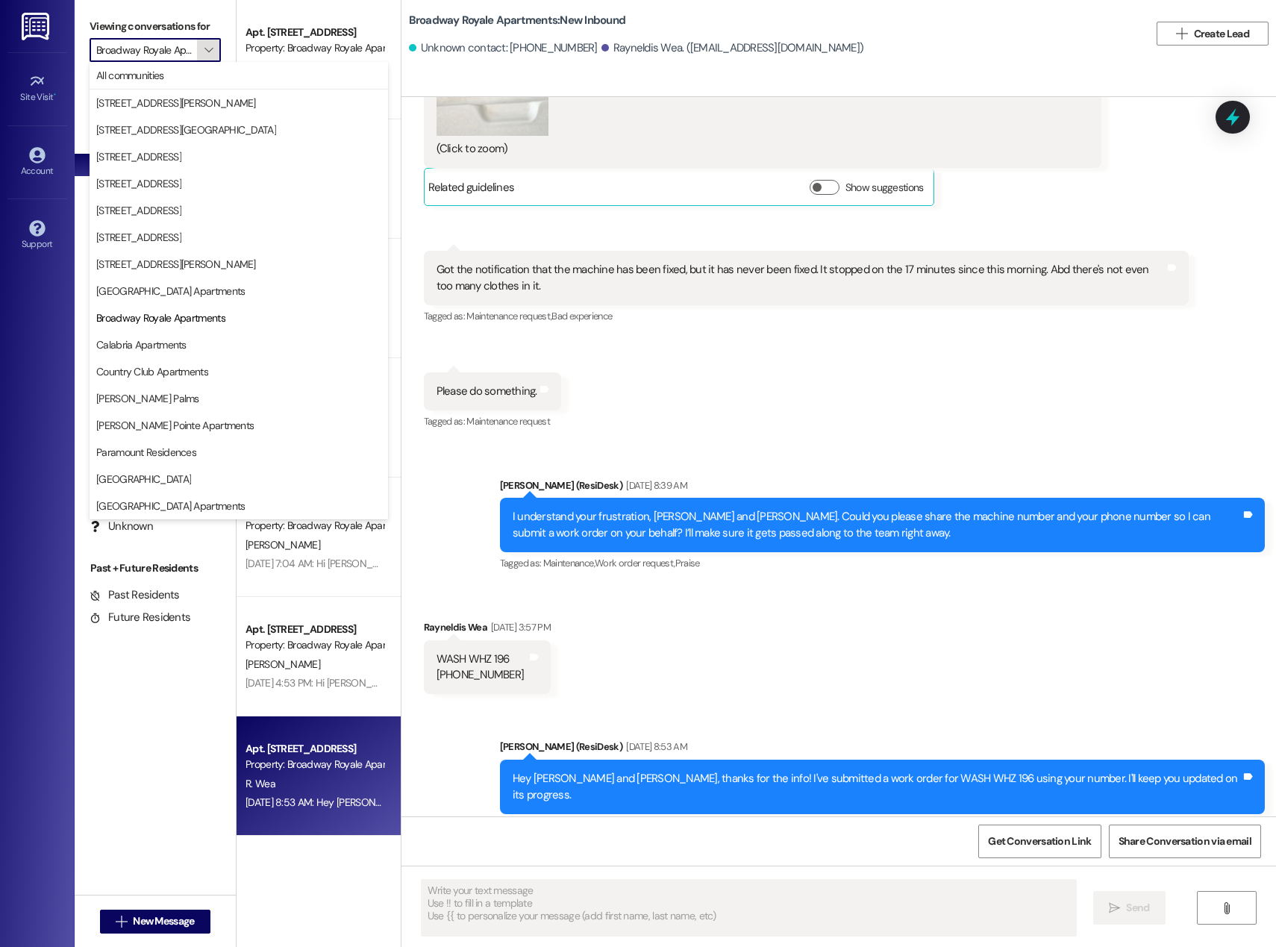
scroll to position [0, 40]
click at [143, 480] on span "[GEOGRAPHIC_DATA]" at bounding box center [143, 479] width 95 height 15
type input "[GEOGRAPHIC_DATA]"
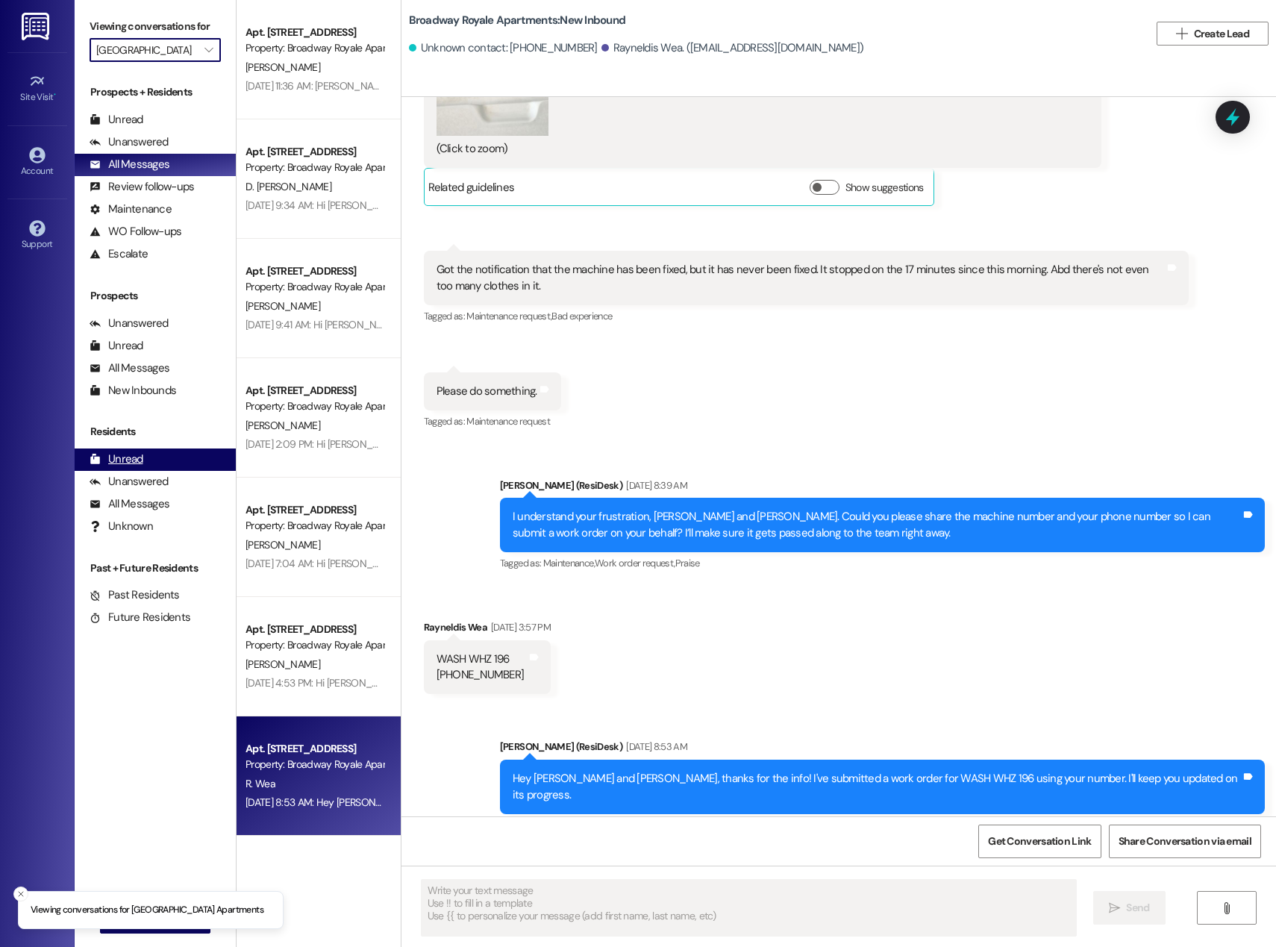
scroll to position [0, 7]
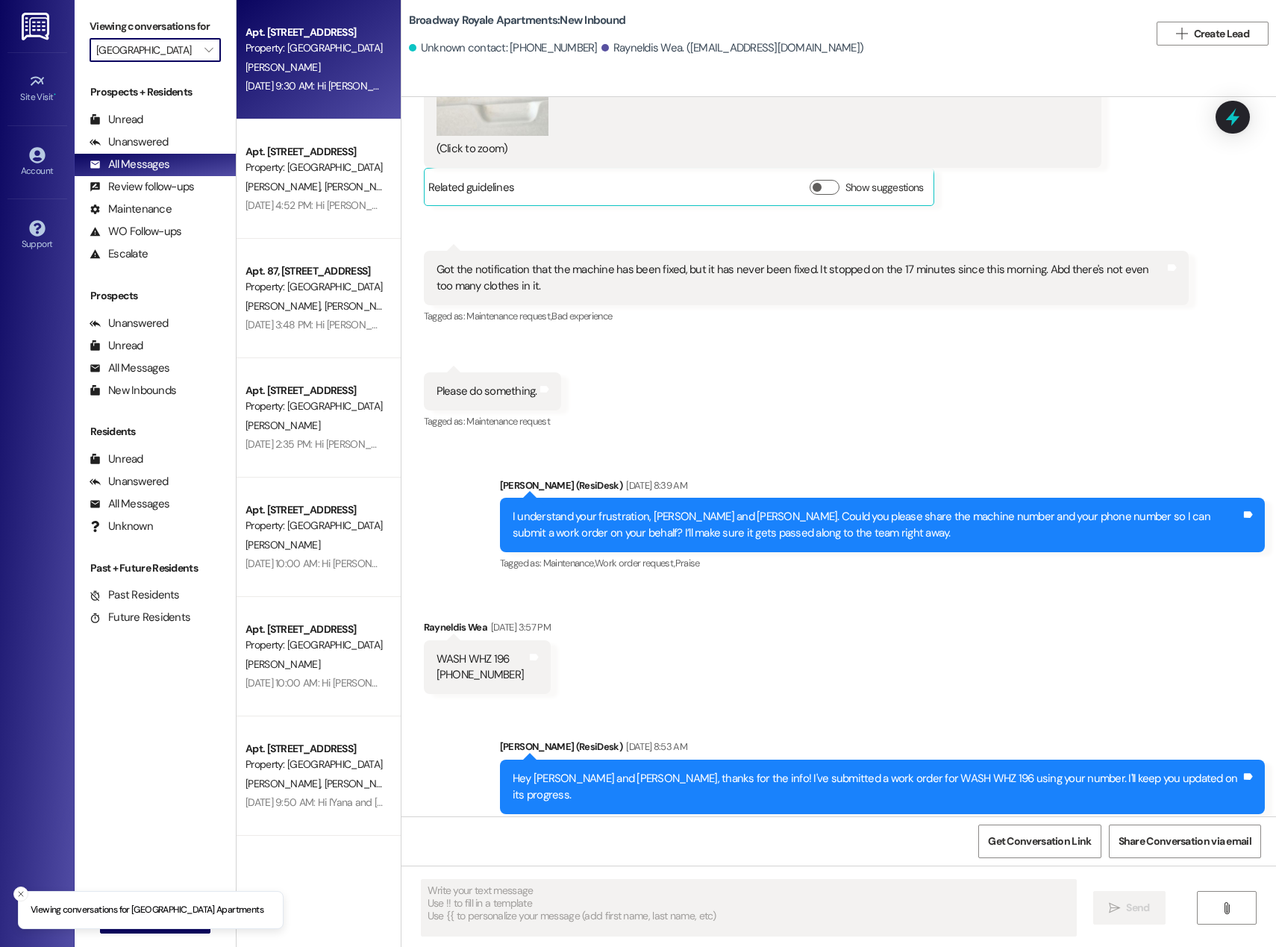
click at [295, 86] on div "[DATE] 9:30 AM: Hi [PERSON_NAME] and [PERSON_NAME]! We're so glad you chose [GE…" at bounding box center [801, 85] width 1112 height 13
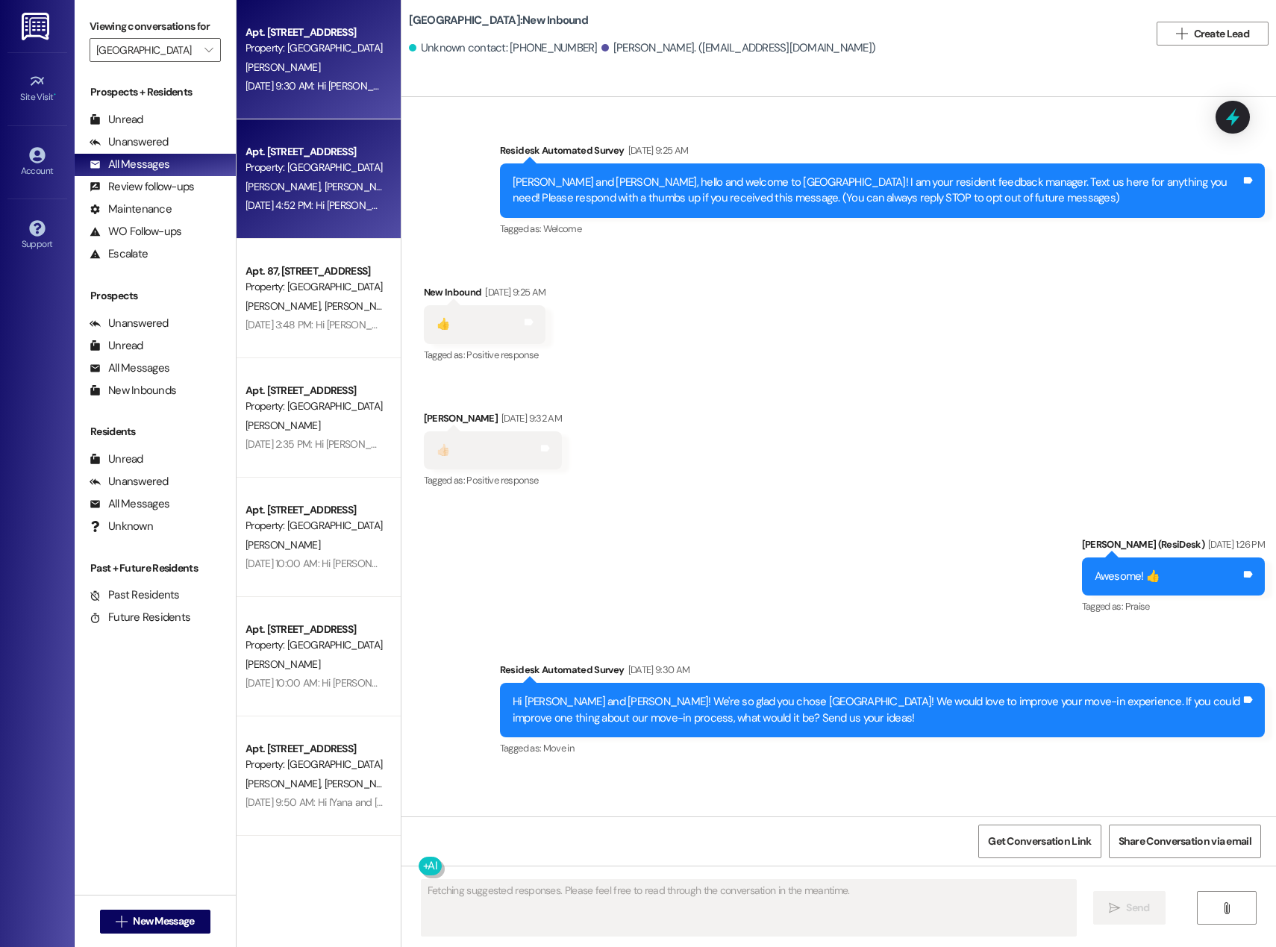
scroll to position [0, 0]
type textarea "Hi [PERSON_NAME] and [PERSON_NAME]! Welcome"
click at [259, 180] on span "[PERSON_NAME]" at bounding box center [284, 186] width 79 height 13
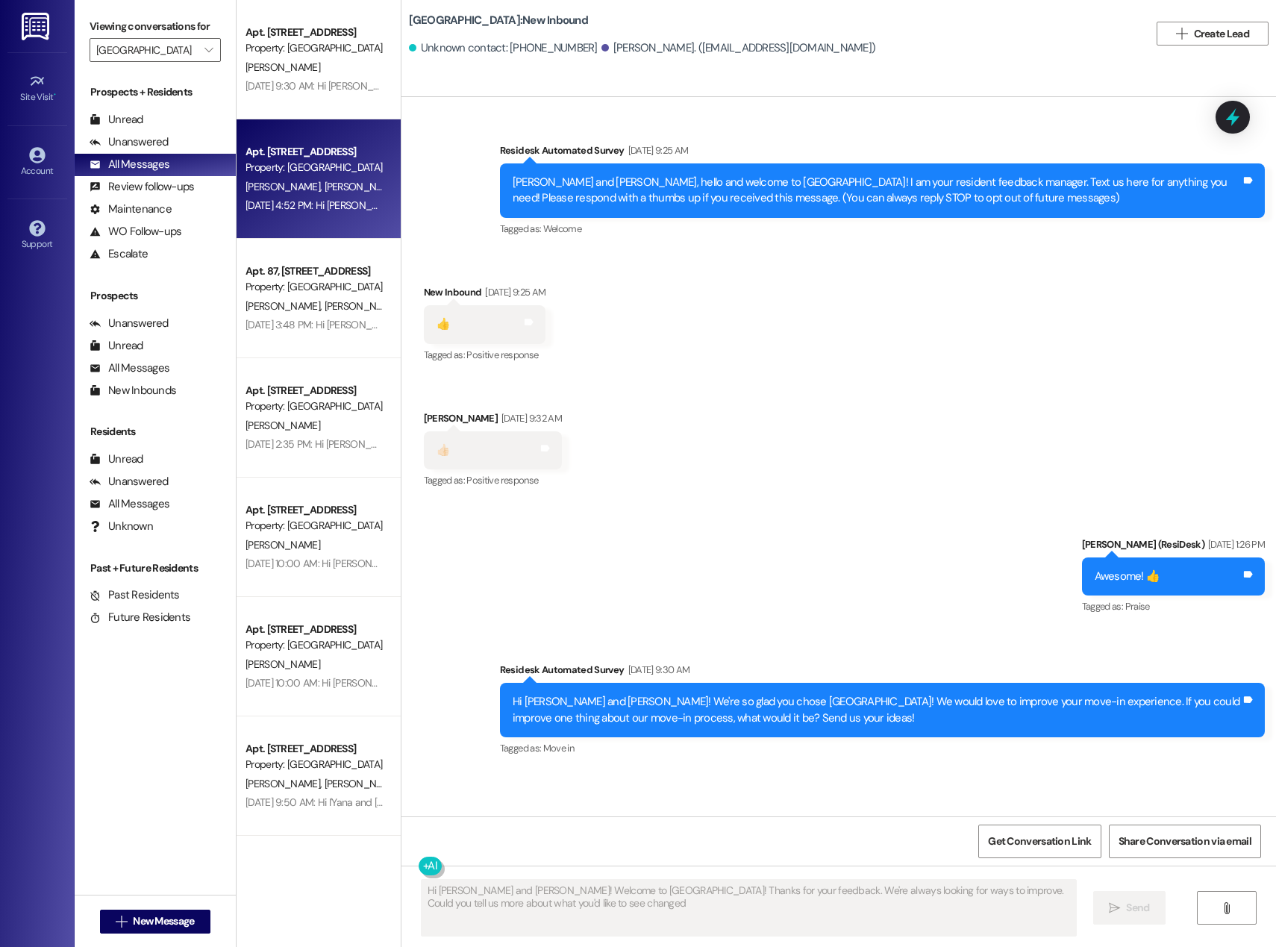
type textarea "Hi [PERSON_NAME] and [PERSON_NAME]! Welcome to [GEOGRAPHIC_DATA]! Thanks for yo…"
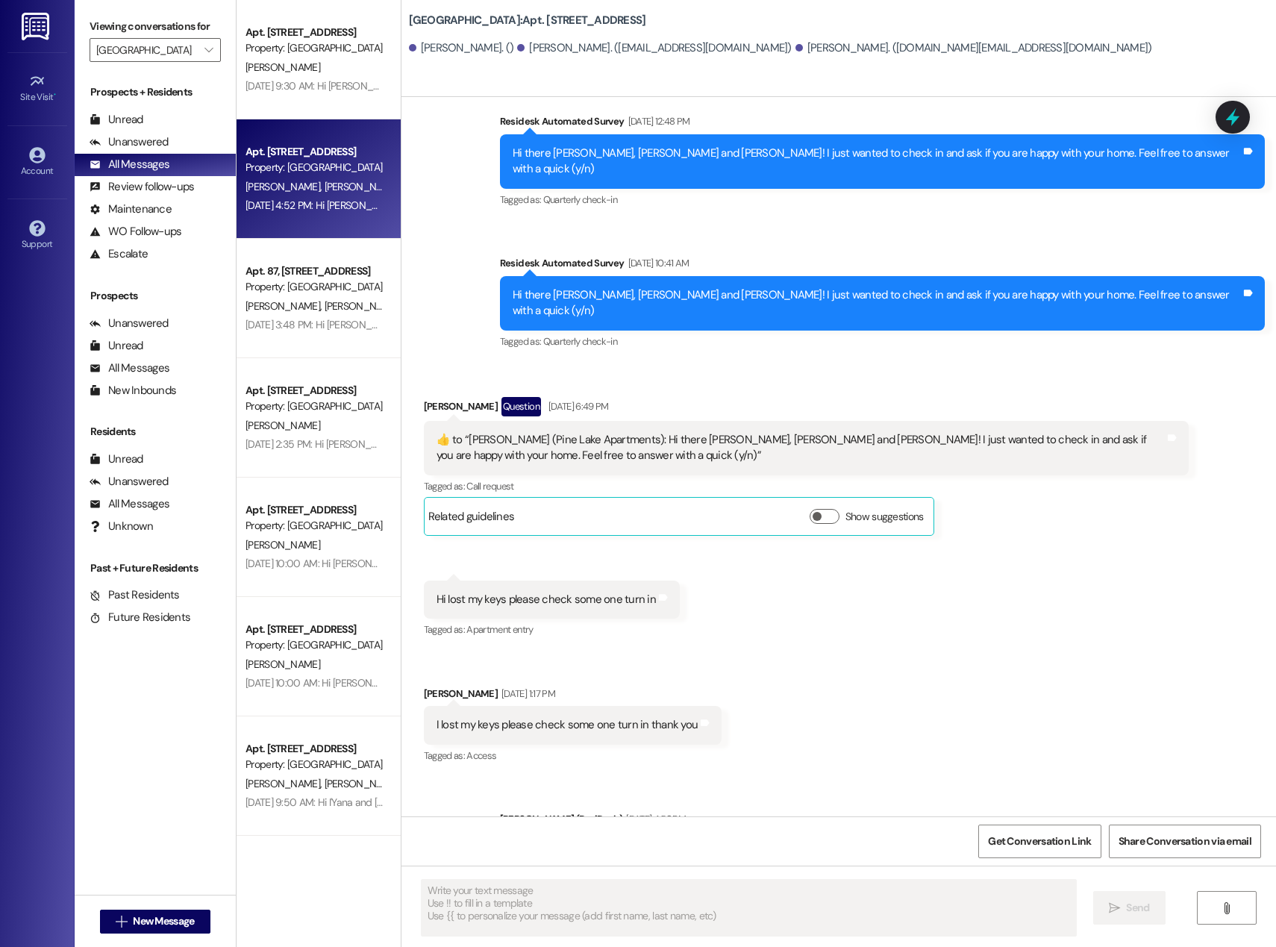
scroll to position [3267, 0]
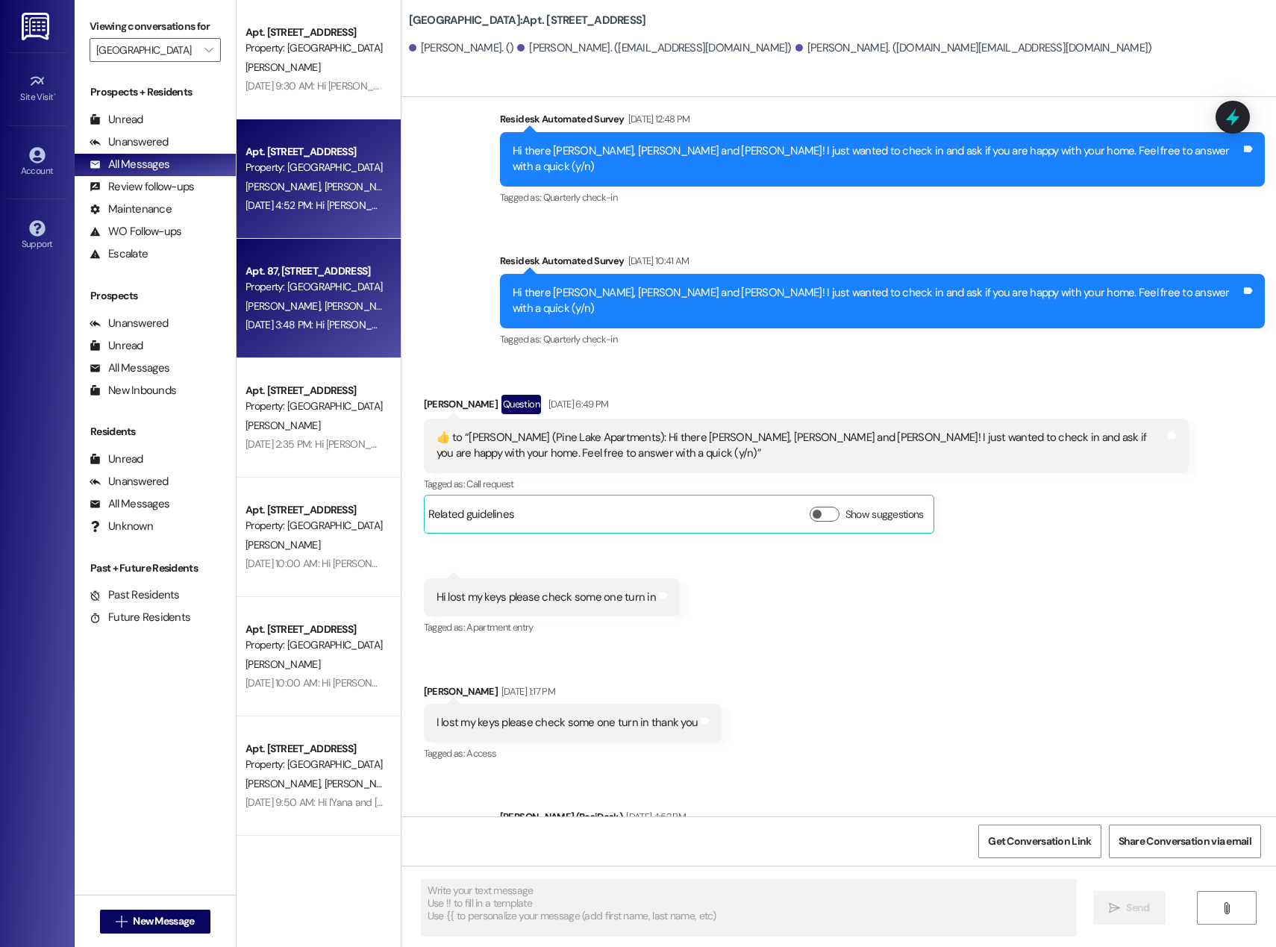
click at [326, 285] on div "Property: [GEOGRAPHIC_DATA]" at bounding box center [314, 287] width 138 height 16
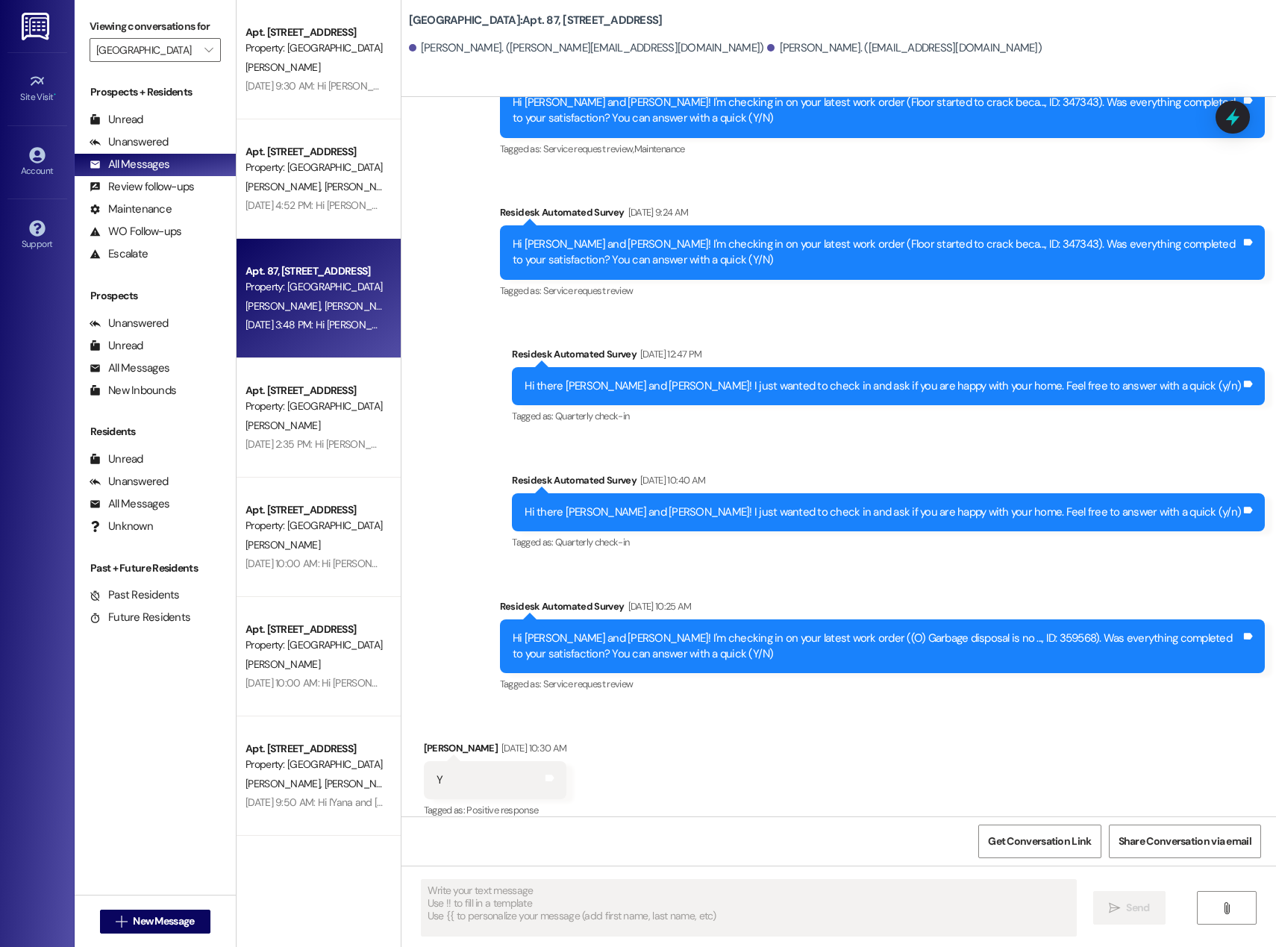
scroll to position [3116, 0]
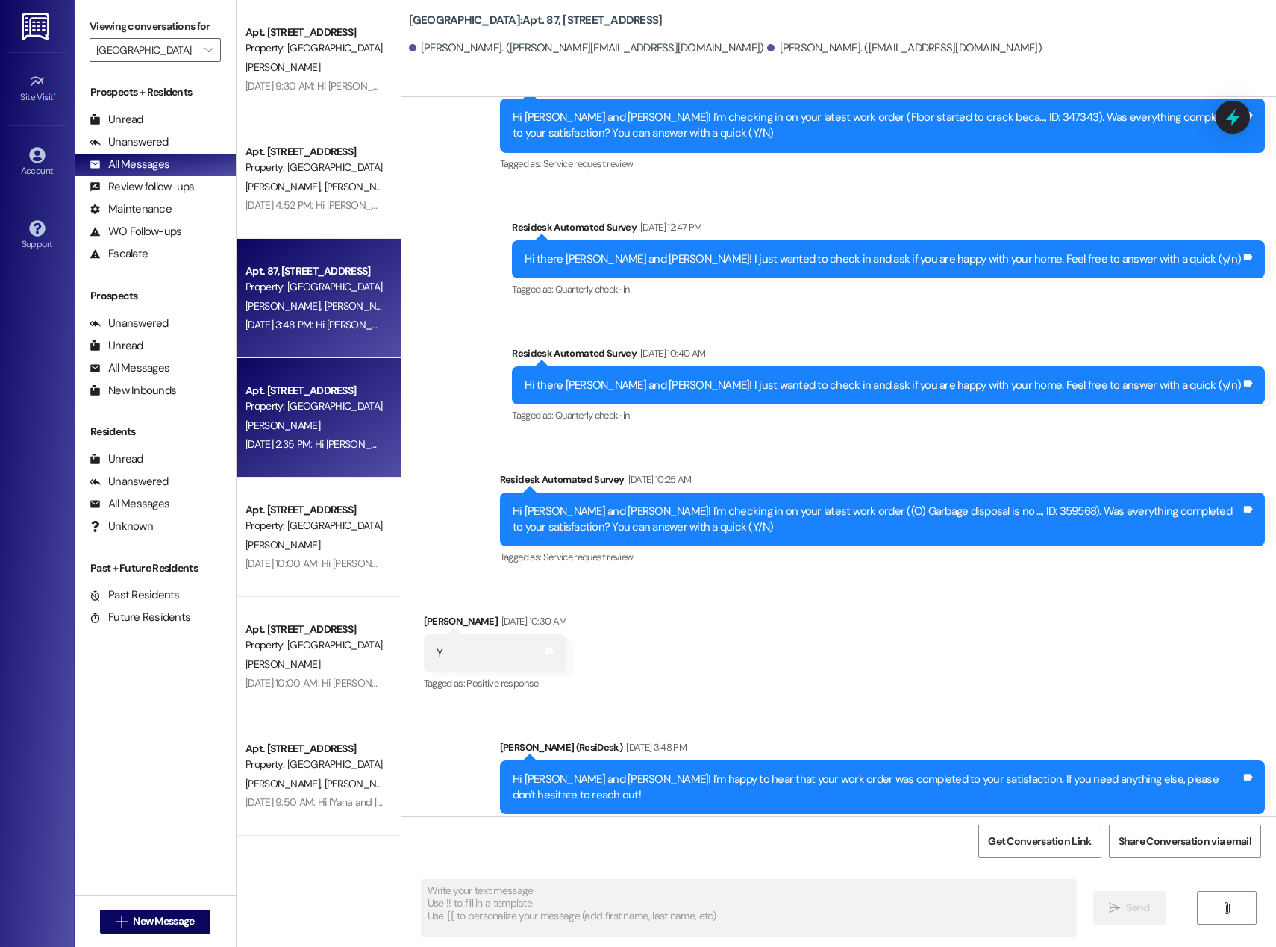
click at [323, 431] on div "[PERSON_NAME]" at bounding box center [314, 425] width 141 height 19
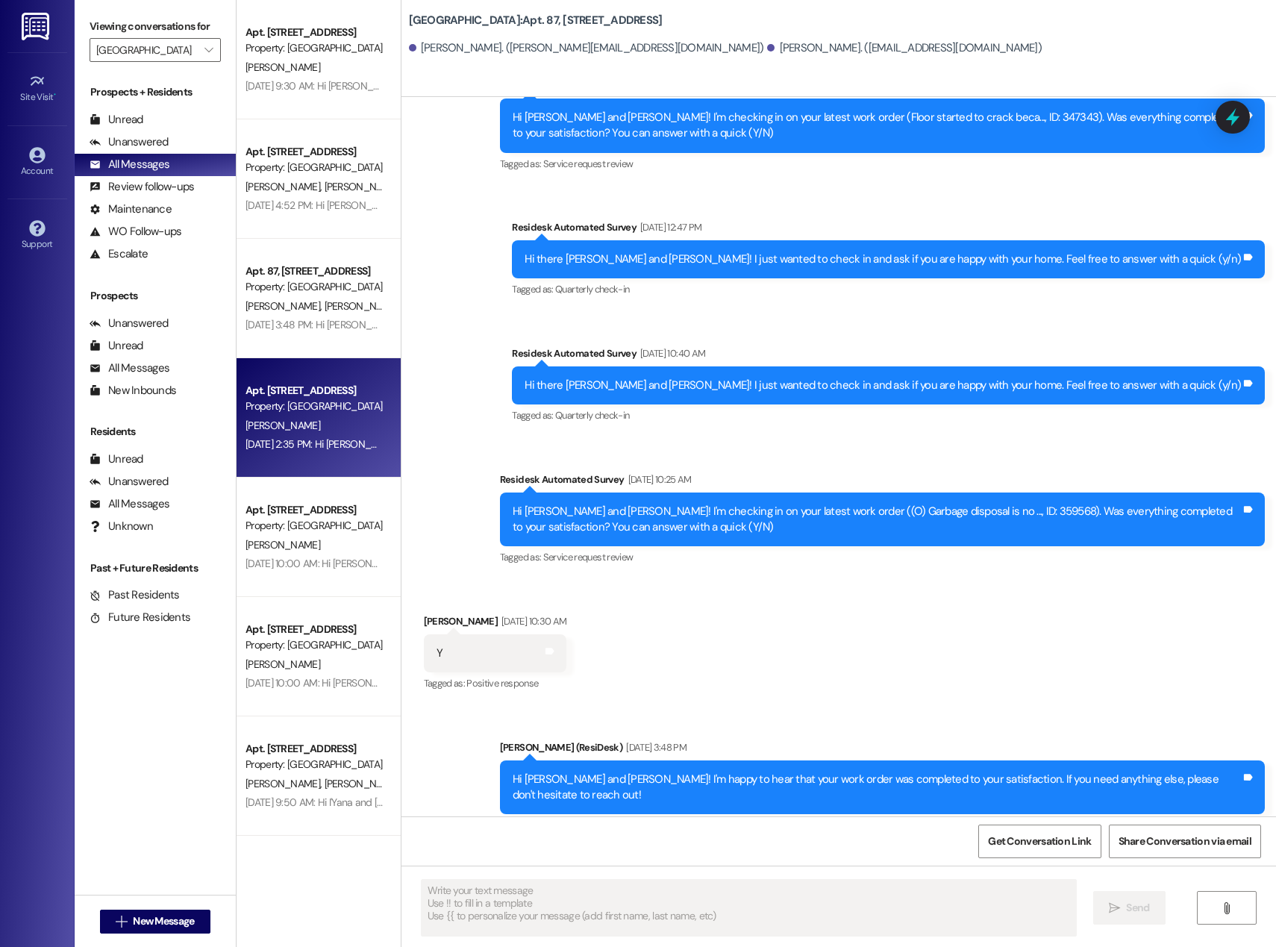
type textarea "Fetching suggested responses. Please feel free to read through the conversation…"
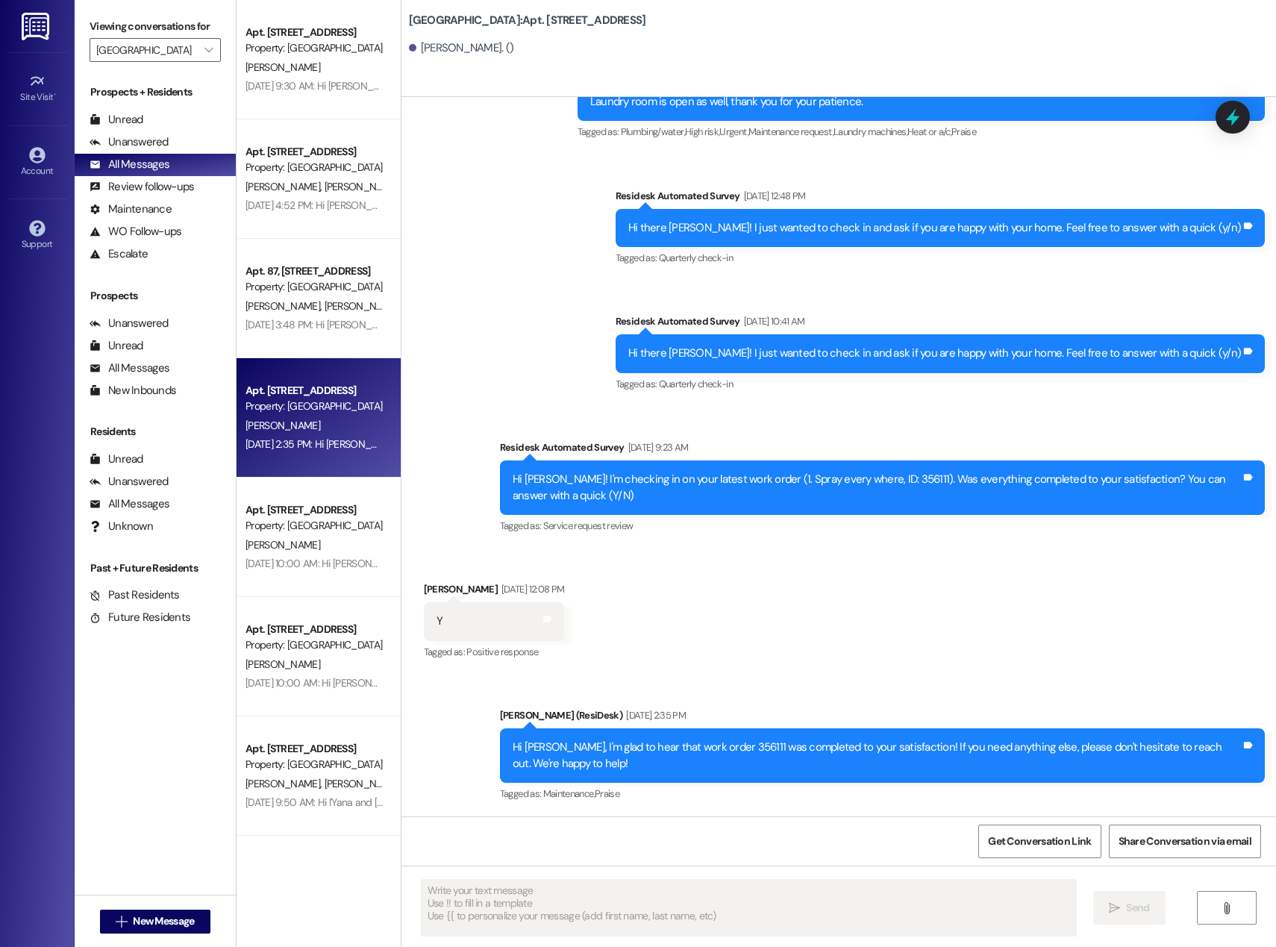
scroll to position [2626, 0]
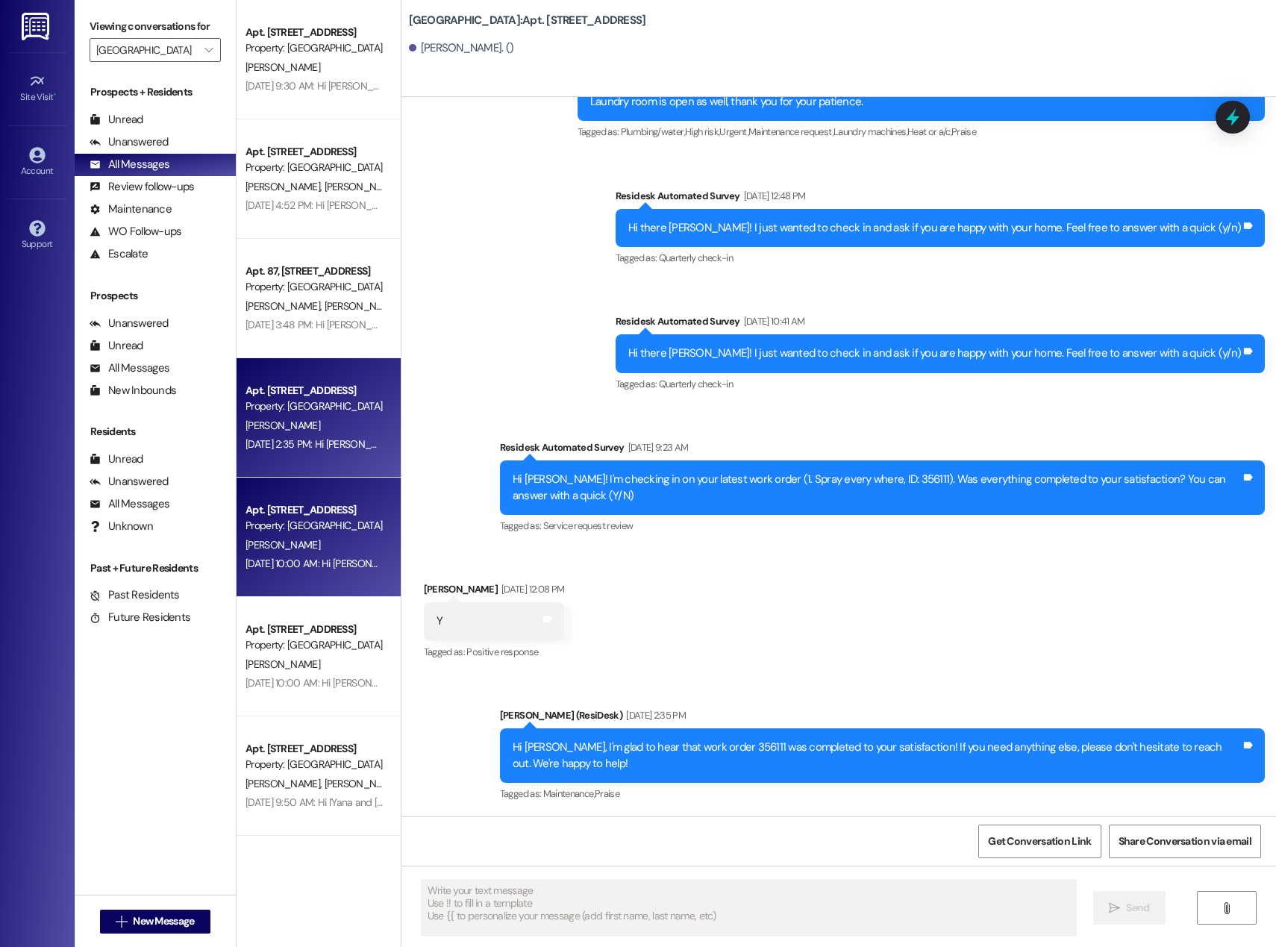
click at [312, 519] on div "Property: [GEOGRAPHIC_DATA]" at bounding box center [314, 526] width 138 height 16
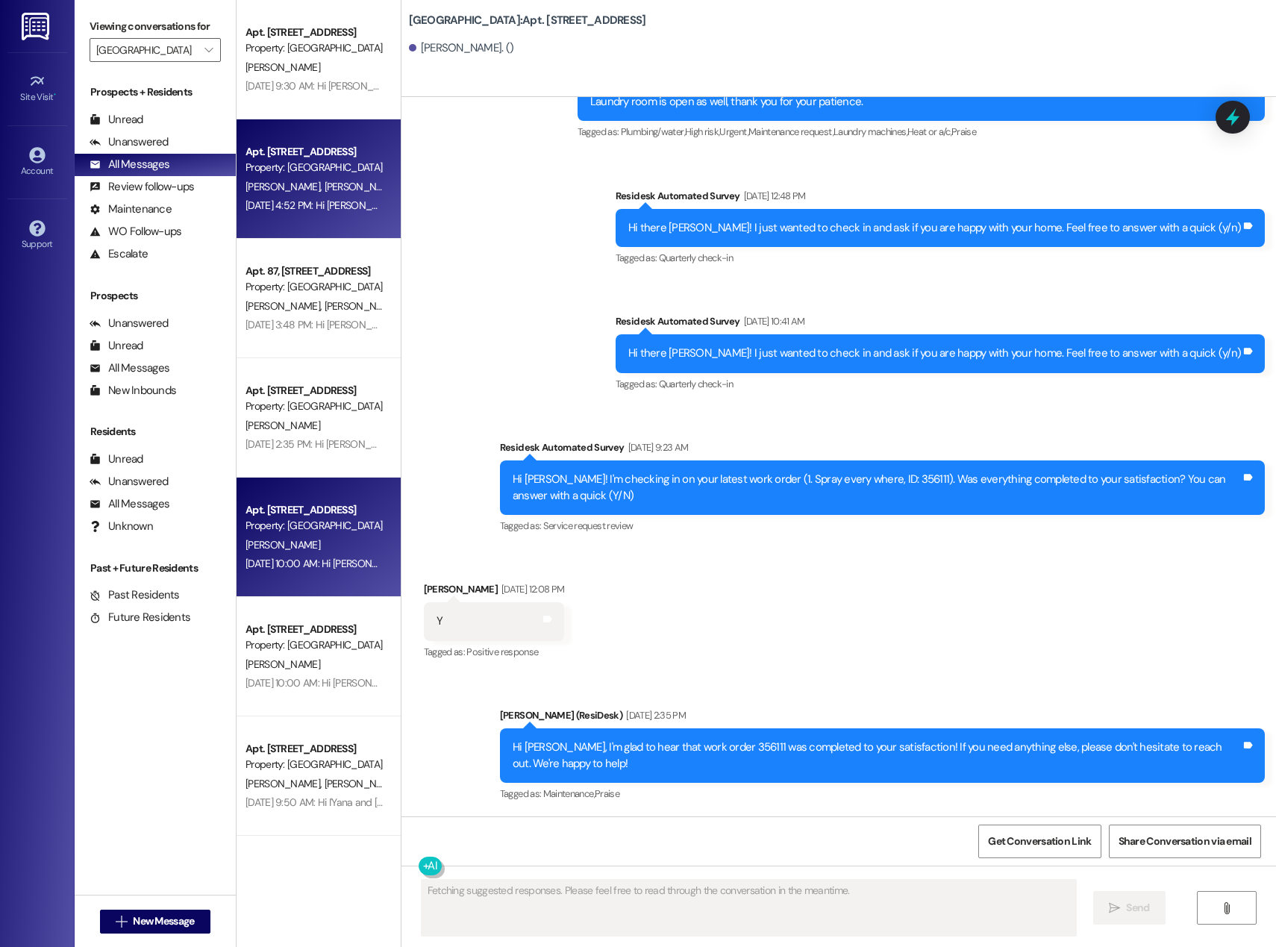
scroll to position [0, 0]
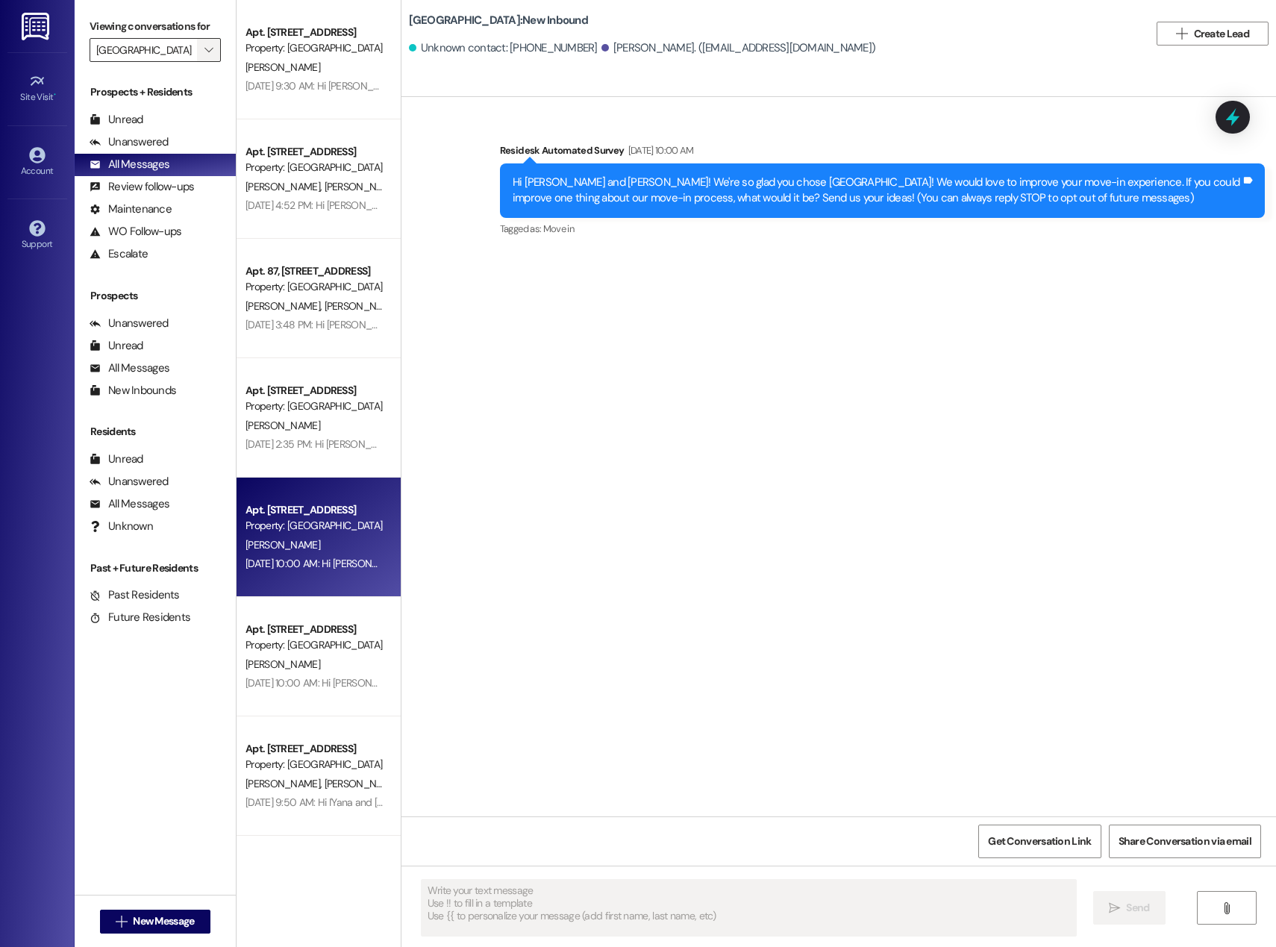
click at [204, 54] on icon "" at bounding box center [208, 50] width 8 height 12
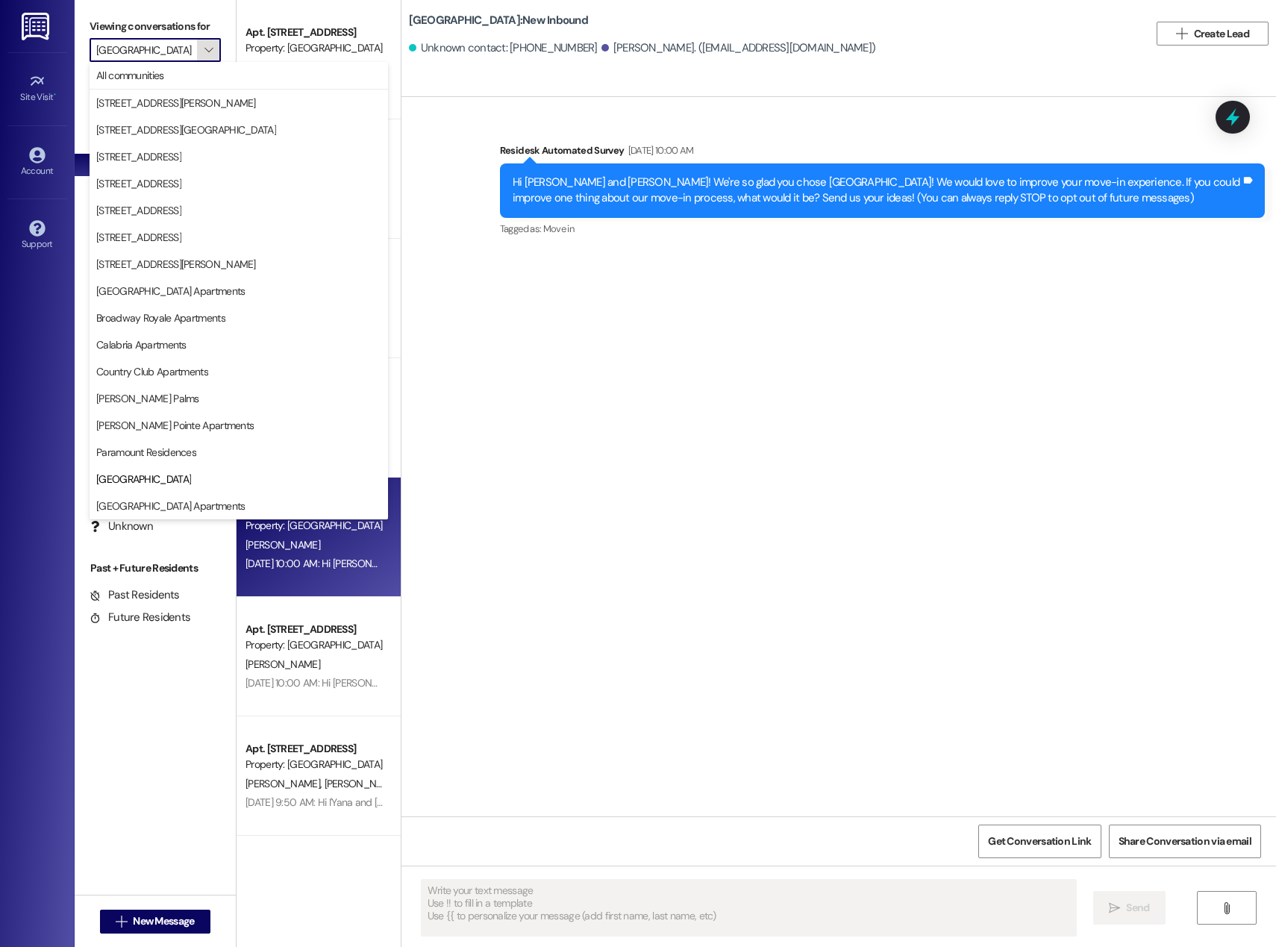
scroll to position [0, 7]
click at [191, 496] on button "[GEOGRAPHIC_DATA] Apartments" at bounding box center [239, 505] width 298 height 27
type input "[GEOGRAPHIC_DATA] Apartments"
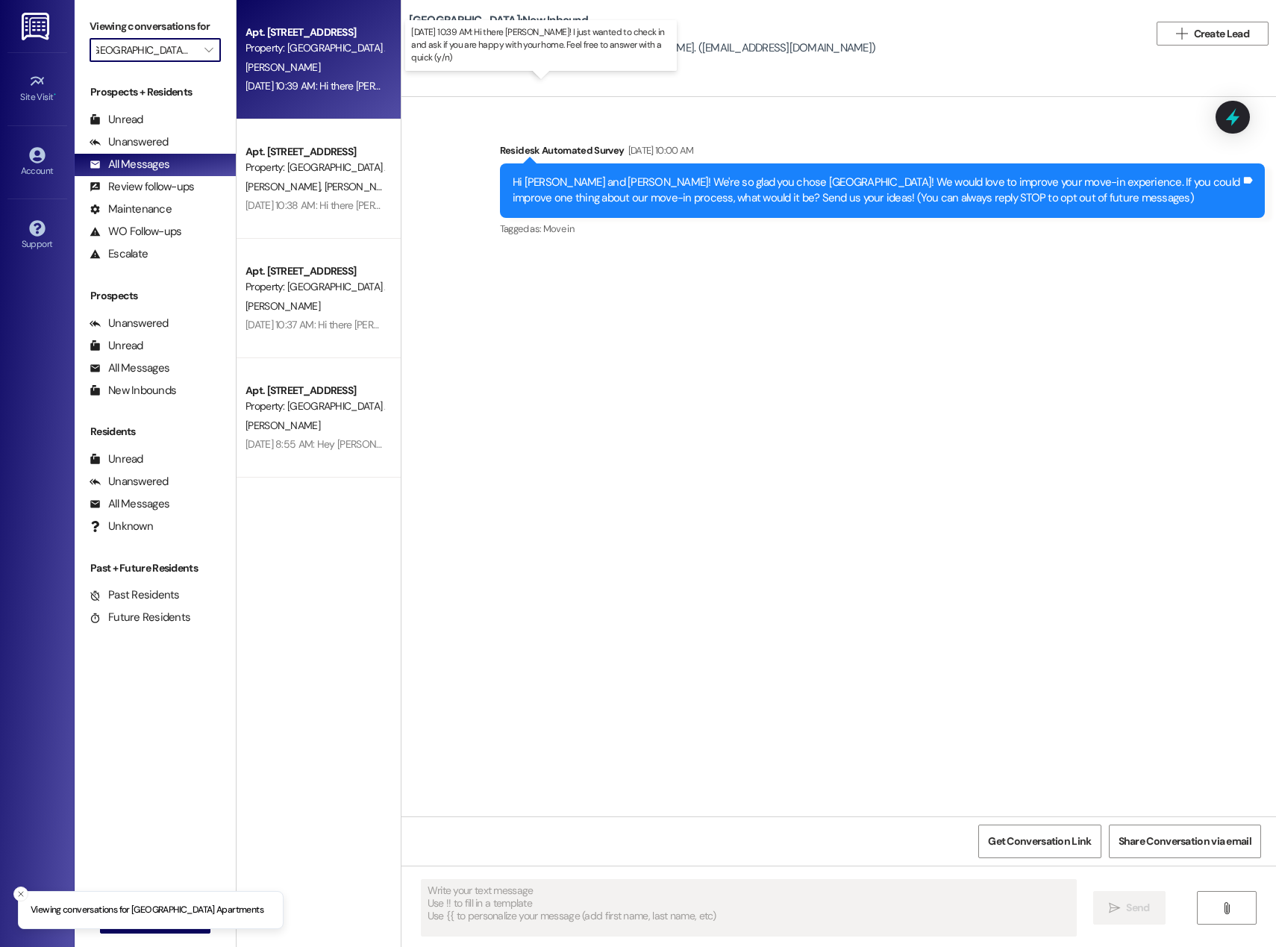
click at [301, 82] on div "[DATE] 10:39 AM: Hi there [PERSON_NAME]! I just wanted to check in and ask if y…" at bounding box center [563, 85] width 636 height 13
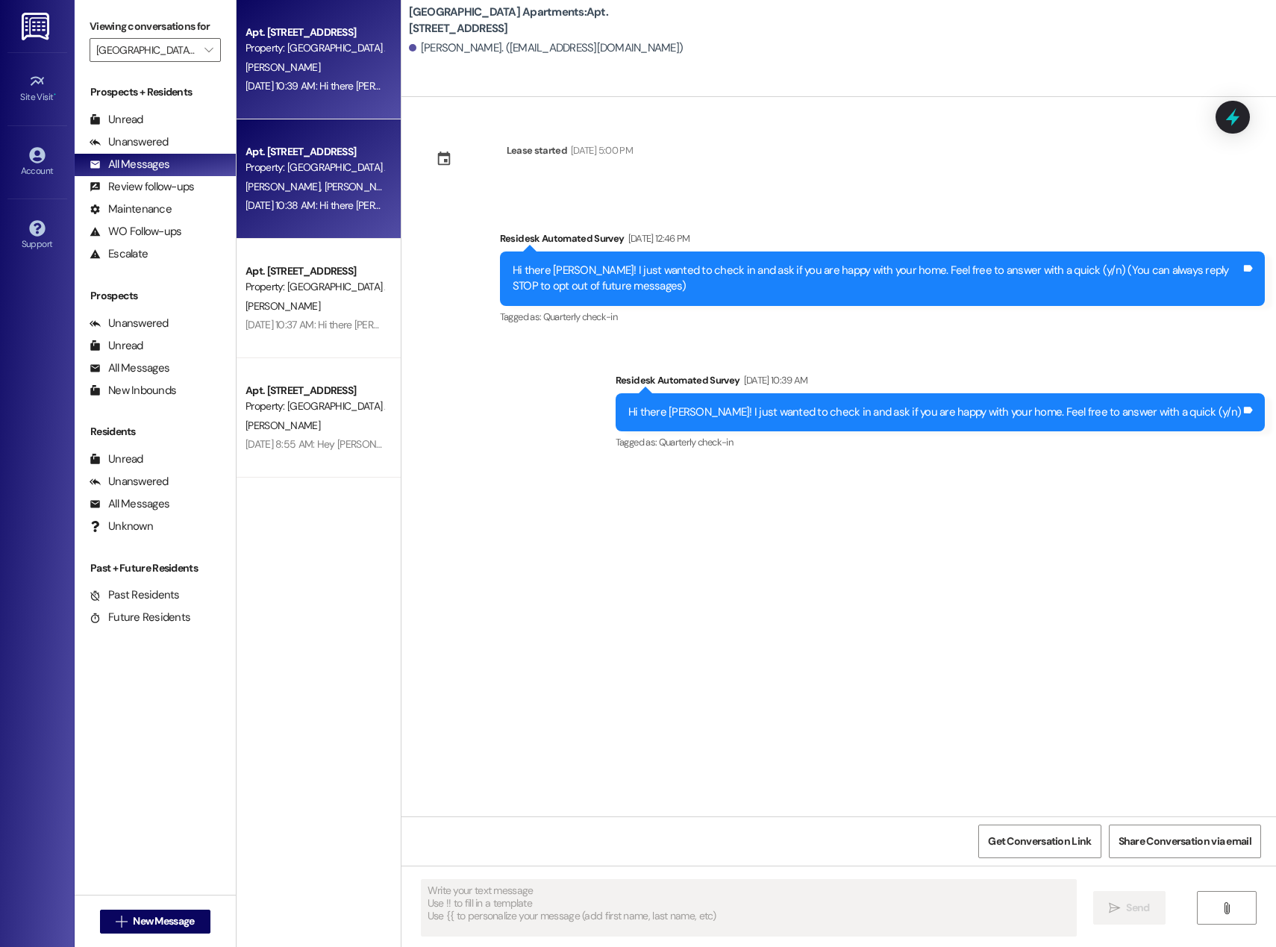
click at [309, 169] on div "Property: [GEOGRAPHIC_DATA] Apartments" at bounding box center [314, 168] width 138 height 16
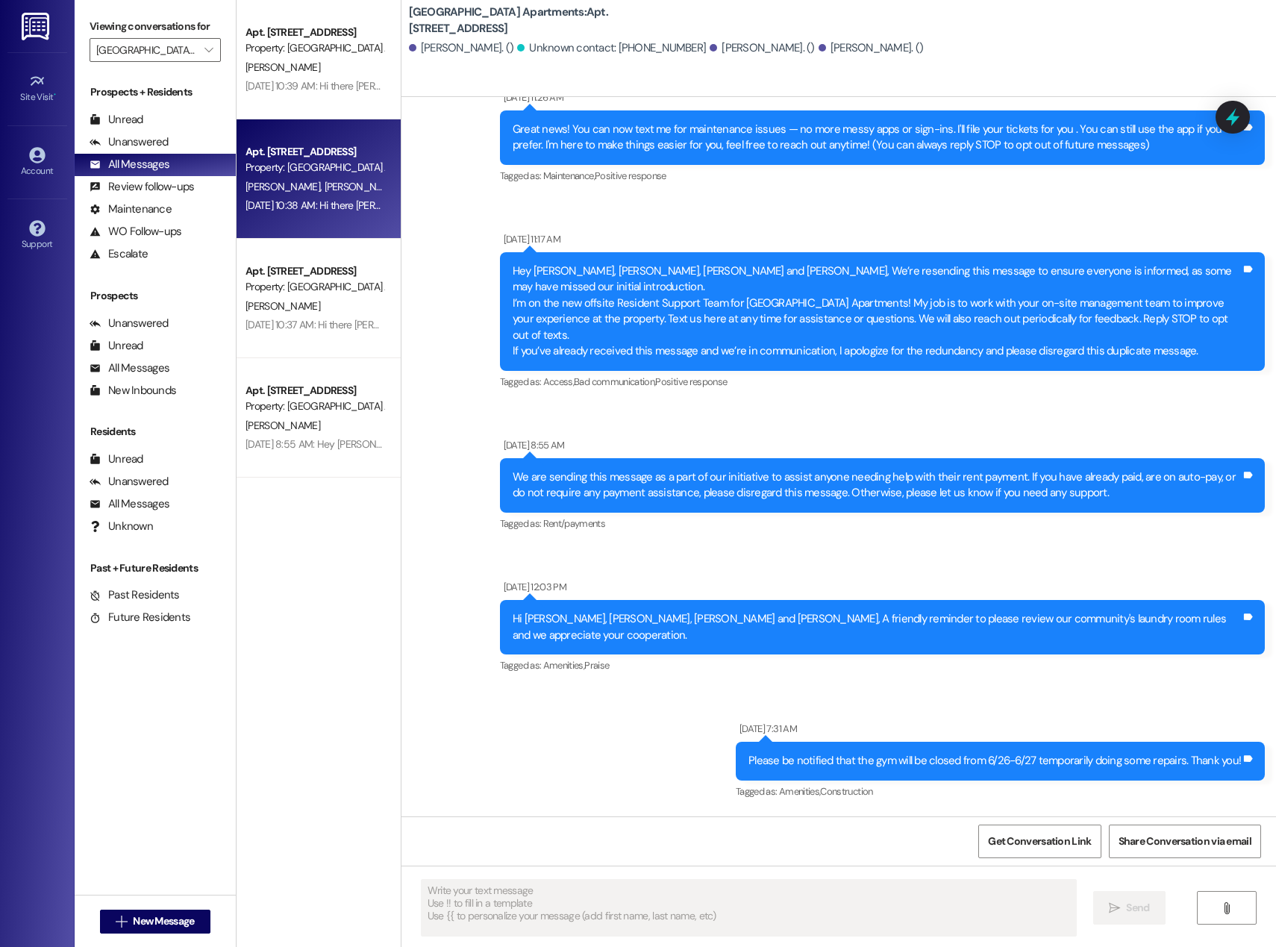
scroll to position [1288, 0]
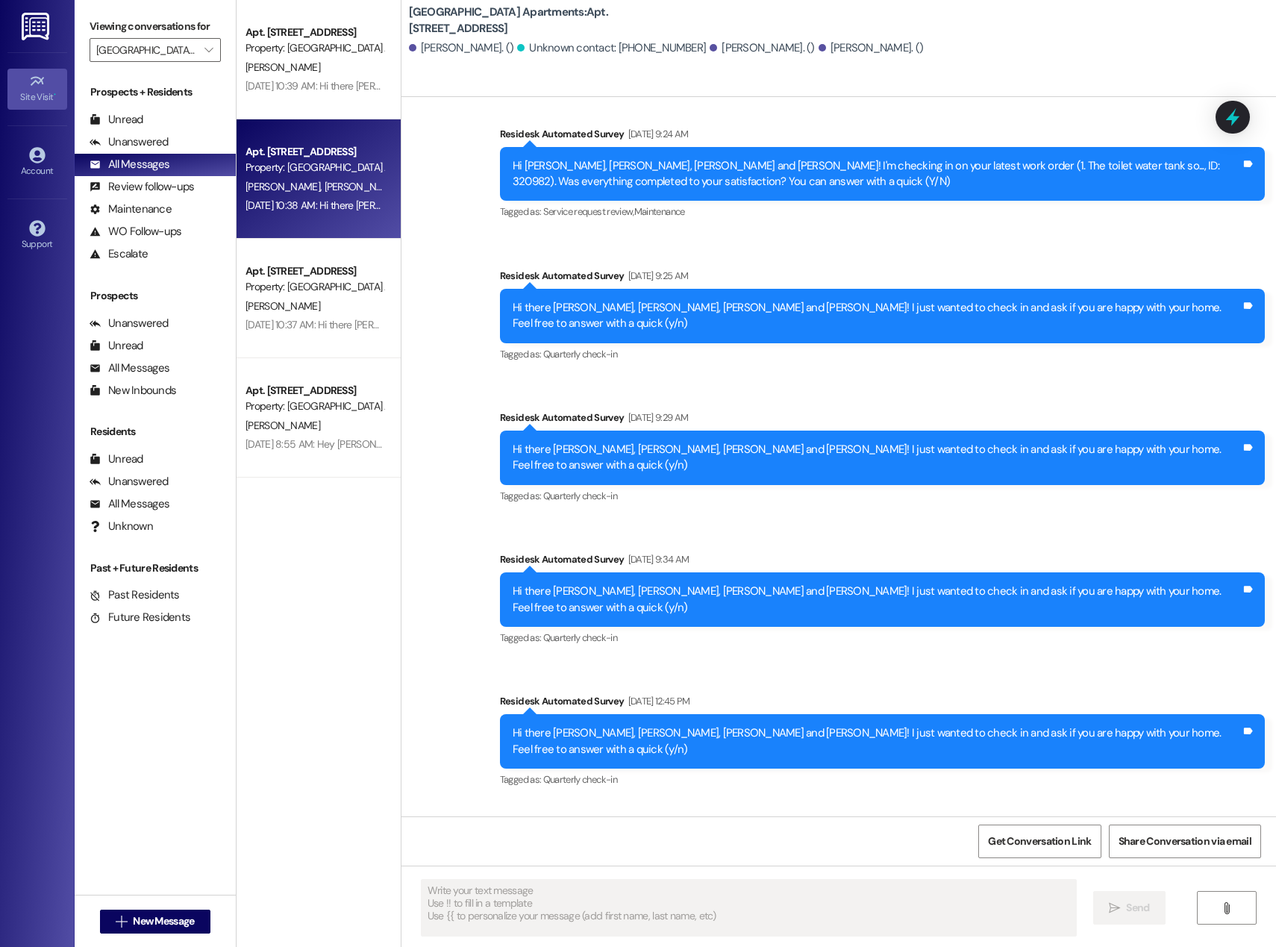
click at [54, 90] on span "•" at bounding box center [55, 95] width 2 height 10
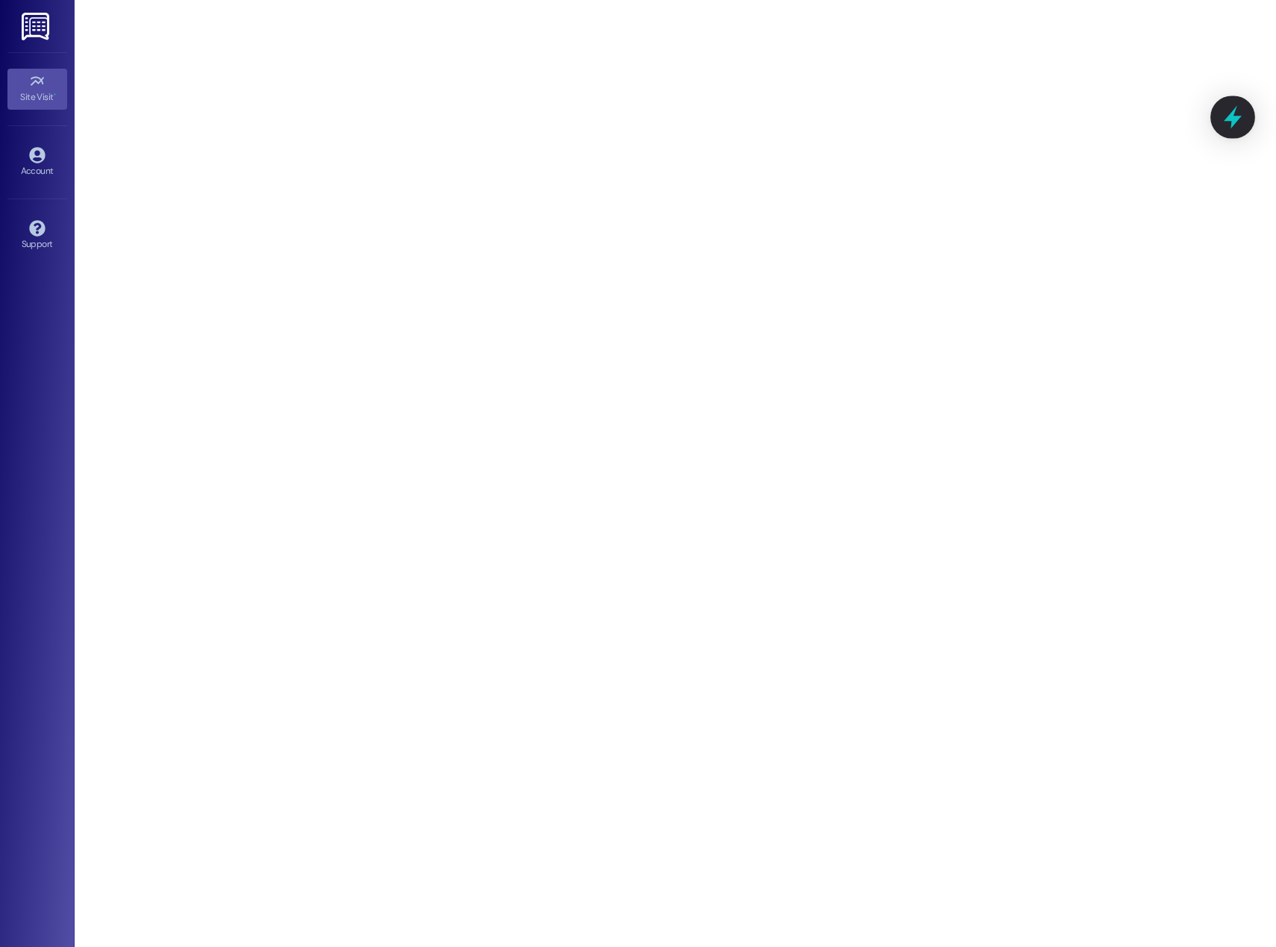
click at [1244, 113] on icon at bounding box center [1232, 116] width 25 height 25
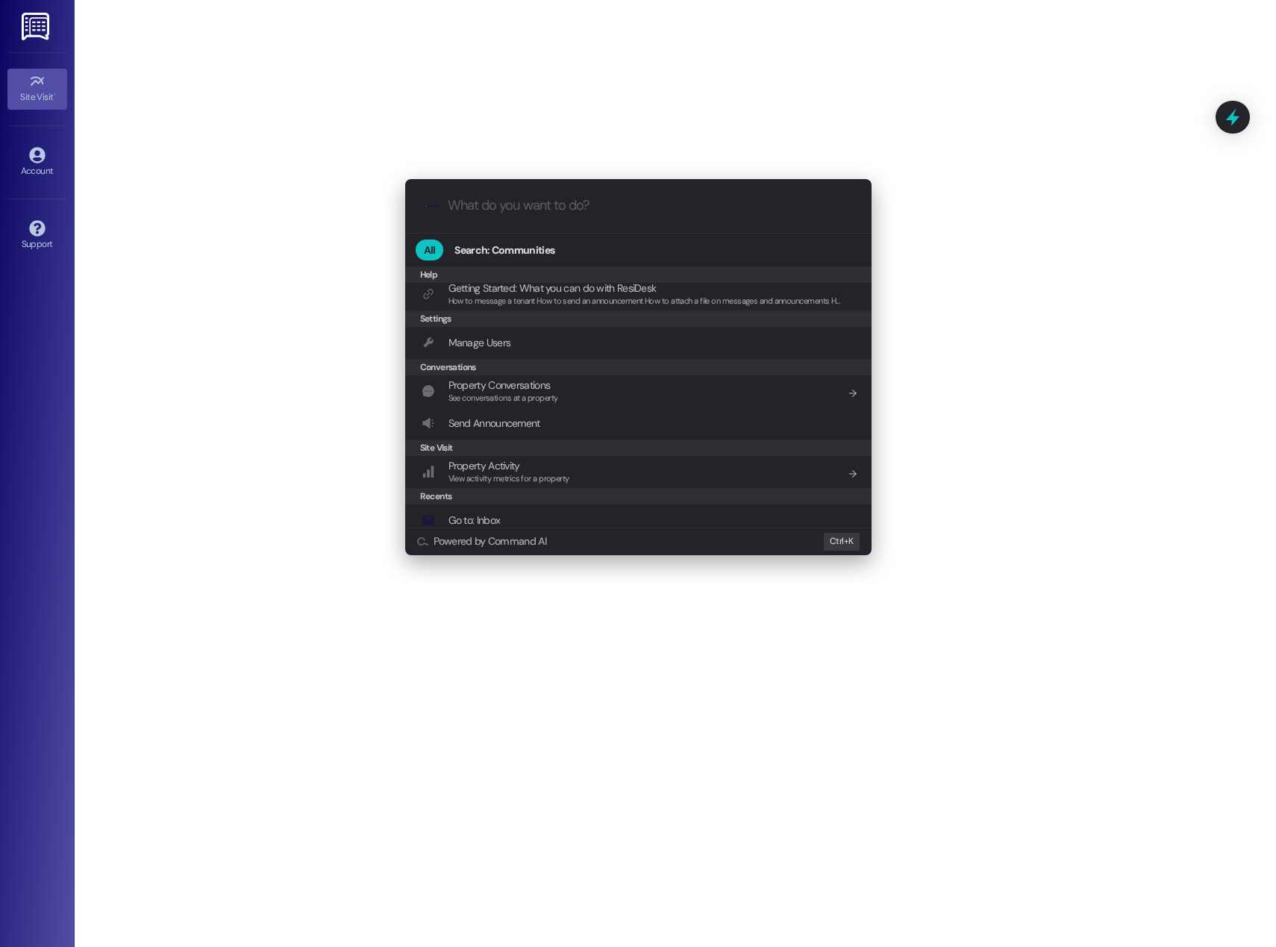
scroll to position [207, 0]
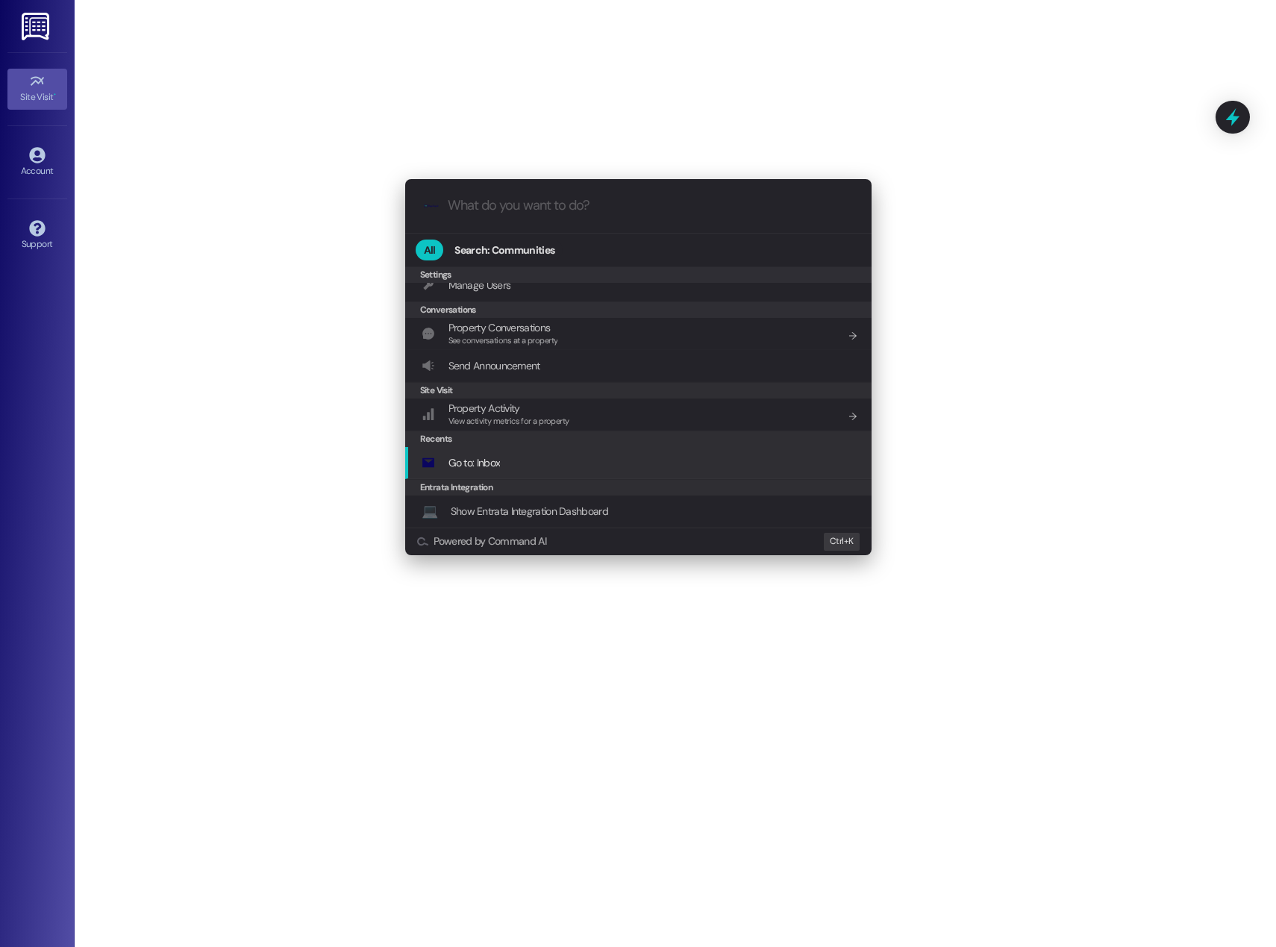
click at [466, 467] on span "Go to: Inbox" at bounding box center [474, 462] width 52 height 13
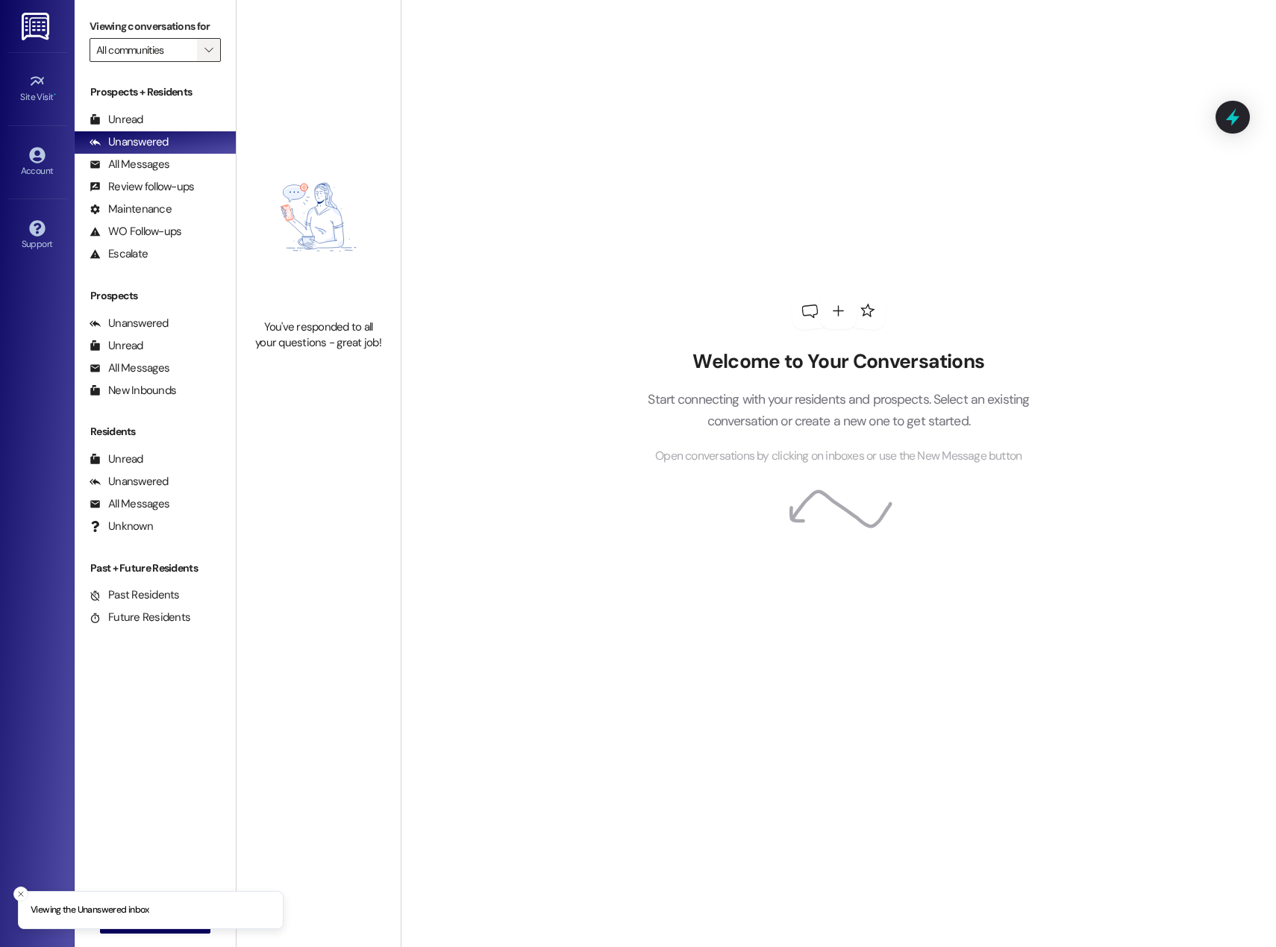
click at [206, 54] on button "" at bounding box center [209, 50] width 24 height 24
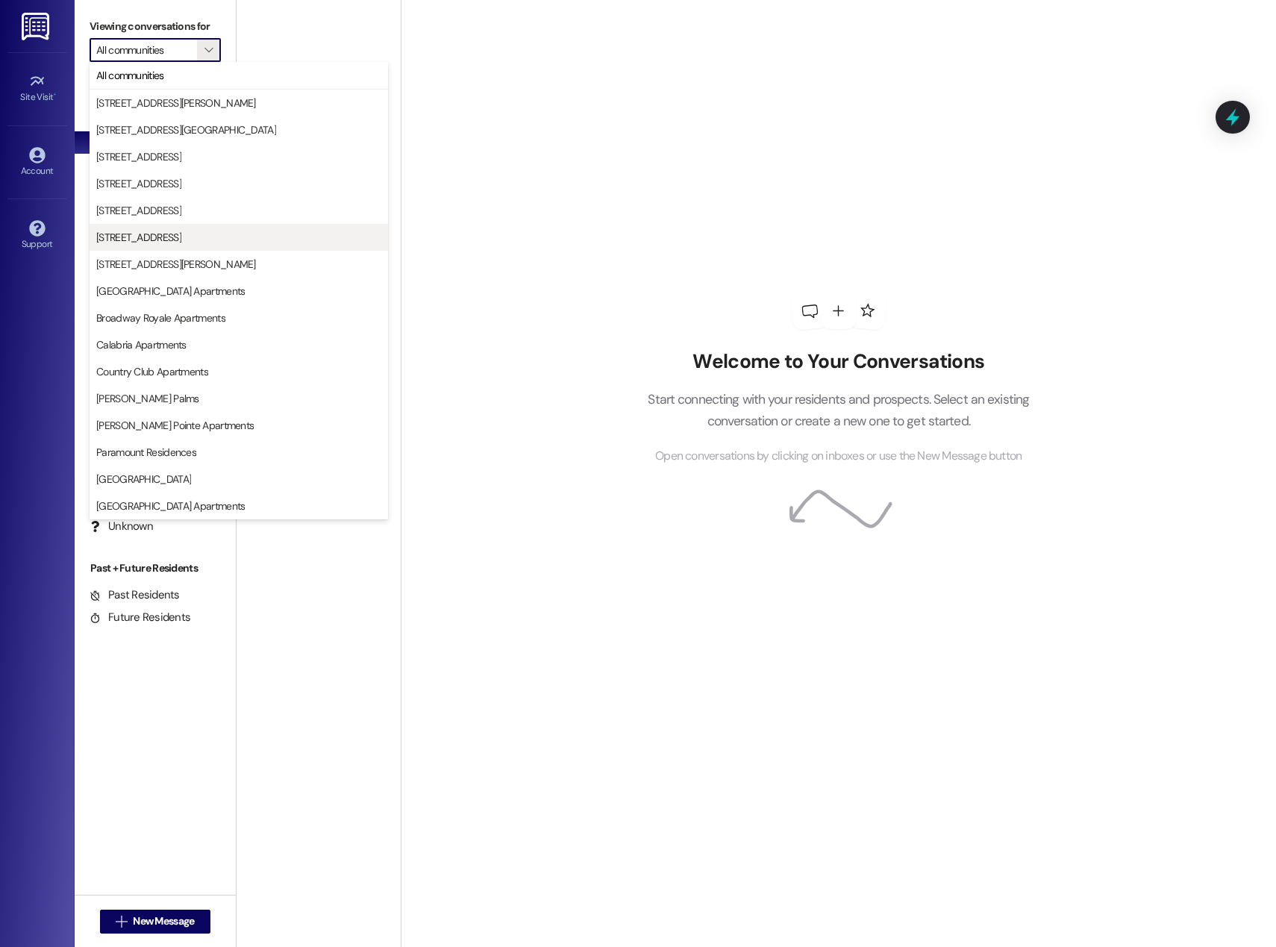
click at [170, 232] on span "[STREET_ADDRESS]" at bounding box center [138, 237] width 85 height 15
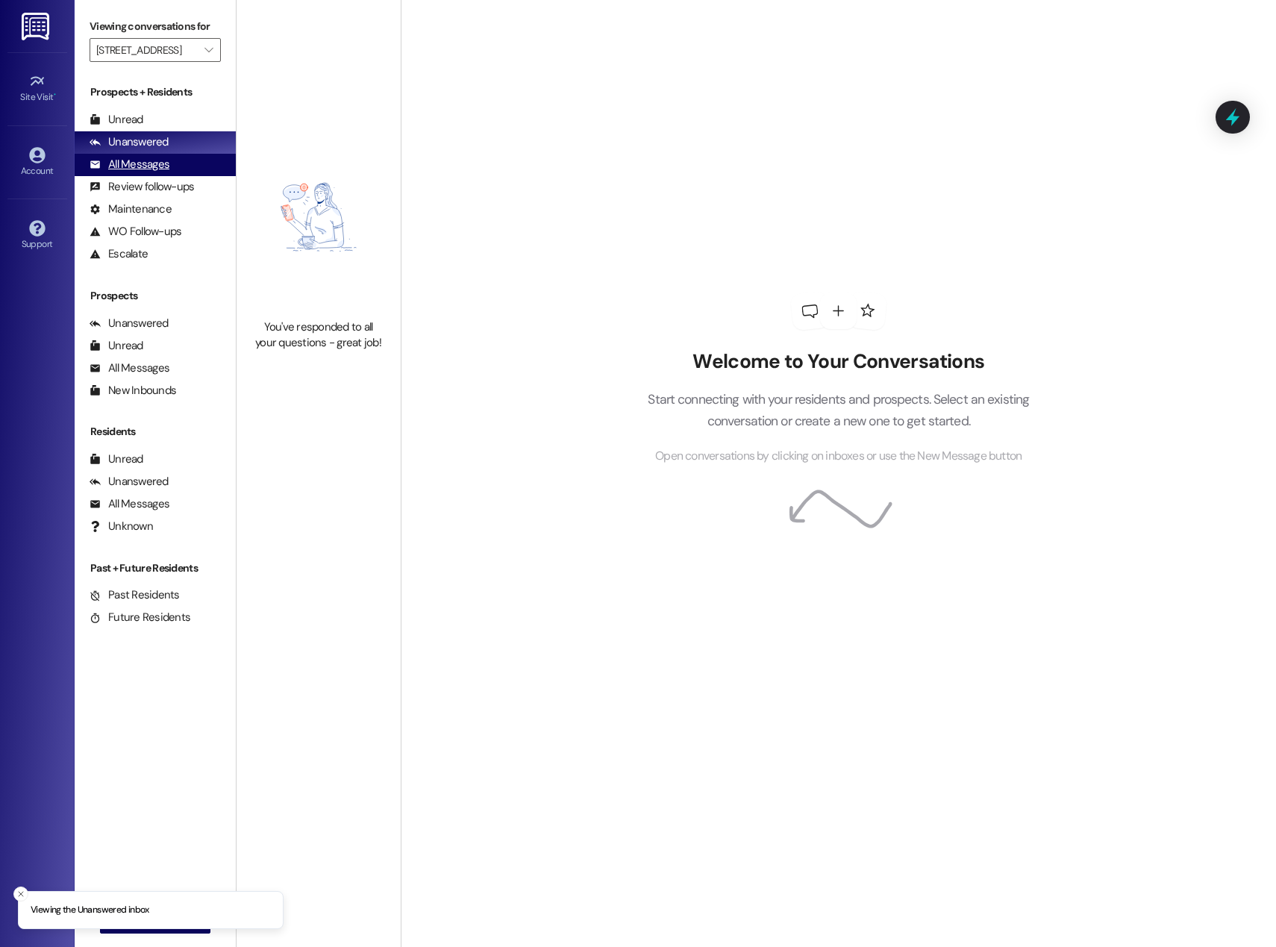
click at [131, 160] on div "All Messages" at bounding box center [130, 165] width 80 height 16
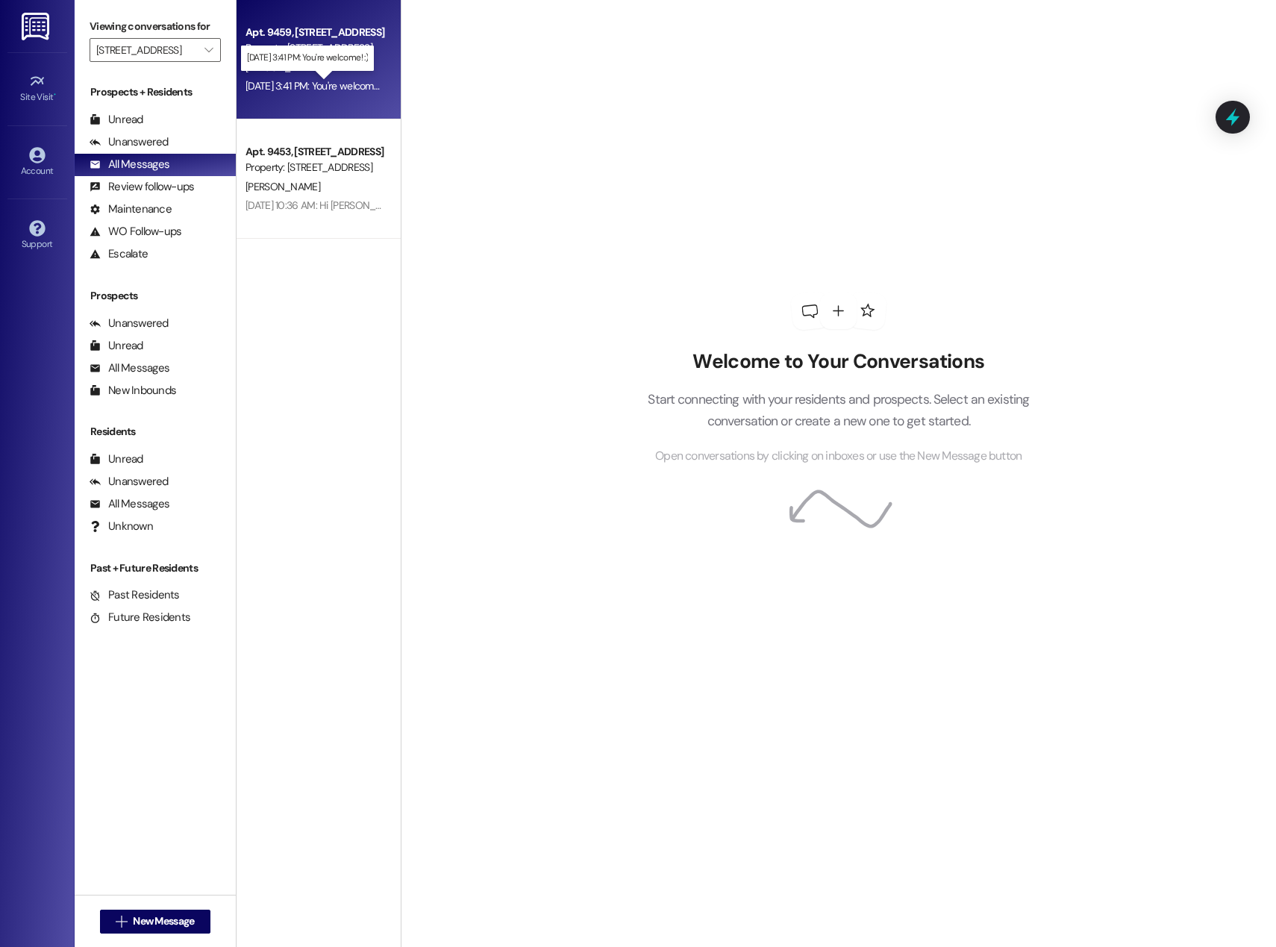
click at [322, 81] on div "[DATE] 3:41 PM: You're welcome! :) [DATE] 3:41 PM: You're welcome! :)" at bounding box center [316, 85] width 143 height 13
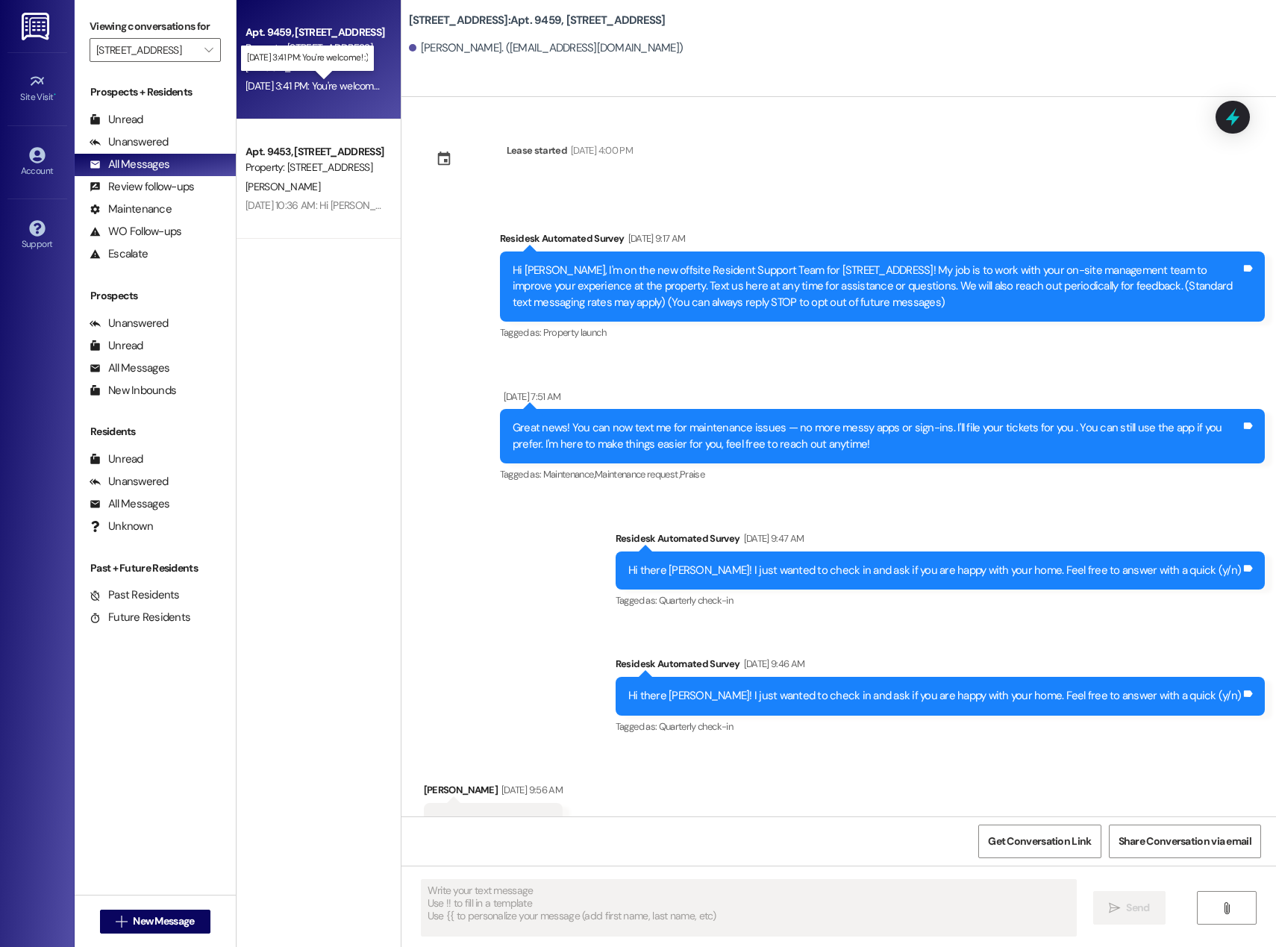
type textarea "Fetching suggested responses. Please feel free to read through the conversation…"
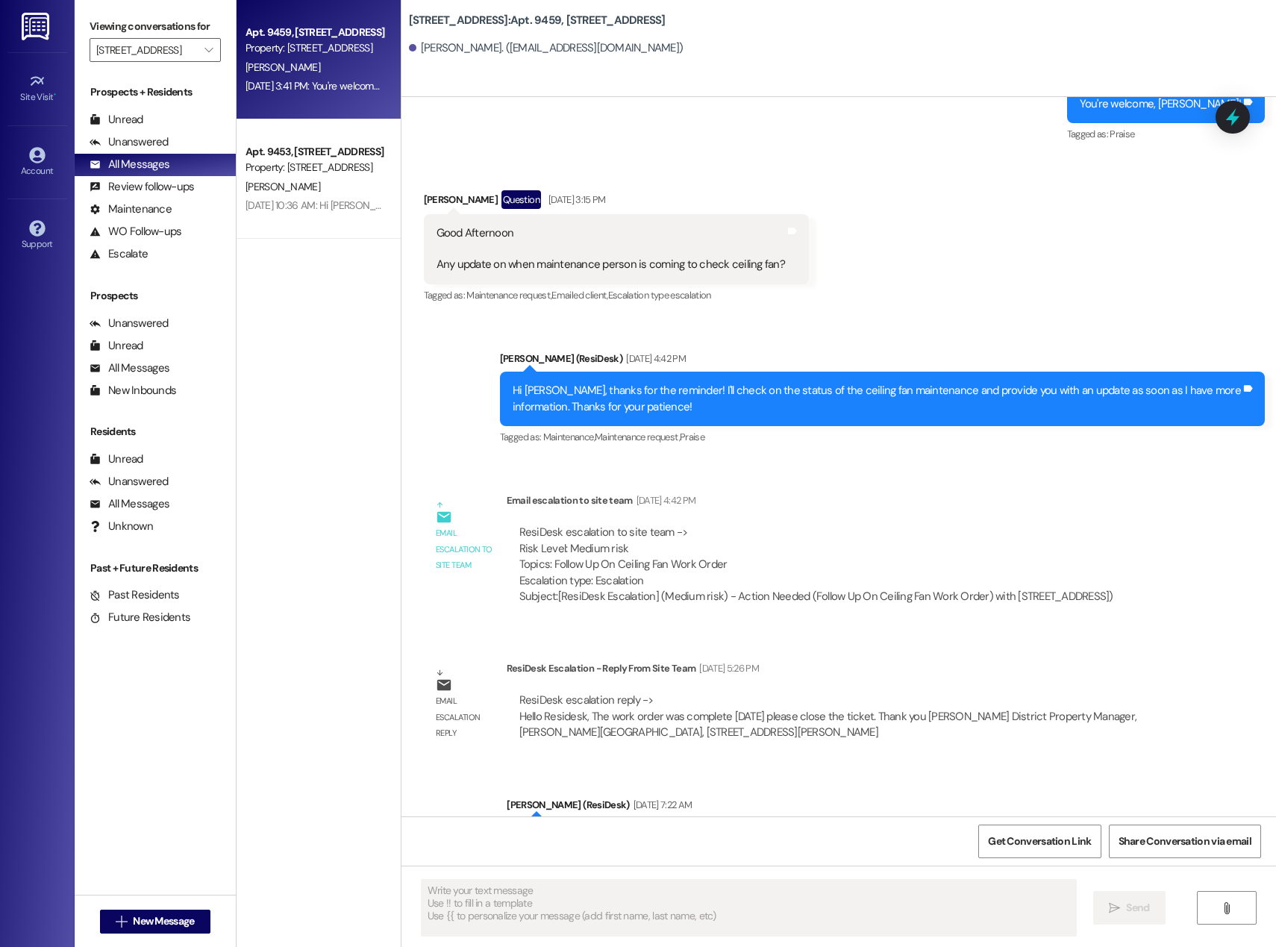
scroll to position [5597, 0]
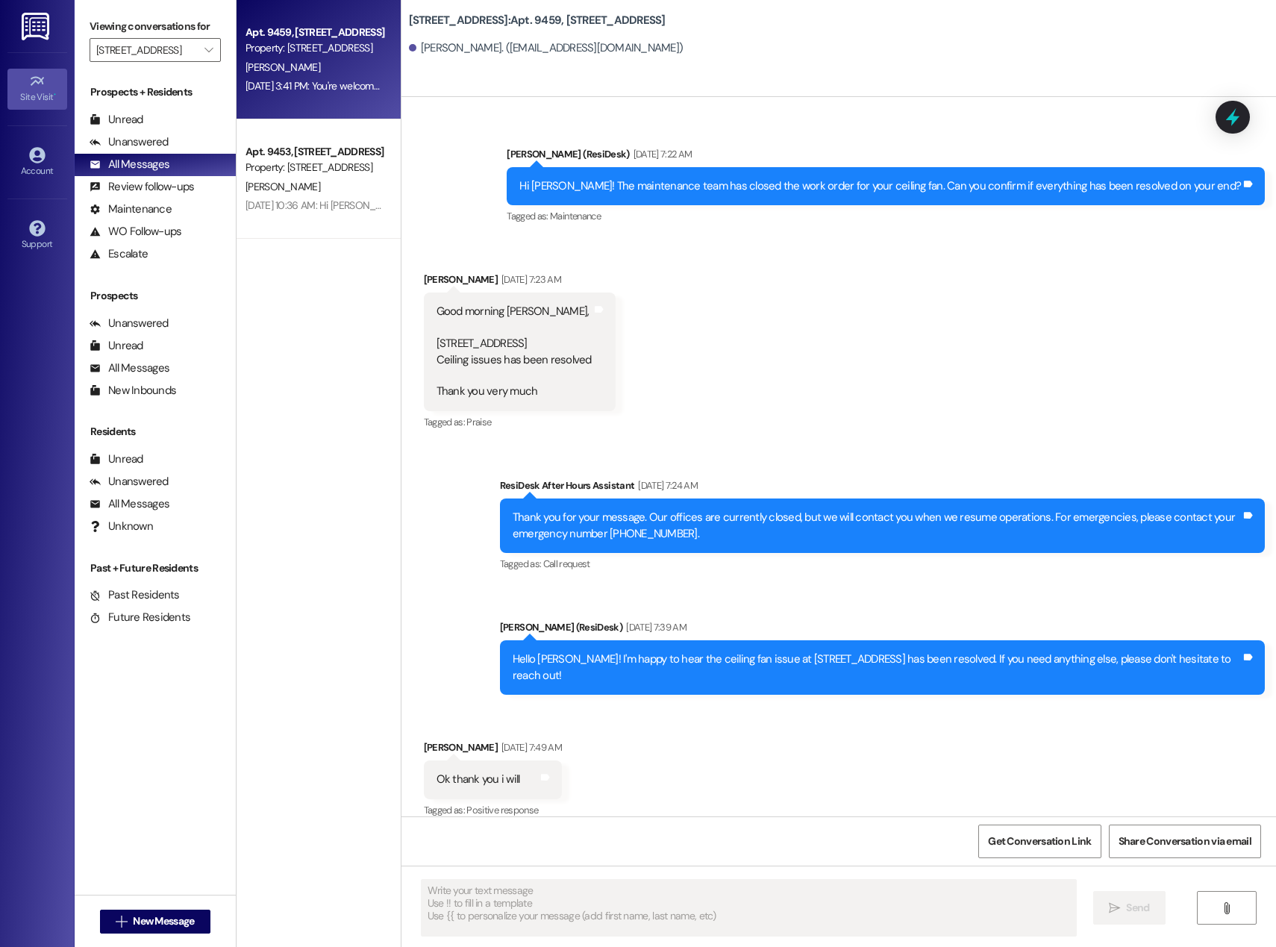
click at [35, 75] on icon at bounding box center [37, 81] width 16 height 16
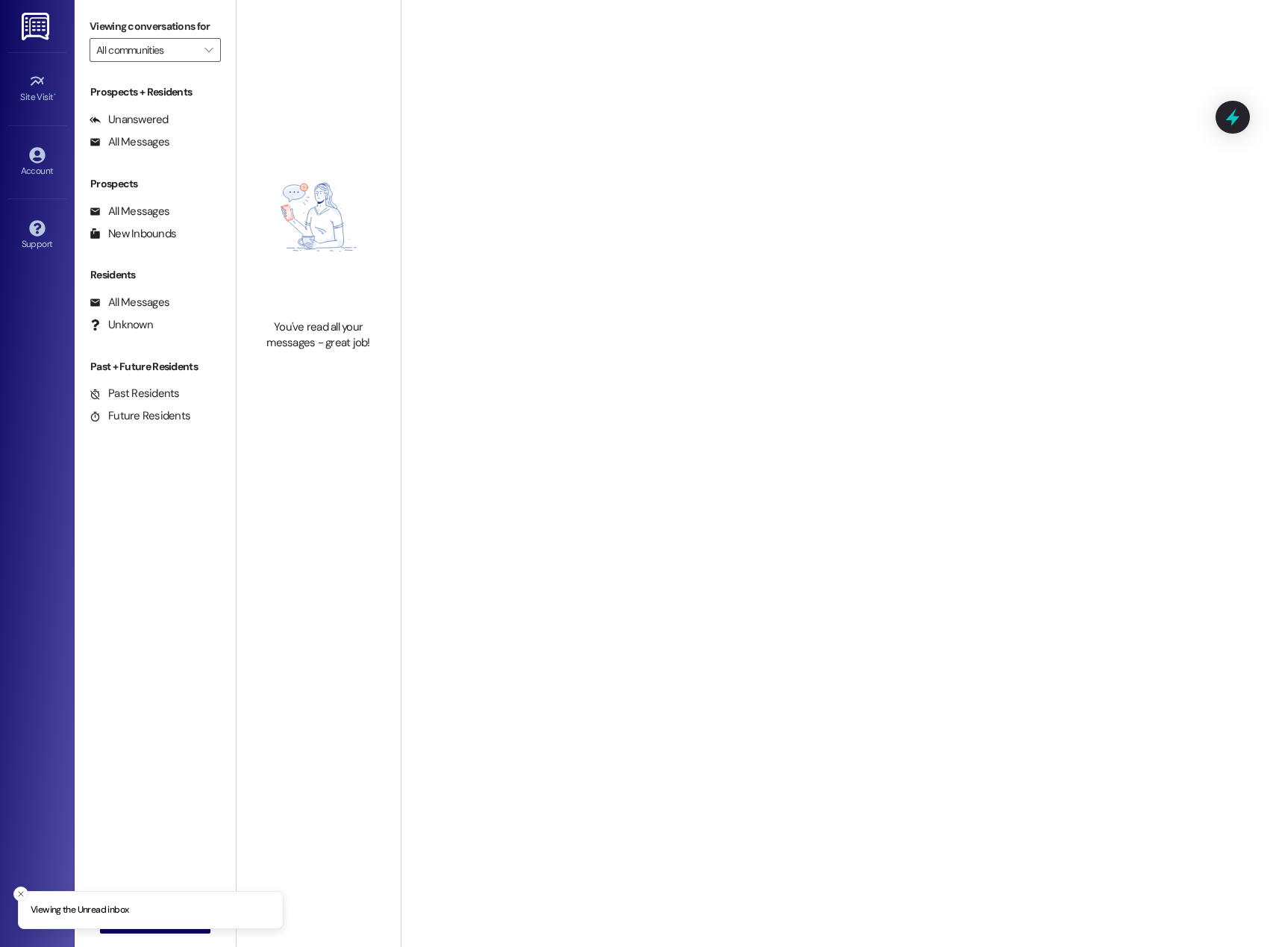
type input "[STREET_ADDRESS]"
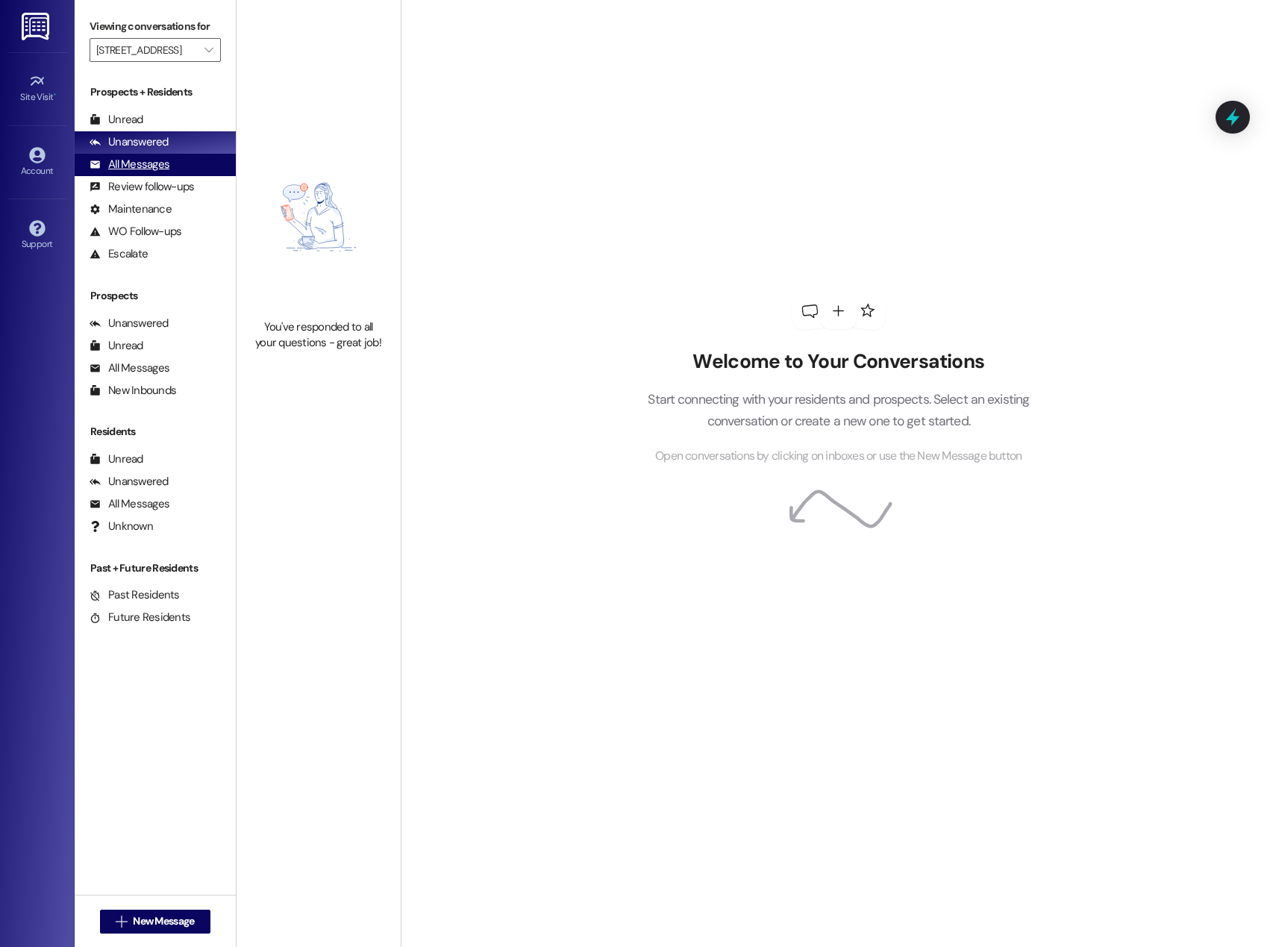
click at [109, 165] on div "All Messages" at bounding box center [130, 165] width 80 height 16
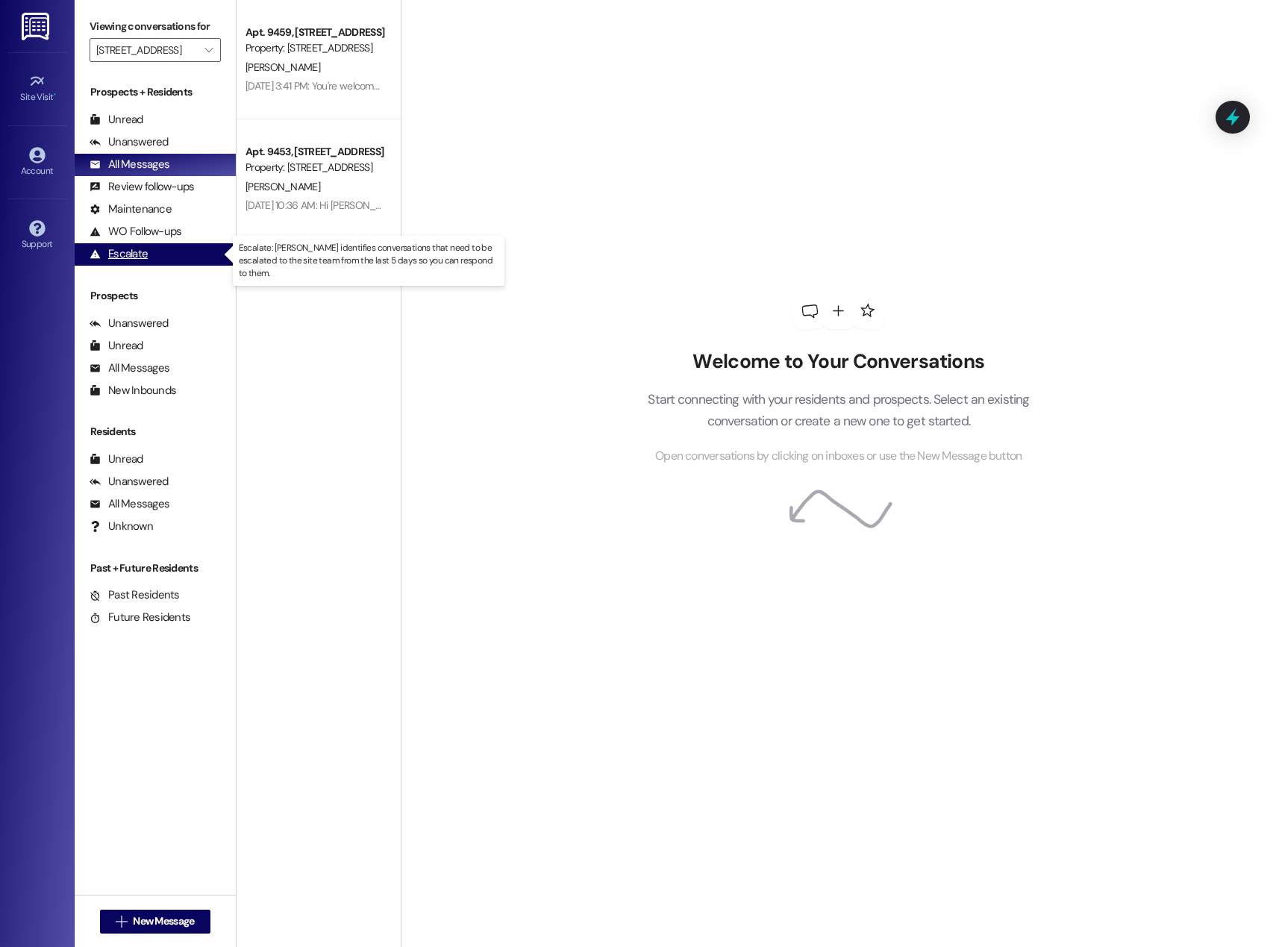
click at [138, 256] on div "Escalate" at bounding box center [119, 254] width 58 height 16
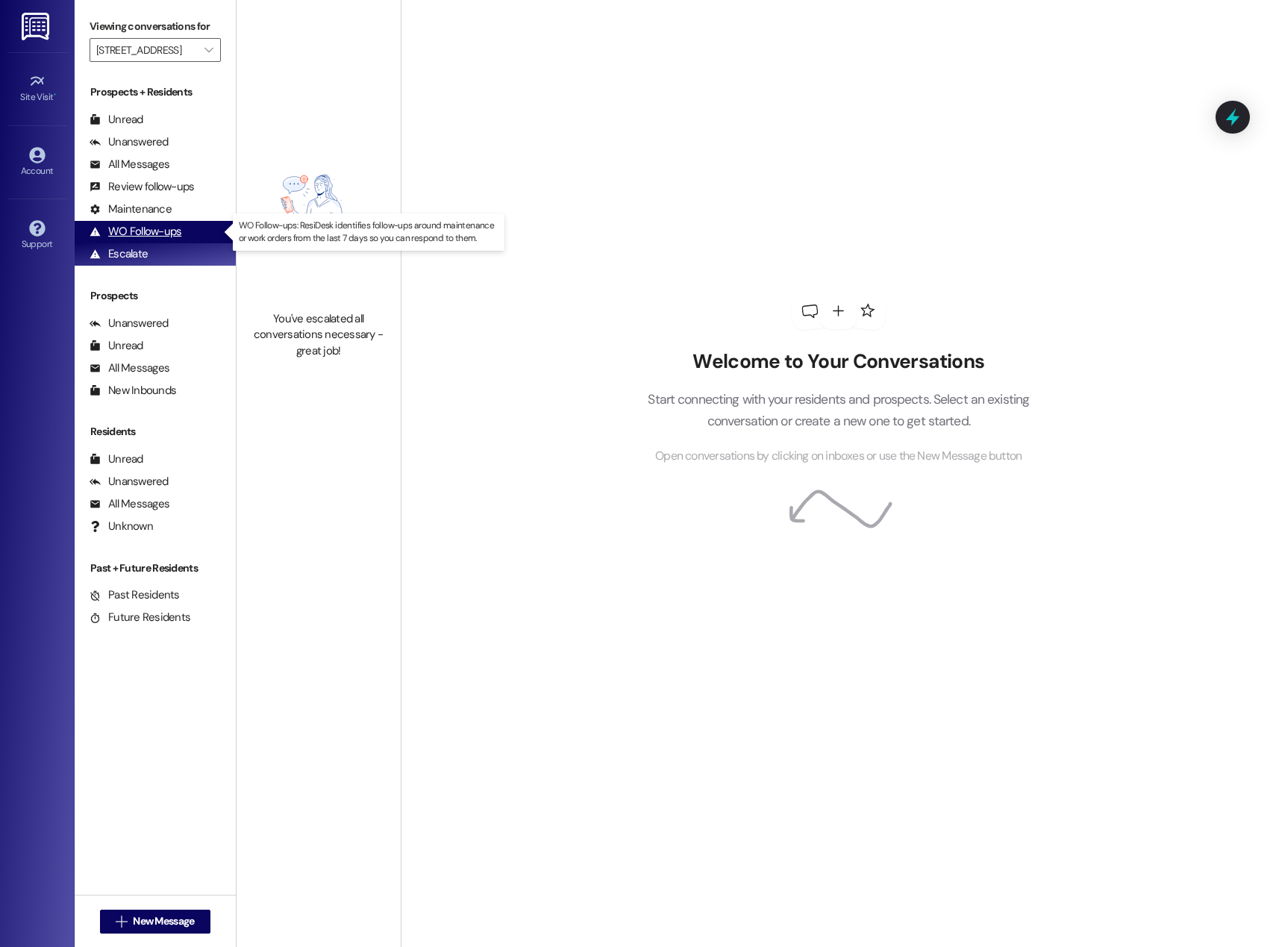
click at [142, 238] on div "WO Follow-ups" at bounding box center [136, 232] width 92 height 16
click at [148, 225] on div "WO Follow-ups" at bounding box center [136, 232] width 92 height 16
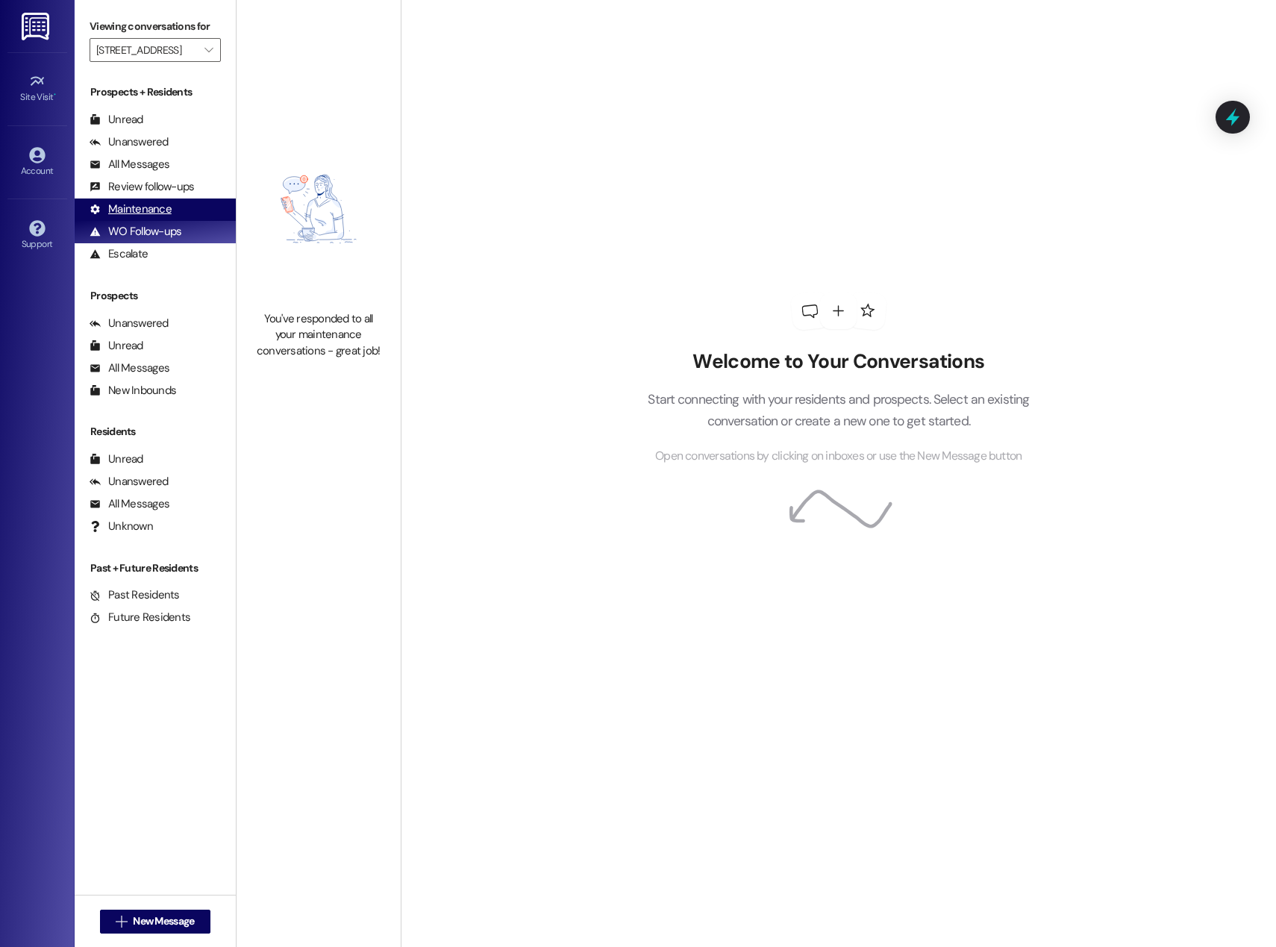
click at [151, 207] on div "Maintenance" at bounding box center [131, 209] width 82 height 16
click at [167, 47] on input "[STREET_ADDRESS]" at bounding box center [146, 50] width 101 height 24
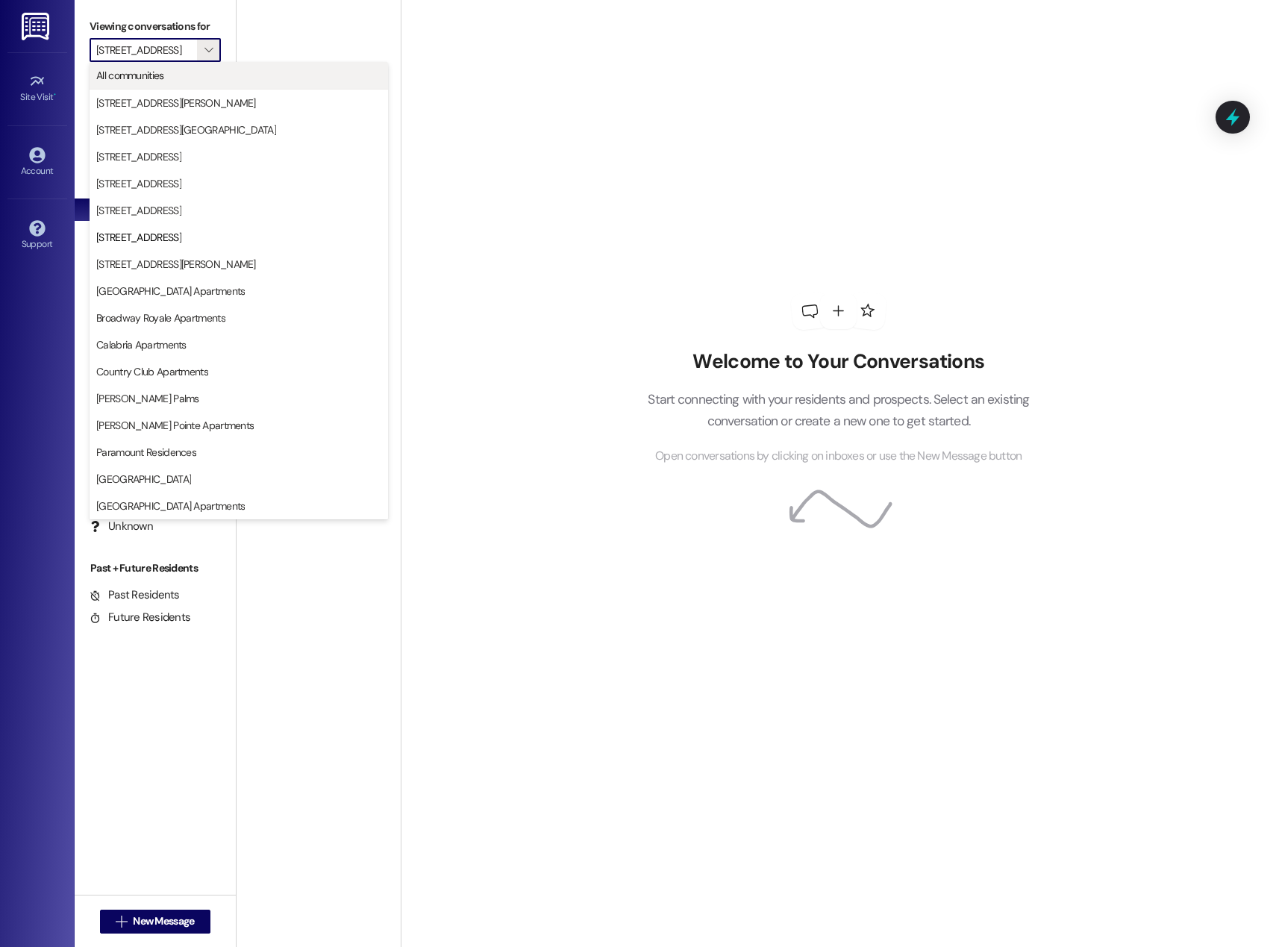
click at [166, 81] on span "All communities" at bounding box center [238, 75] width 285 height 15
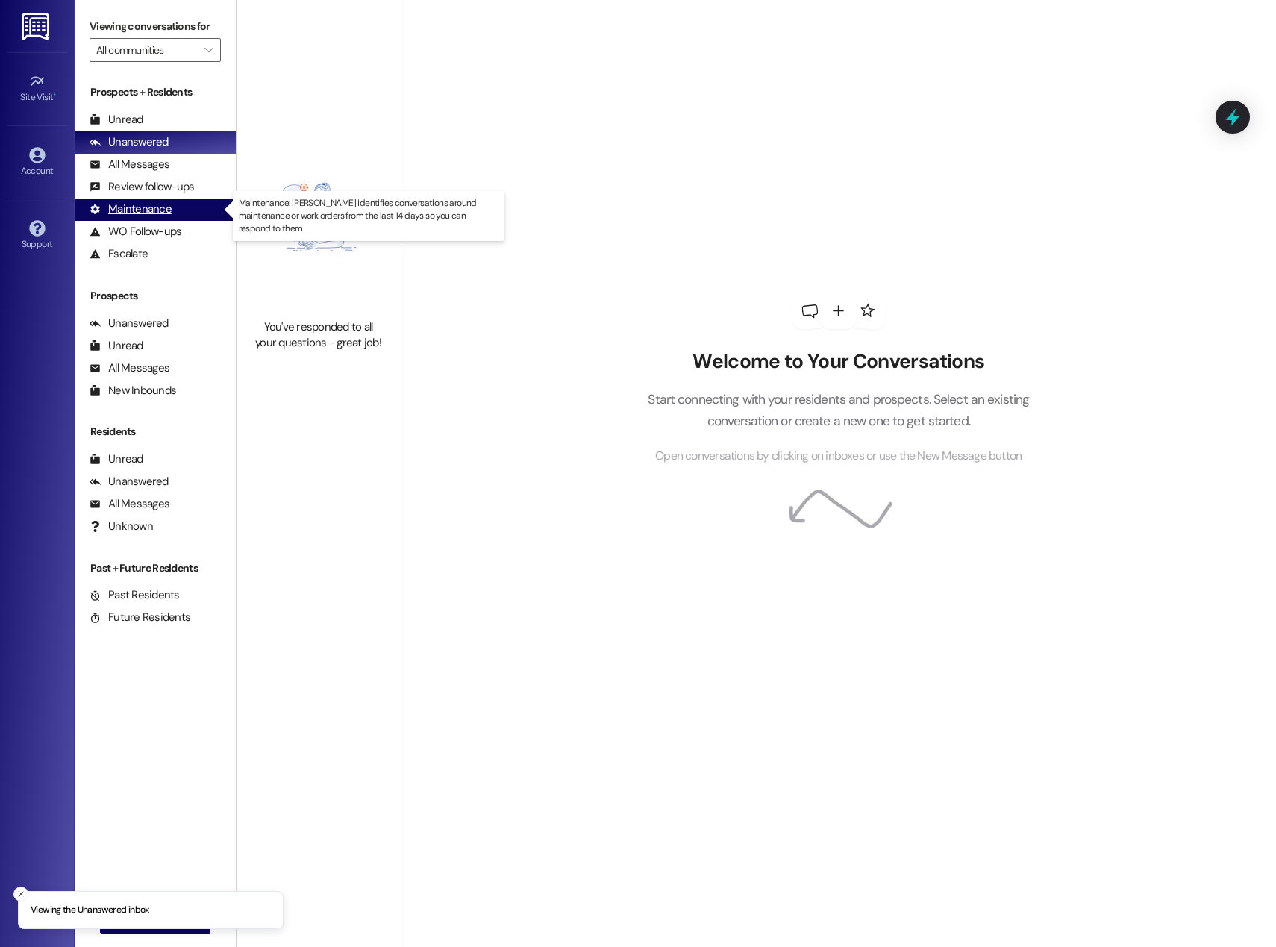
click at [150, 213] on div "Maintenance" at bounding box center [131, 209] width 82 height 16
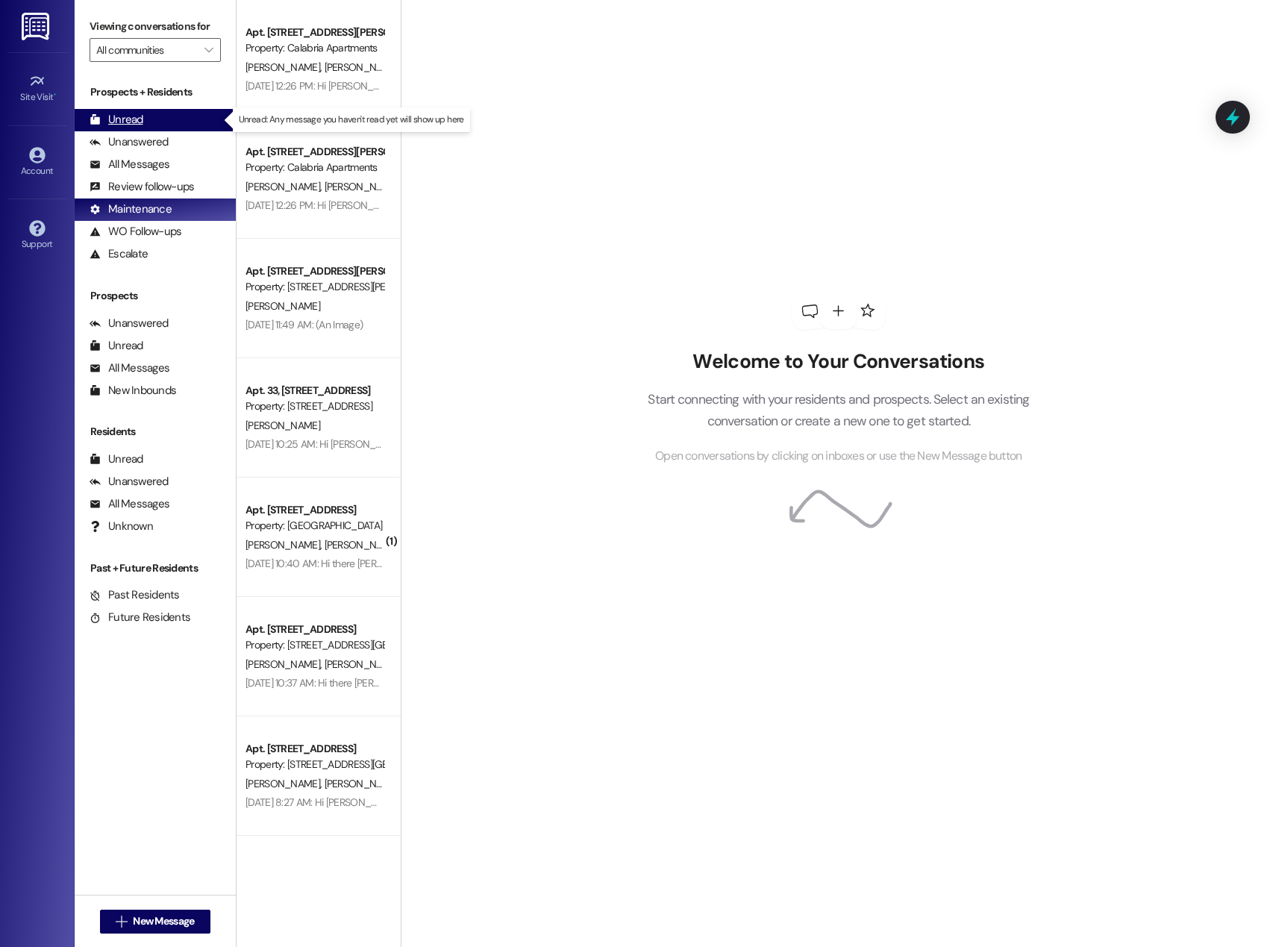
click at [147, 122] on div "Unread (0)" at bounding box center [155, 120] width 161 height 22
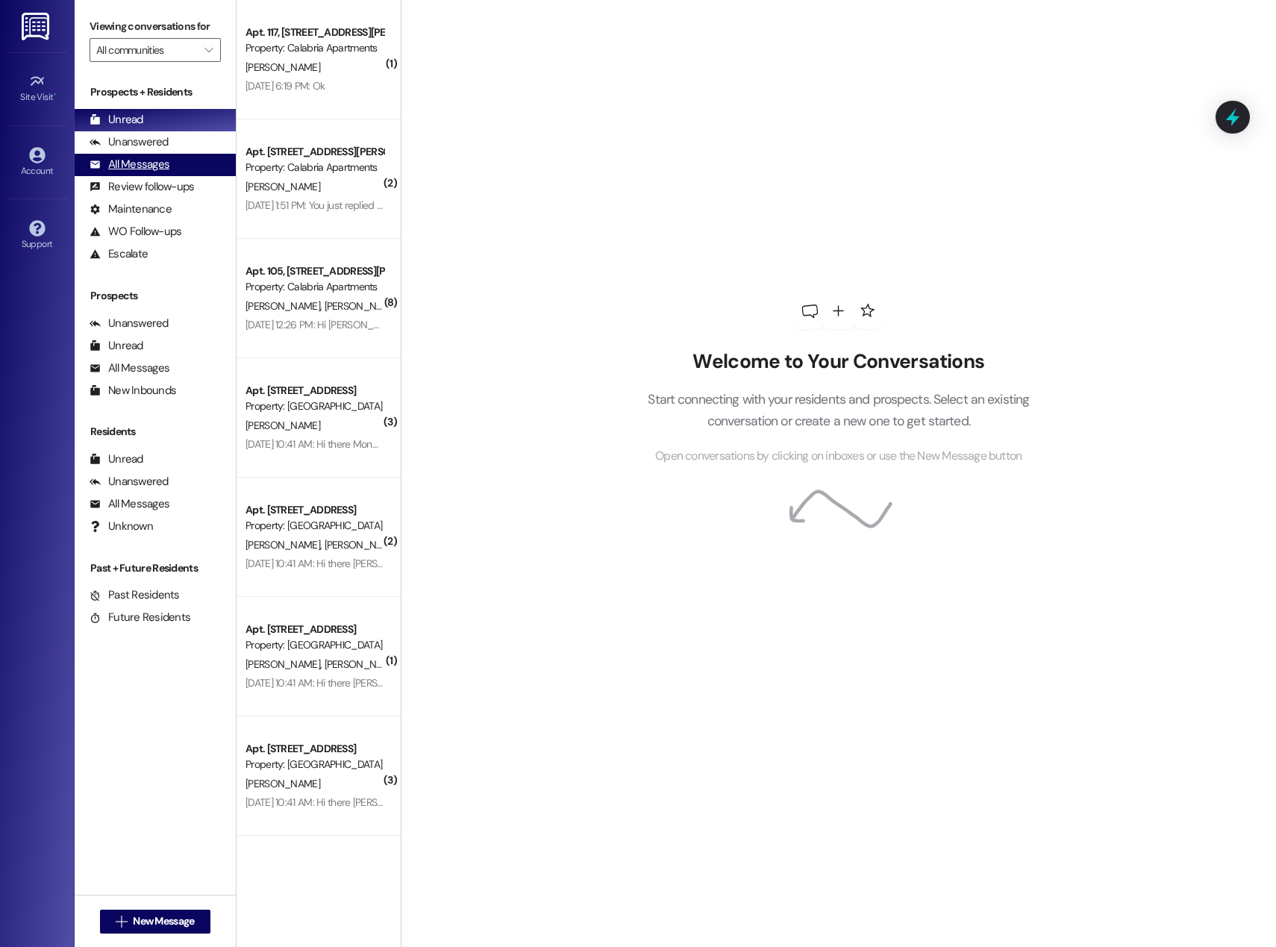
click at [154, 168] on div "All Messages" at bounding box center [130, 165] width 80 height 16
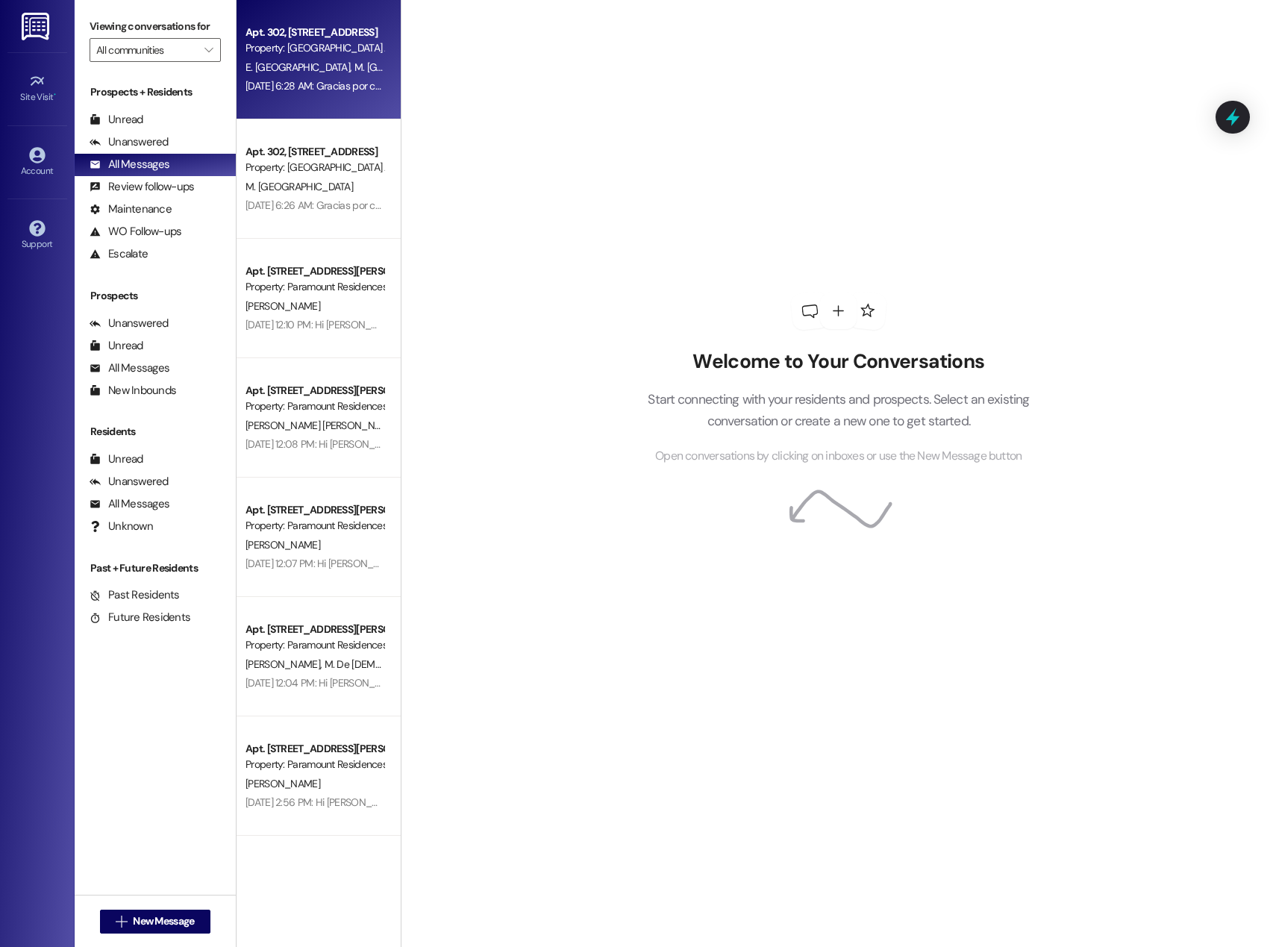
click at [312, 77] on div "[DATE] 6:28 AM: Gracias por comunicarse — entiendo que está tratando con un pro…" at bounding box center [314, 86] width 141 height 19
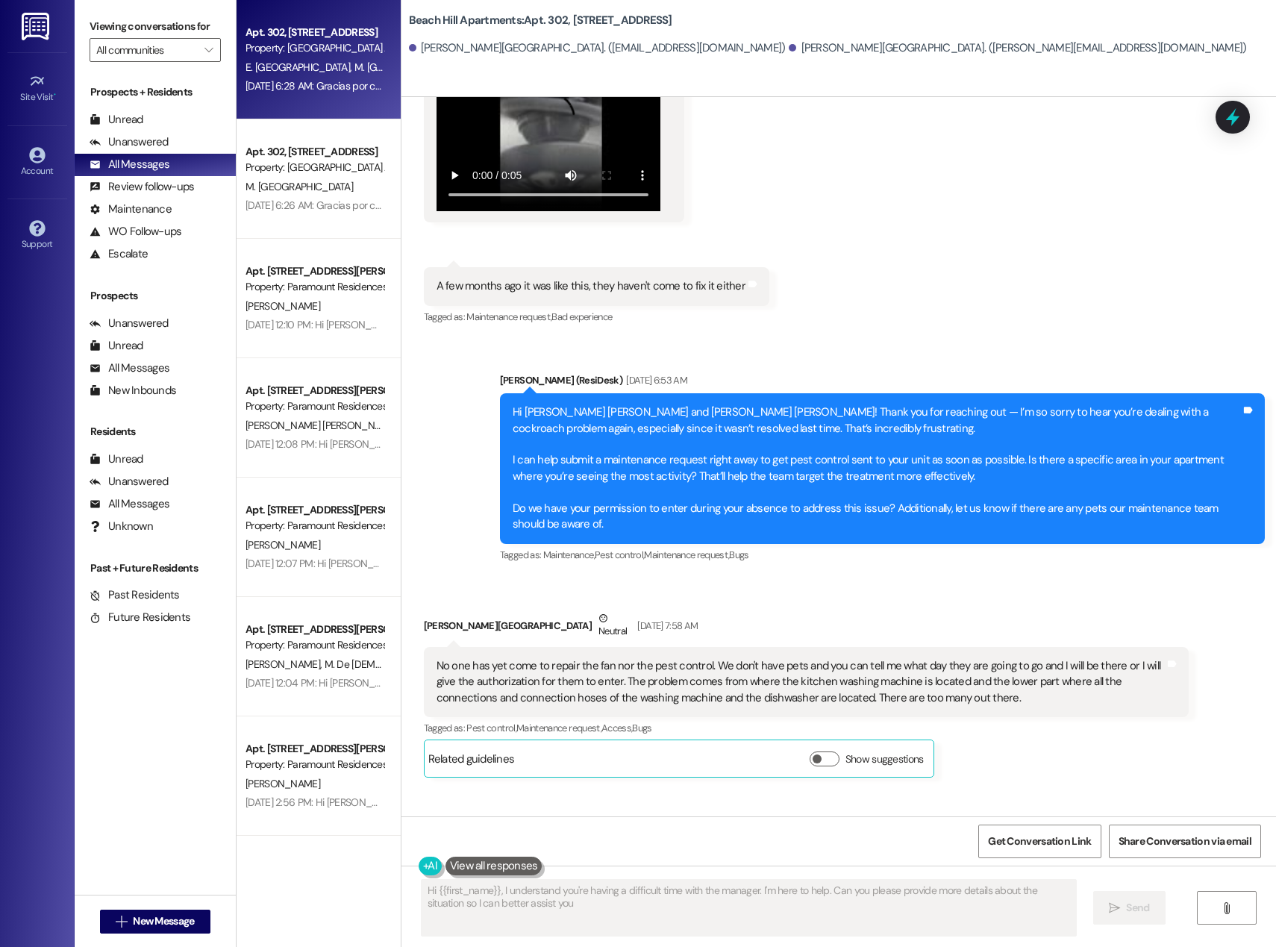
type textarea "Hi {{first_name}}, I understand you're having a difficult time with the manager…"
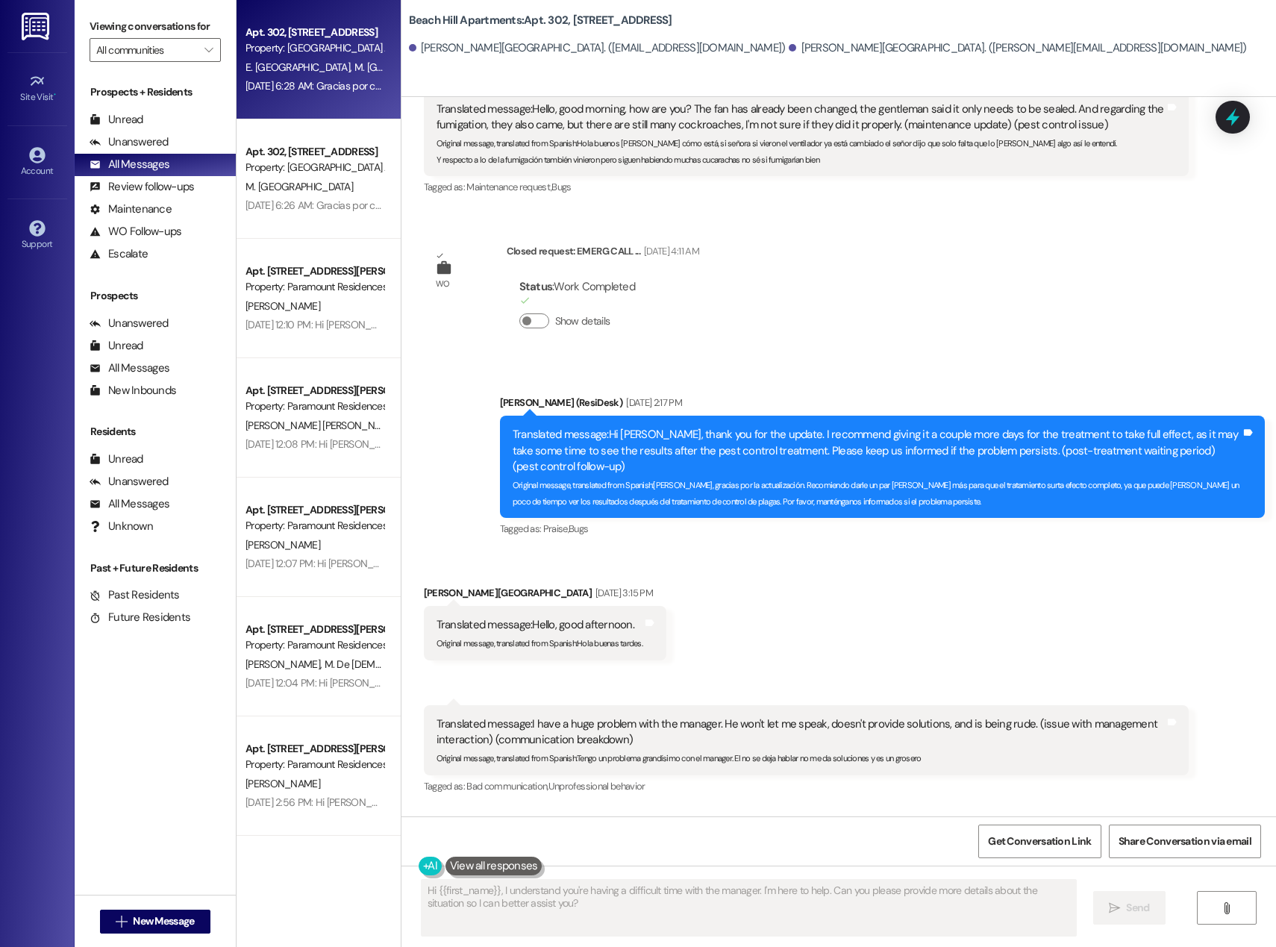
scroll to position [4847, 0]
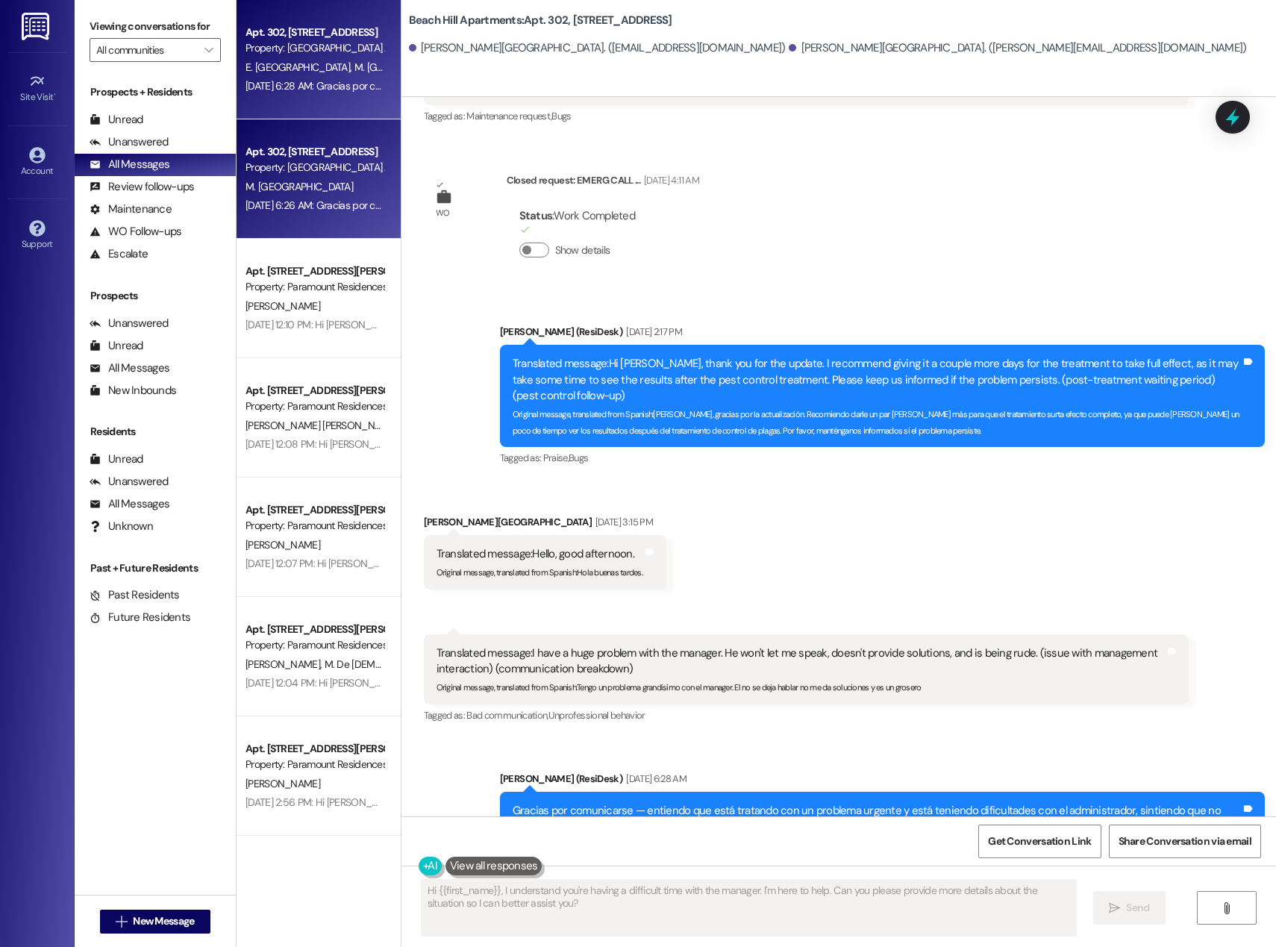
click at [334, 171] on div "Property: [GEOGRAPHIC_DATA] Apartments" at bounding box center [314, 168] width 138 height 16
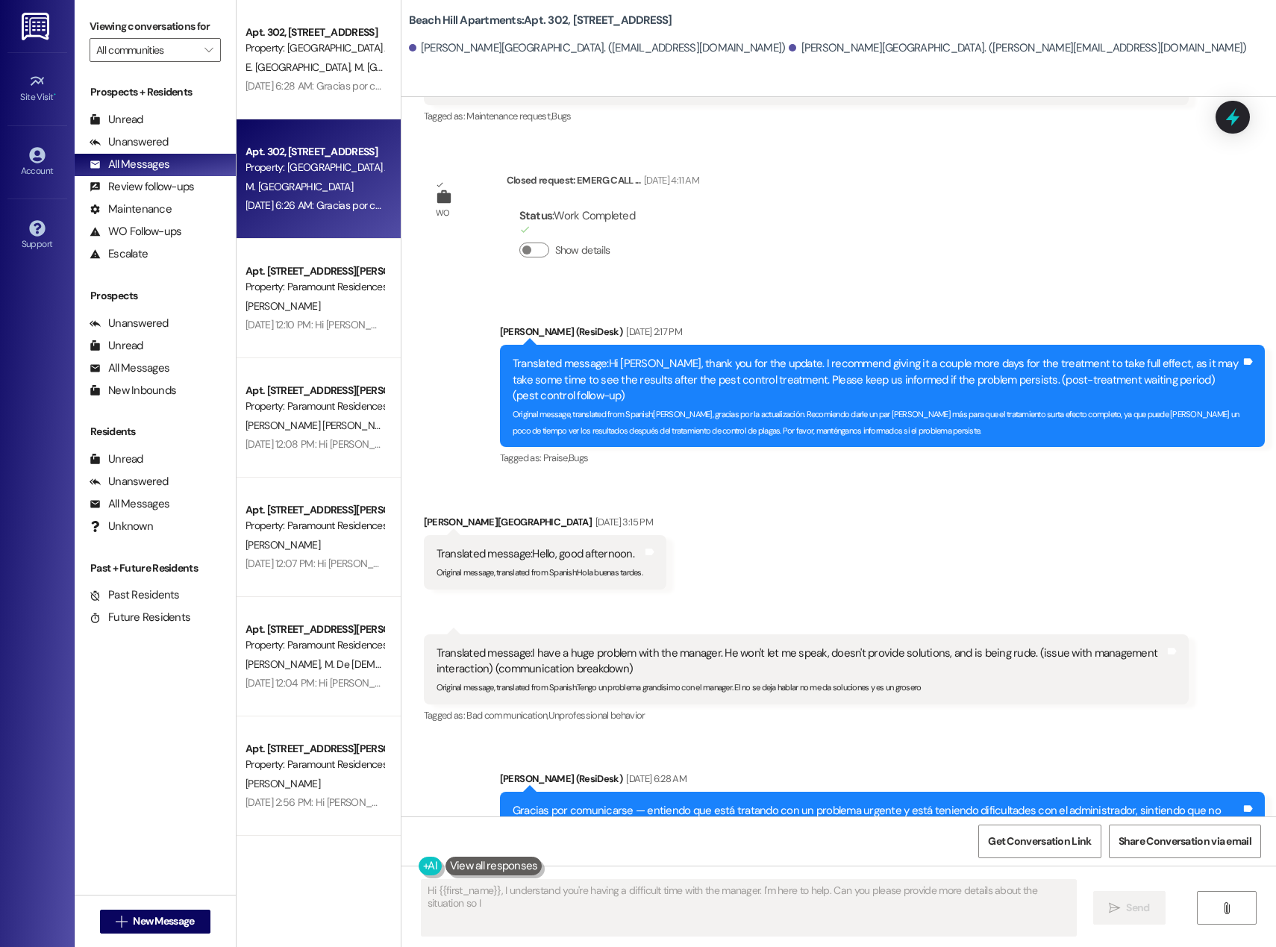
scroll to position [319, 0]
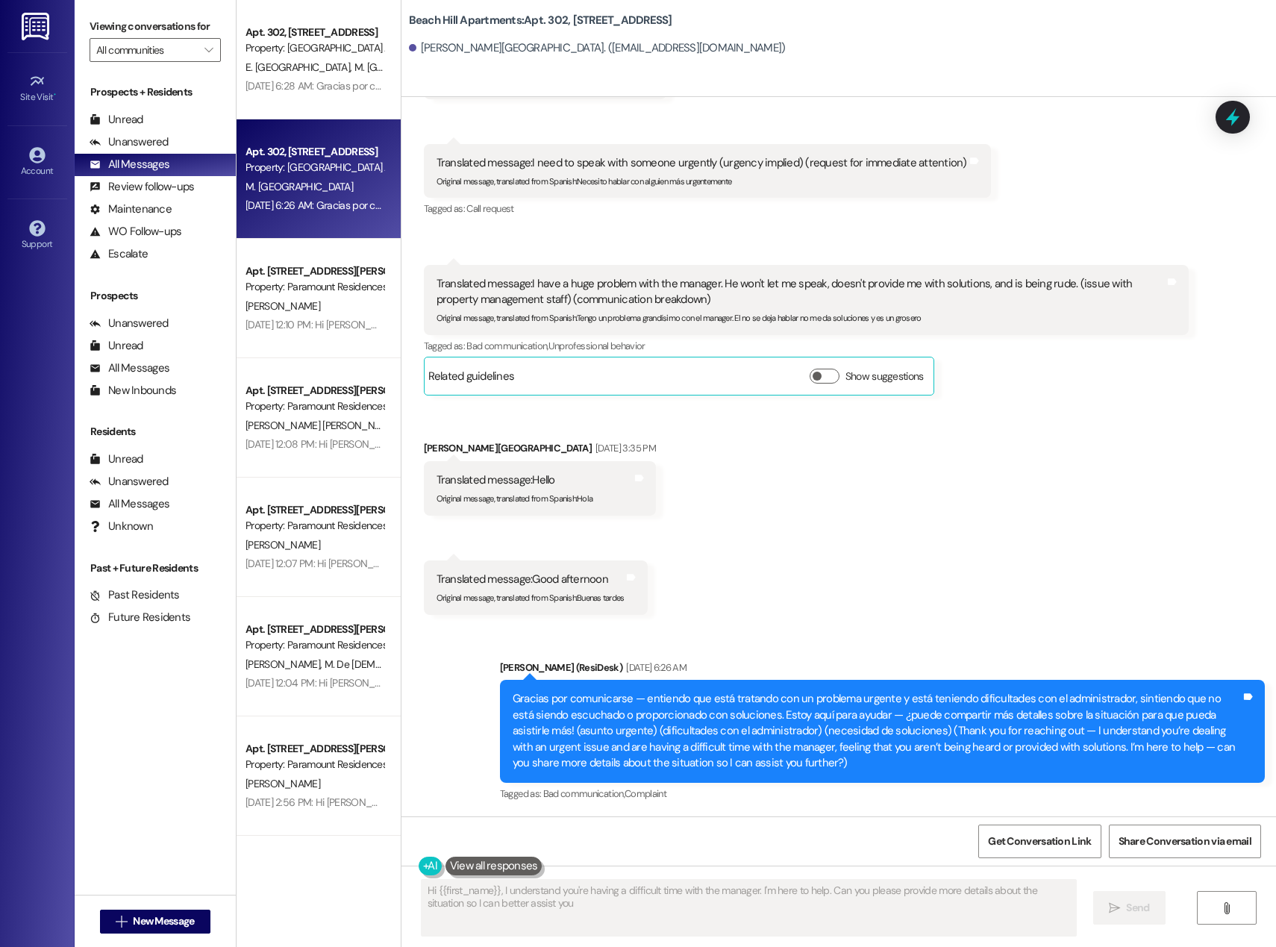
type textarea "Hi {{first_name}}, I understand you're having a difficult time with the manager…"
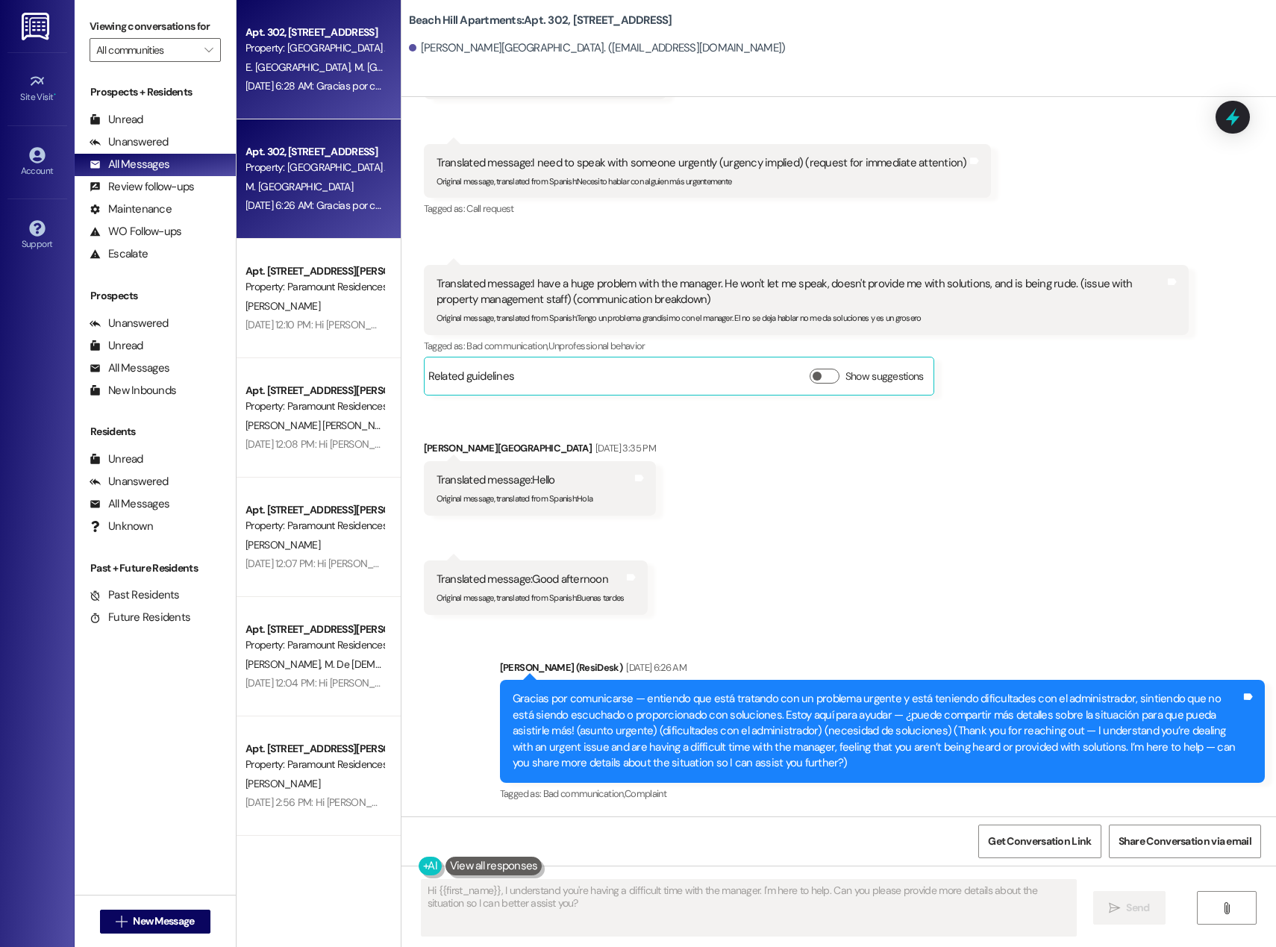
click at [325, 66] on span "E. [GEOGRAPHIC_DATA]" at bounding box center [299, 66] width 109 height 13
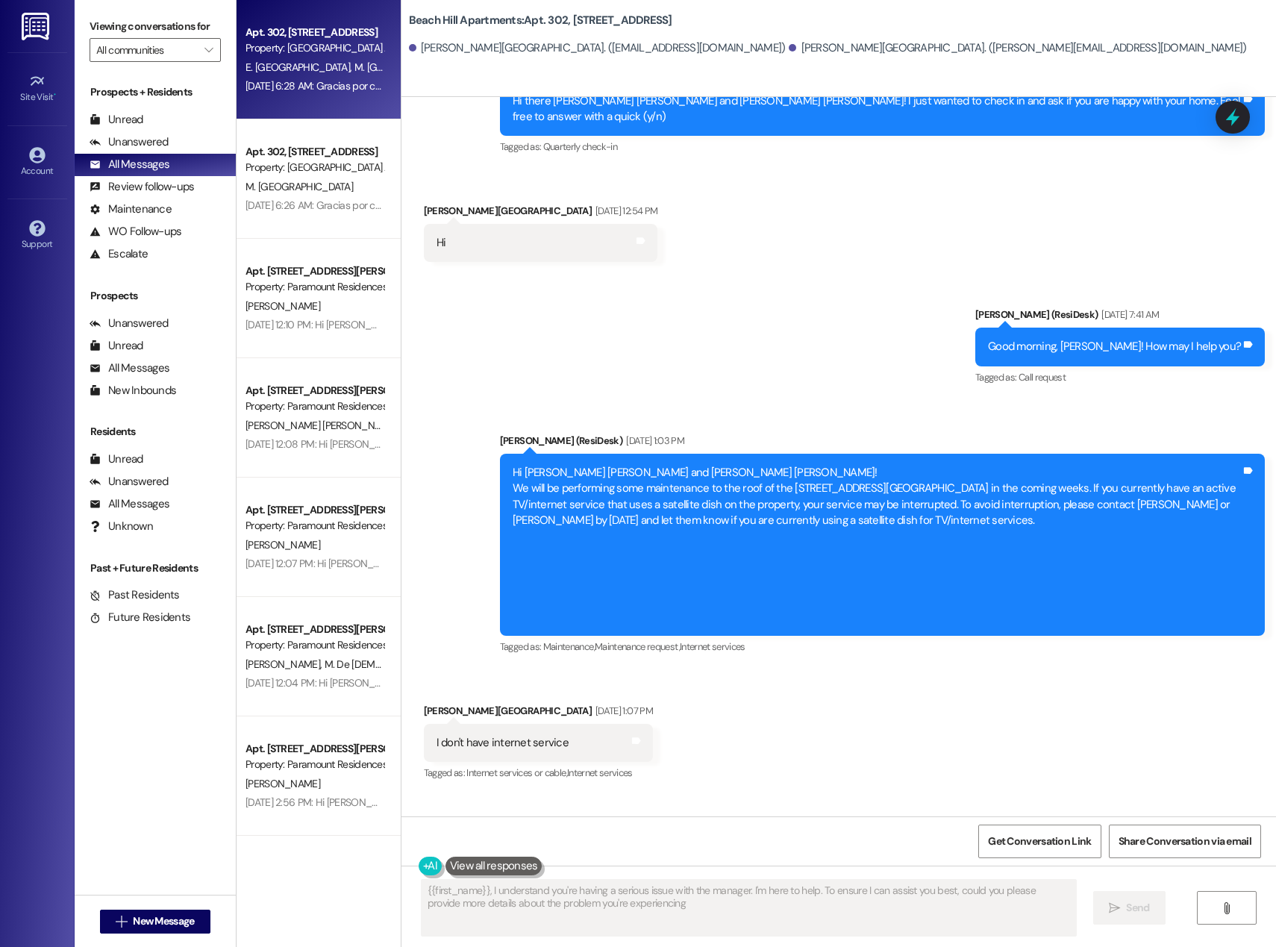
type textarea "{{first_name}}, I understand you're having a serious issue with the manager. I'…"
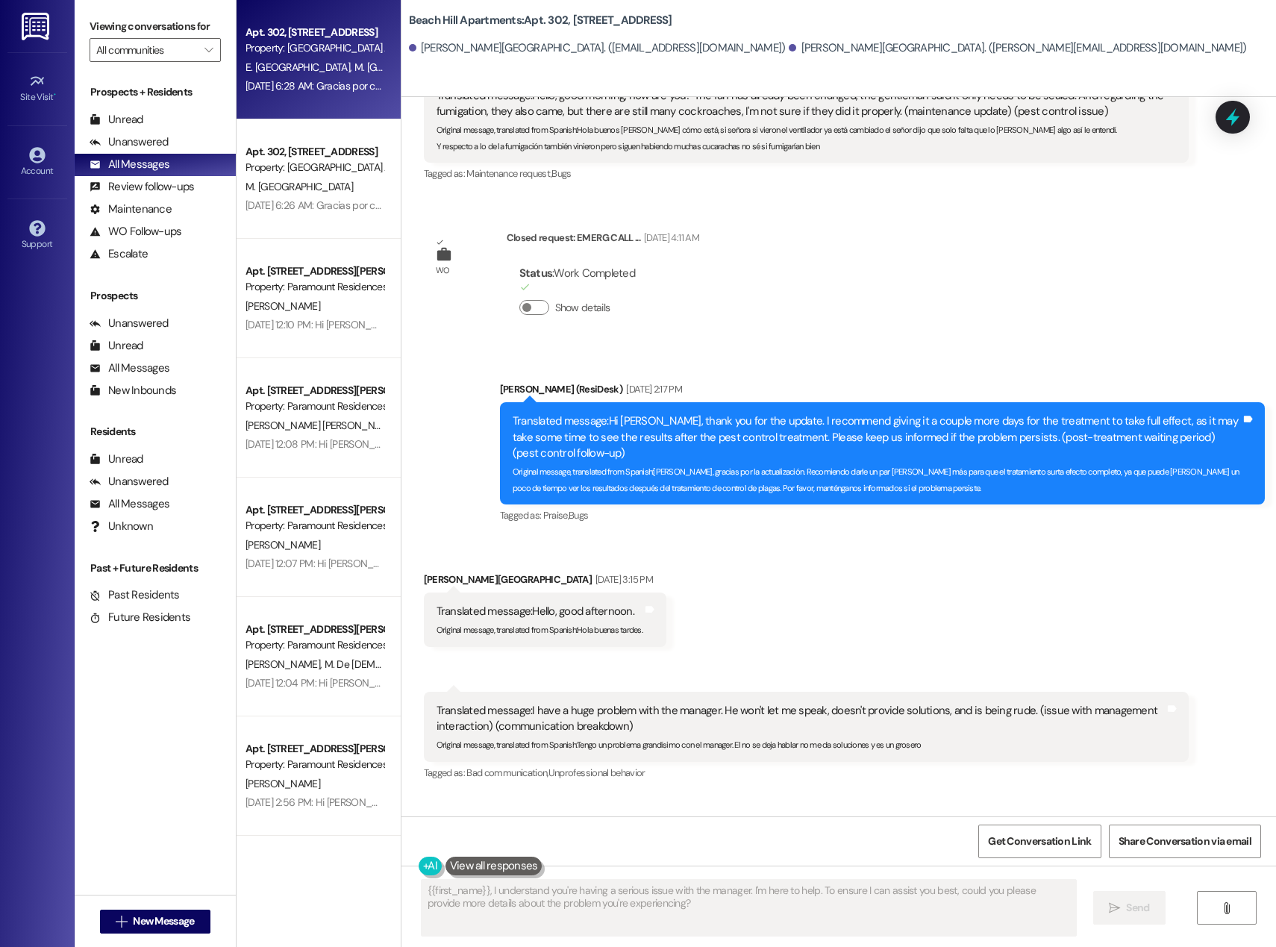
scroll to position [4847, 0]
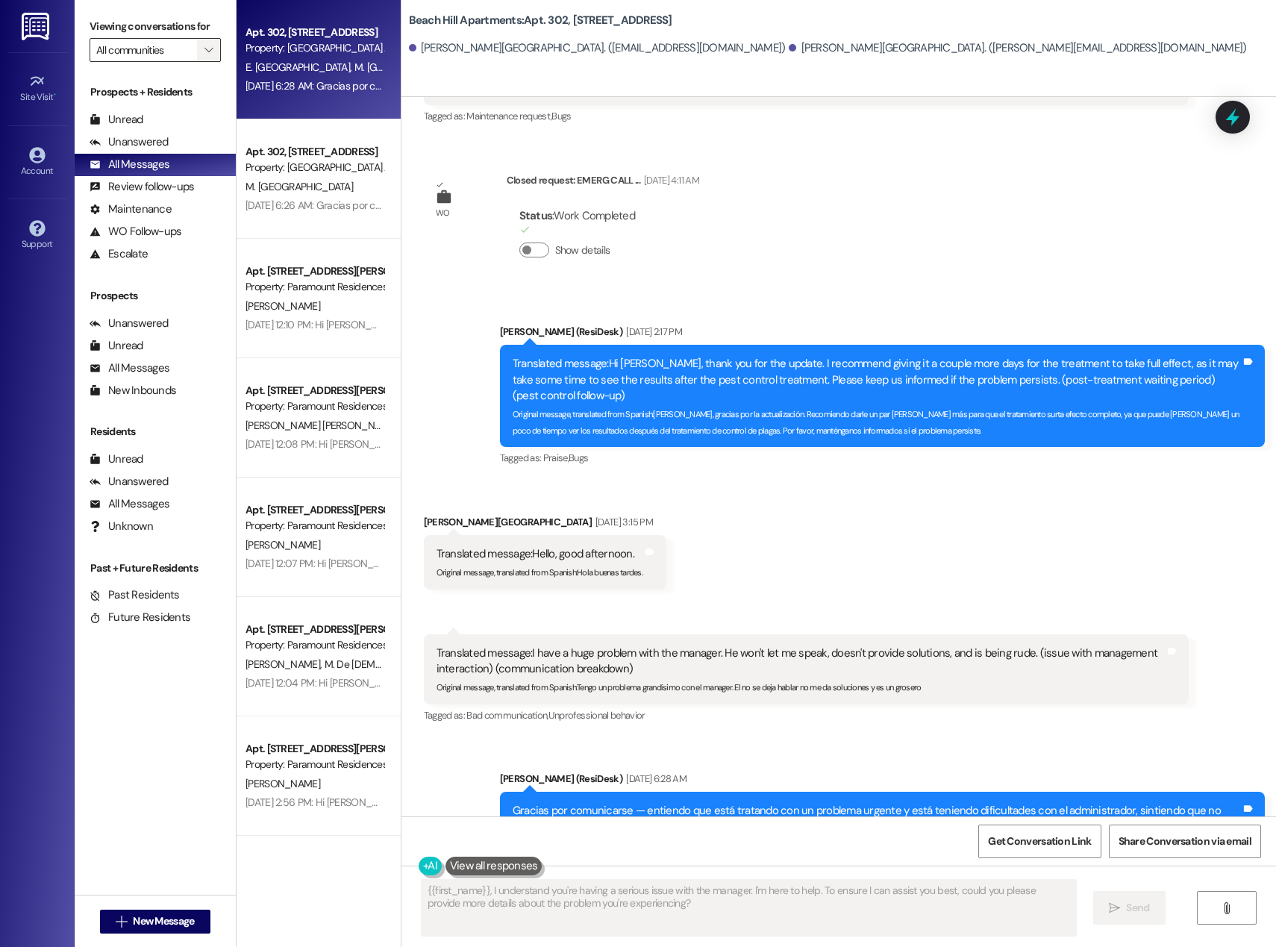
click at [197, 51] on button "" at bounding box center [209, 50] width 24 height 24
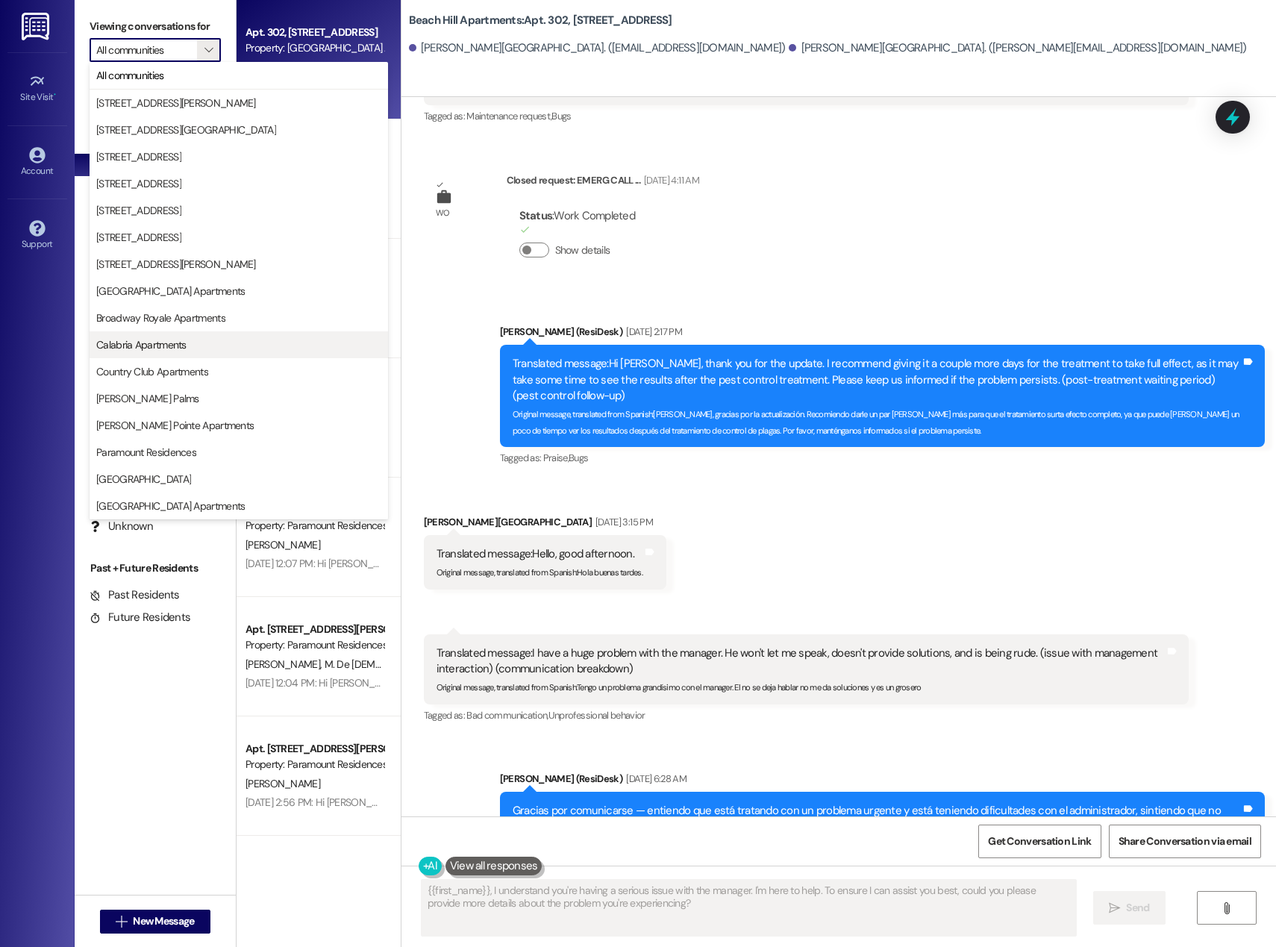
click at [189, 336] on button "Calabria Apartments" at bounding box center [239, 344] width 298 height 27
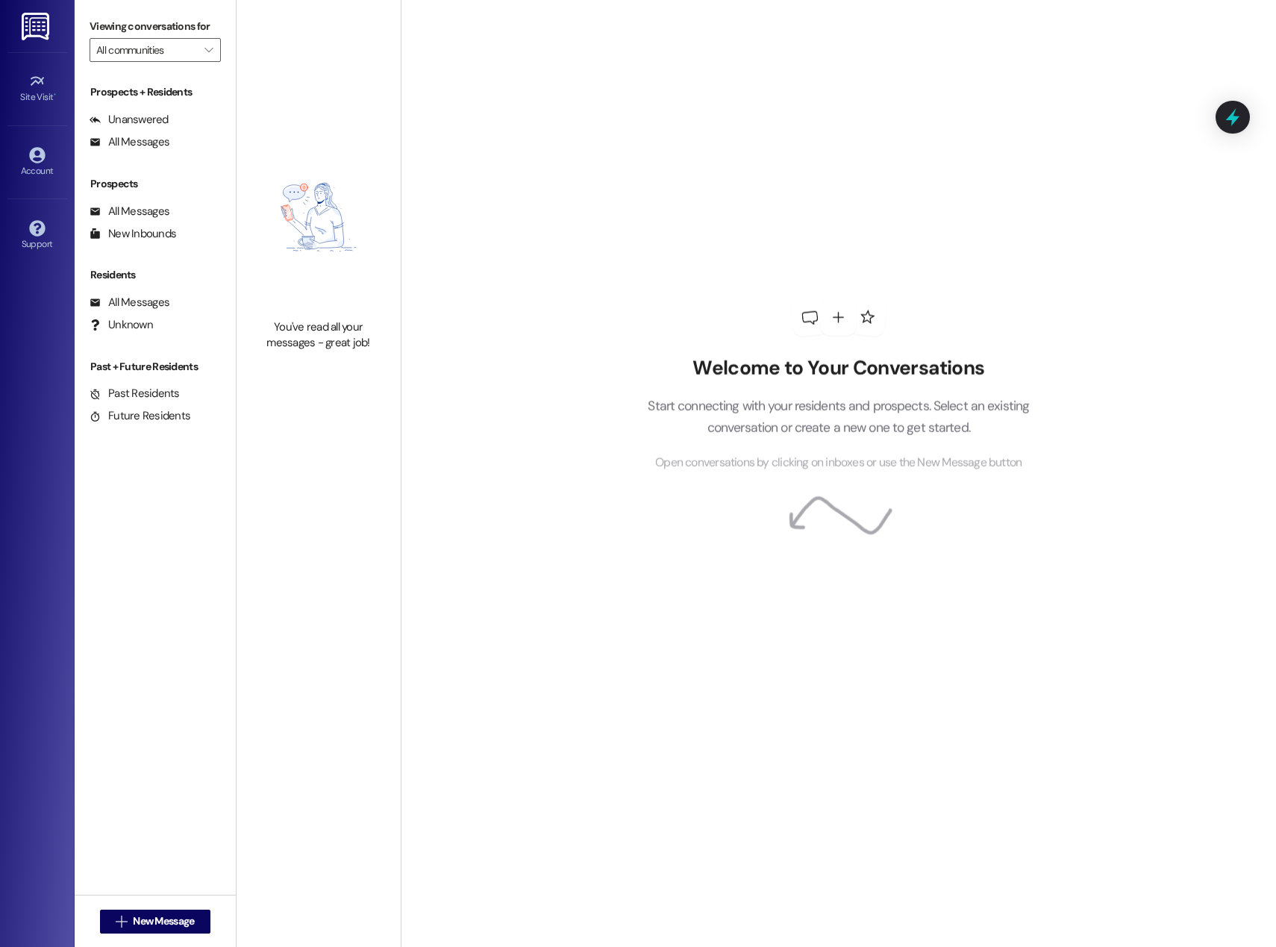
type input "Calabria Apartments"
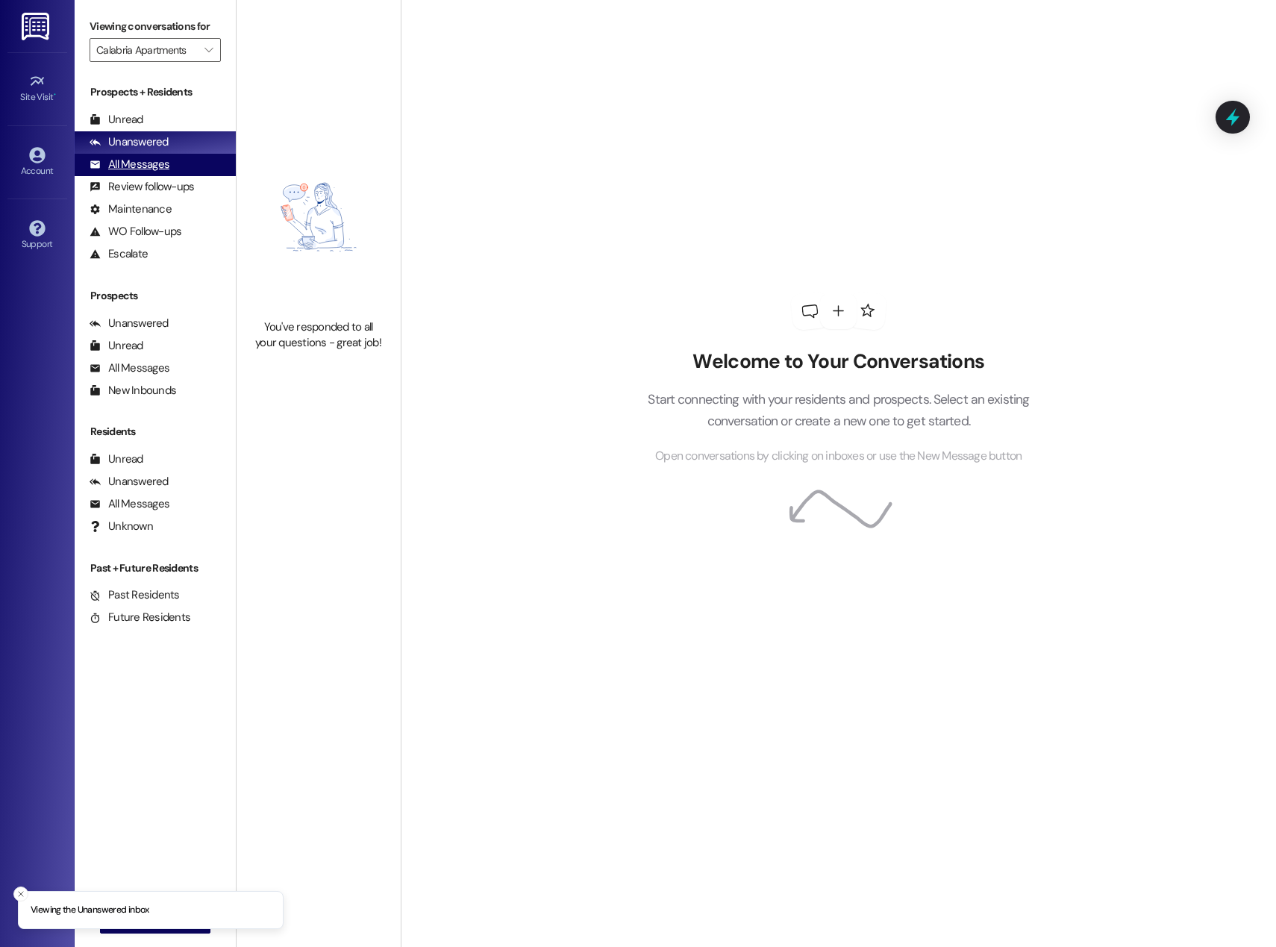
click at [141, 163] on div "All Messages" at bounding box center [130, 165] width 80 height 16
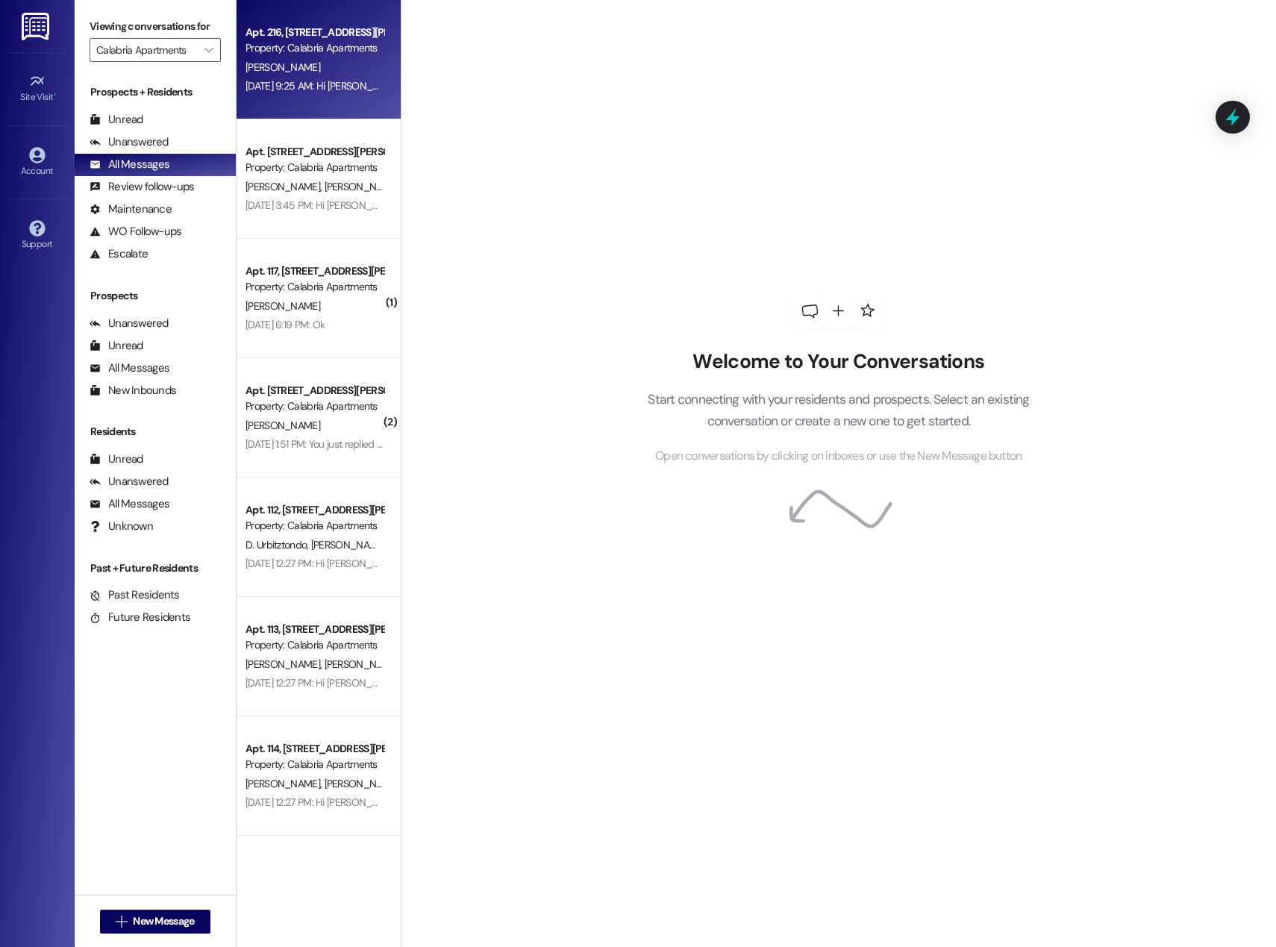
click at [310, 71] on div "[PERSON_NAME]" at bounding box center [314, 67] width 141 height 19
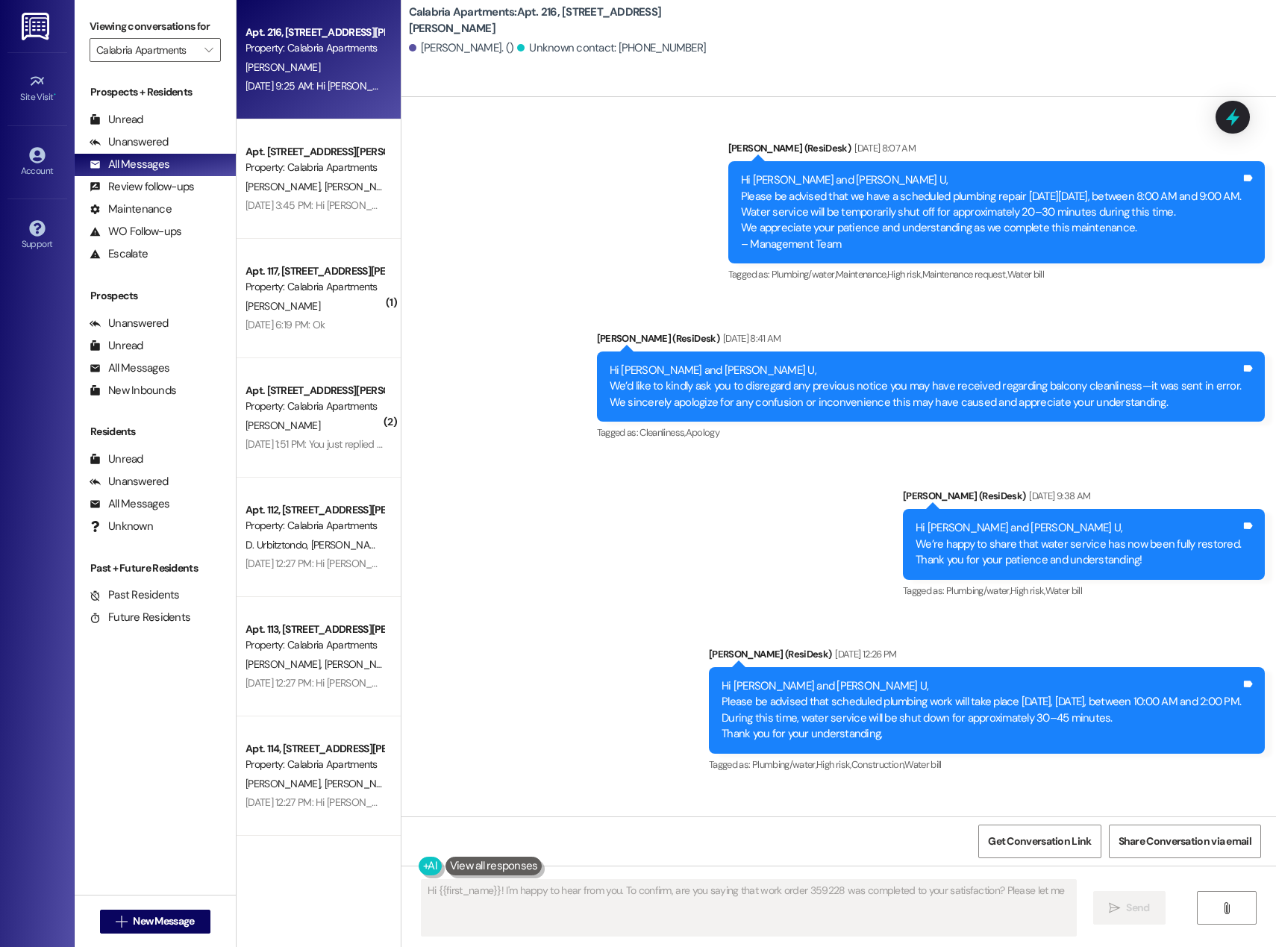
scroll to position [1622, 0]
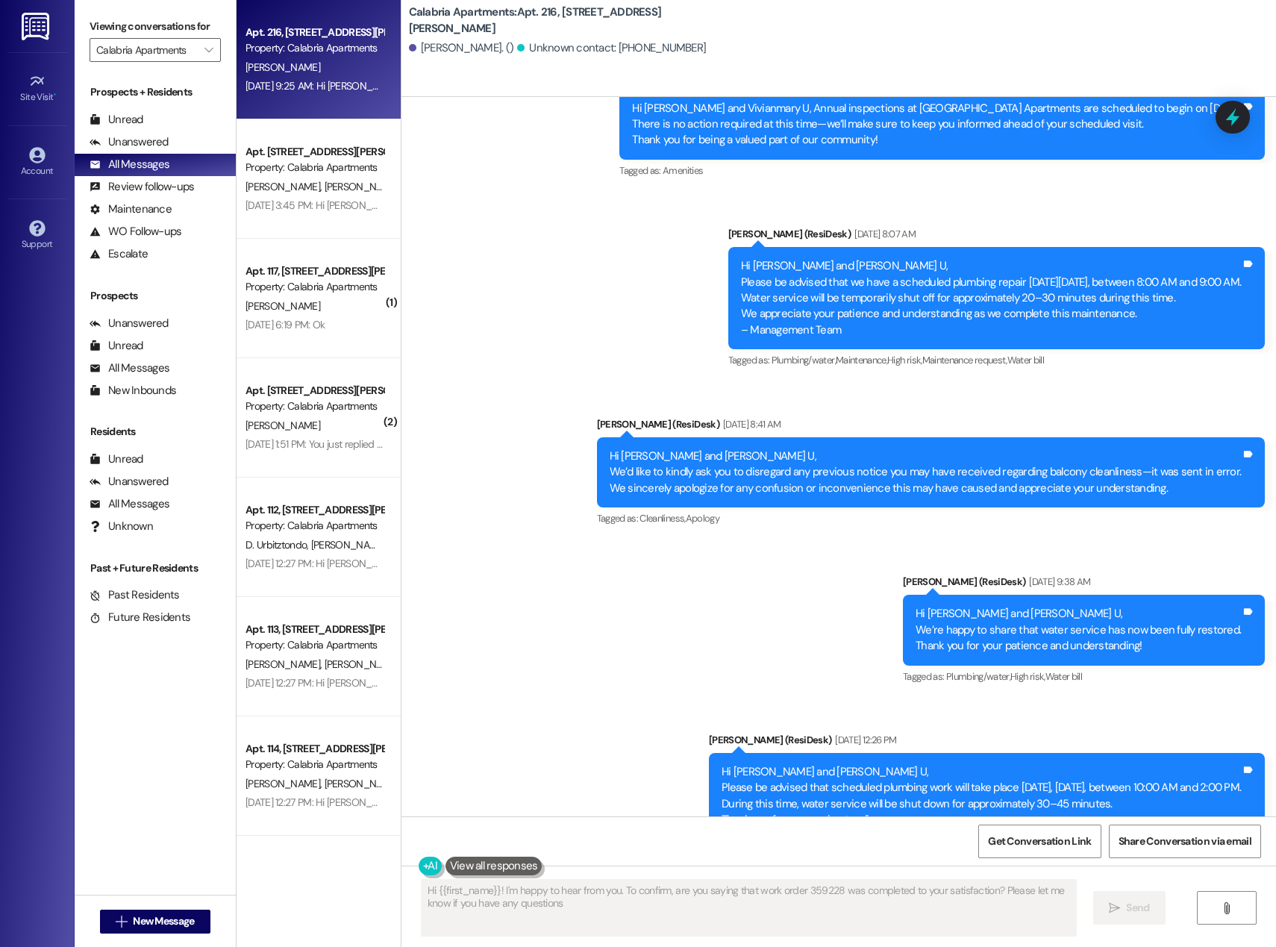
type textarea "Hi {{first_name}}! I'm happy to hear from you. To confirm, are you saying that …"
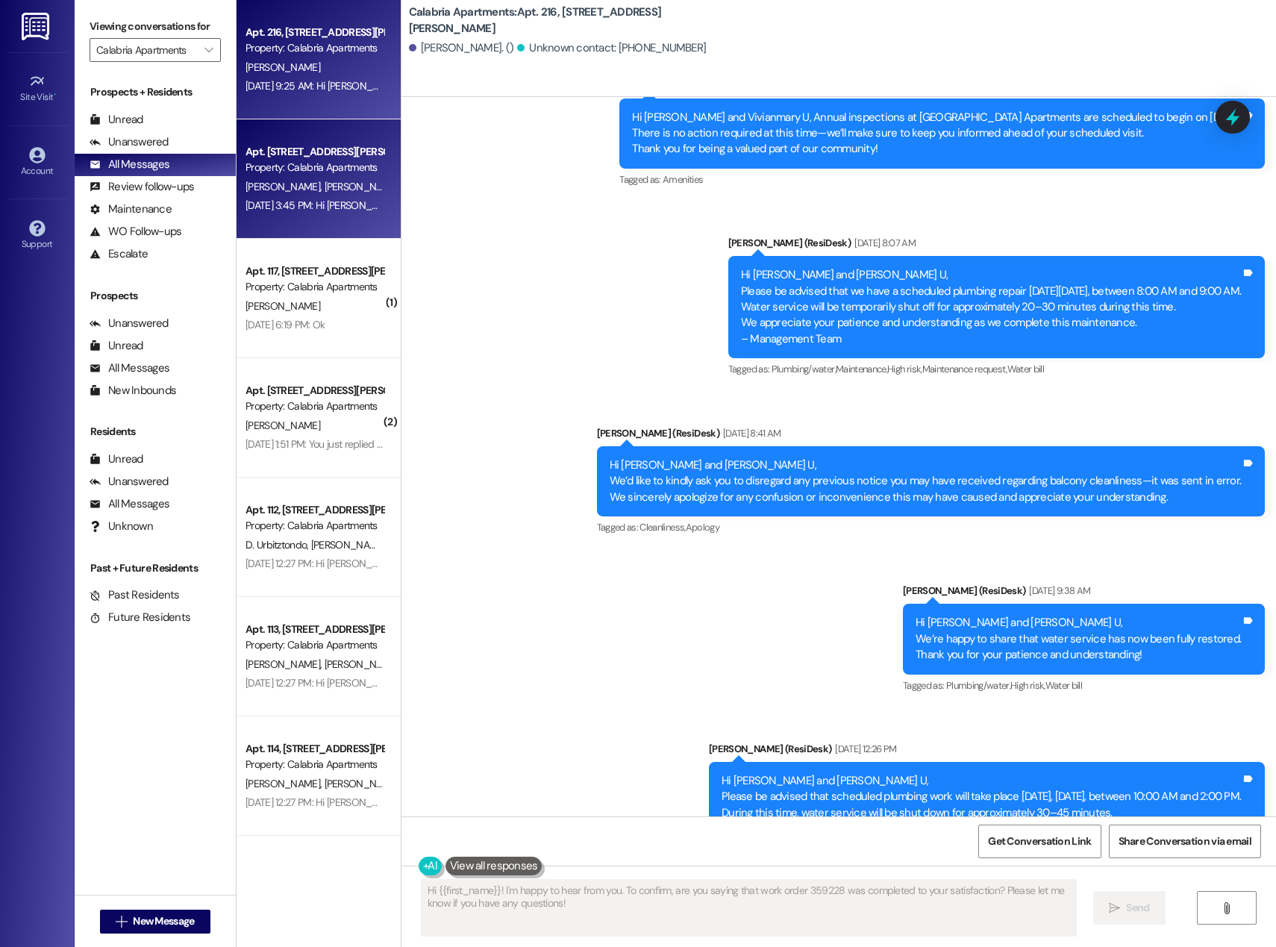
click at [324, 184] on span "[PERSON_NAME]" at bounding box center [361, 186] width 75 height 13
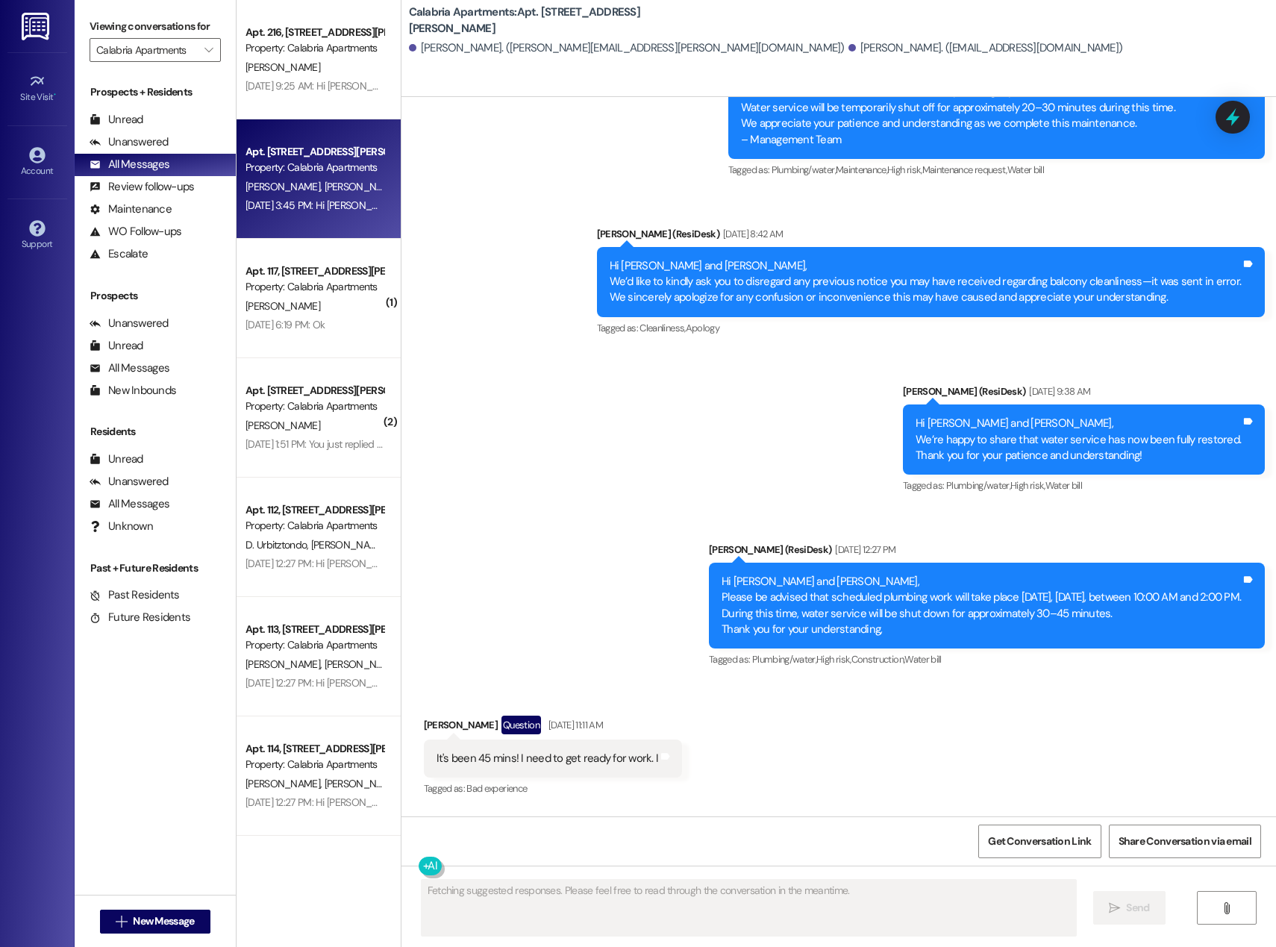
scroll to position [5083, 0]
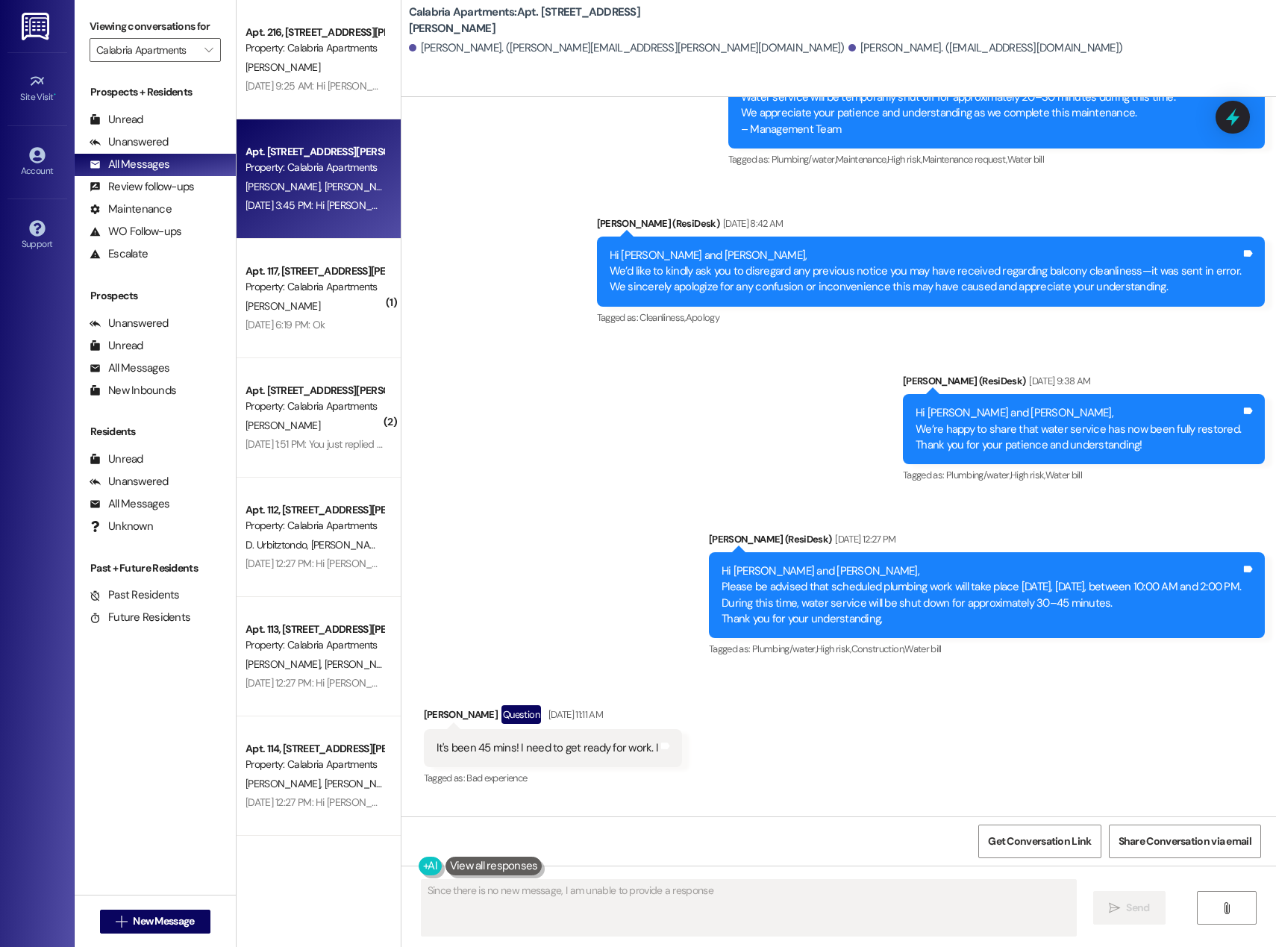
type textarea "Since there is no new message, I am unable to provide a response."
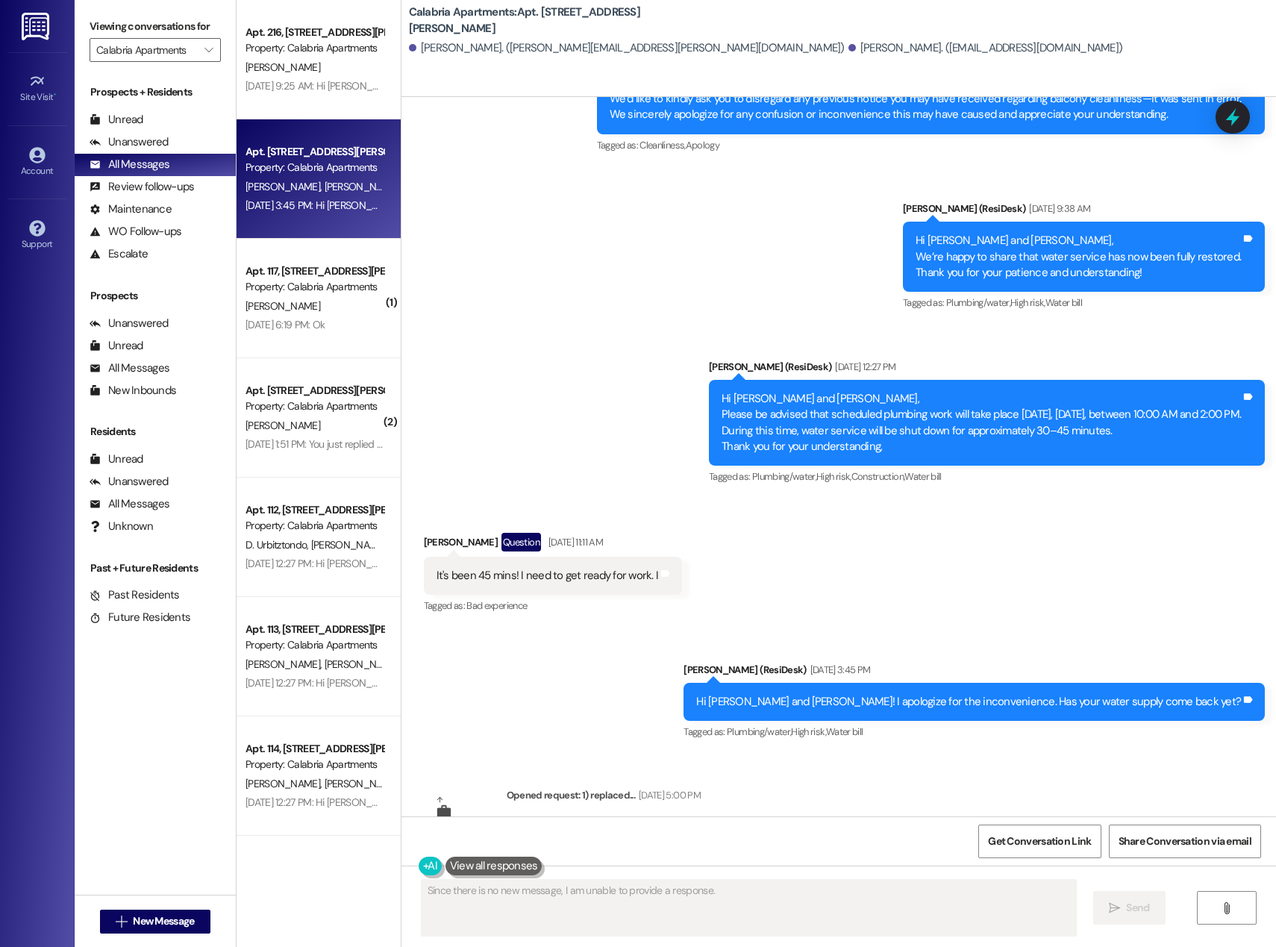
scroll to position [5350, 0]
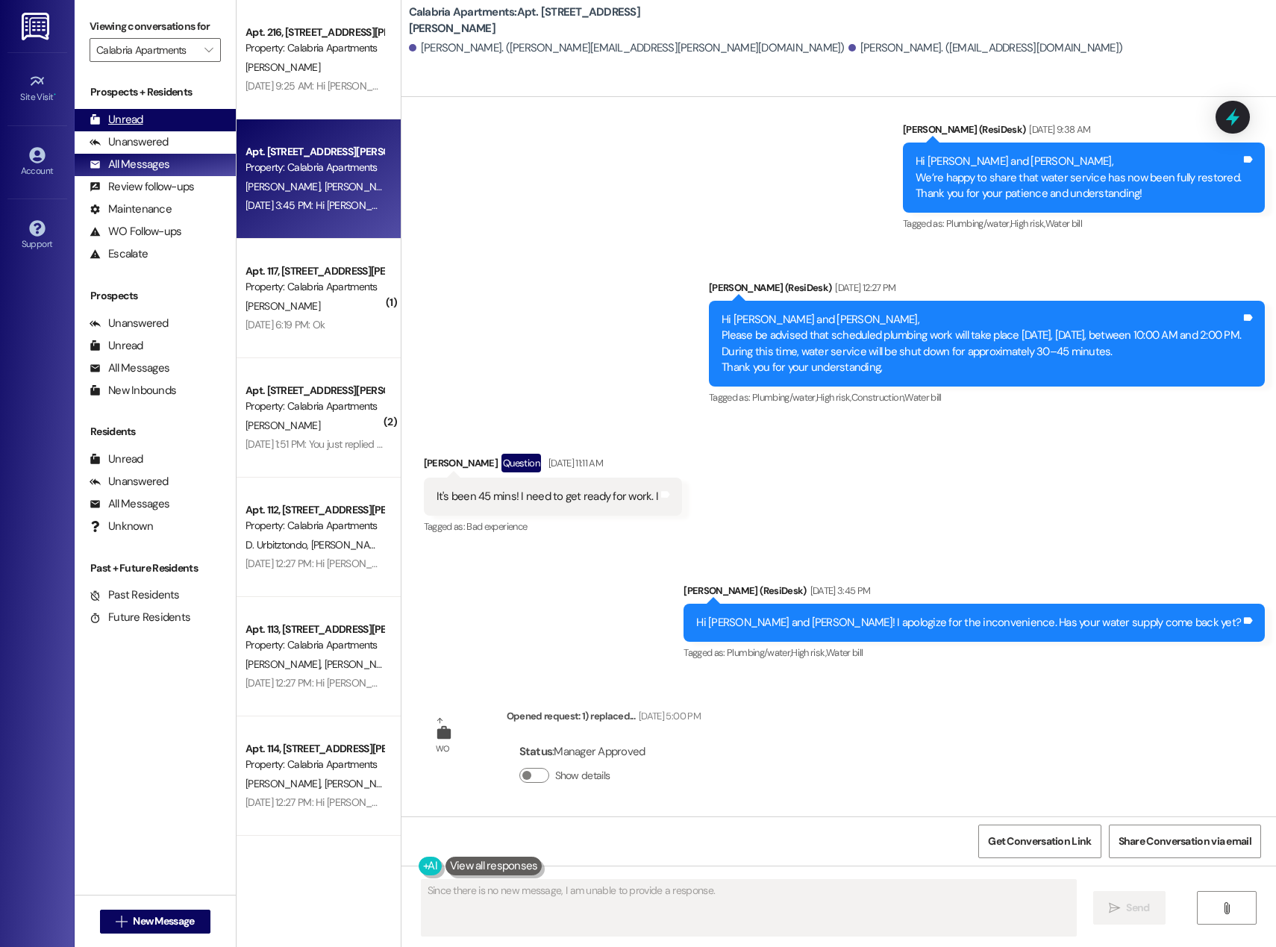
click at [116, 121] on div "Unread" at bounding box center [117, 120] width 54 height 16
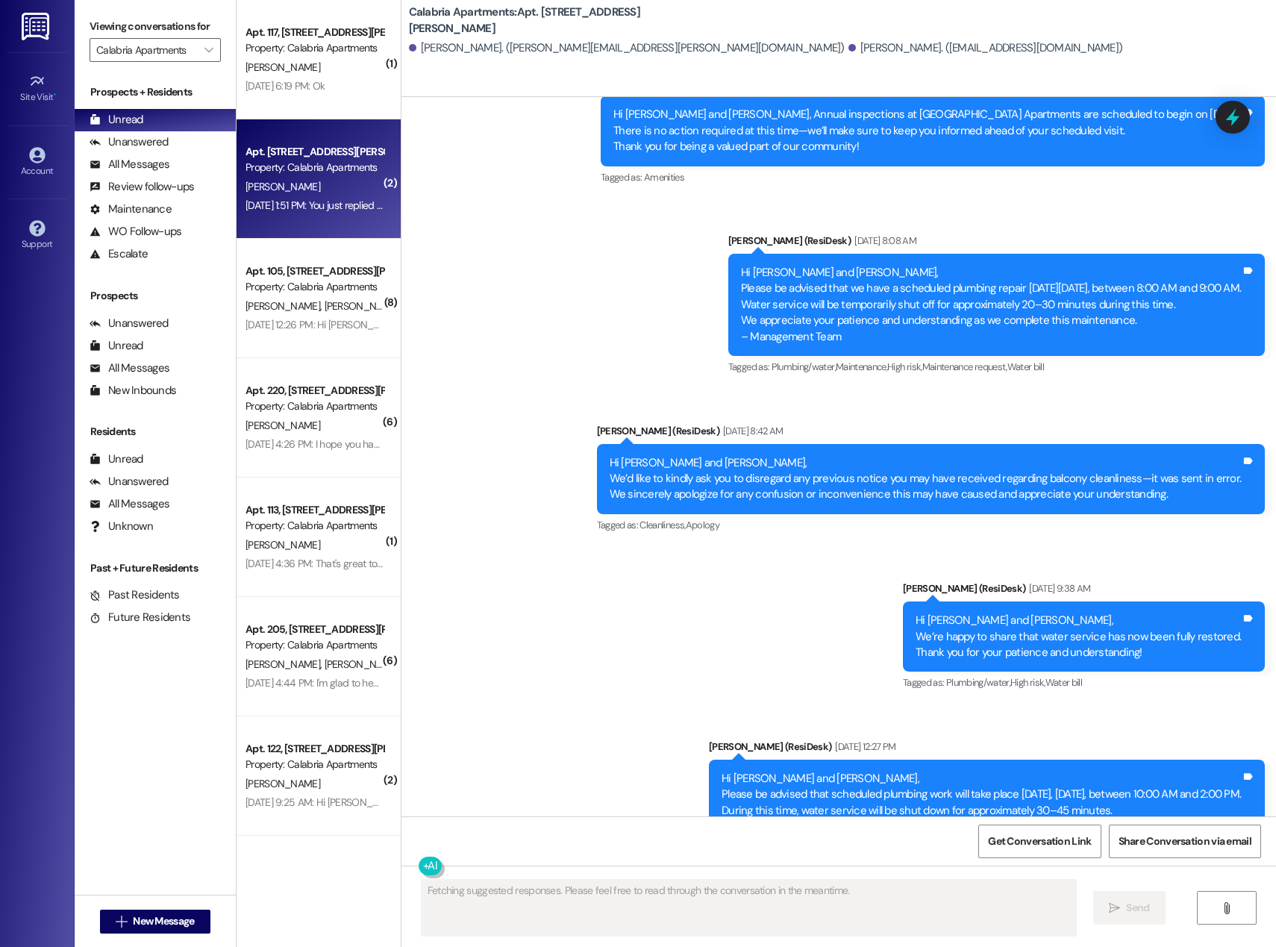
scroll to position [5083, 0]
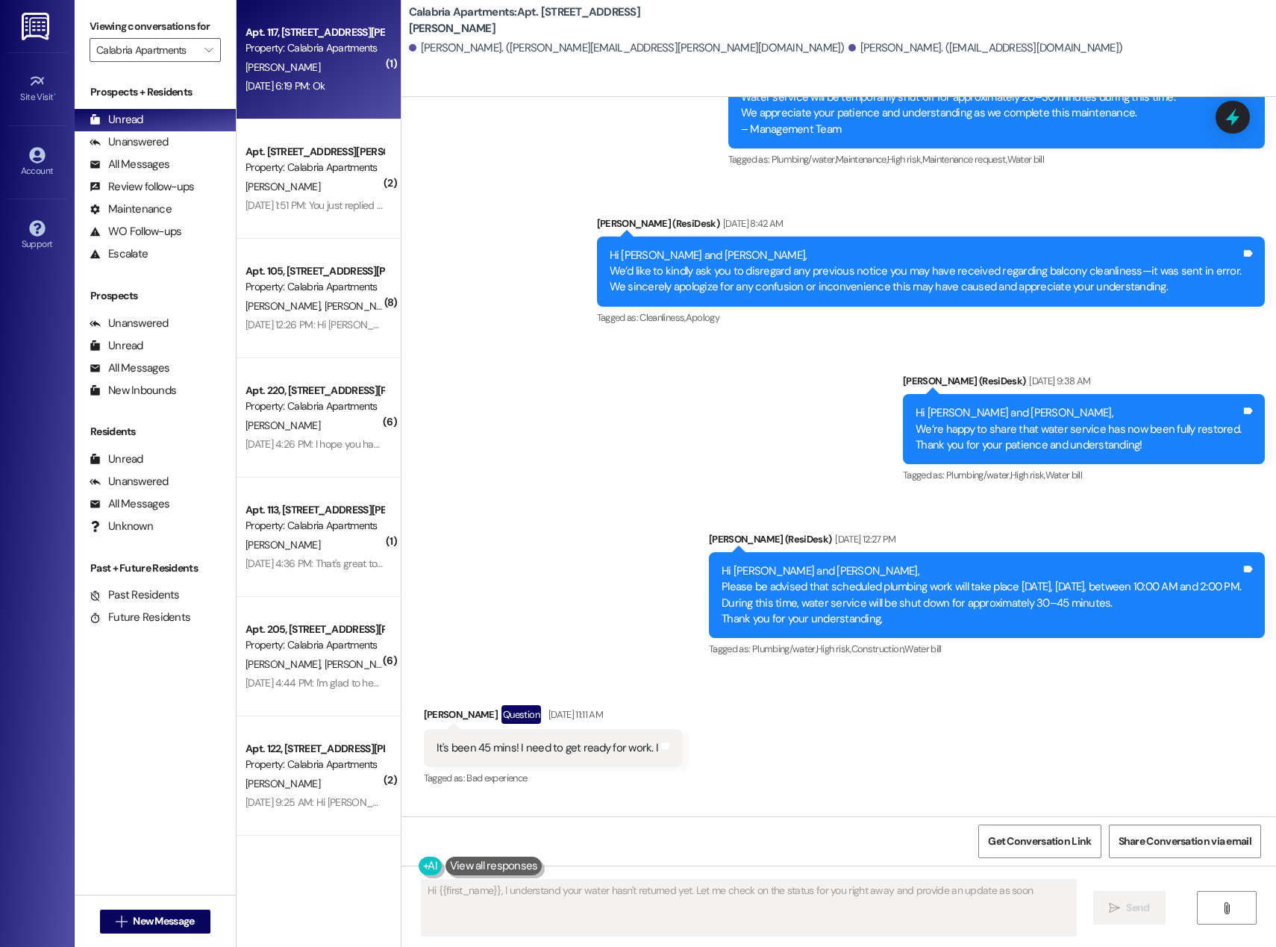
type textarea "Hi {{first_name}}, I understand your water hasn't returned yet. Let me check on…"
click at [309, 54] on div "Property: Calabria Apartments" at bounding box center [314, 48] width 138 height 16
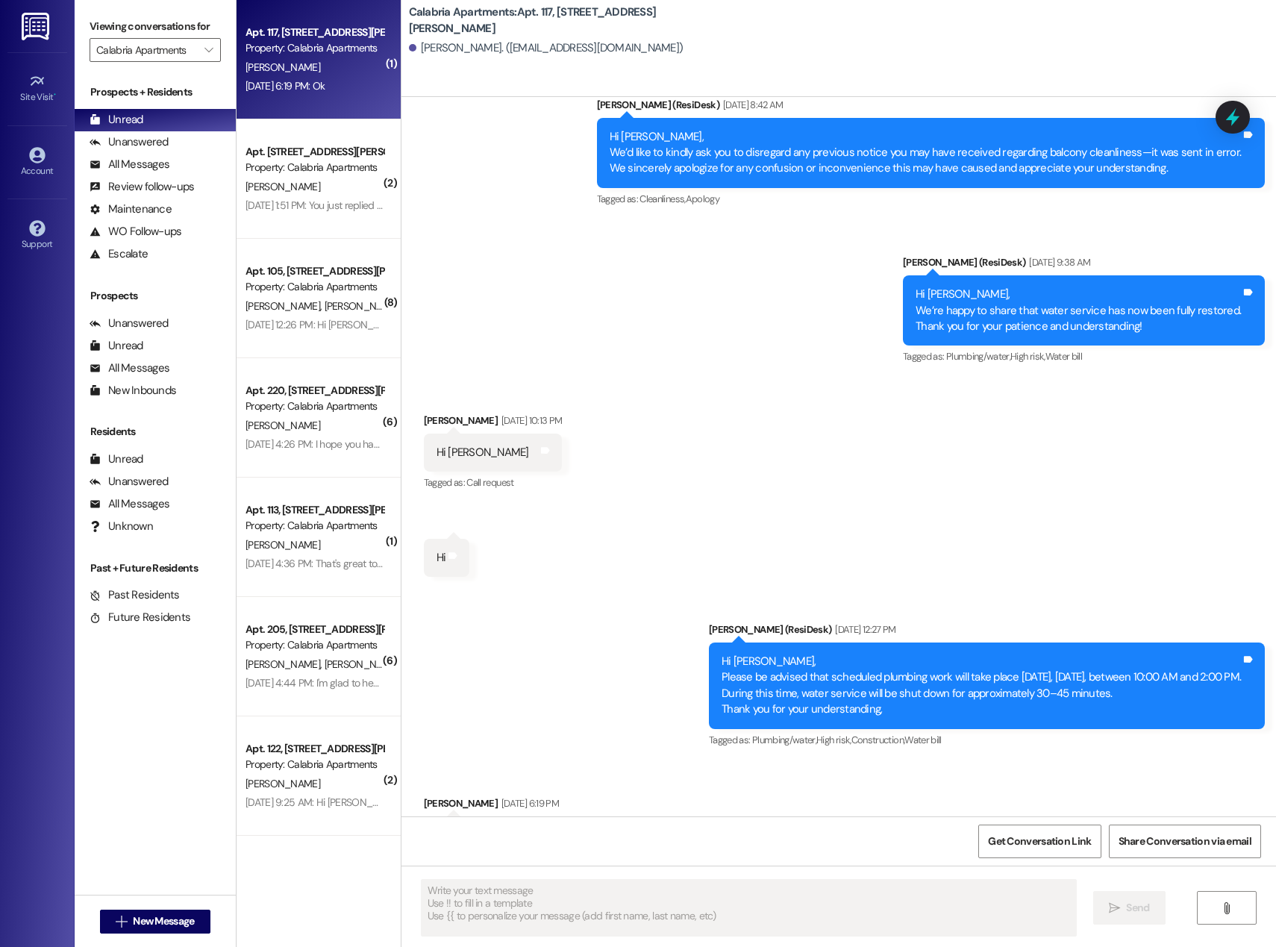
scroll to position [6514, 0]
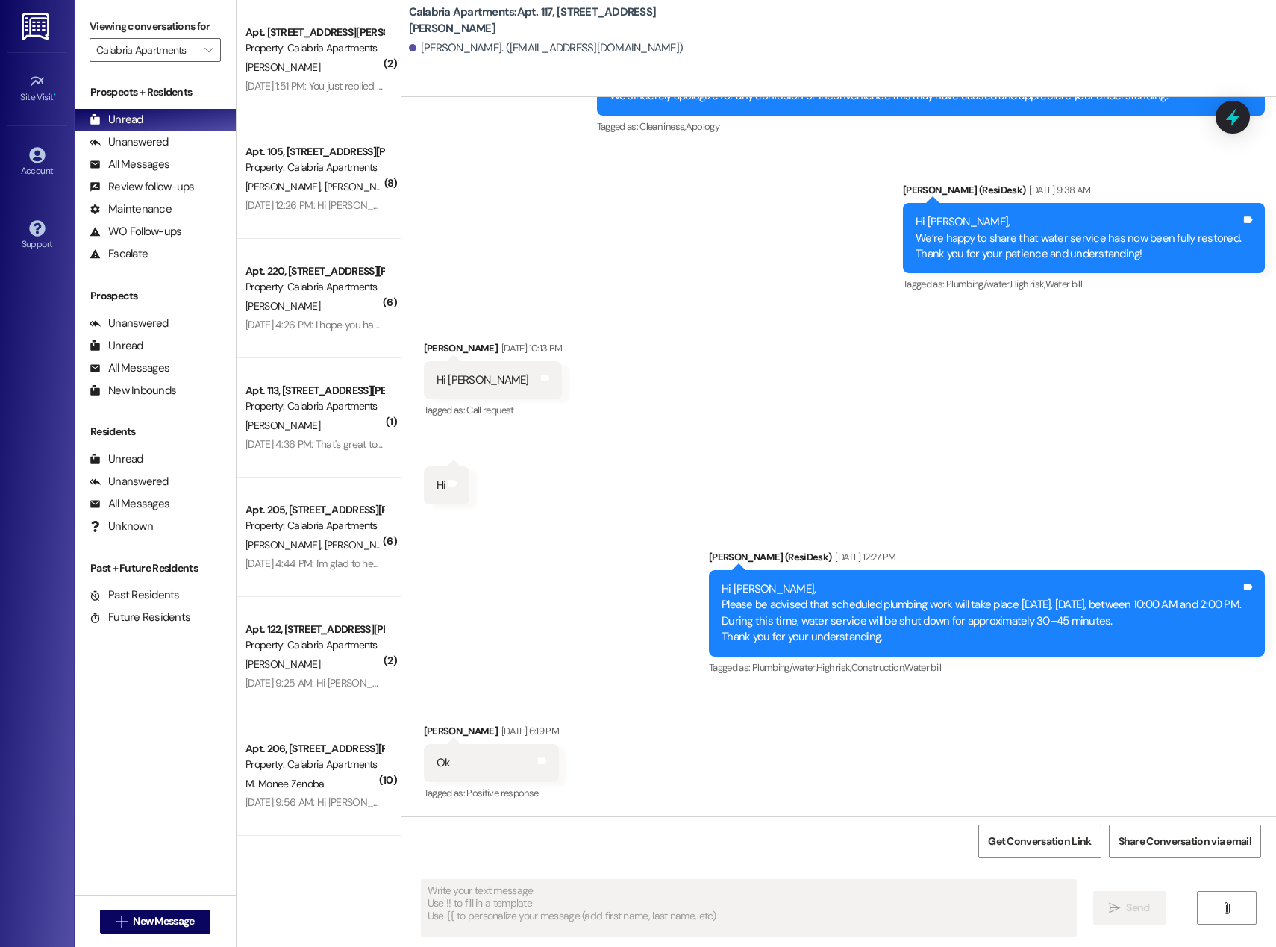
click at [312, 160] on div "Property: Calabria Apartments" at bounding box center [314, 168] width 138 height 16
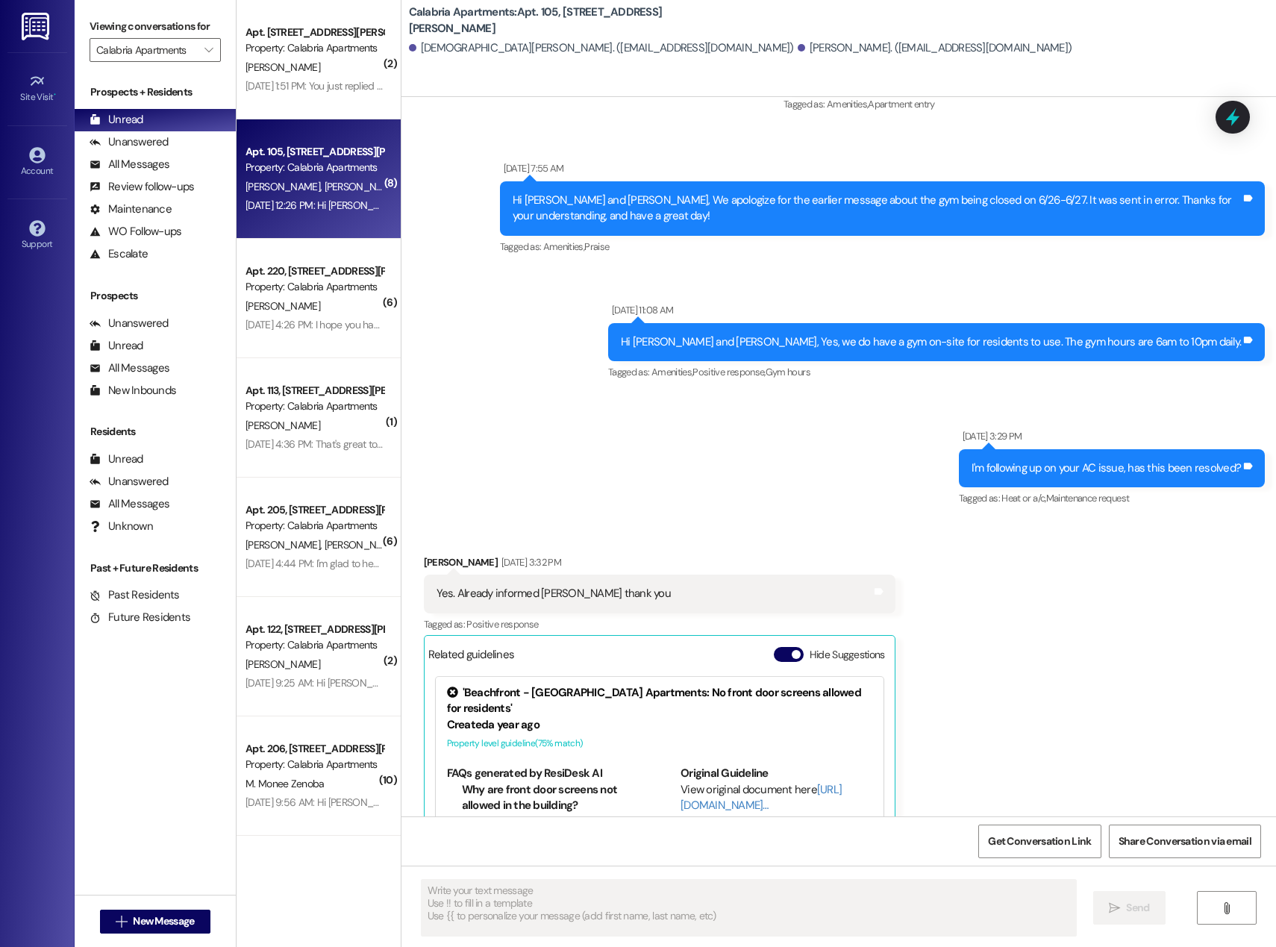
scroll to position [4038, 0]
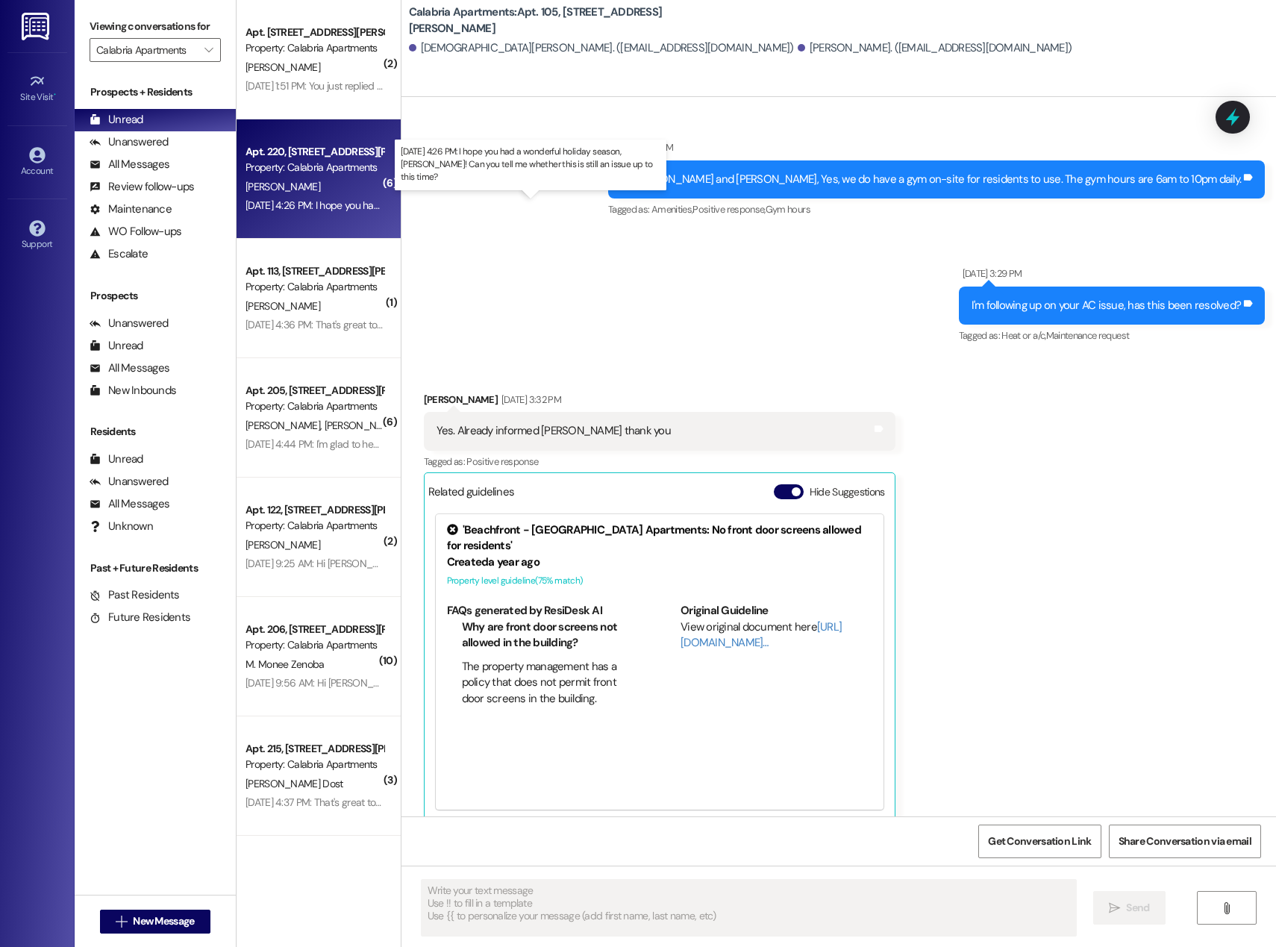
click at [284, 199] on div "[DATE] 4:26 PM: I hope you had a wonderful holiday season, [PERSON_NAME]! Can y…" at bounding box center [541, 204] width 593 height 13
type textarea "Fetching suggested responses. Please feel free to read through the conversation…"
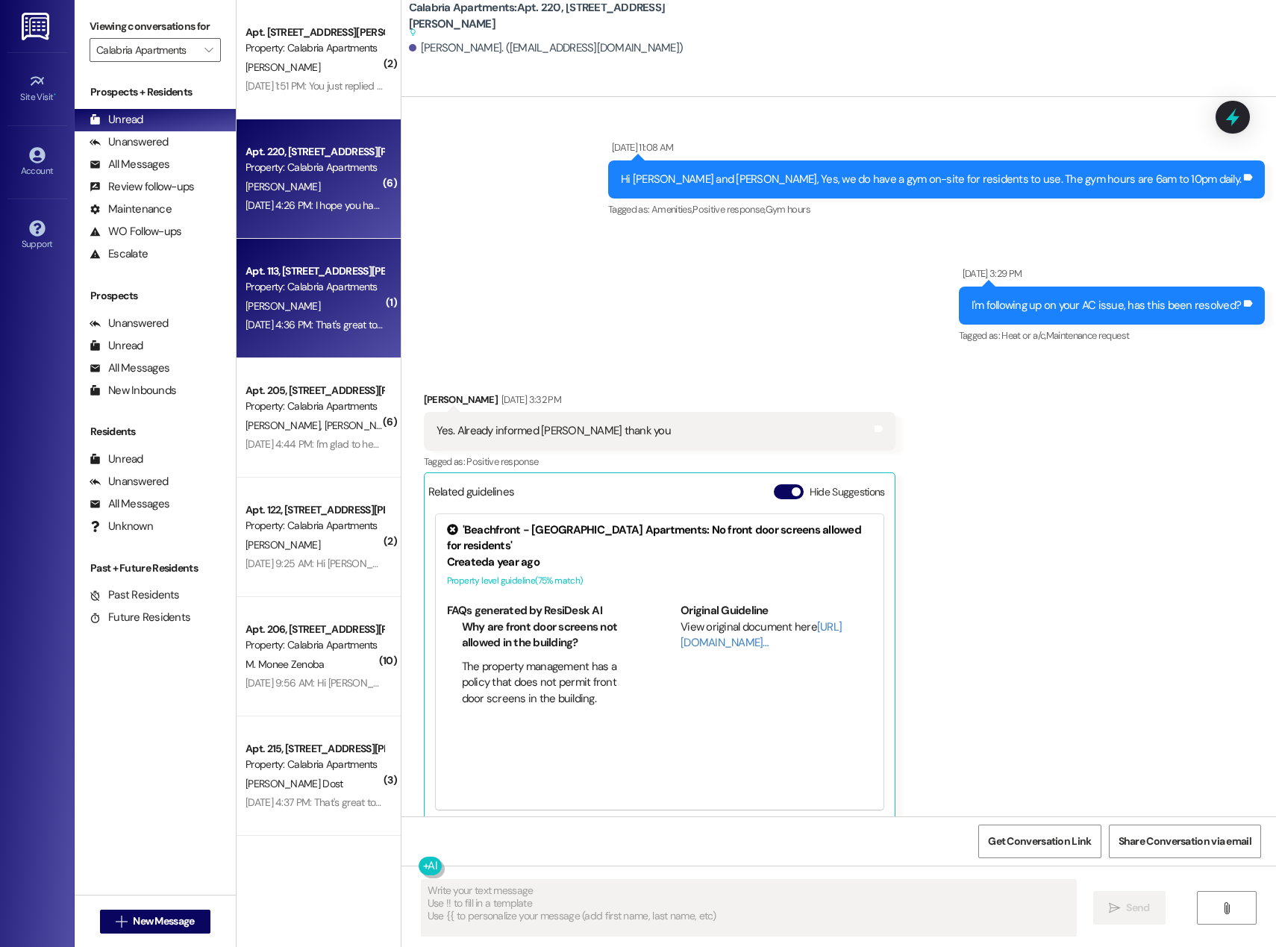
scroll to position [1604, 0]
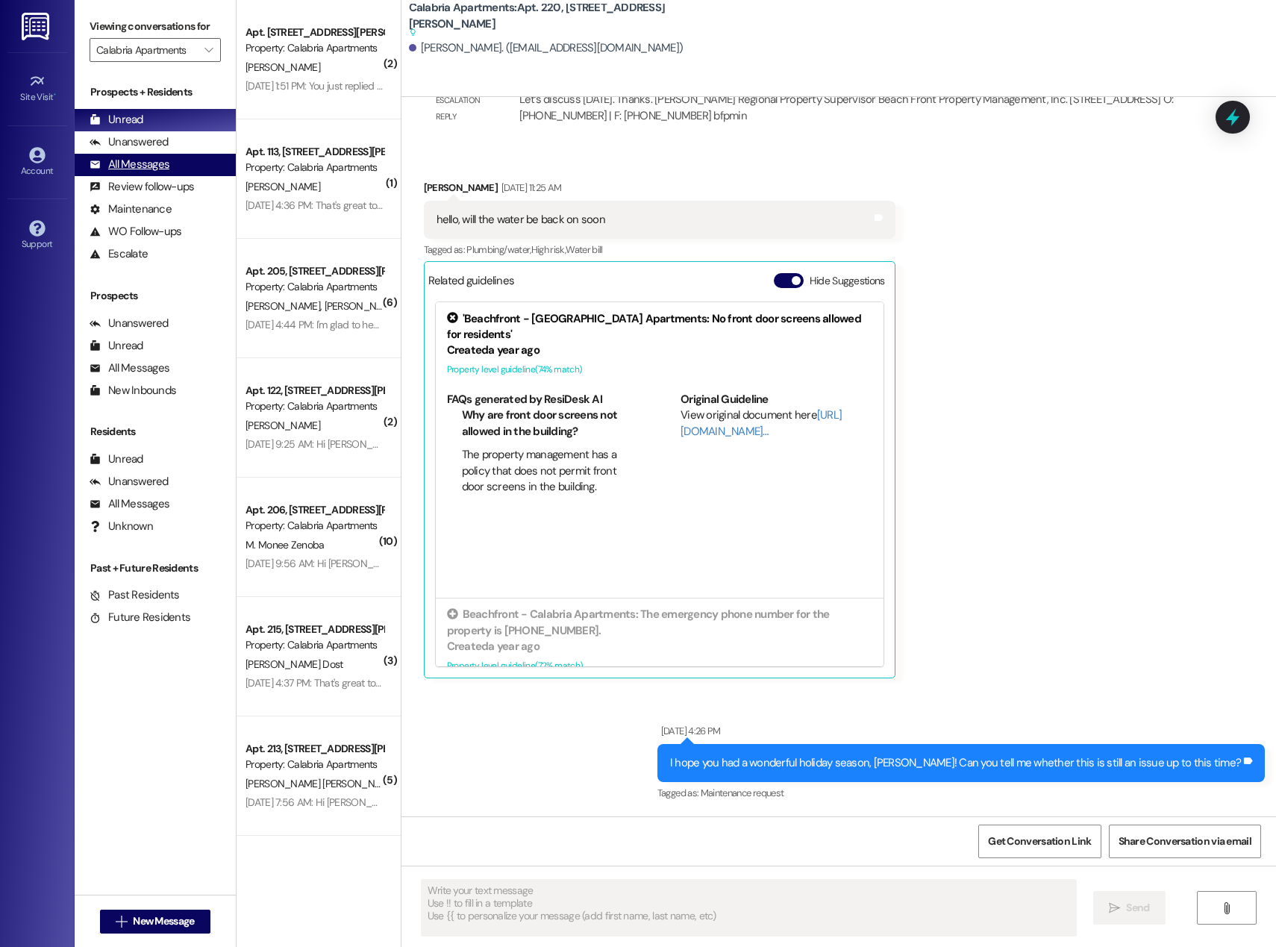
click at [150, 160] on div "All Messages" at bounding box center [130, 165] width 80 height 16
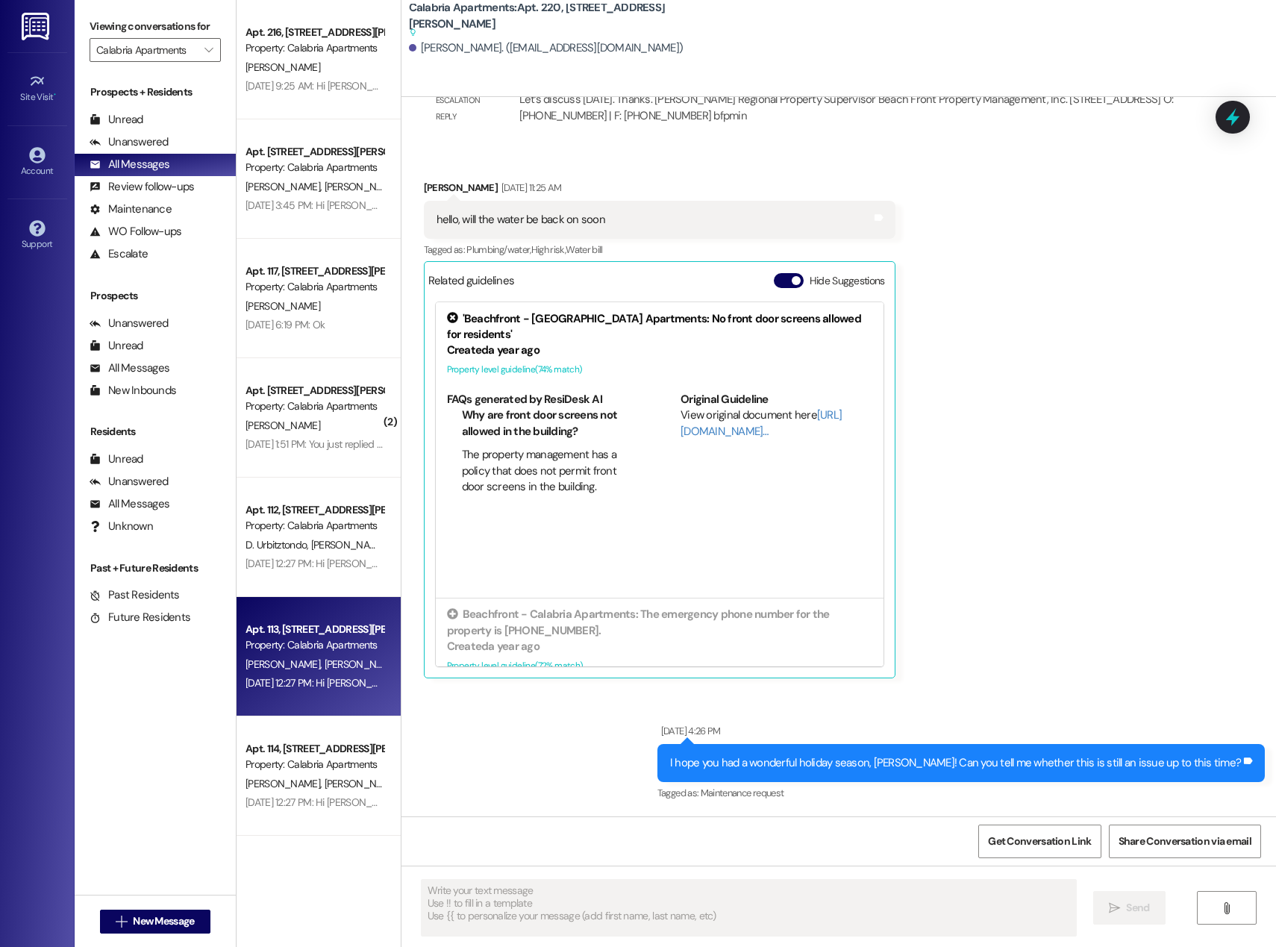
click at [314, 618] on div "Apt. 113, [STREET_ADDRESS][PERSON_NAME] Property: Calabria Apartments [PERSON_N…" at bounding box center [319, 656] width 164 height 119
type textarea "Fetching suggested responses. Please feel free to read through the conversation…"
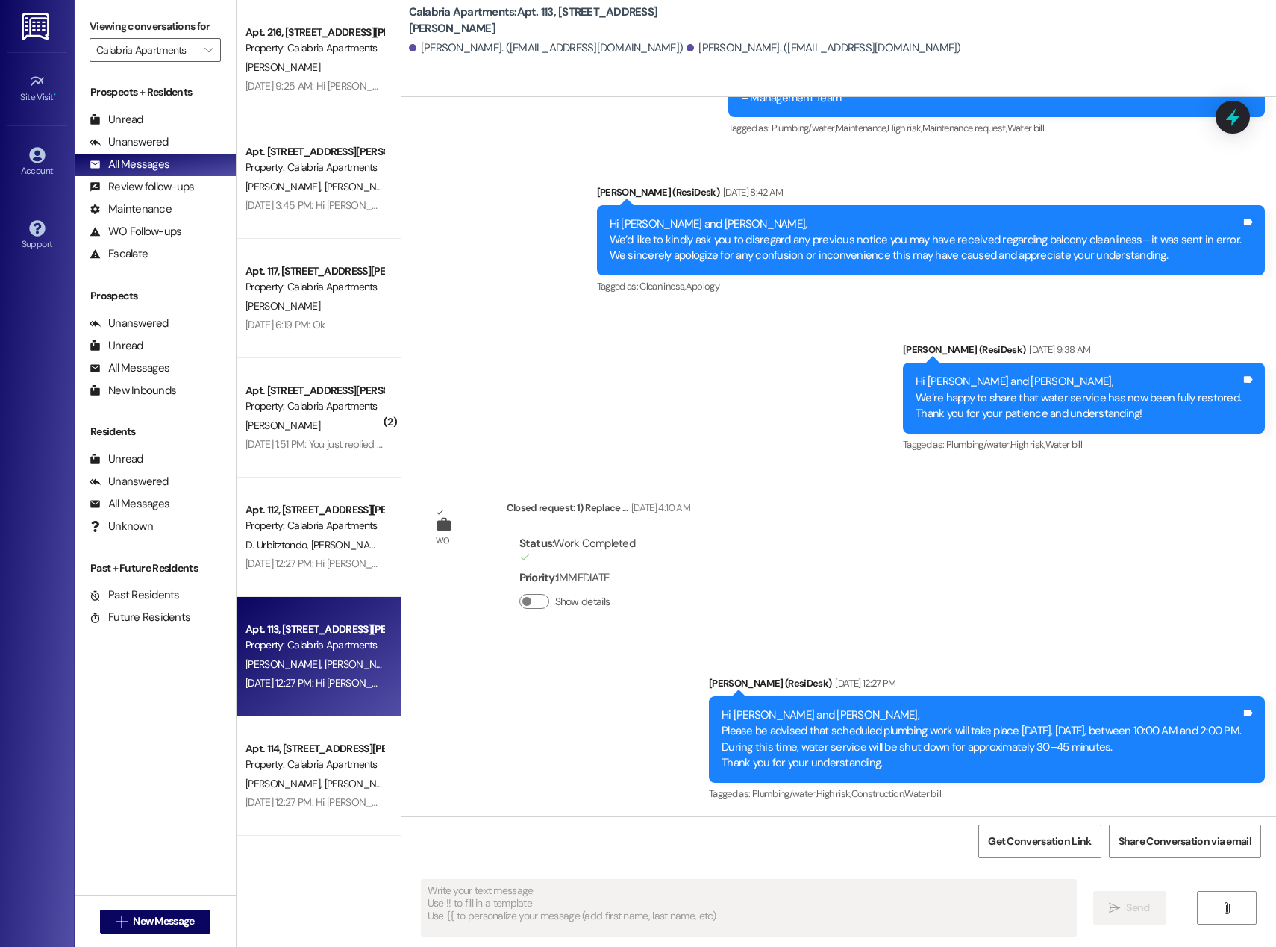
scroll to position [5592, 0]
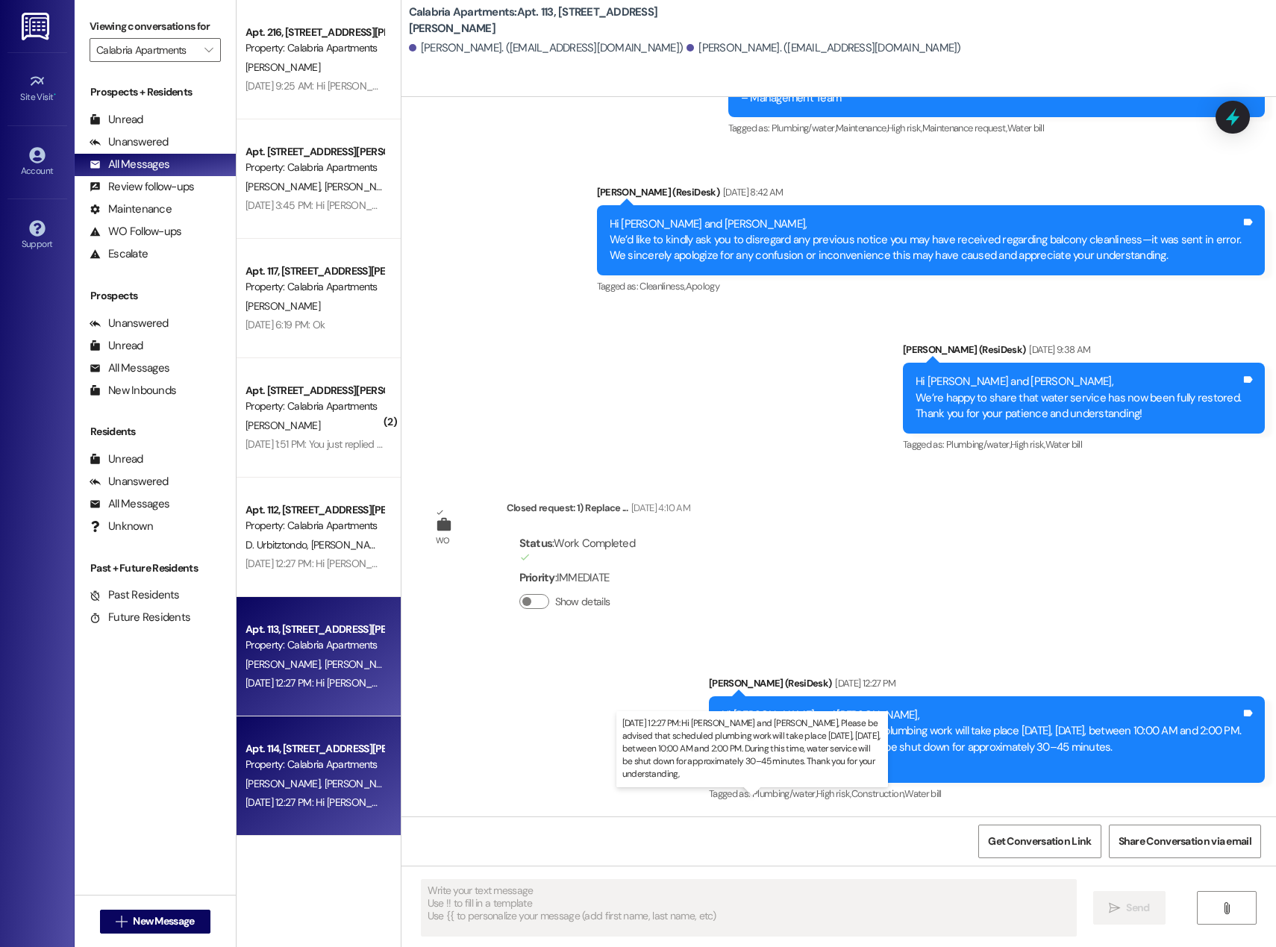
click at [269, 807] on div "[DATE] 12:27 PM: Hi [PERSON_NAME] and [PERSON_NAME], Please be advised that sch…" at bounding box center [872, 801] width 1254 height 13
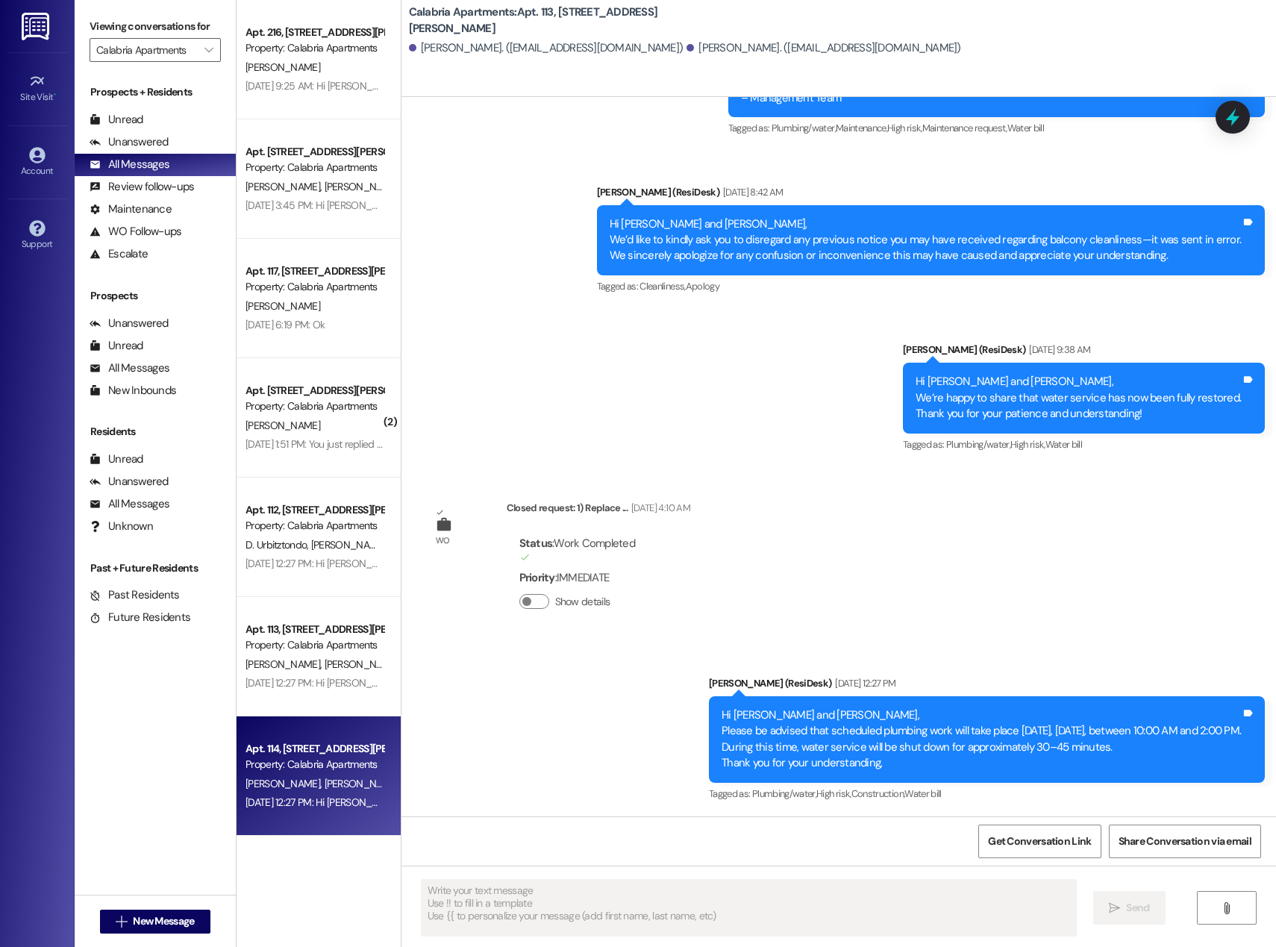
type textarea "Fetching suggested responses. Please feel free to read through the conversation…"
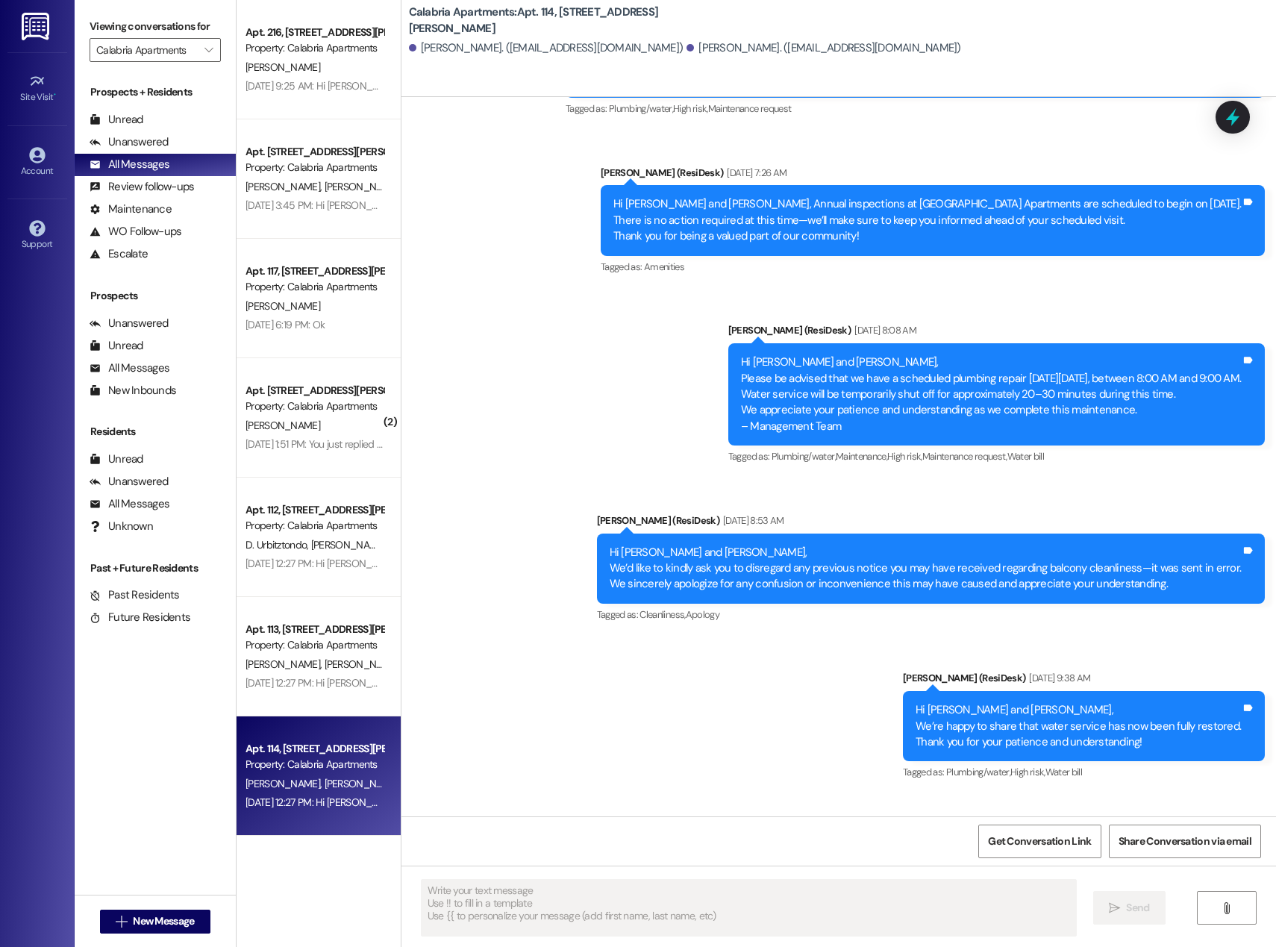
scroll to position [7619, 0]
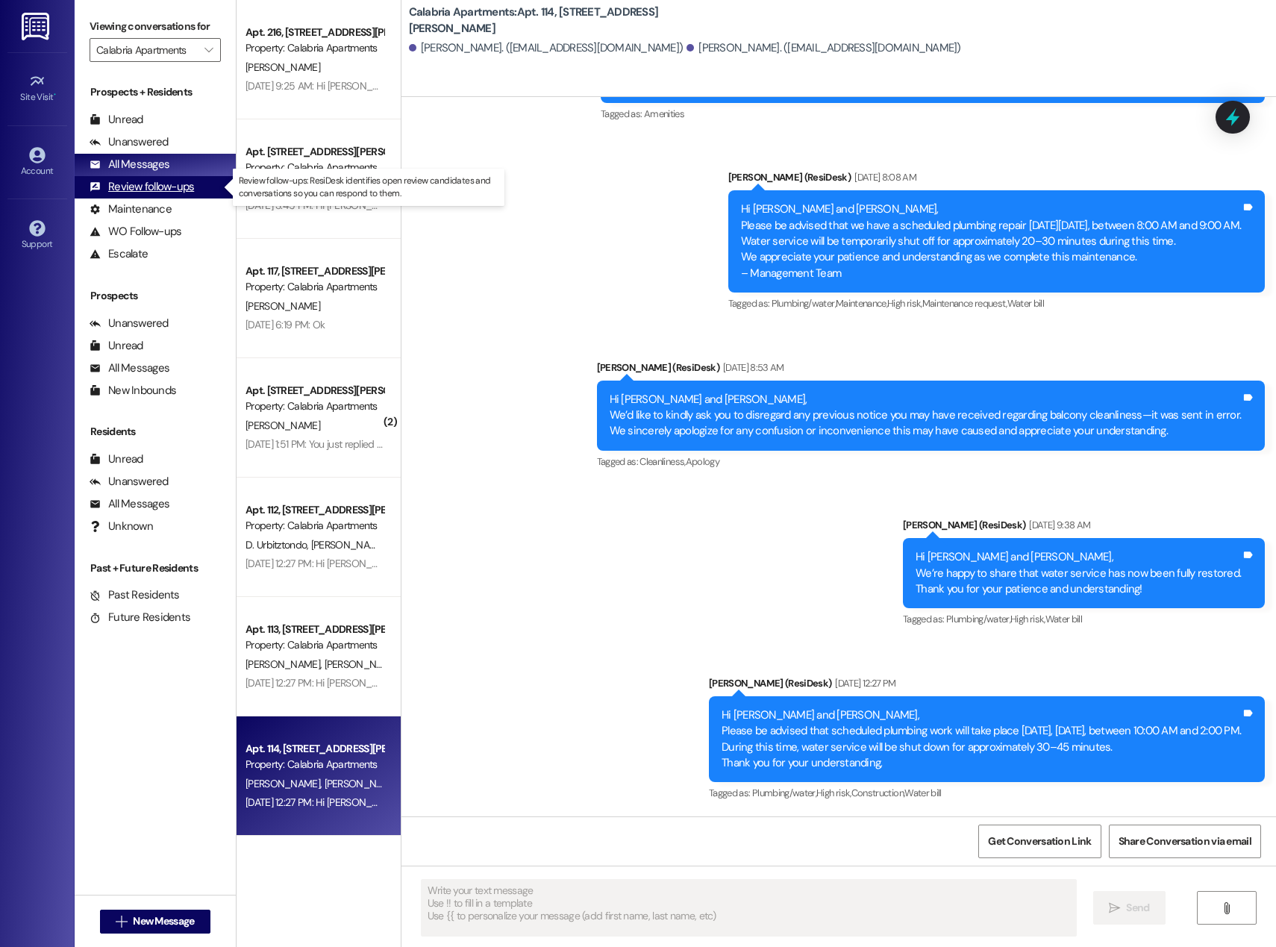
click at [182, 187] on div "Review follow-ups" at bounding box center [142, 187] width 104 height 16
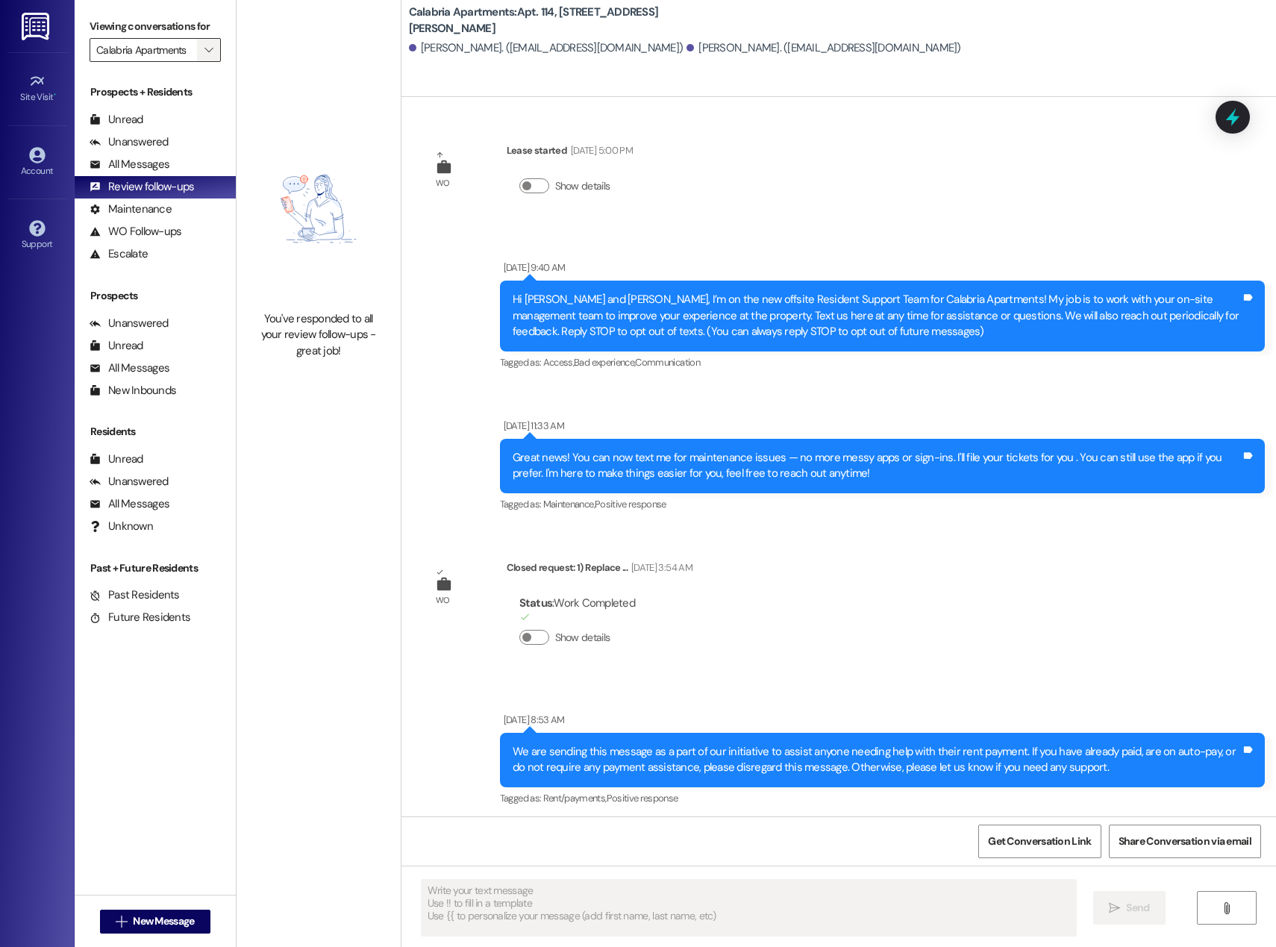
type textarea "Fetching suggested responses. Please feel free to read through the conversation…"
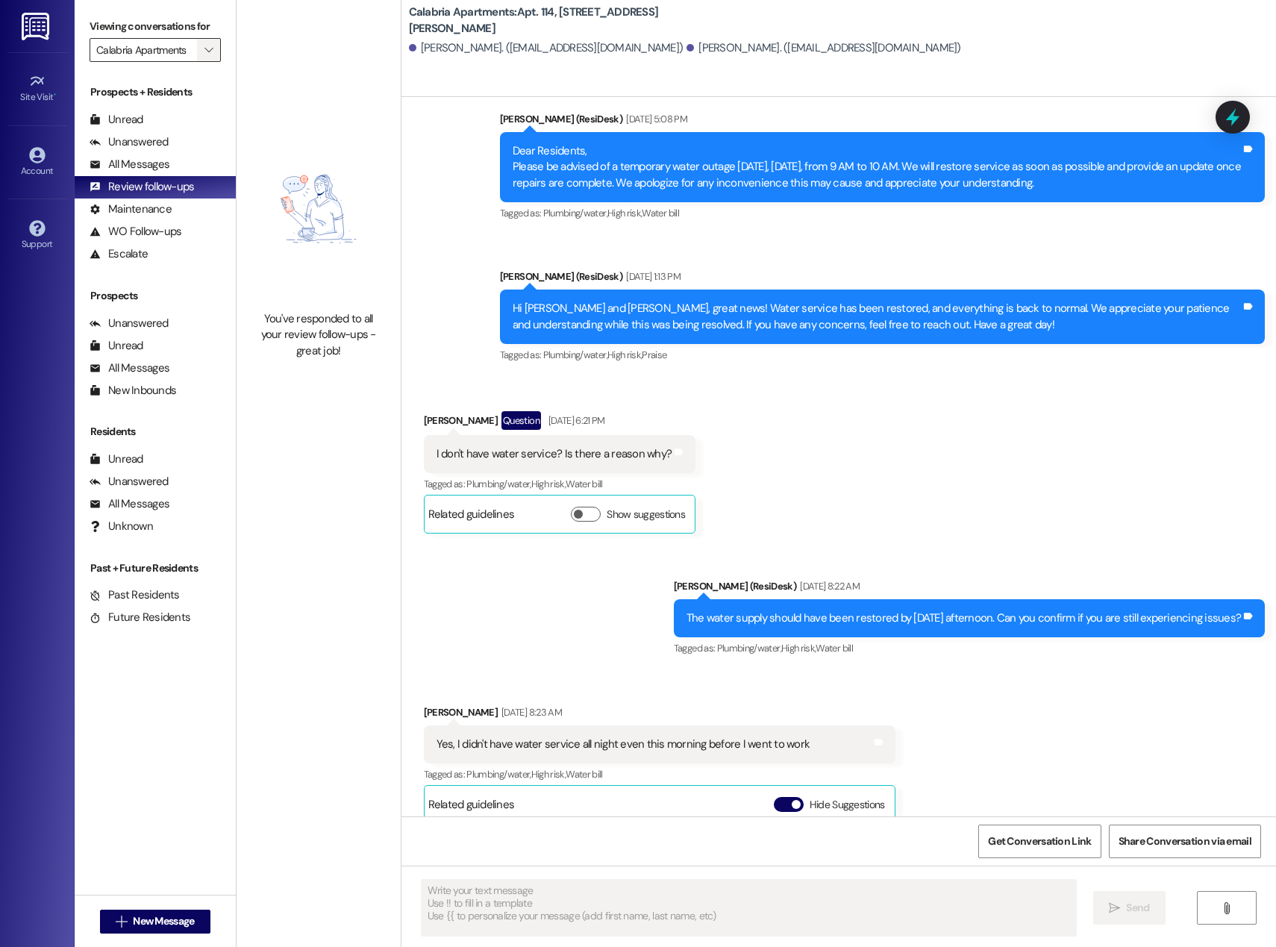
click at [204, 46] on icon "" at bounding box center [208, 50] width 8 height 12
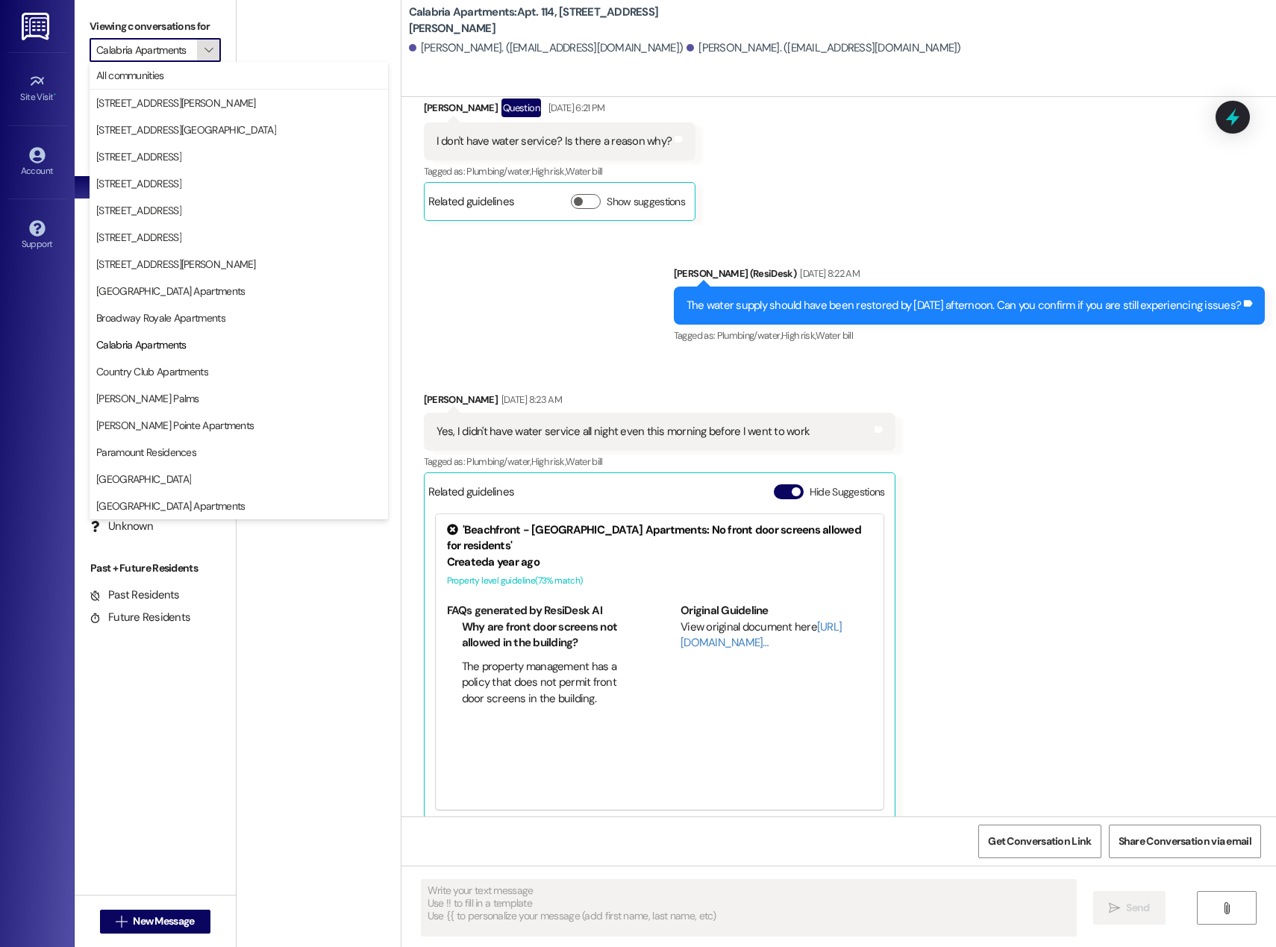
scroll to position [0, 1]
click at [145, 455] on span "Paramount Residences" at bounding box center [146, 452] width 100 height 15
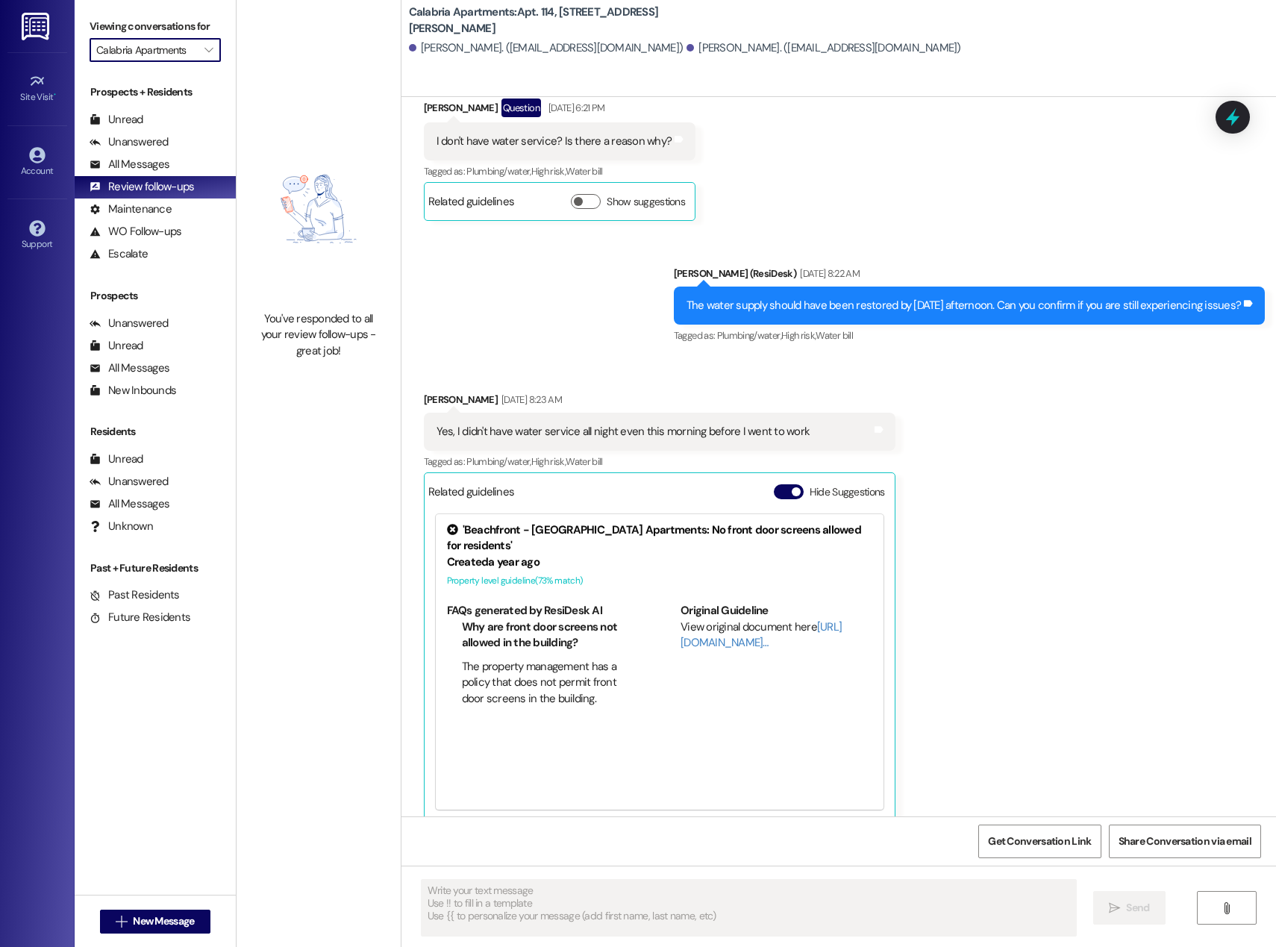
type input "Paramount Residences"
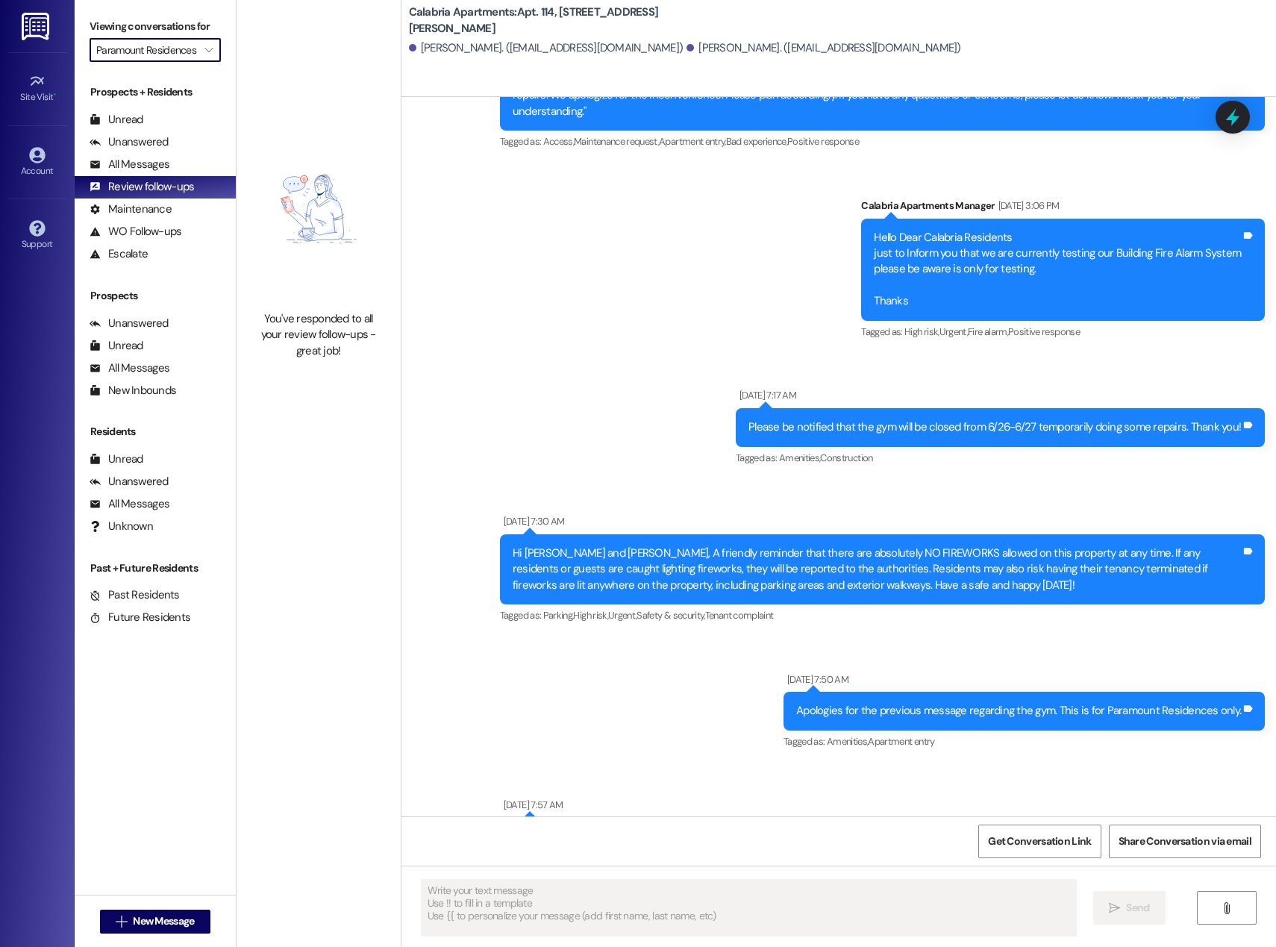
type textarea "Fetching suggested responses. Please feel free to read through the conversation…"
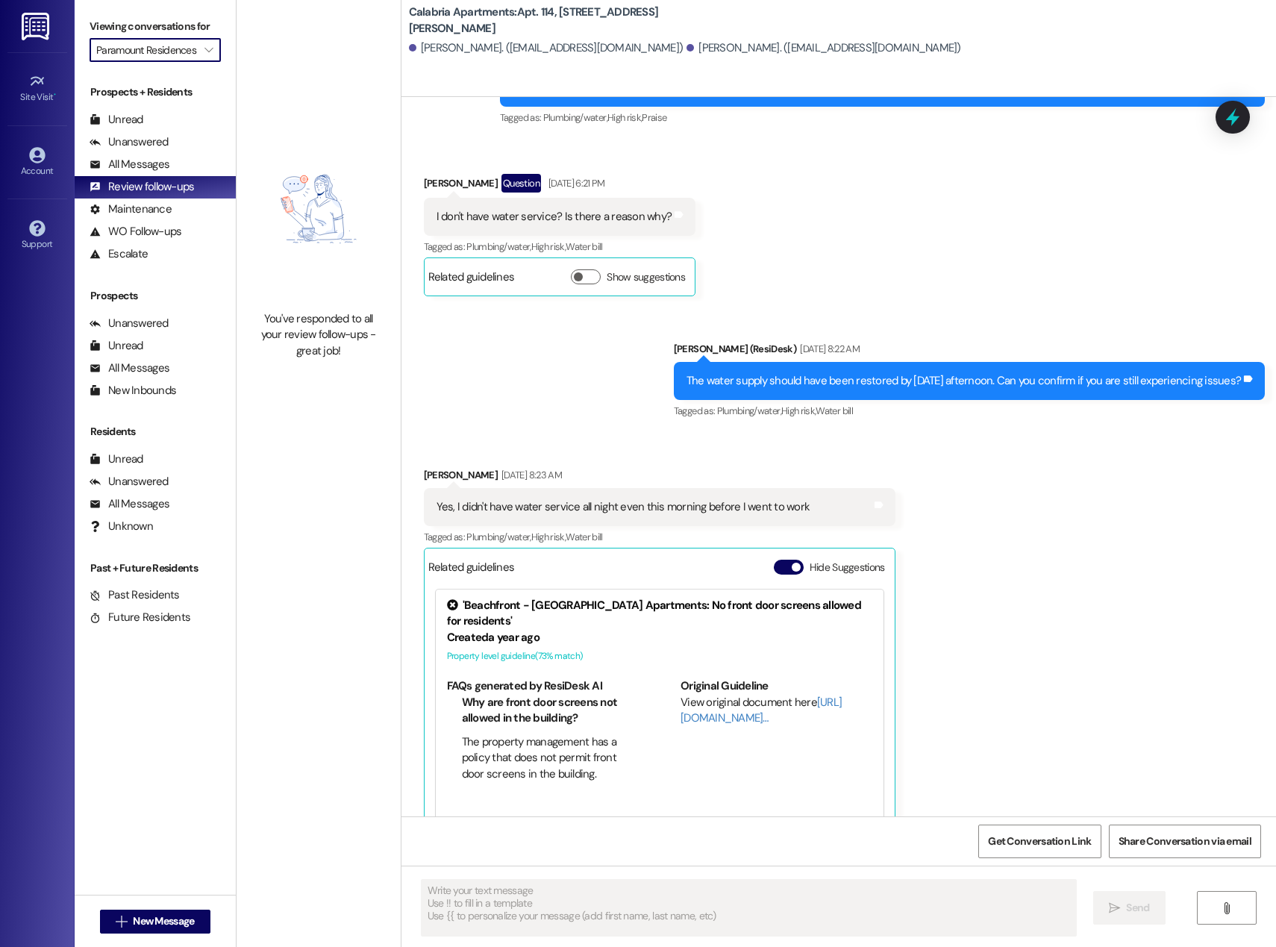
scroll to position [4257, 0]
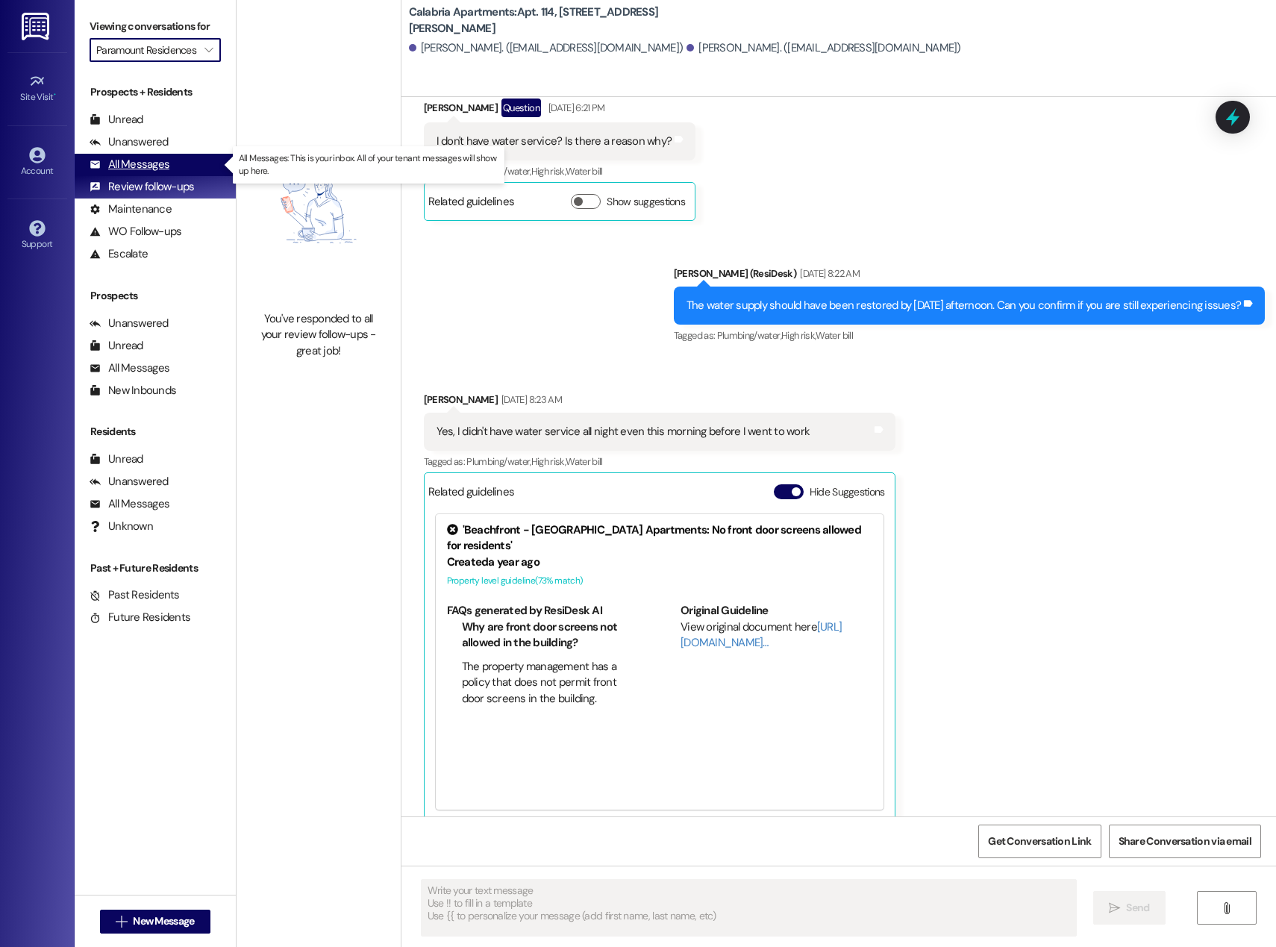
click at [128, 162] on div "All Messages" at bounding box center [130, 165] width 80 height 16
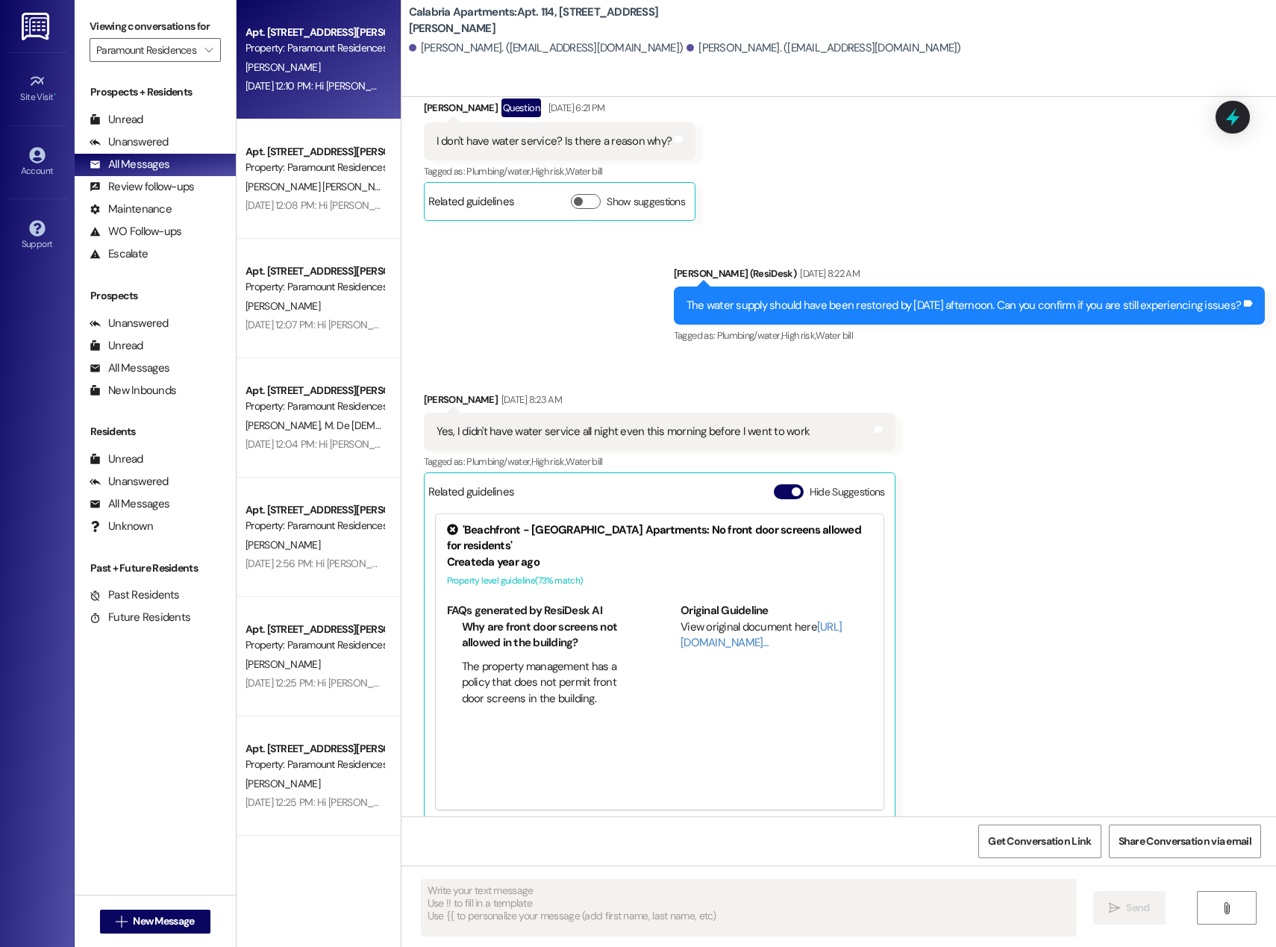
click at [331, 78] on div "[DATE] 12:10 PM: Hi [PERSON_NAME] and [PERSON_NAME], This is a friendly notice …" at bounding box center [314, 86] width 141 height 19
type textarea "Fetching suggested responses. Please feel free to read through the conversation…"
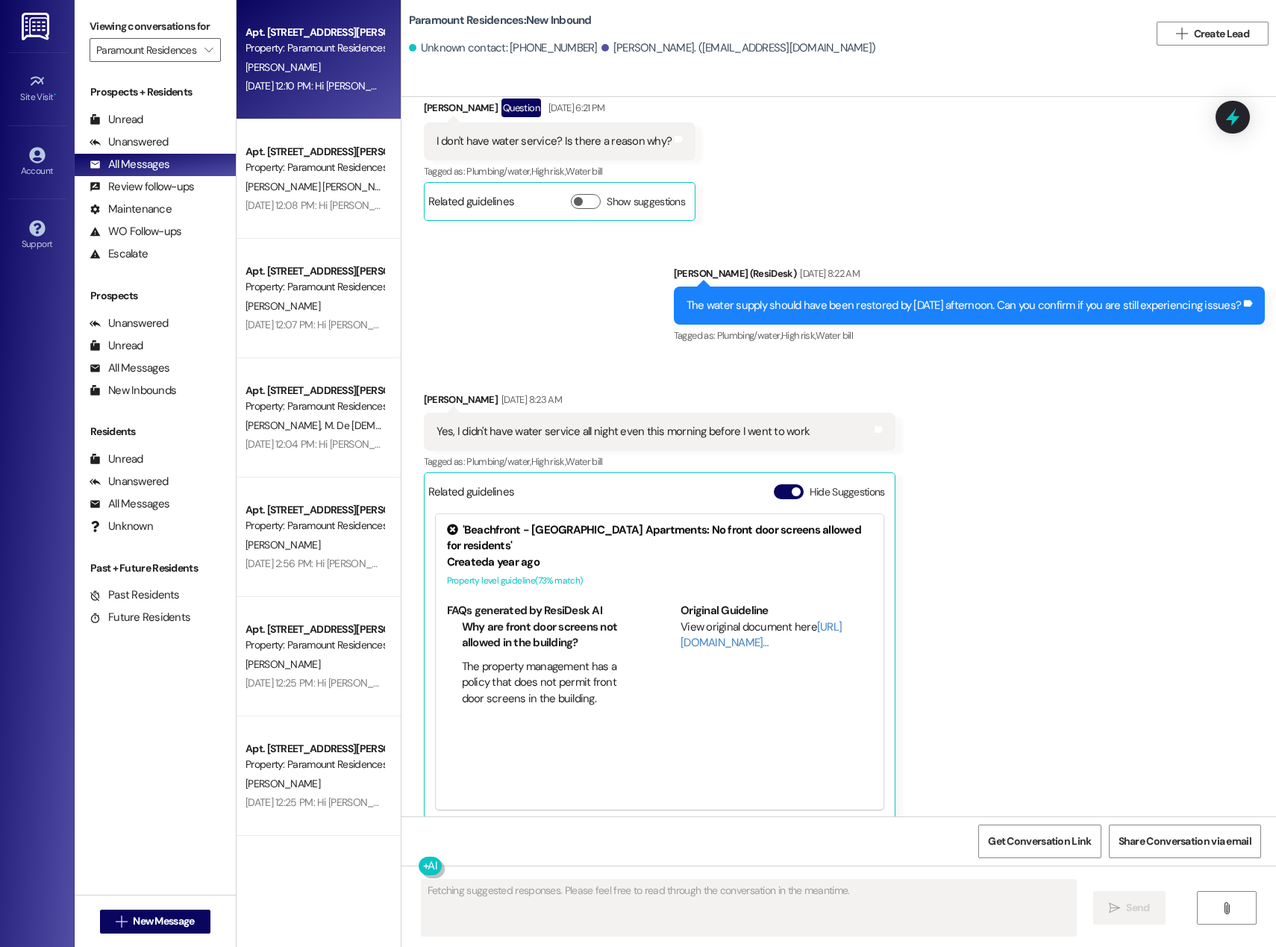
scroll to position [1565, 0]
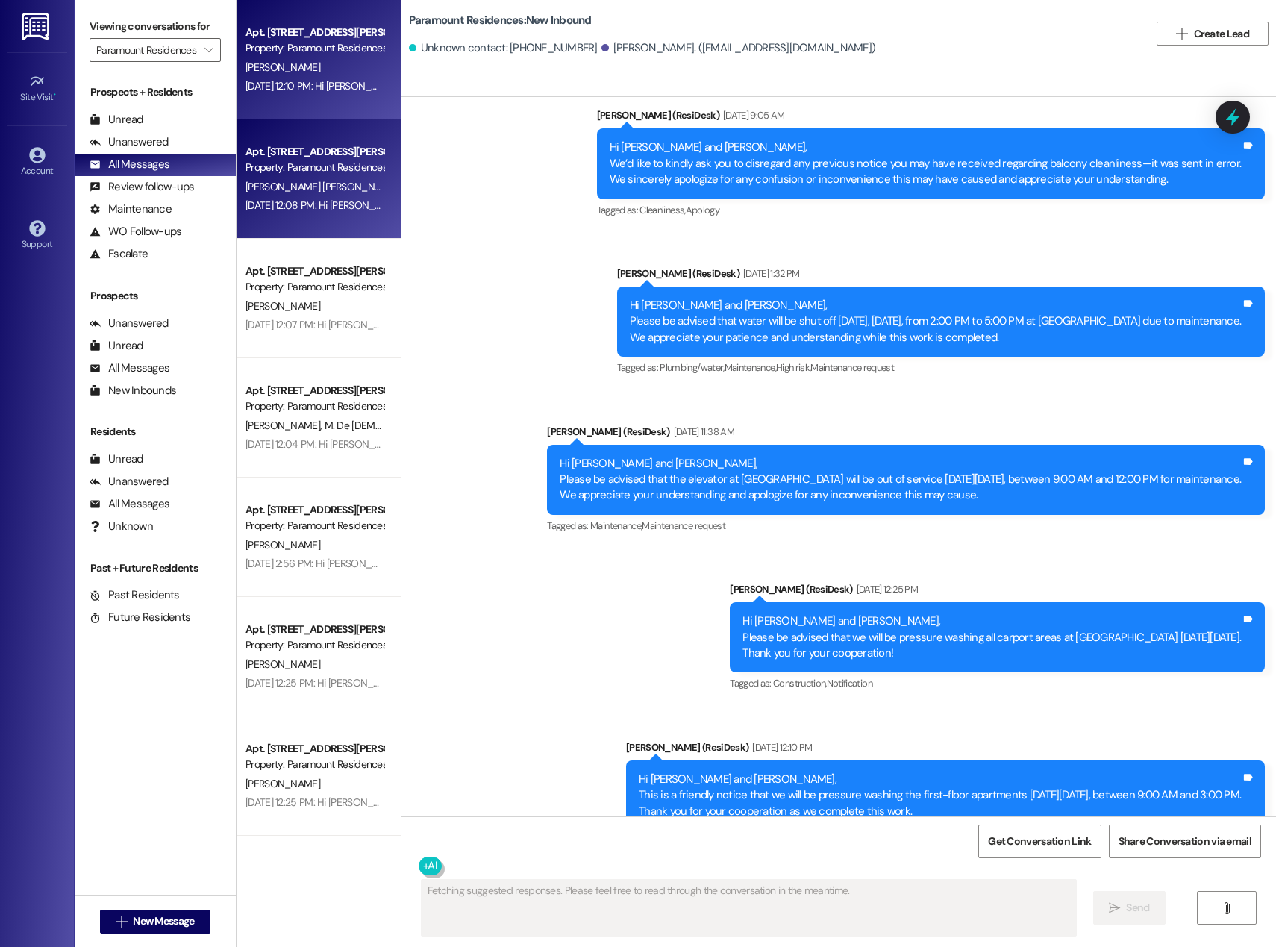
click at [289, 183] on span "[PERSON_NAME] [PERSON_NAME]" at bounding box center [320, 186] width 151 height 13
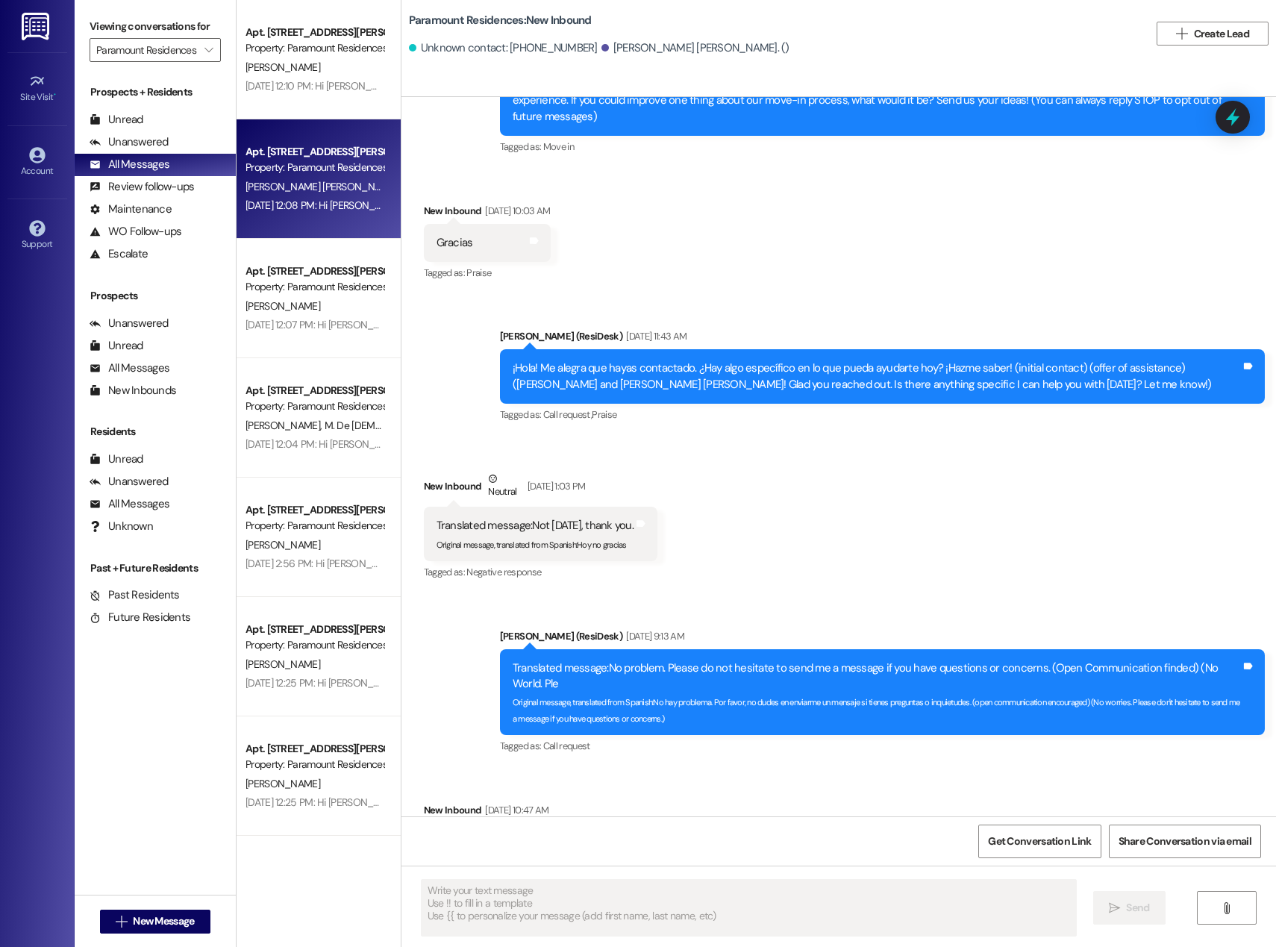
type textarea "Fetching suggested responses. Please feel free to read through the conversation…"
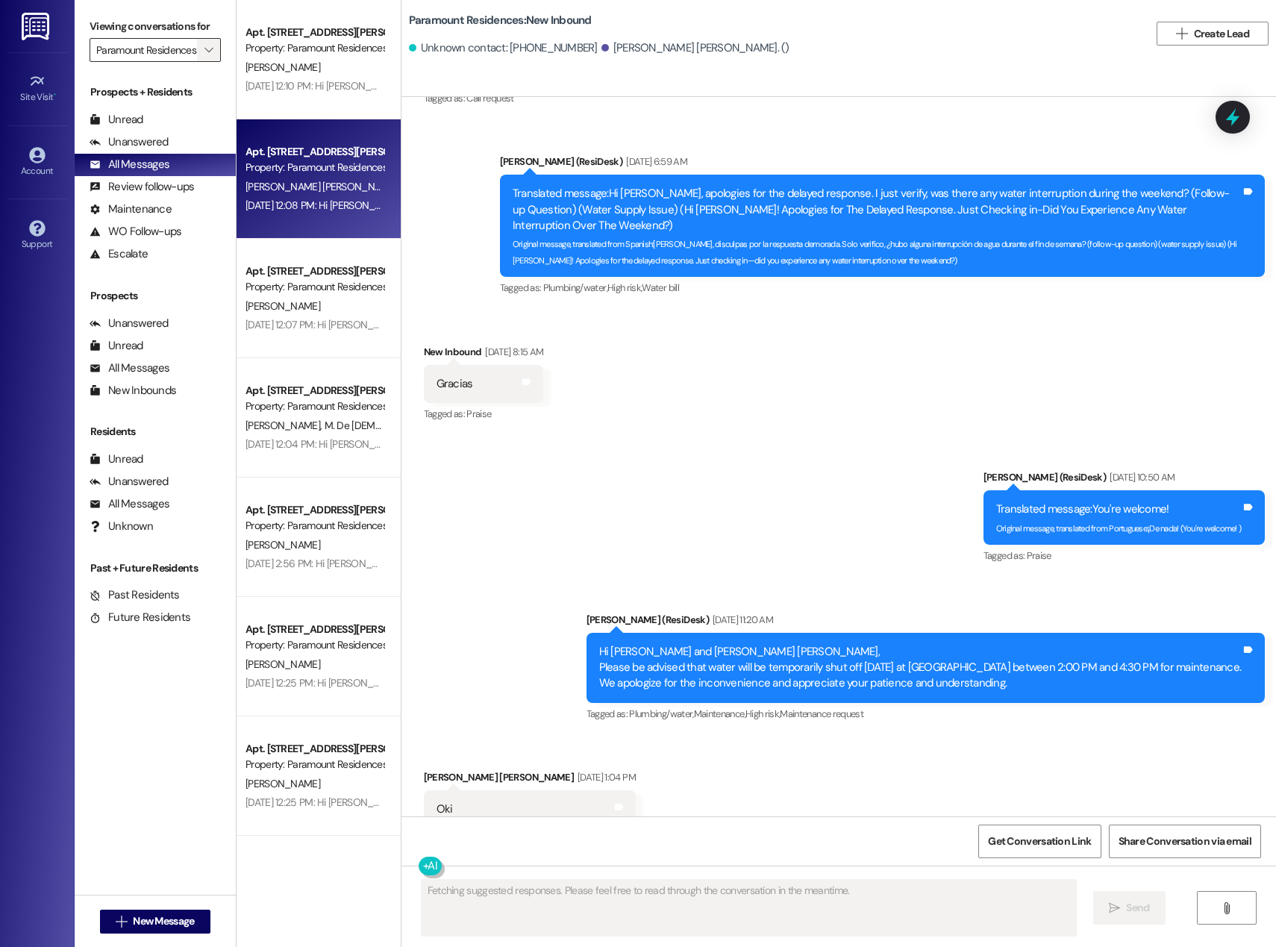
scroll to position [1022, 0]
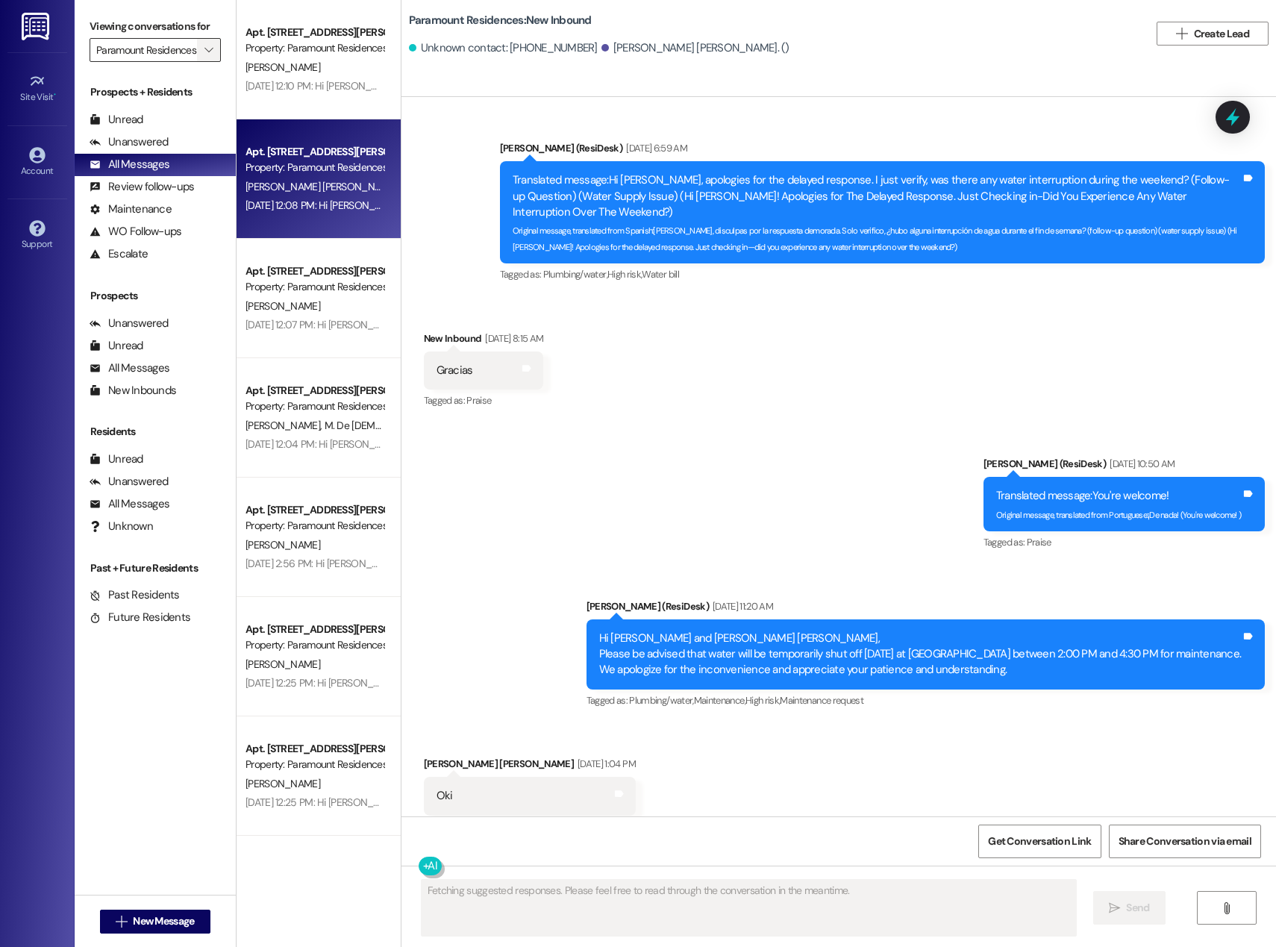
click at [204, 50] on icon "" at bounding box center [208, 50] width 8 height 12
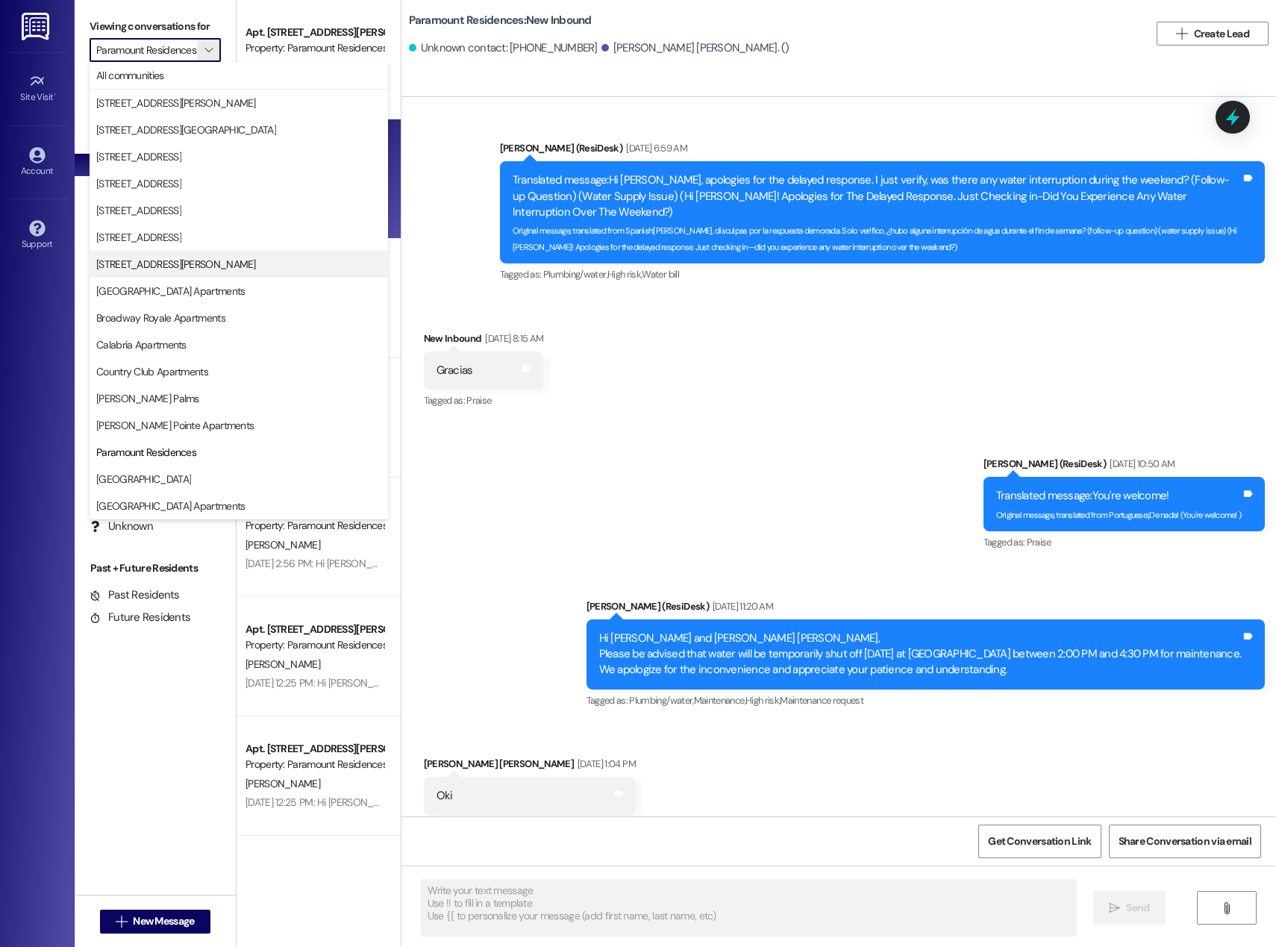
click at [186, 257] on span "[STREET_ADDRESS][PERSON_NAME]" at bounding box center [238, 264] width 285 height 15
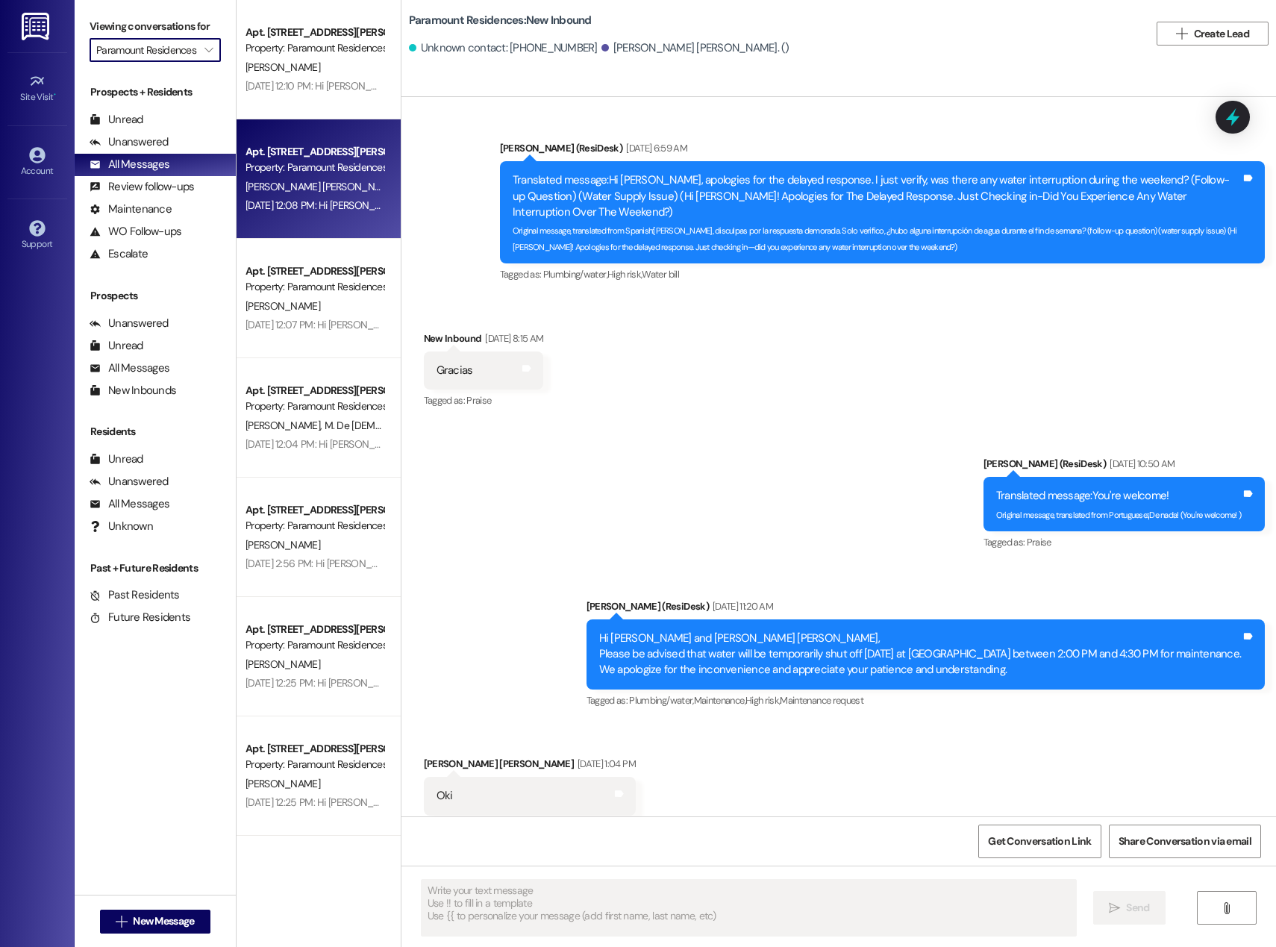
type input "[STREET_ADDRESS][PERSON_NAME]"
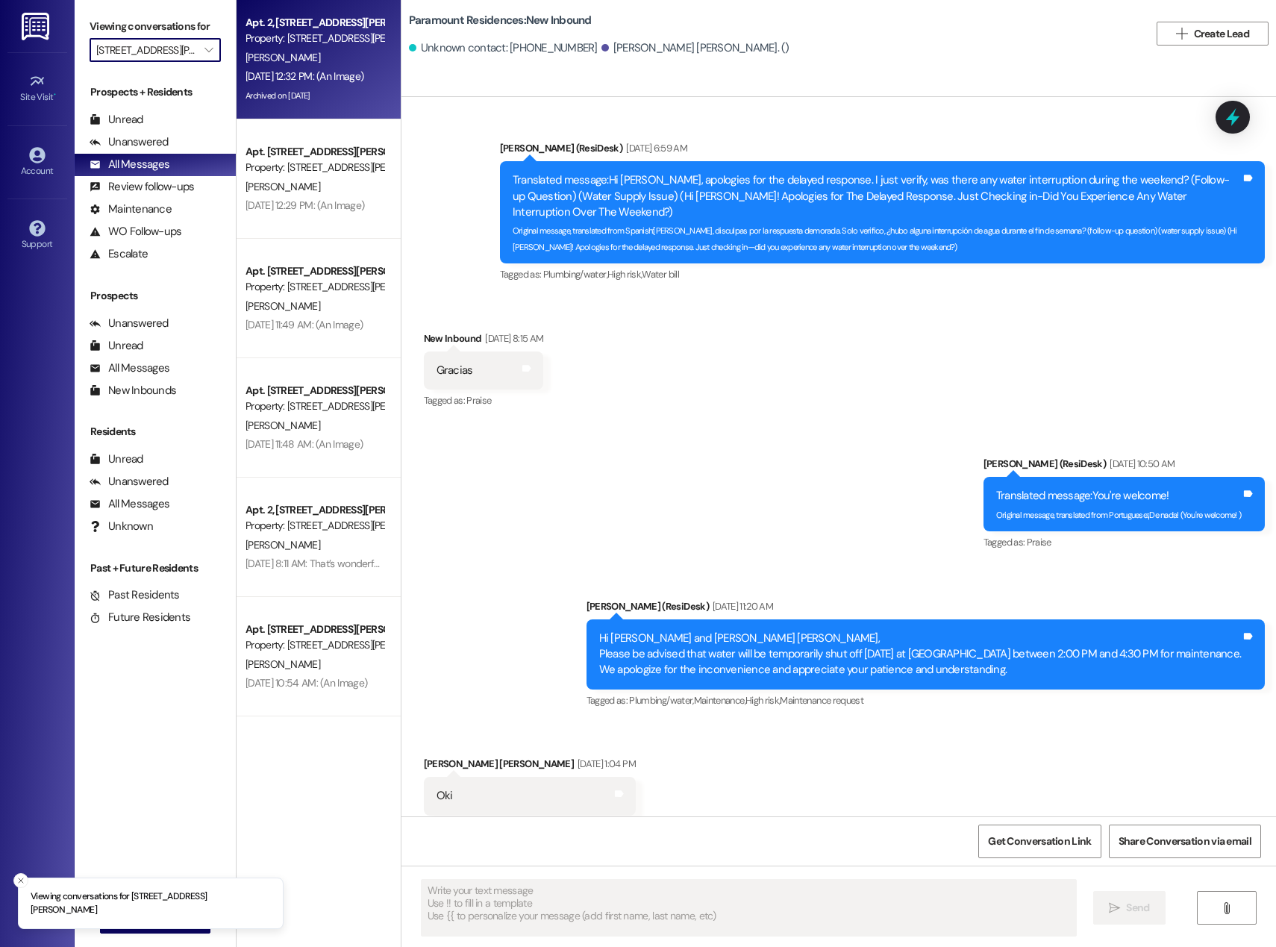
click at [287, 58] on div "[PERSON_NAME]" at bounding box center [314, 57] width 141 height 19
type textarea "Fetching suggested responses. Please feel free to read through the conversation…"
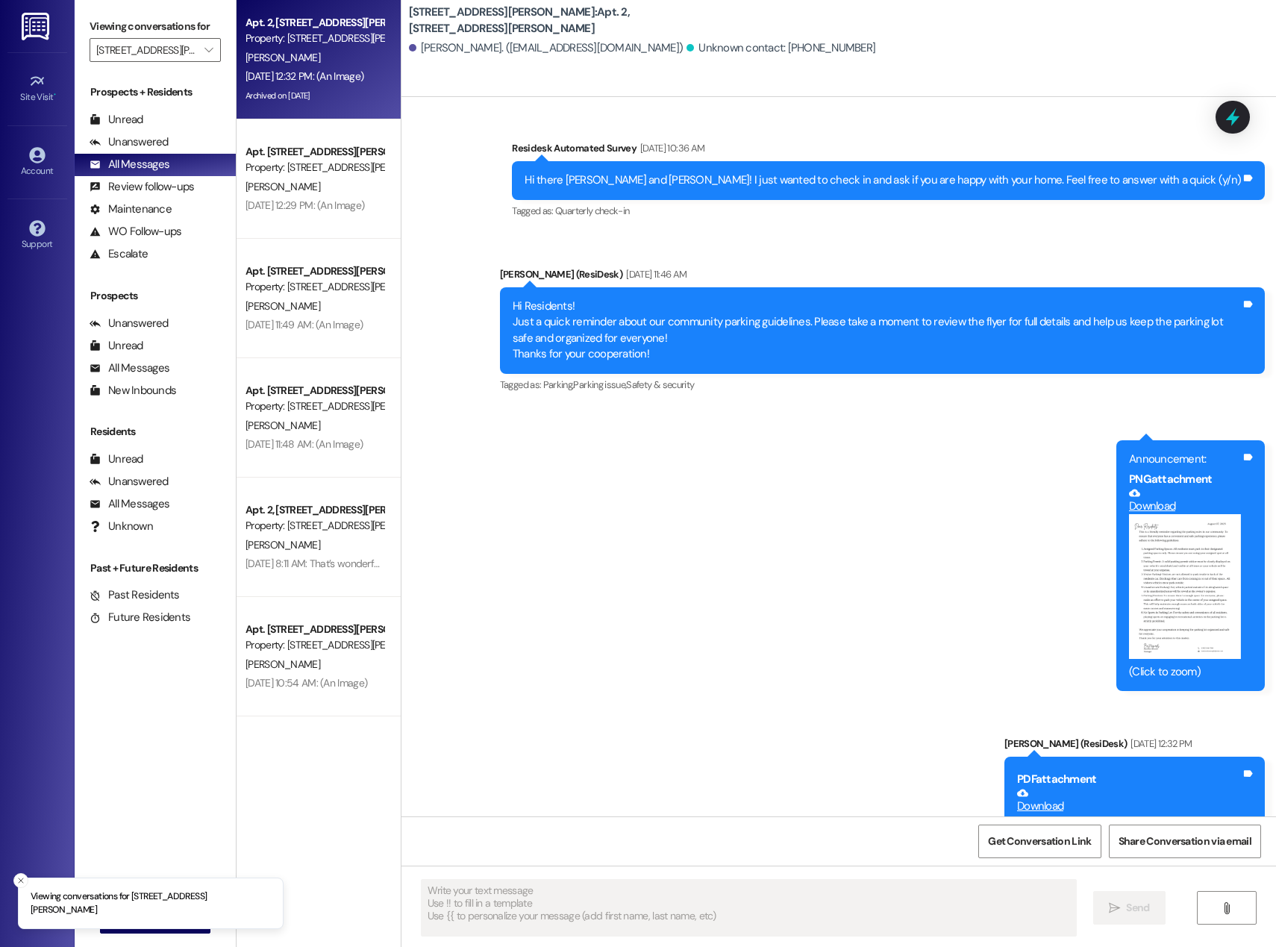
scroll to position [5203, 0]
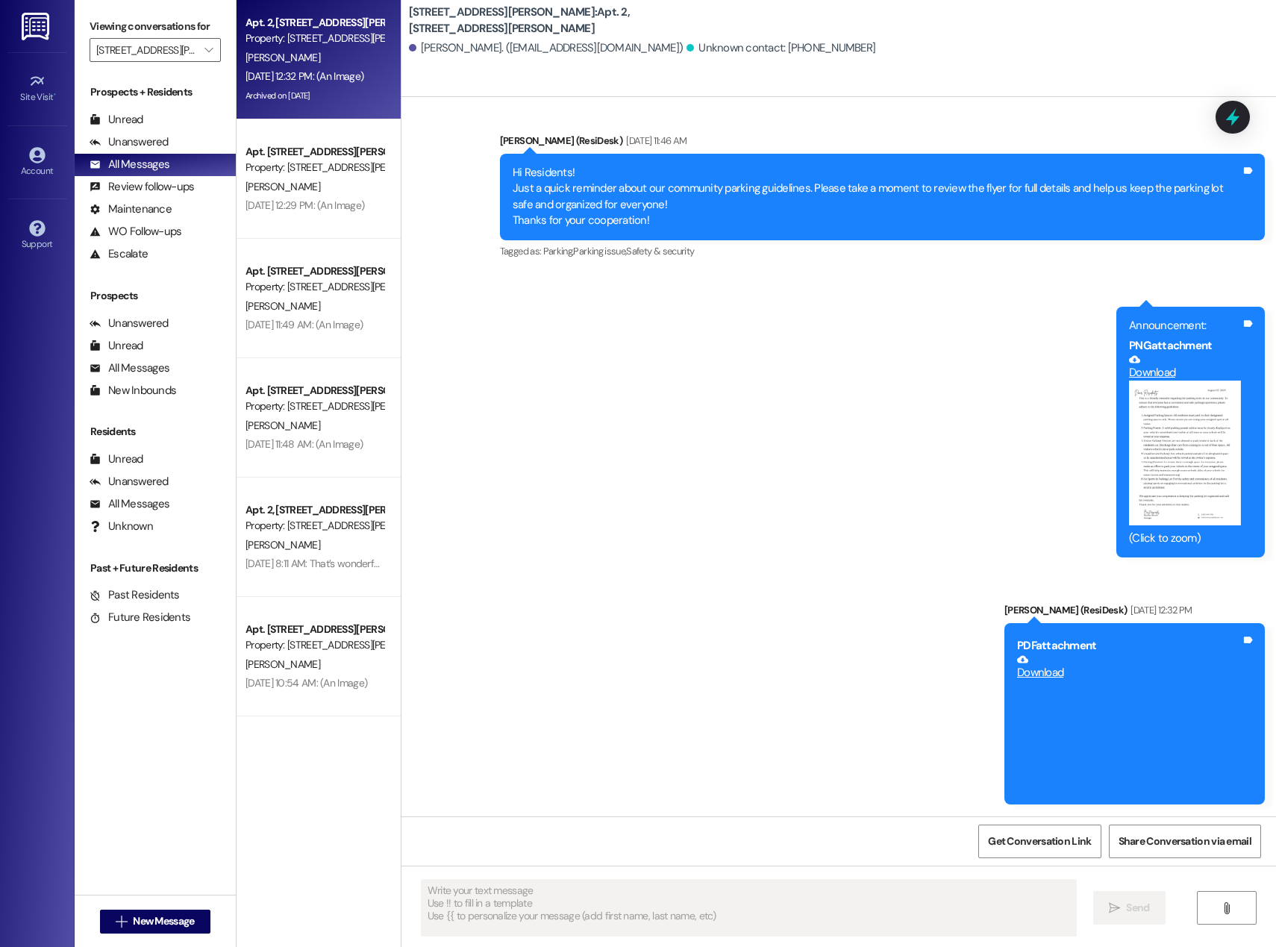
click at [1035, 667] on link "Download" at bounding box center [1129, 667] width 224 height 26
